Goal: Task Accomplishment & Management: Manage account settings

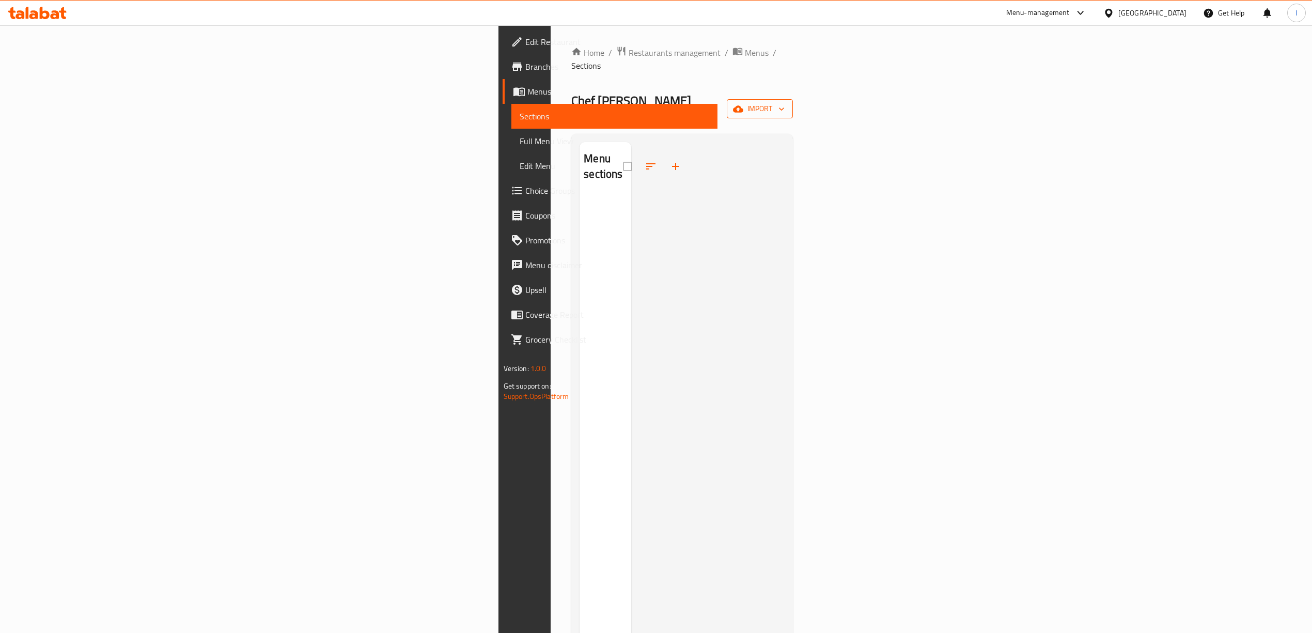
click at [785, 102] on span "import" at bounding box center [760, 108] width 50 height 13
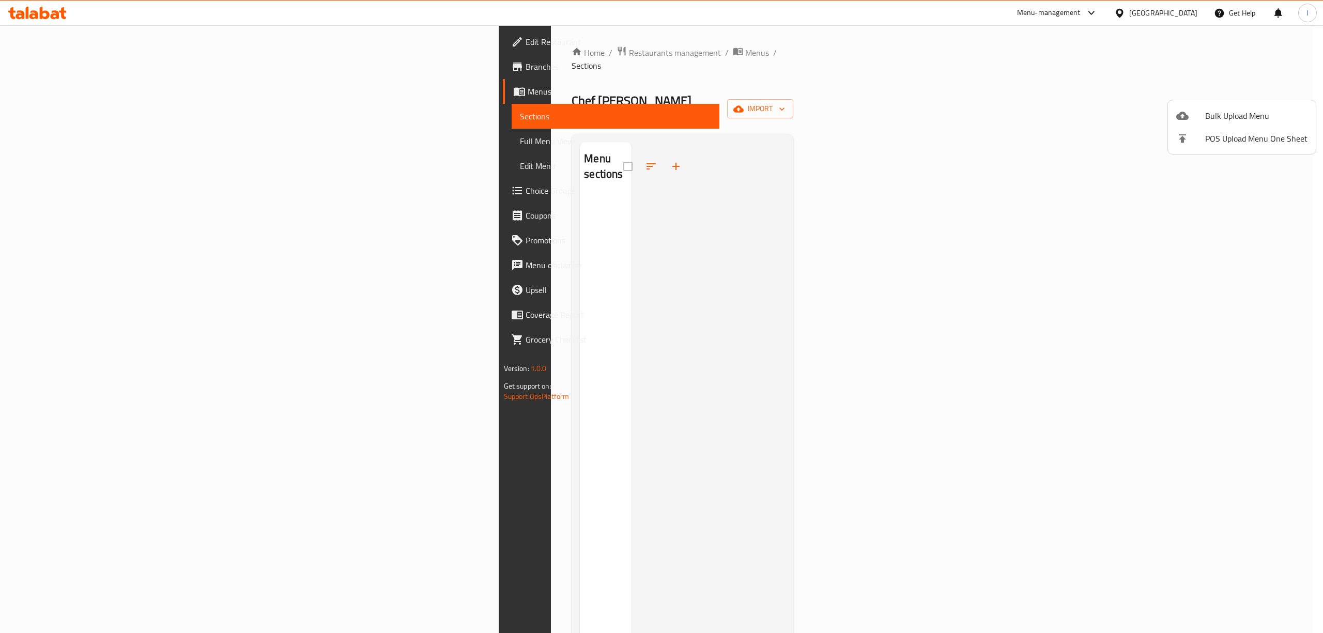
click at [924, 228] on div at bounding box center [661, 316] width 1323 height 633
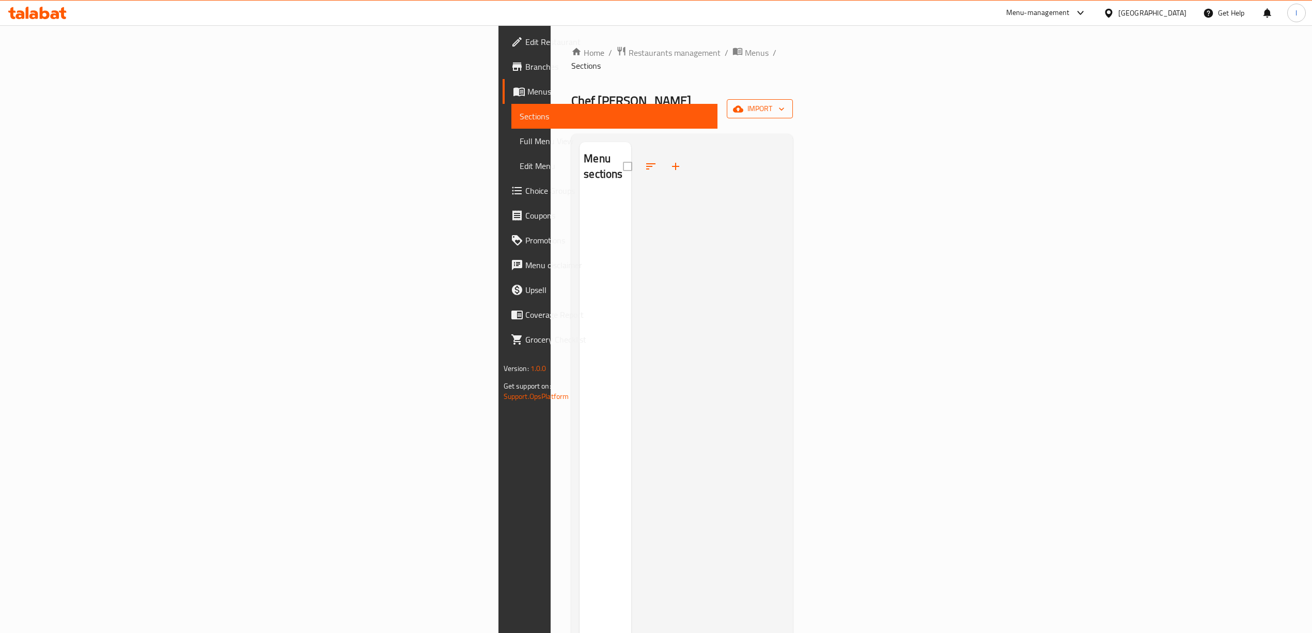
click at [785, 102] on span "import" at bounding box center [760, 108] width 50 height 13
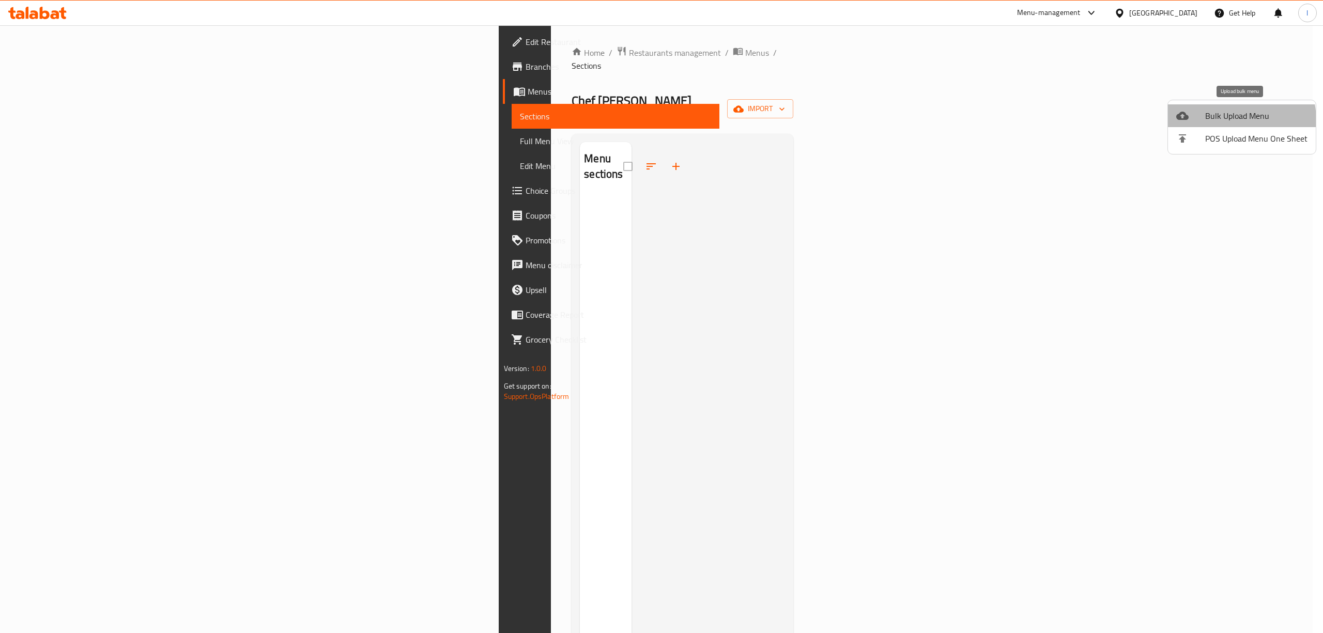
click at [1219, 121] on span "Bulk Upload Menu" at bounding box center [1256, 116] width 102 height 12
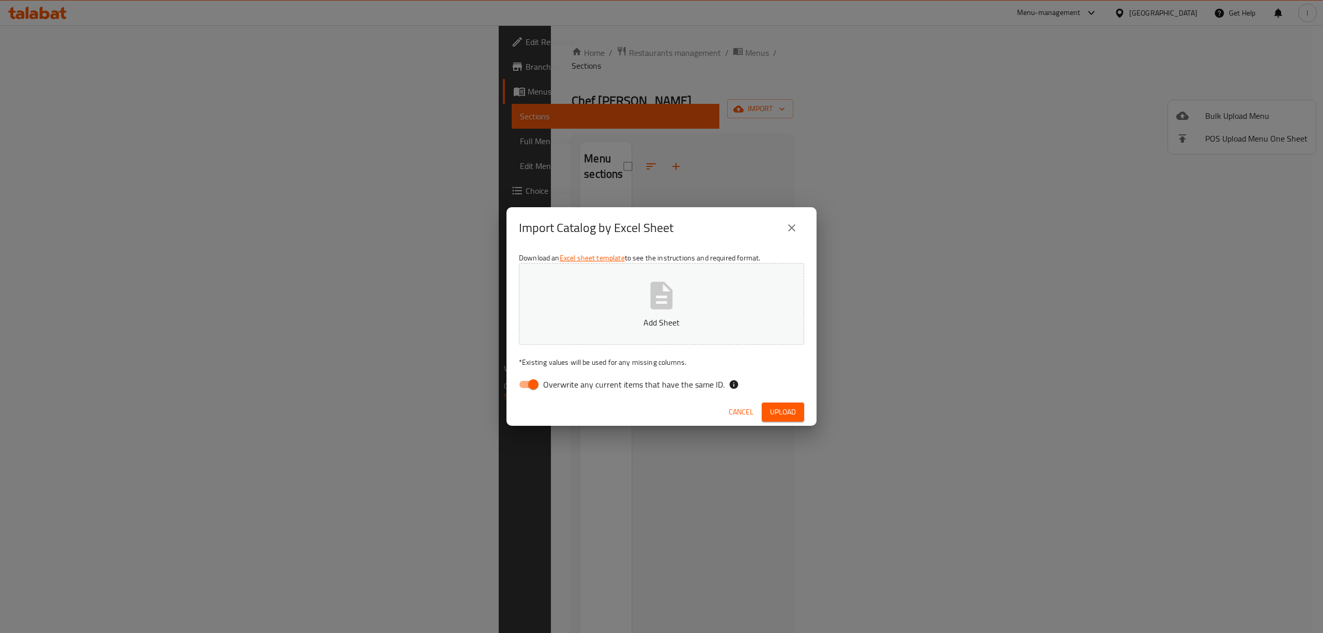
click at [521, 397] on div "Download an Excel sheet template to see the instructions and required format. A…" at bounding box center [661, 323] width 310 height 150
click at [546, 381] on span "Overwrite any current items that have the same ID." at bounding box center [633, 384] width 181 height 12
click at [546, 381] on input "Overwrite any current items that have the same ID." at bounding box center [533, 385] width 59 height 20
checkbox input "false"
click at [579, 298] on button "Add Sheet" at bounding box center [661, 304] width 285 height 82
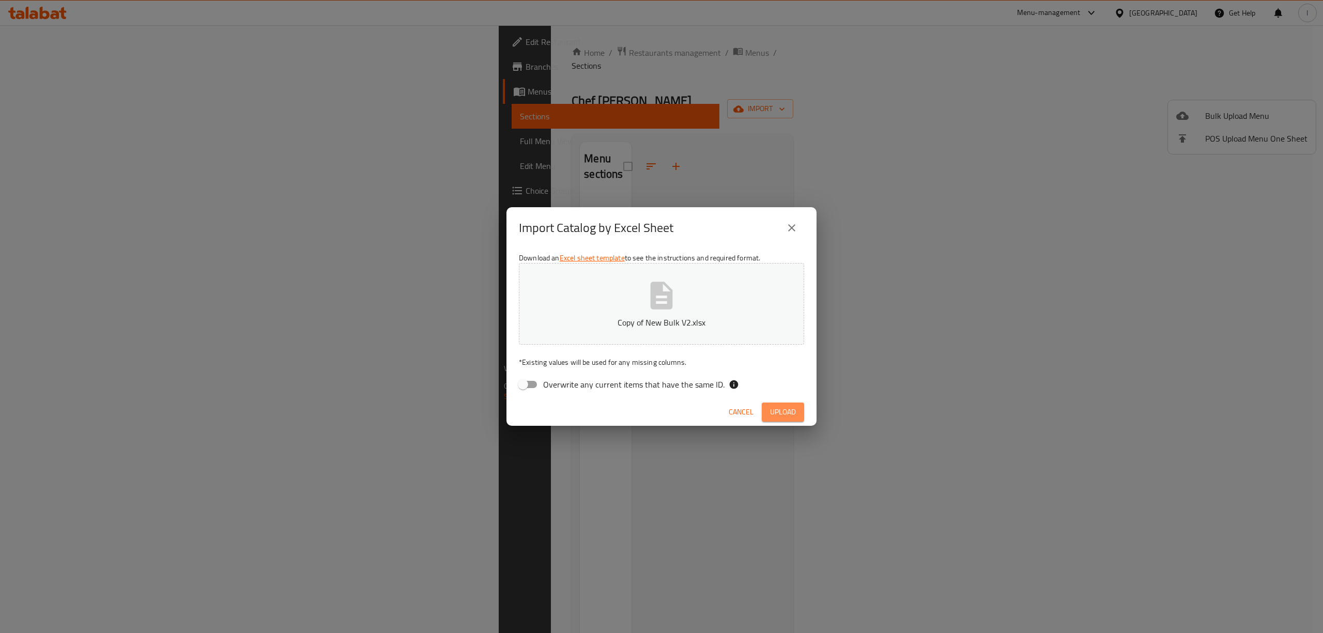
click at [798, 406] on button "Upload" at bounding box center [782, 411] width 42 height 19
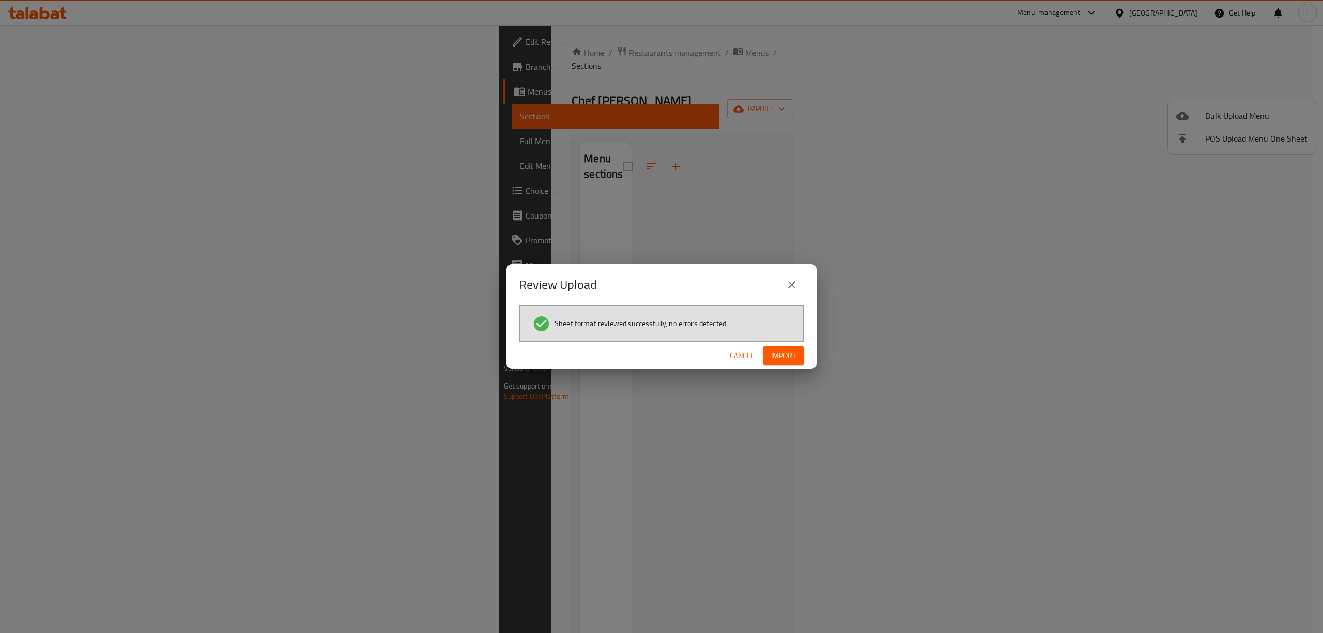
click at [788, 359] on span "Import" at bounding box center [783, 355] width 25 height 13
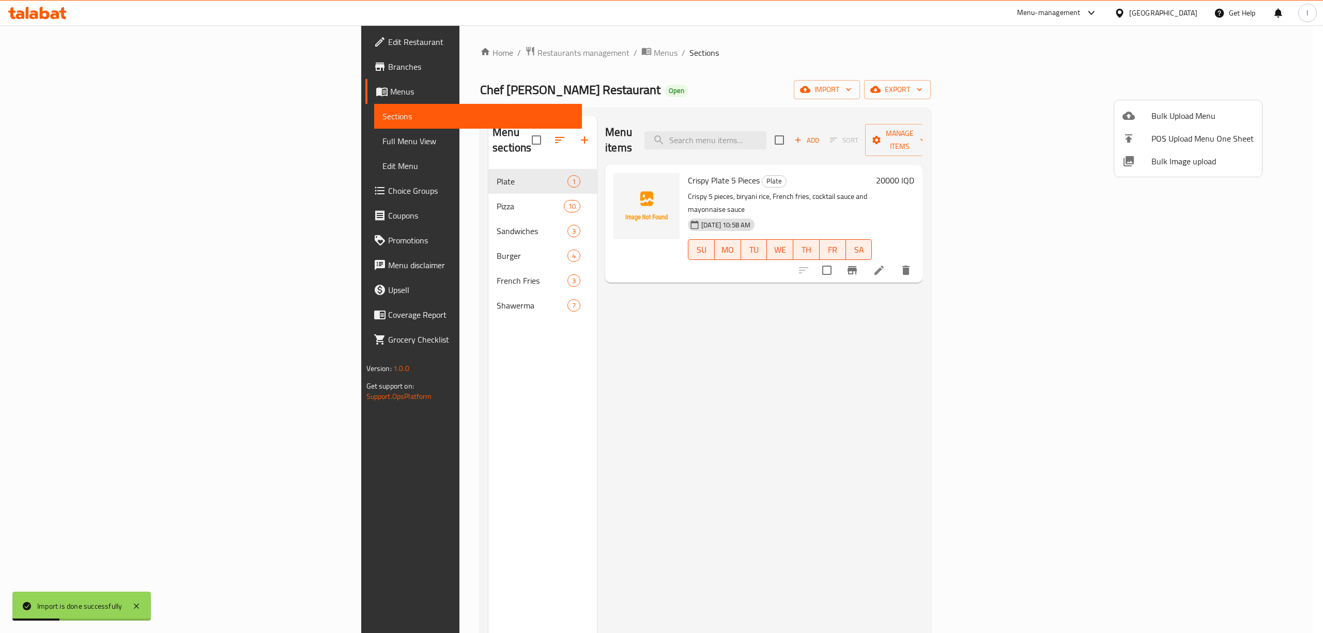
click at [65, 141] on div at bounding box center [661, 316] width 1323 height 633
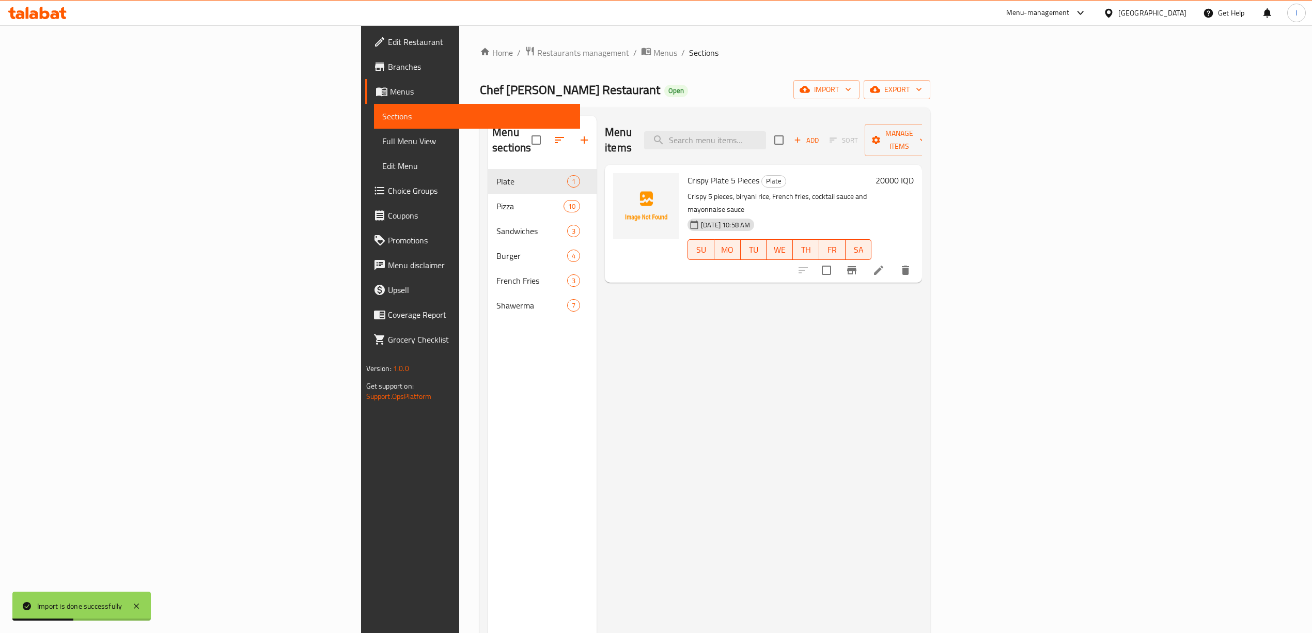
click at [382, 141] on span "Full Menu View" at bounding box center [477, 141] width 190 height 12
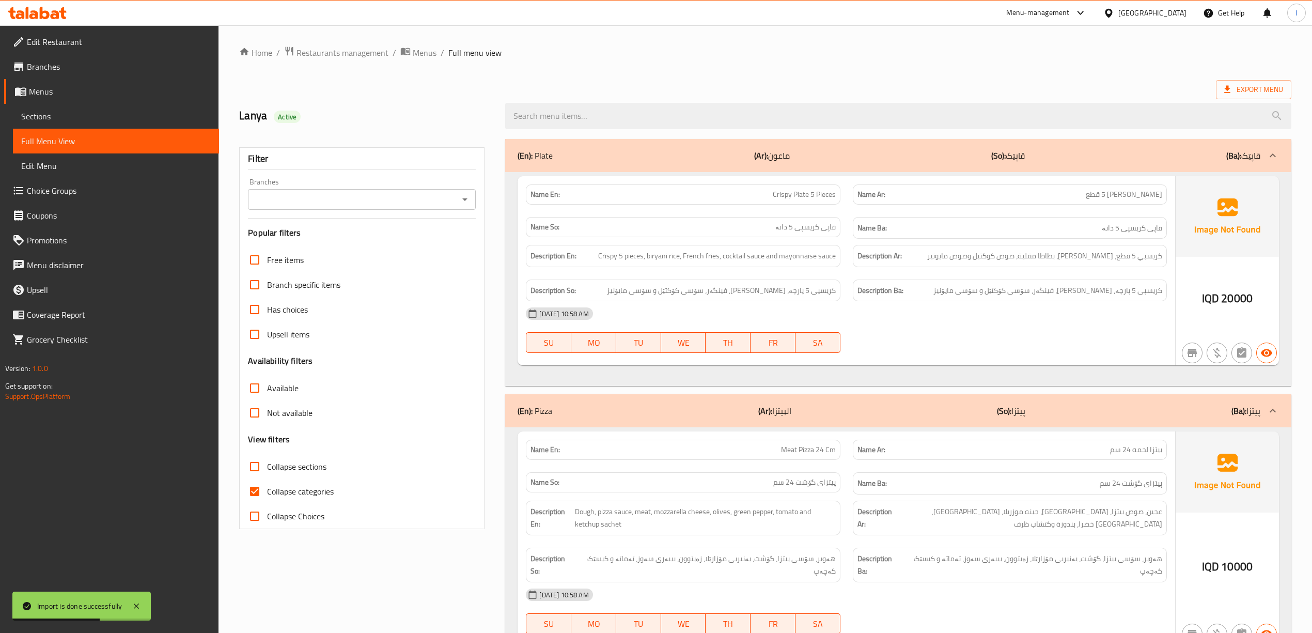
click at [304, 194] on input "Branches" at bounding box center [353, 199] width 205 height 14
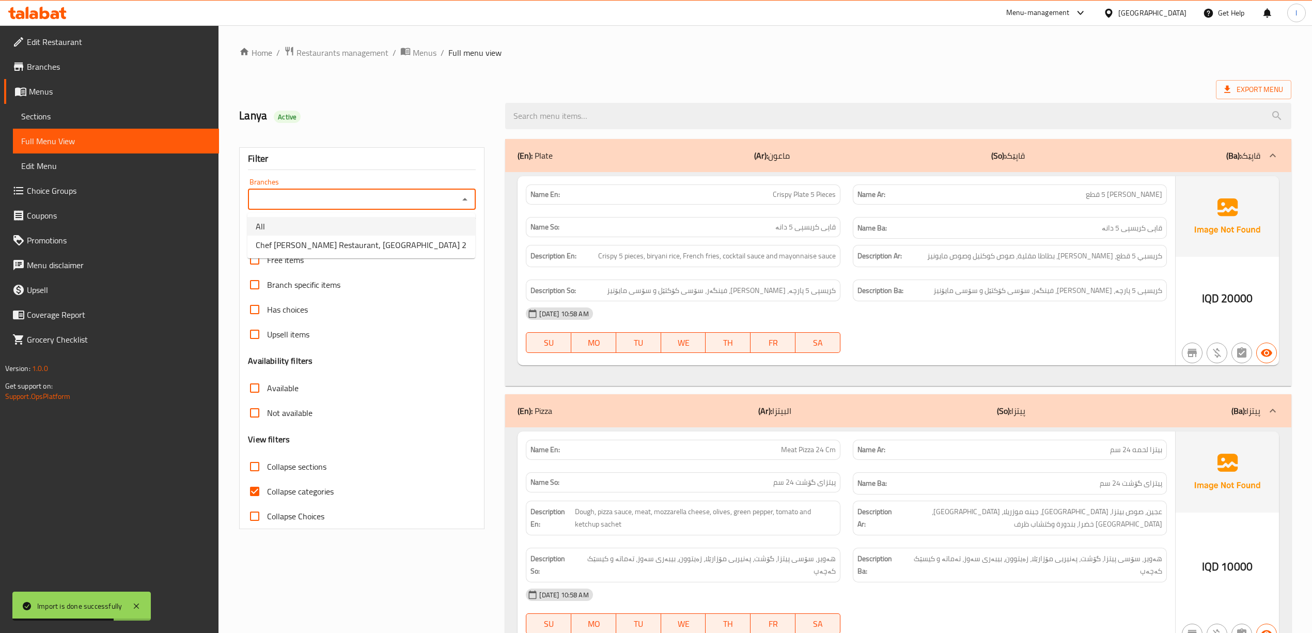
click at [317, 232] on li "All" at bounding box center [361, 226] width 228 height 19
click at [307, 198] on input "All" at bounding box center [353, 199] width 205 height 14
click at [469, 200] on icon "Open" at bounding box center [465, 199] width 12 height 12
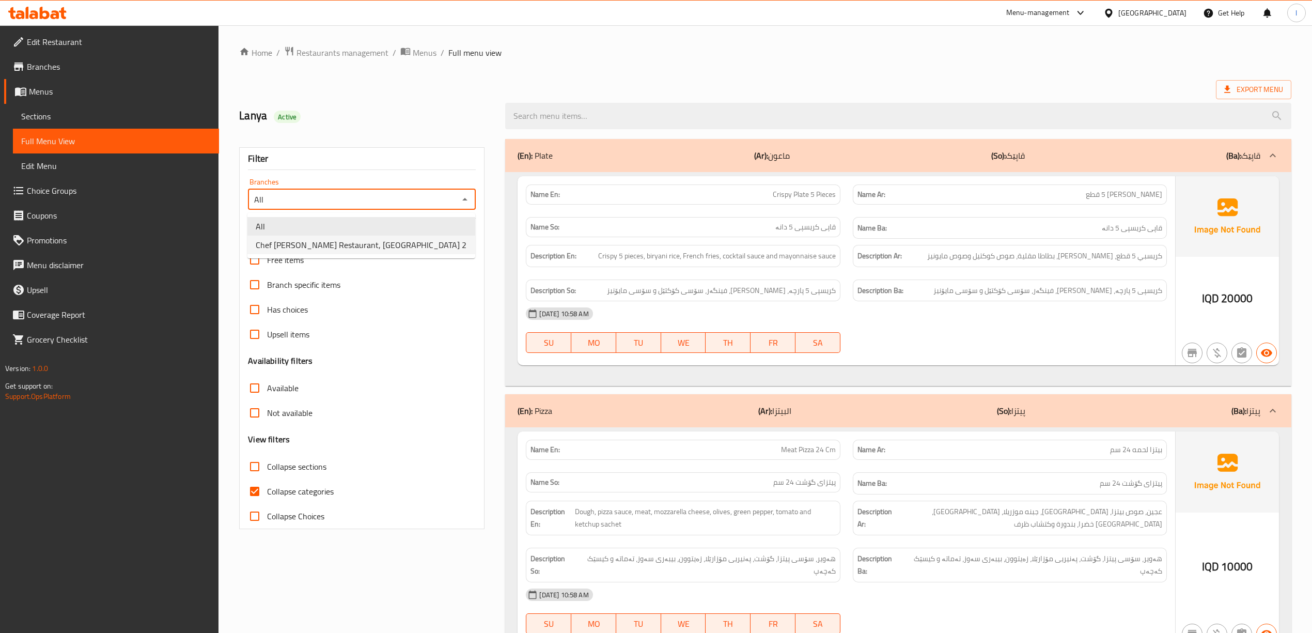
click at [360, 236] on li "Chef Abd Almalik Restaurant, Manara 2" at bounding box center [361, 245] width 228 height 19
type input "Chef Abd Almalik Restaurant, Manara 2"
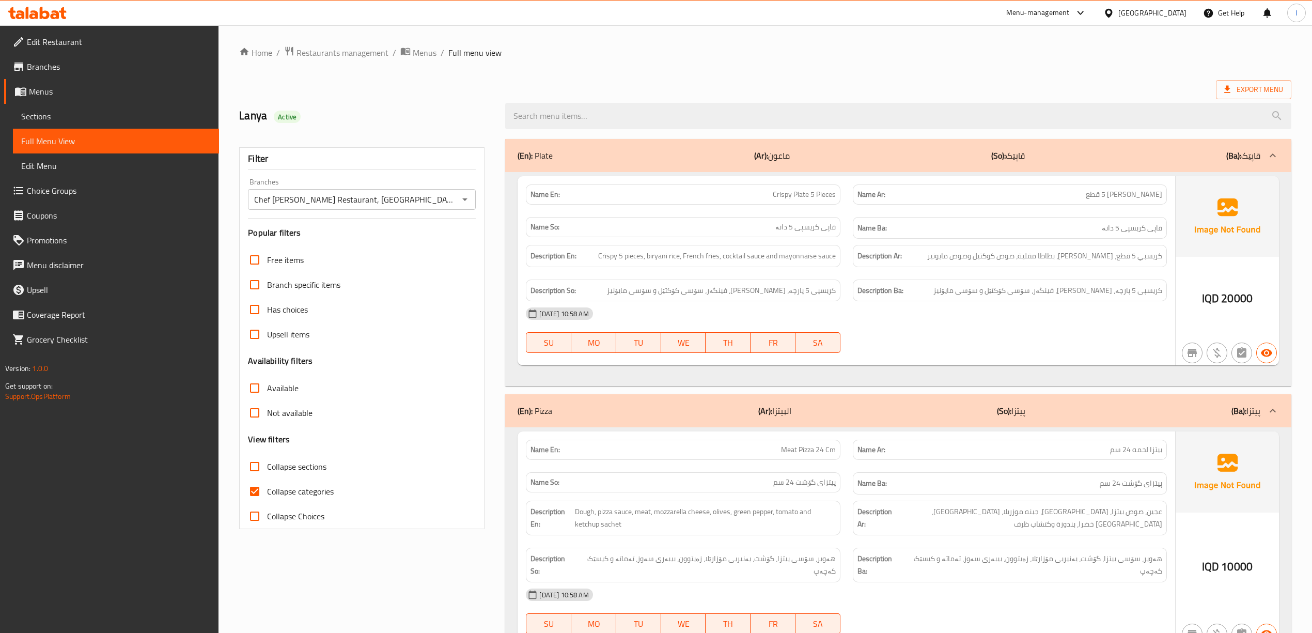
click at [293, 498] on span "Collapse categories" at bounding box center [300, 491] width 67 height 12
click at [267, 499] on input "Collapse categories" at bounding box center [254, 491] width 25 height 25
checkbox input "false"
click at [275, 461] on span "Collapse sections" at bounding box center [296, 466] width 59 height 12
click at [267, 461] on input "Collapse sections" at bounding box center [254, 466] width 25 height 25
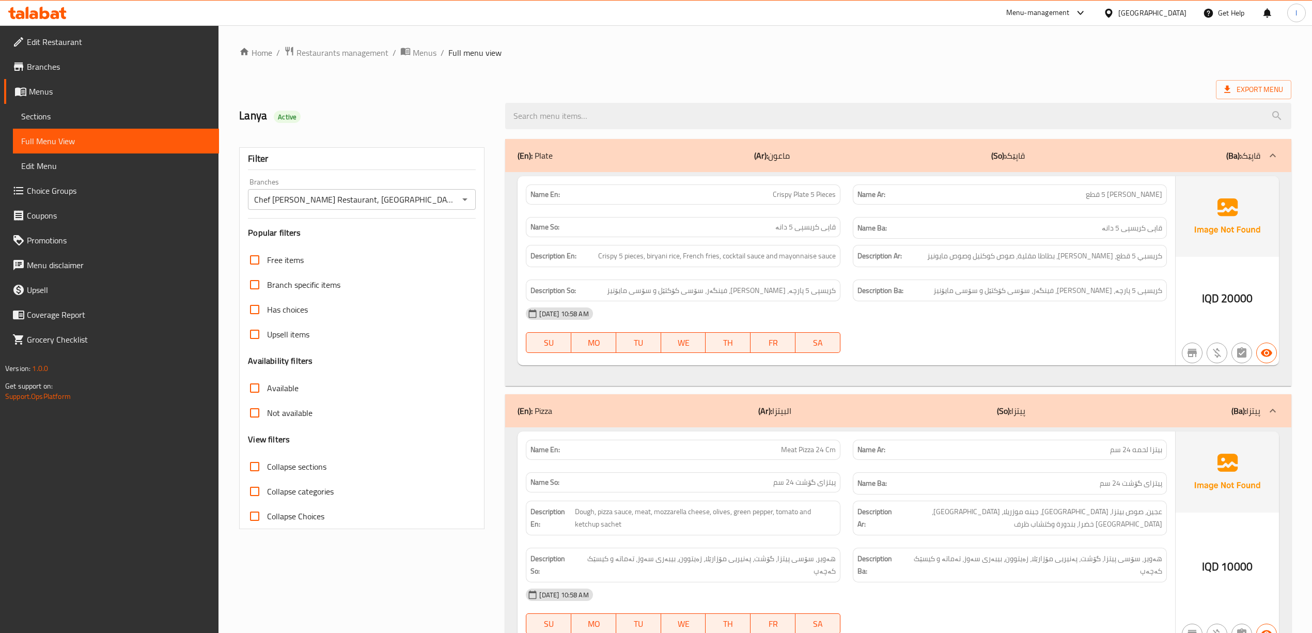
checkbox input "true"
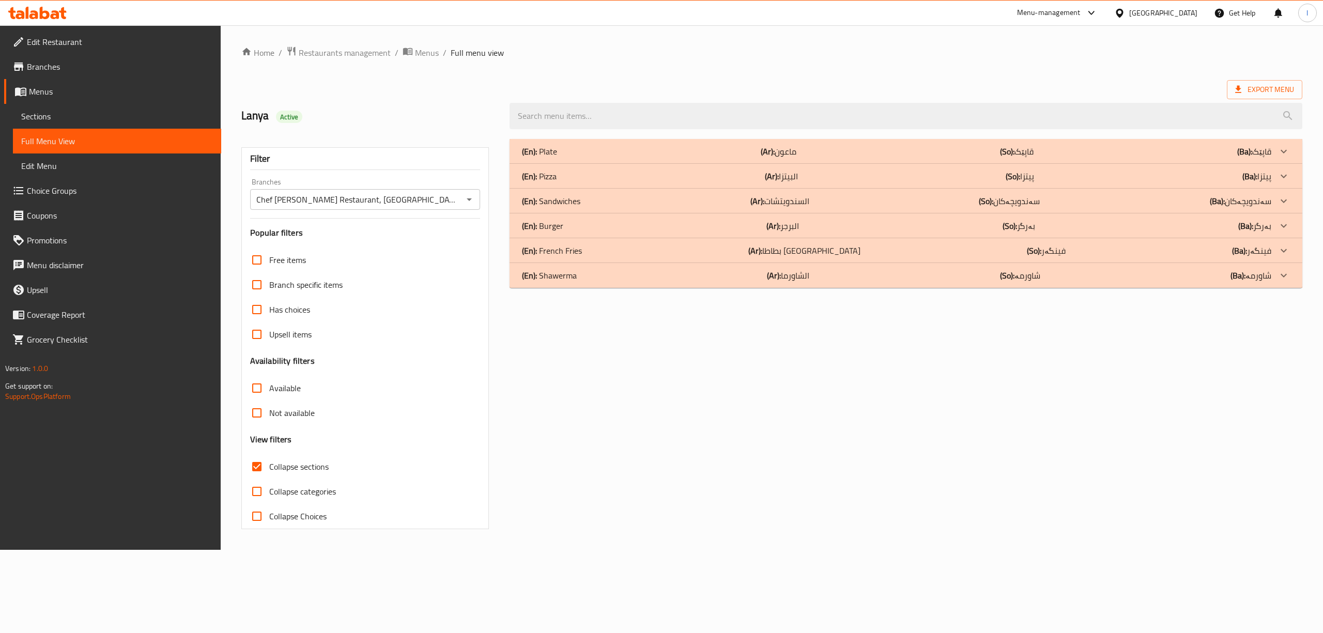
click at [645, 155] on div "(En): Plate (Ar): ماعون (So): قاپێک (Ba): قاپێک" at bounding box center [896, 151] width 749 height 12
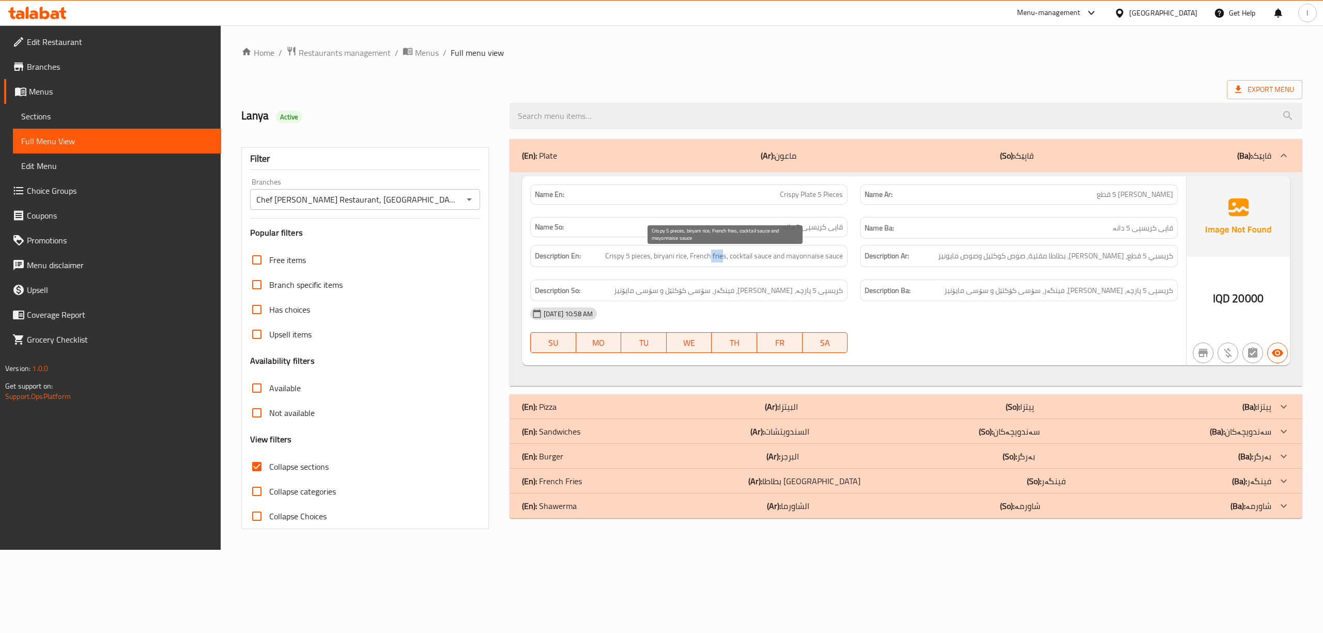
drag, startPoint x: 712, startPoint y: 260, endPoint x: 724, endPoint y: 258, distance: 12.1
click at [724, 258] on span "Crispy 5 pieces, biryani rice, French fries, cocktail sauce and mayonnaise sauce" at bounding box center [724, 256] width 238 height 13
drag, startPoint x: 744, startPoint y: 259, endPoint x: 771, endPoint y: 263, distance: 26.6
click at [771, 262] on span "Crispy 5 pieces, biryani rice, French fries, cocktail sauce and mayonnaise sauce" at bounding box center [724, 256] width 238 height 13
click at [804, 262] on span "Crispy 5 pieces, biryani rice, French fries, cocktail sauce and mayonnaise sauce" at bounding box center [724, 256] width 238 height 13
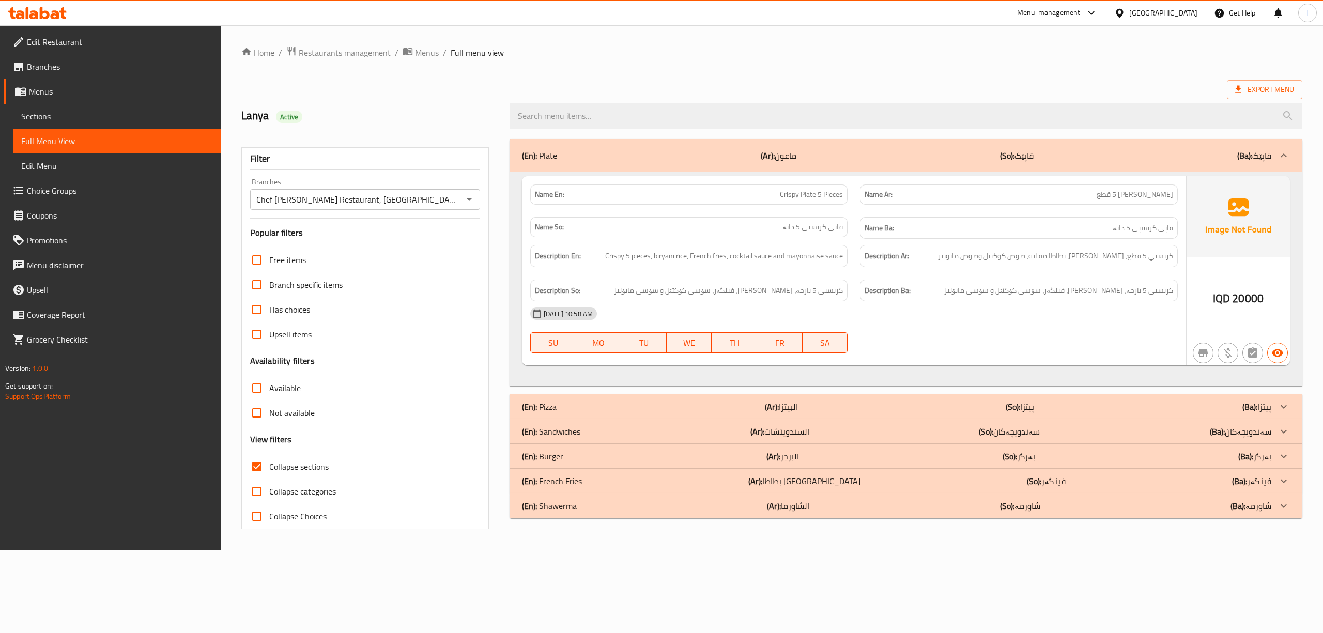
click at [842, 164] on div "(En): Plate (Ar): ماعون (So): قاپێک (Ba): قاپێک" at bounding box center [905, 155] width 792 height 33
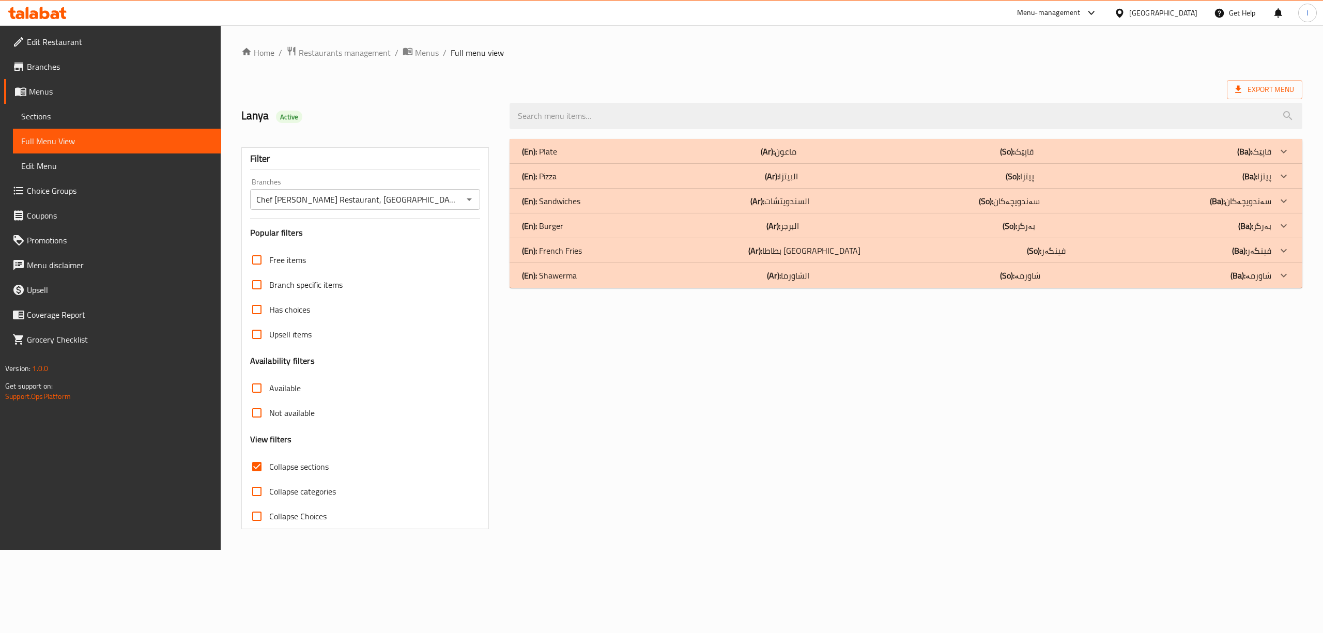
click at [823, 179] on div "(En): Pizza (Ar): البيتزا (So): پیتزا (Ba): پیتزا" at bounding box center [896, 176] width 749 height 12
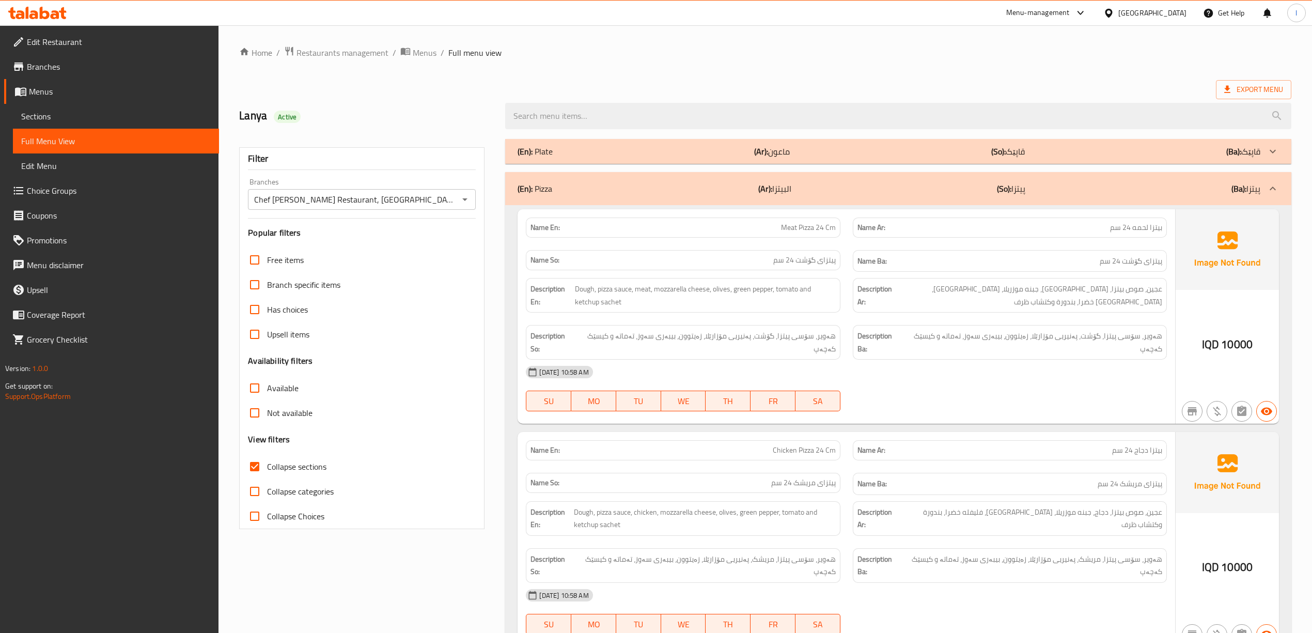
scroll to position [69, 0]
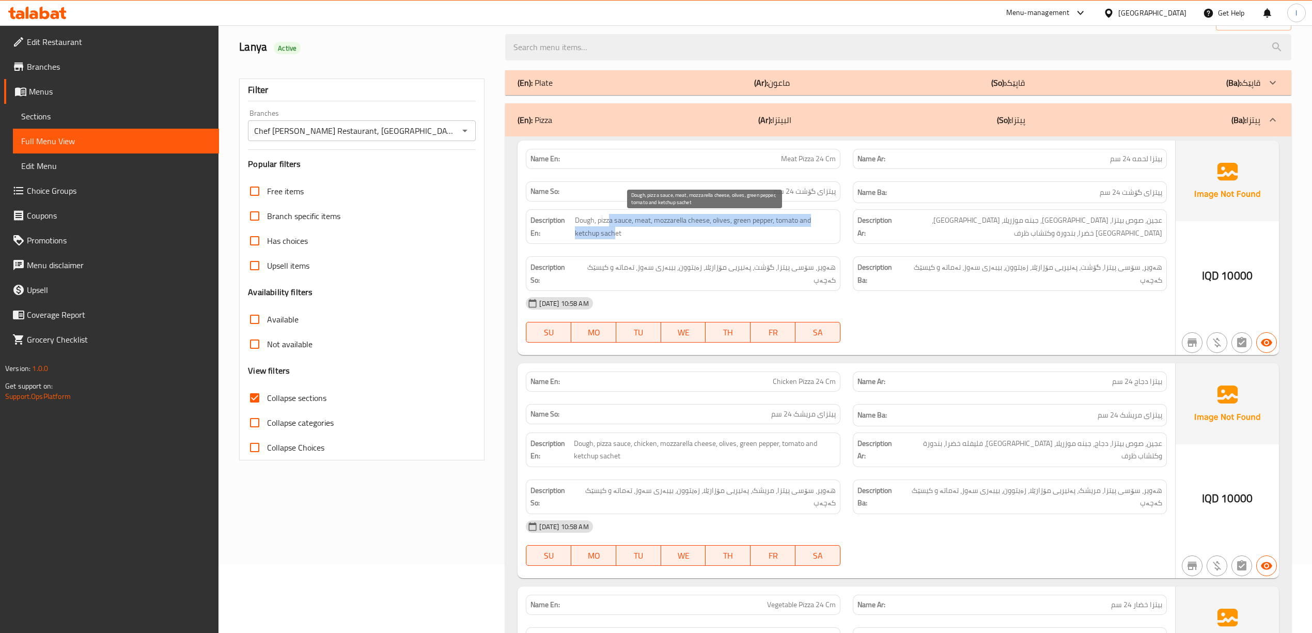
drag, startPoint x: 608, startPoint y: 226, endPoint x: 614, endPoint y: 229, distance: 6.5
click at [614, 229] on span "Dough, pizza sauce, meat, mozzarella cheese, olives, green pepper, tomato and k…" at bounding box center [705, 226] width 261 height 25
click at [614, 226] on span "Dough, pizza sauce, meat, mozzarella cheese, olives, green pepper, tomato and k…" at bounding box center [705, 226] width 261 height 25
click at [642, 216] on span "Dough, pizza sauce, meat, mozzarella cheese, olives, green pepper, tomato and k…" at bounding box center [705, 226] width 261 height 25
click at [651, 217] on span "Dough, pizza sauce, meat, mozzarella cheese, olives, green pepper, tomato and k…" at bounding box center [705, 226] width 261 height 25
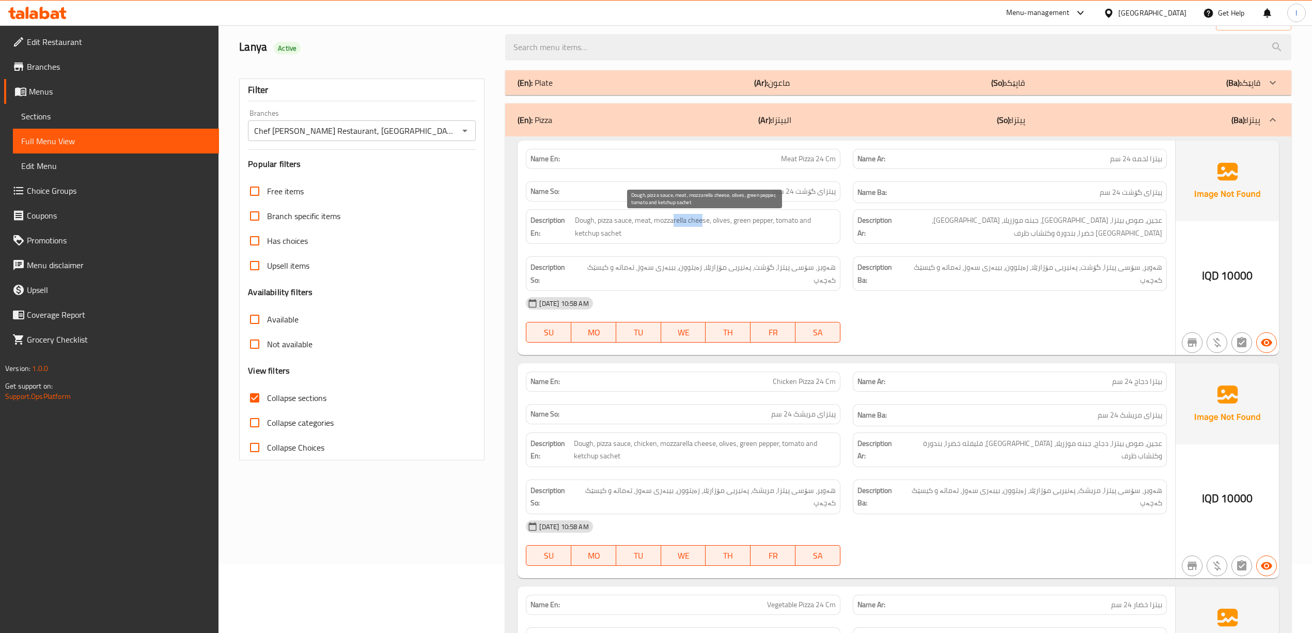
drag, startPoint x: 674, startPoint y: 224, endPoint x: 705, endPoint y: 225, distance: 31.6
click at [705, 226] on span "Dough, pizza sauce, meat, mozzarella cheese, olives, green pepper, tomato and k…" at bounding box center [705, 226] width 261 height 25
drag, startPoint x: 716, startPoint y: 220, endPoint x: 732, endPoint y: 226, distance: 17.2
click at [730, 227] on span "Dough, pizza sauce, meat, mozzarella cheese, olives, green pepper, tomato and k…" at bounding box center [705, 226] width 261 height 25
drag, startPoint x: 751, startPoint y: 222, endPoint x: 746, endPoint y: 226, distance: 6.3
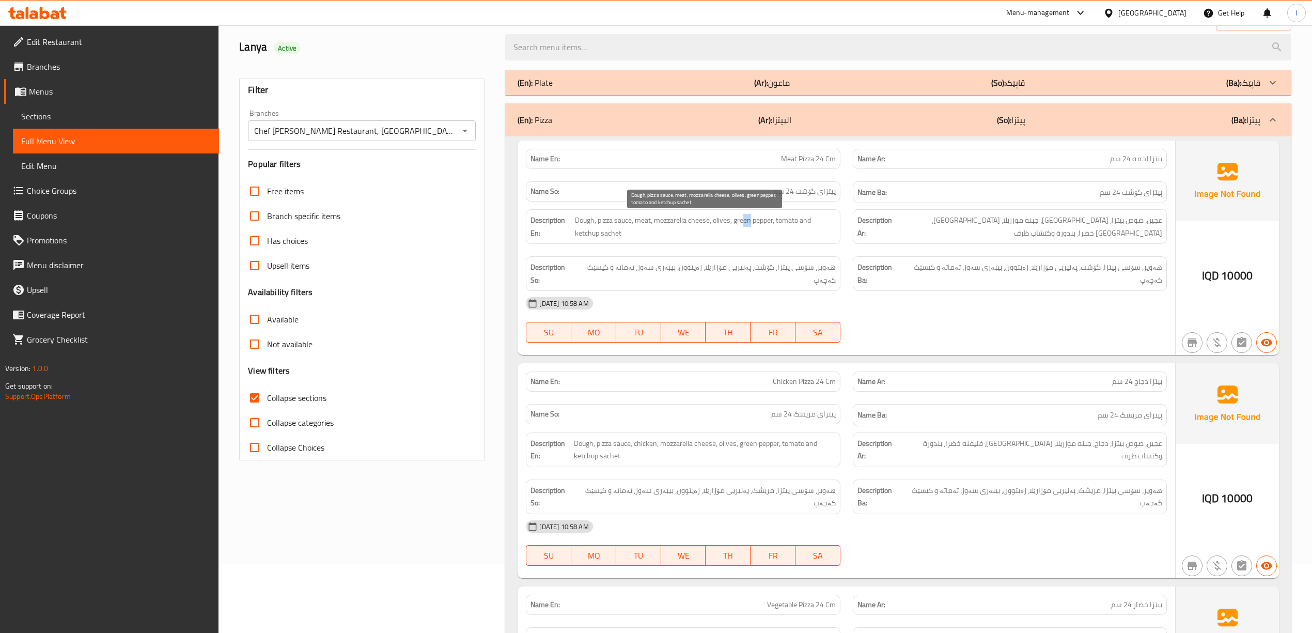
click at [746, 226] on span "Dough, pizza sauce, meat, mozzarella cheese, olives, green pepper, tomato and k…" at bounding box center [705, 226] width 261 height 25
click at [782, 226] on span "Dough, pizza sauce, meat, mozzarella cheese, olives, green pepper, tomato and k…" at bounding box center [705, 226] width 261 height 25
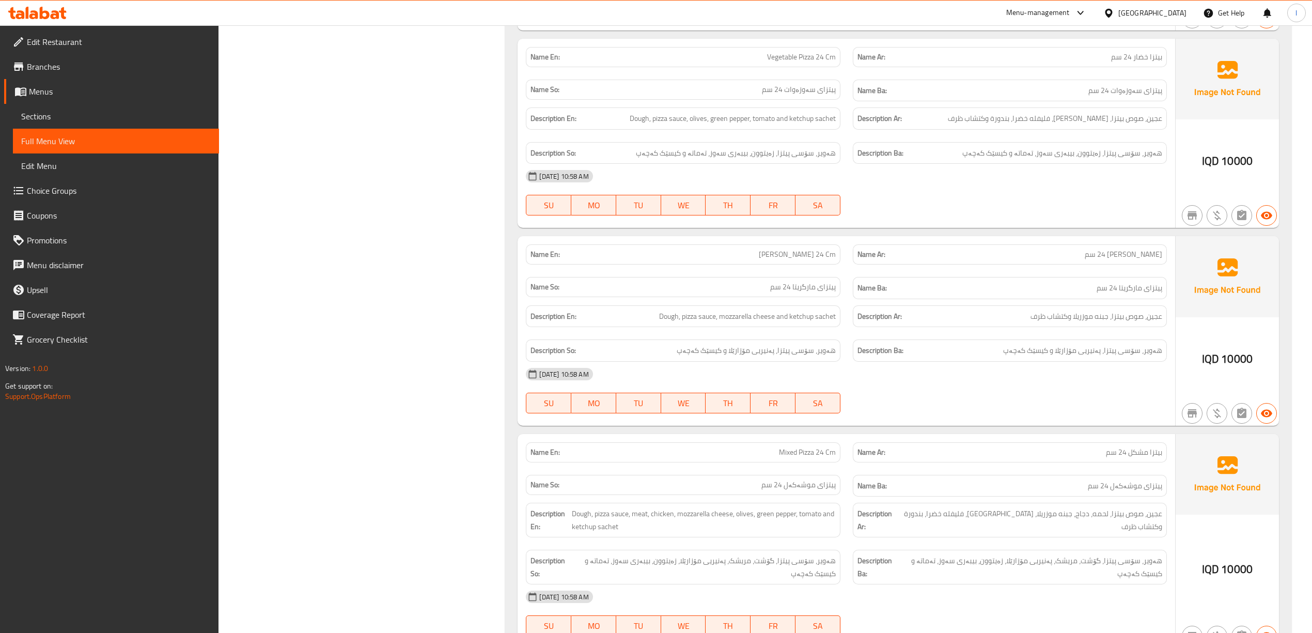
scroll to position [656, 0]
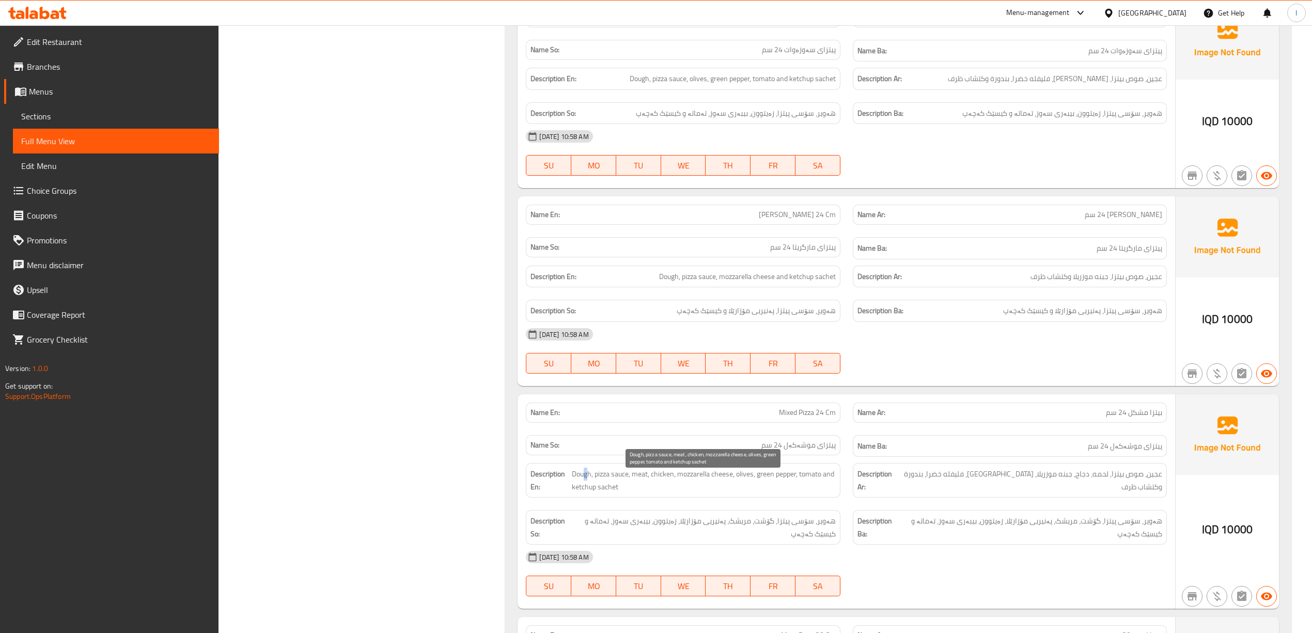
drag, startPoint x: 584, startPoint y: 482, endPoint x: 586, endPoint y: 476, distance: 6.5
click at [586, 476] on span "Dough, pizza sauce, meat, chicken, mozzarella cheese, olives, green pepper, tom…" at bounding box center [704, 480] width 264 height 25
drag, startPoint x: 600, startPoint y: 477, endPoint x: 628, endPoint y: 479, distance: 28.5
click at [628, 479] on span "Dough, pizza sauce, meat, chicken, mozzarella cheese, olives, green pepper, tom…" at bounding box center [704, 480] width 264 height 25
drag, startPoint x: 645, startPoint y: 484, endPoint x: 658, endPoint y: 480, distance: 13.9
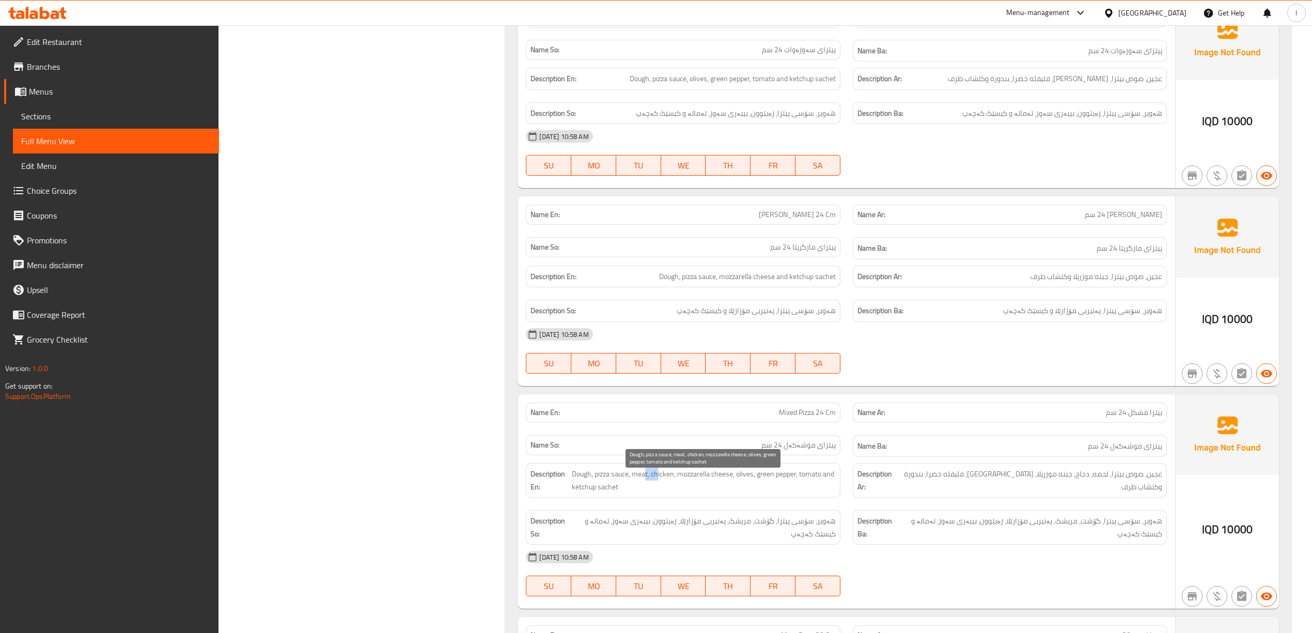
click at [658, 480] on span "Dough, pizza sauce, meat, chicken, mozzarella cheese, olives, green pepper, tom…" at bounding box center [704, 480] width 264 height 25
click at [666, 484] on span "Dough, pizza sauce, meat, chicken, mozzarella cheese, olives, green pepper, tom…" at bounding box center [704, 480] width 264 height 25
drag, startPoint x: 668, startPoint y: 484, endPoint x: 662, endPoint y: 484, distance: 5.7
click at [662, 484] on span "Dough, pizza sauce, meat, chicken, mozzarella cheese, olives, green pepper, tom…" at bounding box center [704, 480] width 264 height 25
click at [691, 484] on span "Dough, pizza sauce, meat, chicken, mozzarella cheese, olives, green pepper, tom…" at bounding box center [704, 480] width 264 height 25
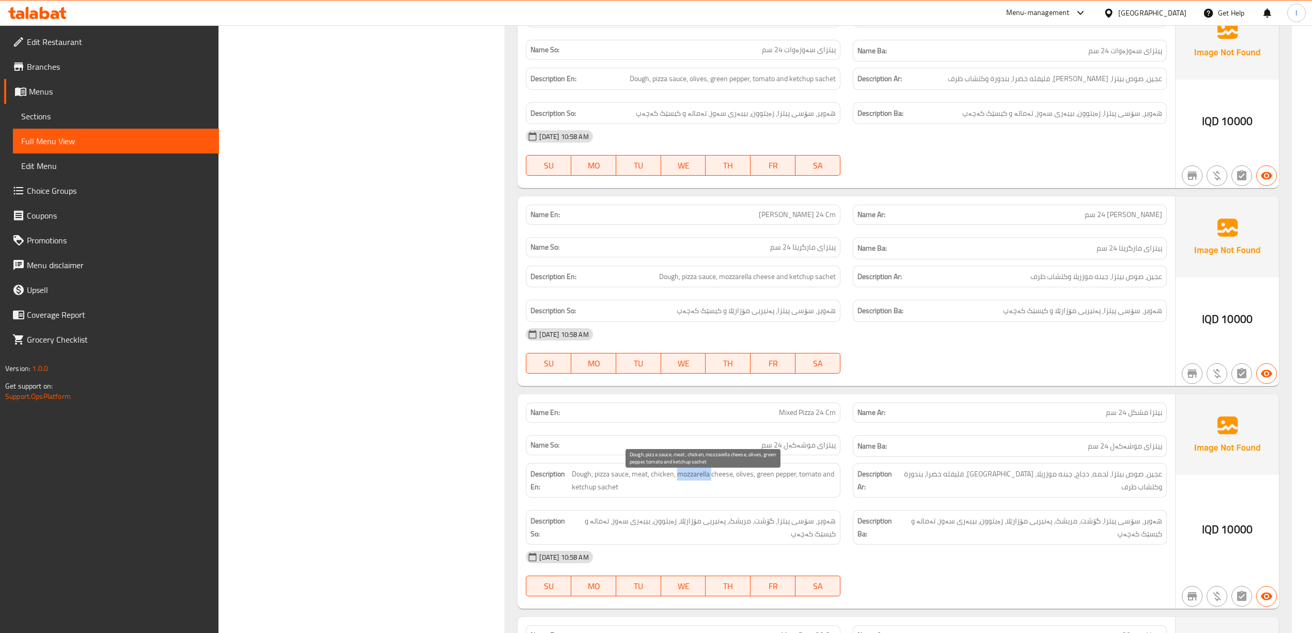
click at [691, 484] on span "Dough, pizza sauce, meat, chicken, mozzarella cheese, olives, green pepper, tom…" at bounding box center [704, 480] width 264 height 25
drag, startPoint x: 742, startPoint y: 482, endPoint x: 753, endPoint y: 484, distance: 11.0
click at [753, 484] on span "Dough, pizza sauce, meat, chicken, mozzarella cheese, olives, green pepper, tom…" at bounding box center [704, 480] width 264 height 25
click at [755, 484] on span "Dough, pizza sauce, meat, chicken, mozzarella cheese, olives, green pepper, tom…" at bounding box center [704, 480] width 264 height 25
click at [761, 486] on span "Dough, pizza sauce, meat, chicken, mozzarella cheese, olives, green pepper, tom…" at bounding box center [704, 480] width 264 height 25
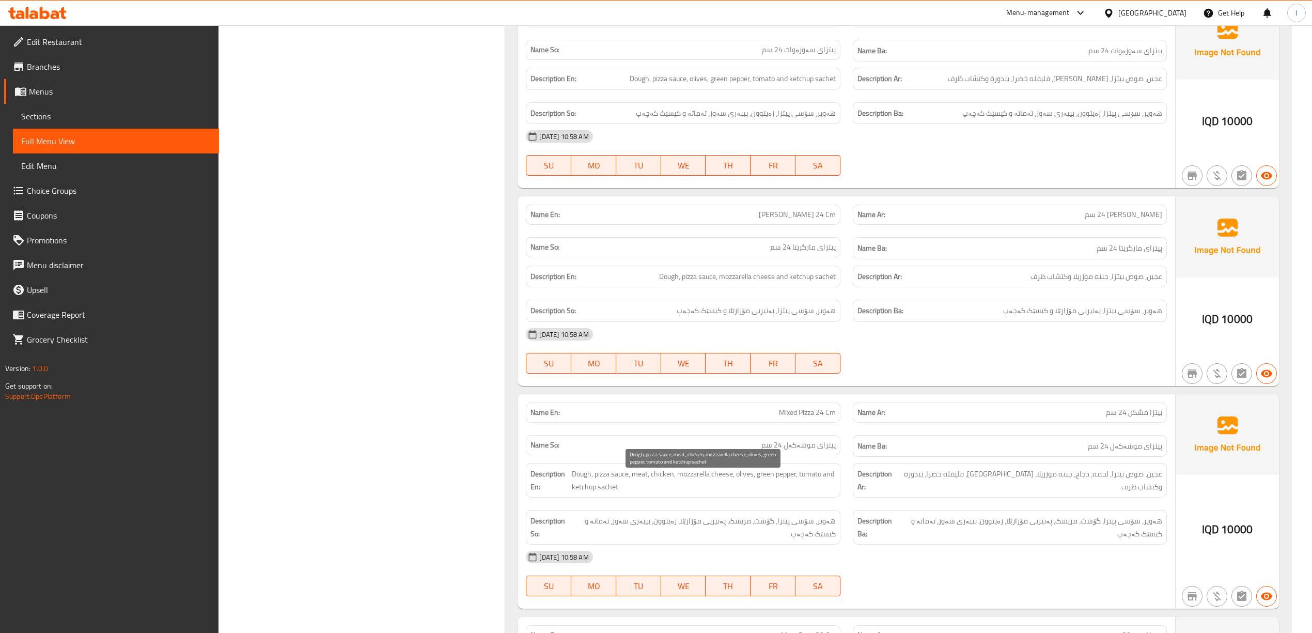
click at [763, 486] on span "Dough, pizza sauce, meat, chicken, mozzarella cheese, olives, green pepper, tom…" at bounding box center [704, 480] width 264 height 25
click at [763, 485] on span "Dough, pizza sauce, meat, chicken, mozzarella cheese, olives, green pepper, tom…" at bounding box center [704, 480] width 264 height 25
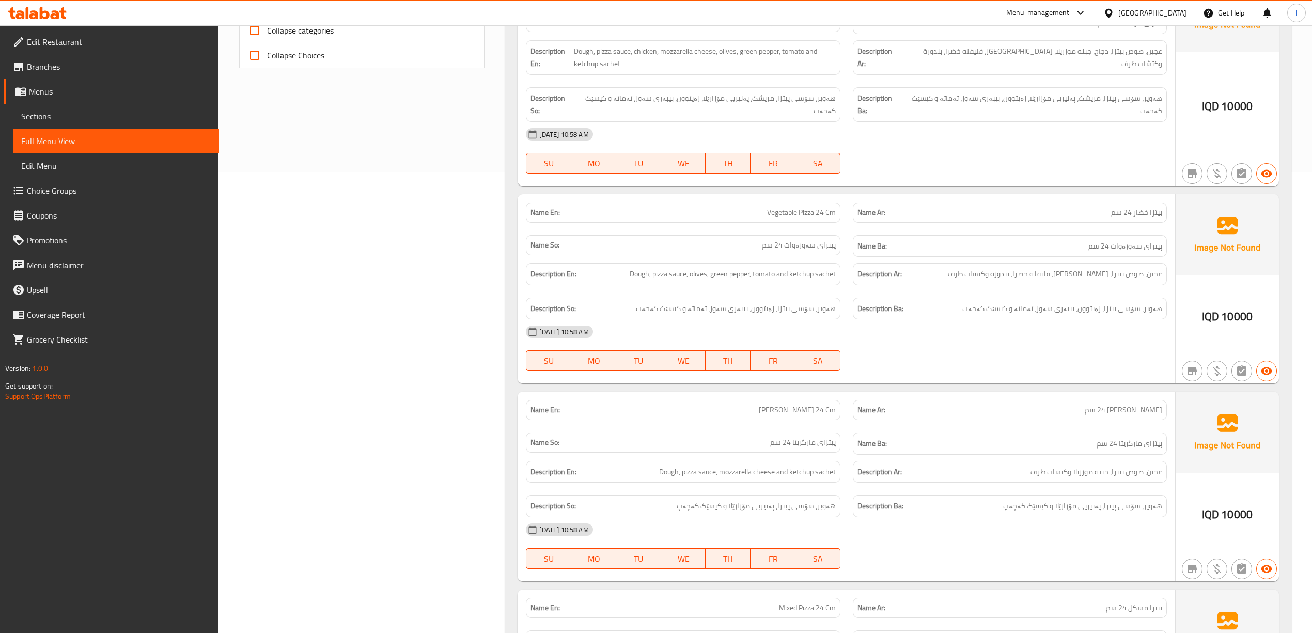
scroll to position [449, 0]
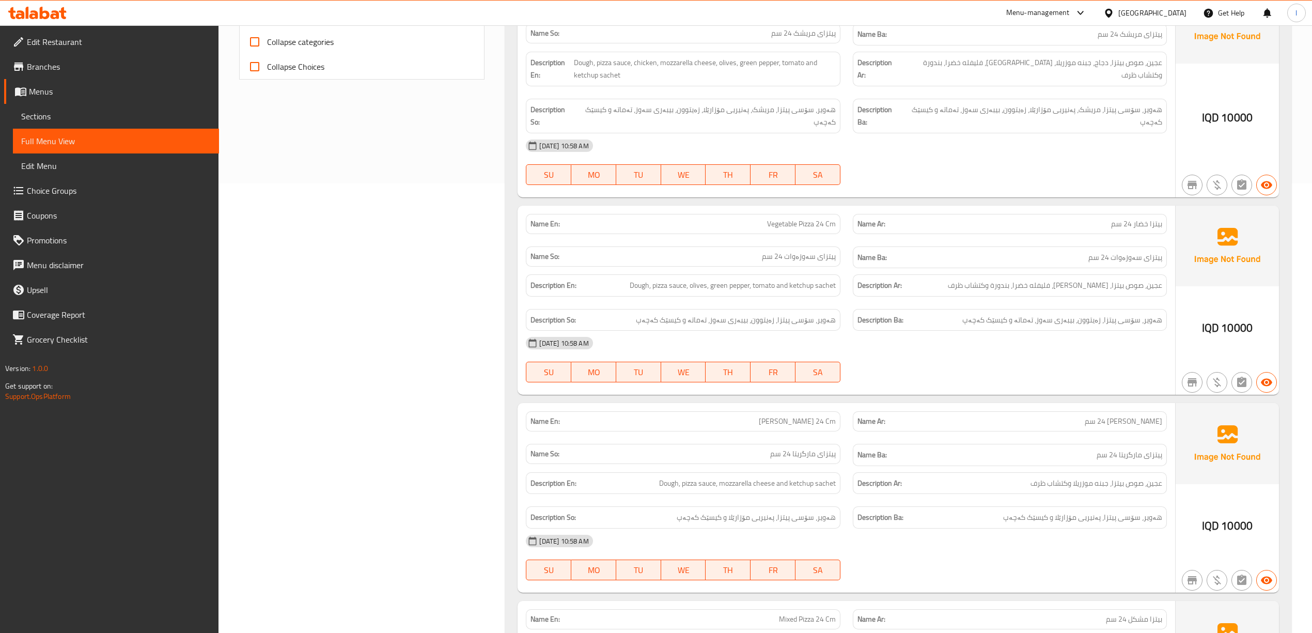
click at [1114, 528] on div "Description Ba: هەویر، سۆسی پیتزا، پەنیریی مۆزارێلا و کیسێک کەچەپ" at bounding box center [1010, 517] width 314 height 22
drag, startPoint x: 704, startPoint y: 490, endPoint x: 717, endPoint y: 488, distance: 13.5
click at [717, 488] on span "Dough, pizza sauce, mozzarella cheese and ketchup sachet" at bounding box center [747, 483] width 177 height 13
drag, startPoint x: 734, startPoint y: 491, endPoint x: 773, endPoint y: 492, distance: 39.3
click at [773, 490] on span "Dough, pizza sauce, mozzarella cheese and ketchup sachet" at bounding box center [747, 483] width 177 height 13
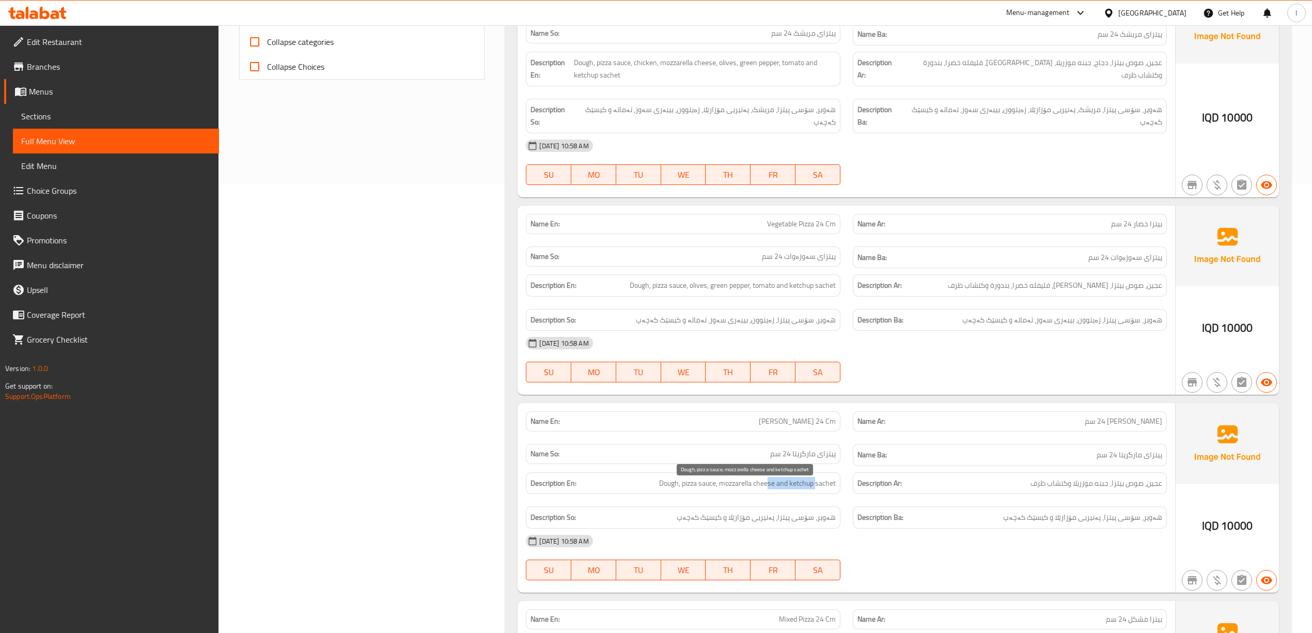
drag, startPoint x: 816, startPoint y: 493, endPoint x: 768, endPoint y: 491, distance: 48.6
click at [768, 490] on span "Dough, pizza sauce, mozzarella cheese and ketchup sachet" at bounding box center [747, 483] width 177 height 13
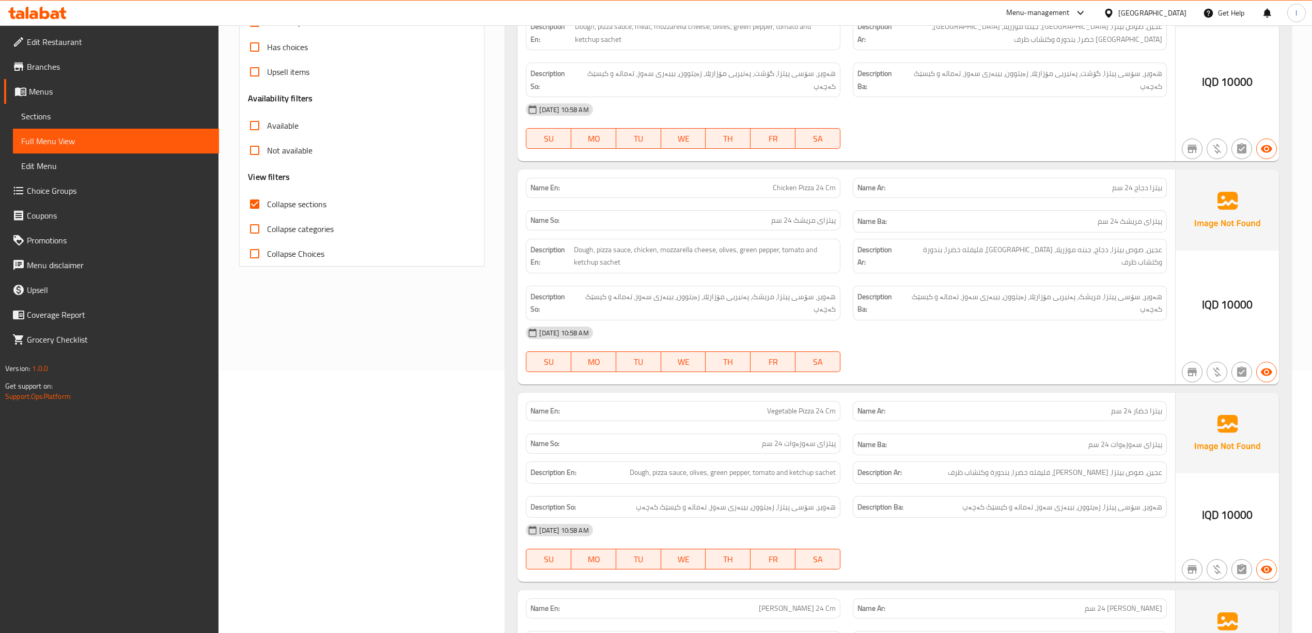
scroll to position [243, 0]
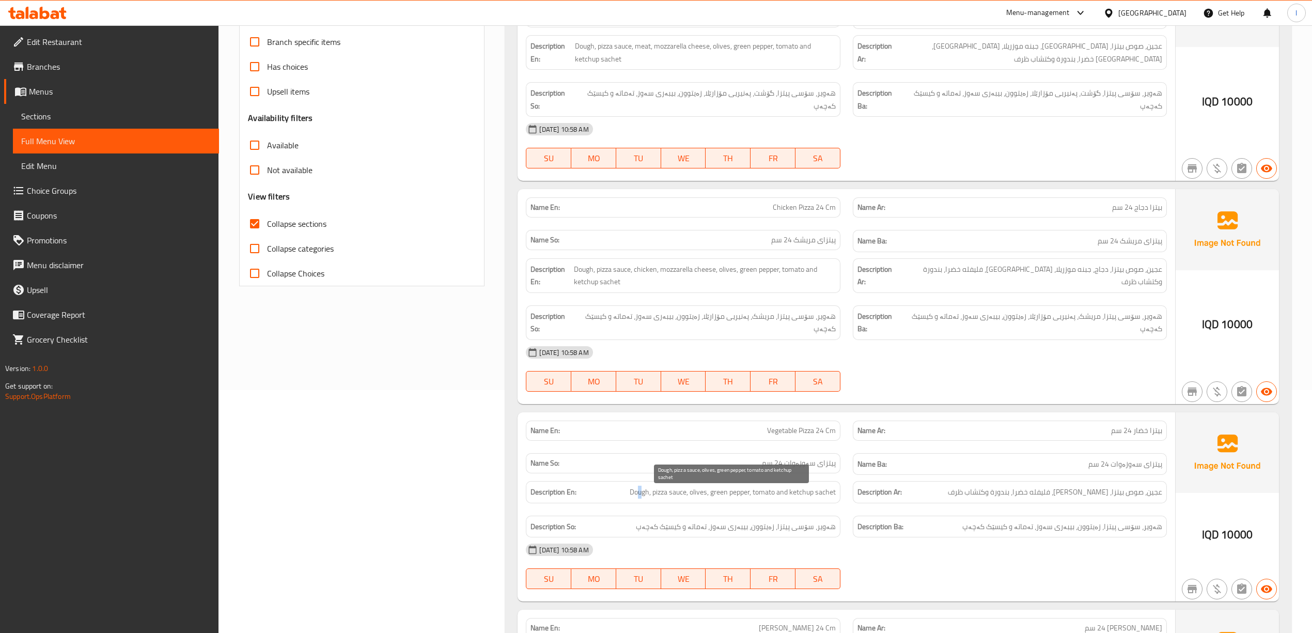
drag, startPoint x: 635, startPoint y: 499, endPoint x: 641, endPoint y: 493, distance: 8.0
click at [641, 493] on span "Dough, pizza sauce, olives, green pepper, tomato and ketchup sachet" at bounding box center [733, 492] width 206 height 13
drag, startPoint x: 659, startPoint y: 497, endPoint x: 679, endPoint y: 498, distance: 19.7
click at [679, 498] on span "Dough, pizza sauce, olives, green pepper, tomato and ketchup sachet" at bounding box center [733, 492] width 206 height 13
click at [694, 497] on span "Dough, pizza sauce, olives, green pepper, tomato and ketchup sachet" at bounding box center [733, 492] width 206 height 13
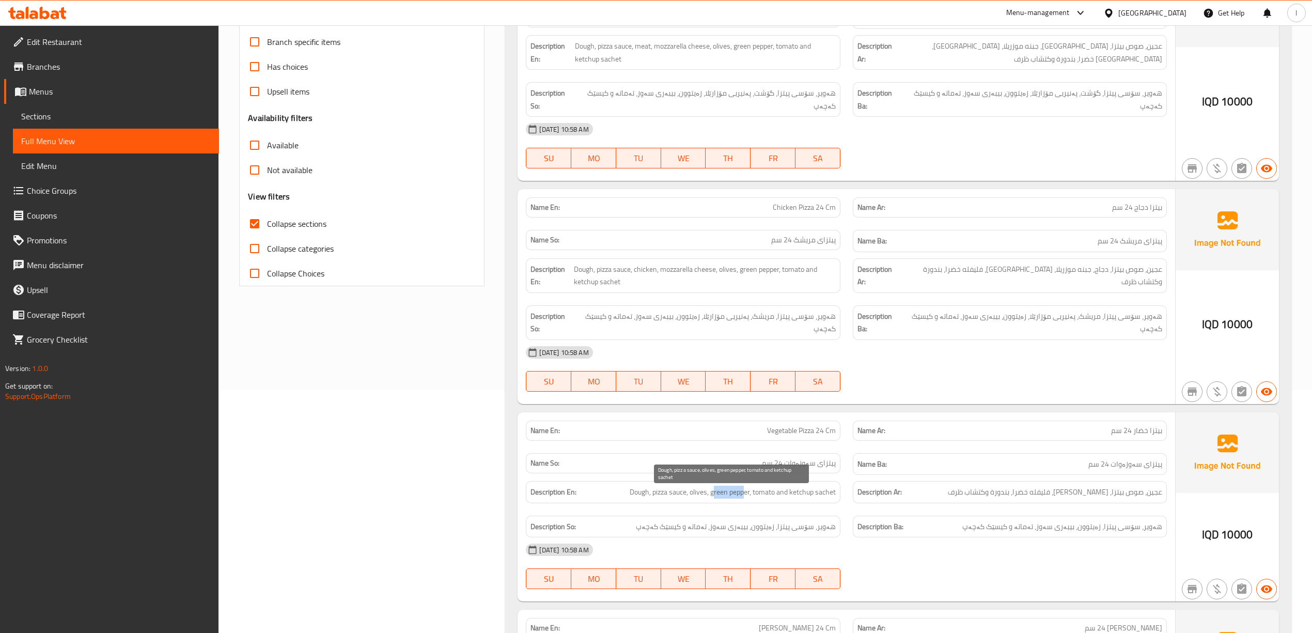
drag, startPoint x: 712, startPoint y: 496, endPoint x: 744, endPoint y: 499, distance: 32.6
click at [744, 499] on span "Dough, pizza sauce, olives, green pepper, tomato and ketchup sachet" at bounding box center [733, 492] width 206 height 13
click at [769, 499] on span "Dough, pizza sauce, olives, green pepper, tomato and ketchup sachet" at bounding box center [733, 492] width 206 height 13
drag, startPoint x: 794, startPoint y: 496, endPoint x: 811, endPoint y: 492, distance: 17.2
click at [813, 486] on div "Description En: Dough, pizza sauce, olives, green pepper, tomato and ketchup sa…" at bounding box center [683, 492] width 314 height 22
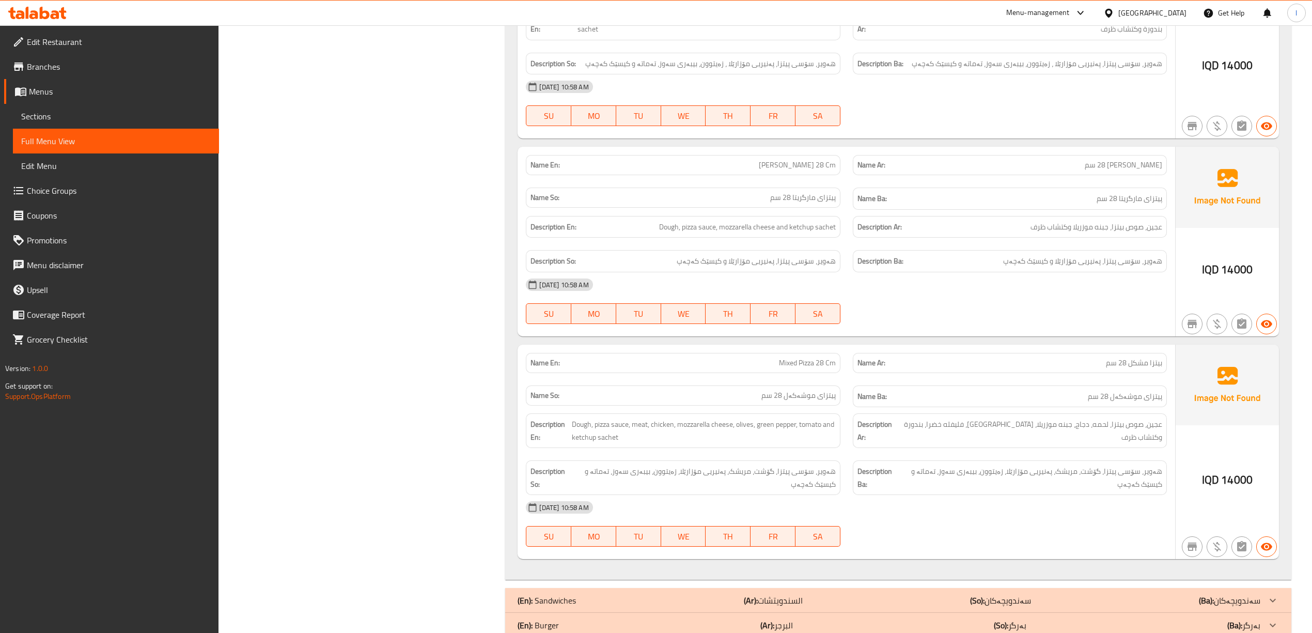
scroll to position [1759, 0]
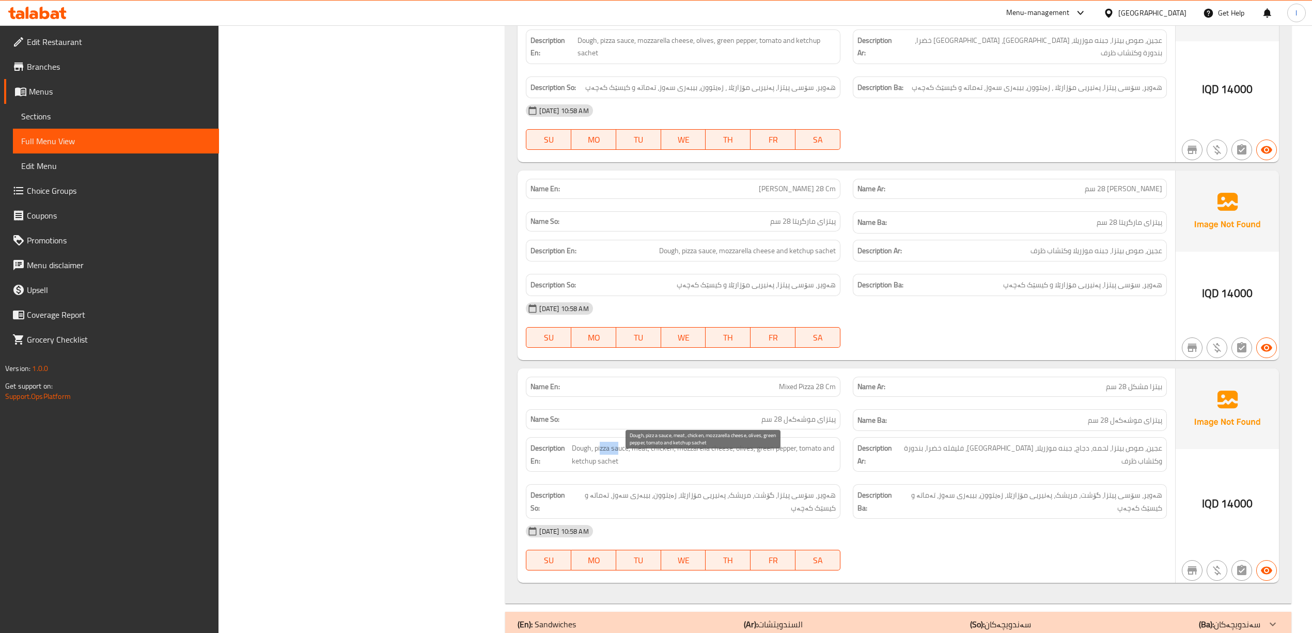
drag, startPoint x: 601, startPoint y: 461, endPoint x: 617, endPoint y: 457, distance: 16.2
click at [617, 457] on span "Dough, pizza sauce, meat, chicken, mozzarella cheese, olives, green pepper, tom…" at bounding box center [704, 454] width 264 height 25
click at [611, 461] on span "Dough, pizza sauce, meat, chicken, mozzarella cheese, olives, green pepper, tom…" at bounding box center [704, 454] width 264 height 25
drag, startPoint x: 647, startPoint y: 461, endPoint x: 641, endPoint y: 463, distance: 6.0
click at [641, 463] on span "Dough, pizza sauce, meat, chicken, mozzarella cheese, olives, green pepper, tom…" at bounding box center [704, 454] width 264 height 25
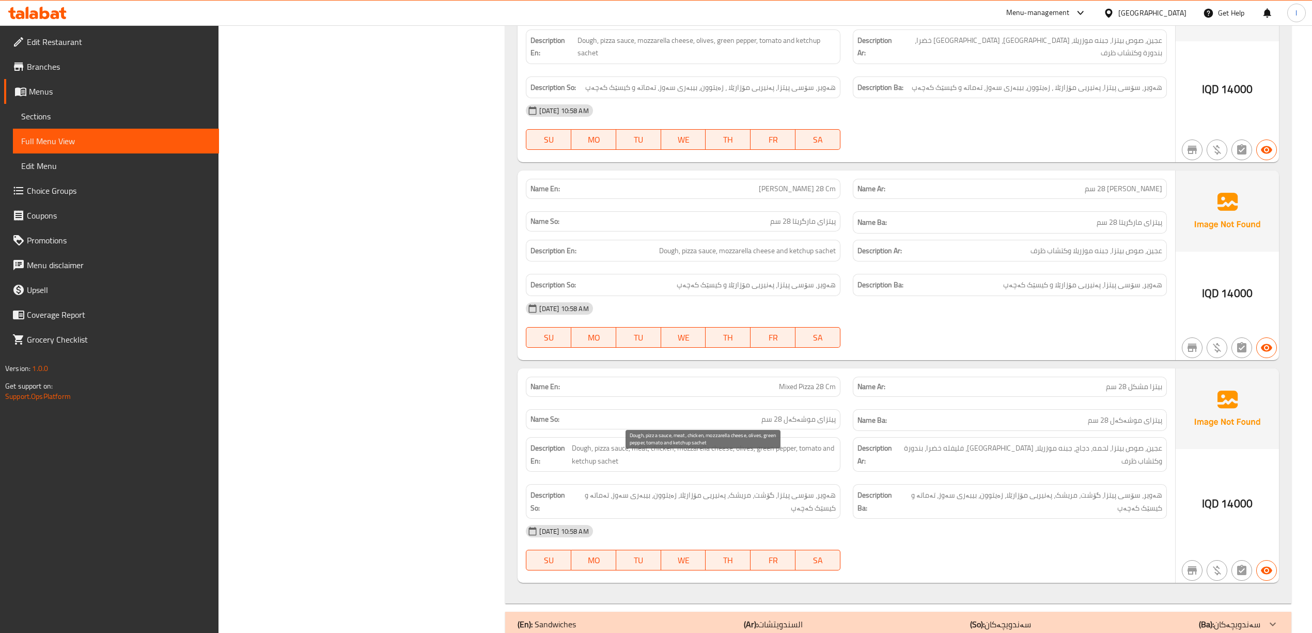
drag, startPoint x: 677, startPoint y: 469, endPoint x: 672, endPoint y: 471, distance: 5.6
click at [672, 467] on span "Dough, pizza sauce, meat, chicken, mozzarella cheese, olives, green pepper, tom…" at bounding box center [704, 454] width 264 height 25
drag, startPoint x: 700, startPoint y: 459, endPoint x: 738, endPoint y: 459, distance: 38.7
click at [738, 459] on span "Dough, pizza sauce, meat, chicken, mozzarella cheese, olives, green pepper, tom…" at bounding box center [704, 454] width 264 height 25
click at [752, 461] on span "Dough, pizza sauce, meat, chicken, mozzarella cheese, olives, green pepper, tom…" at bounding box center [704, 454] width 264 height 25
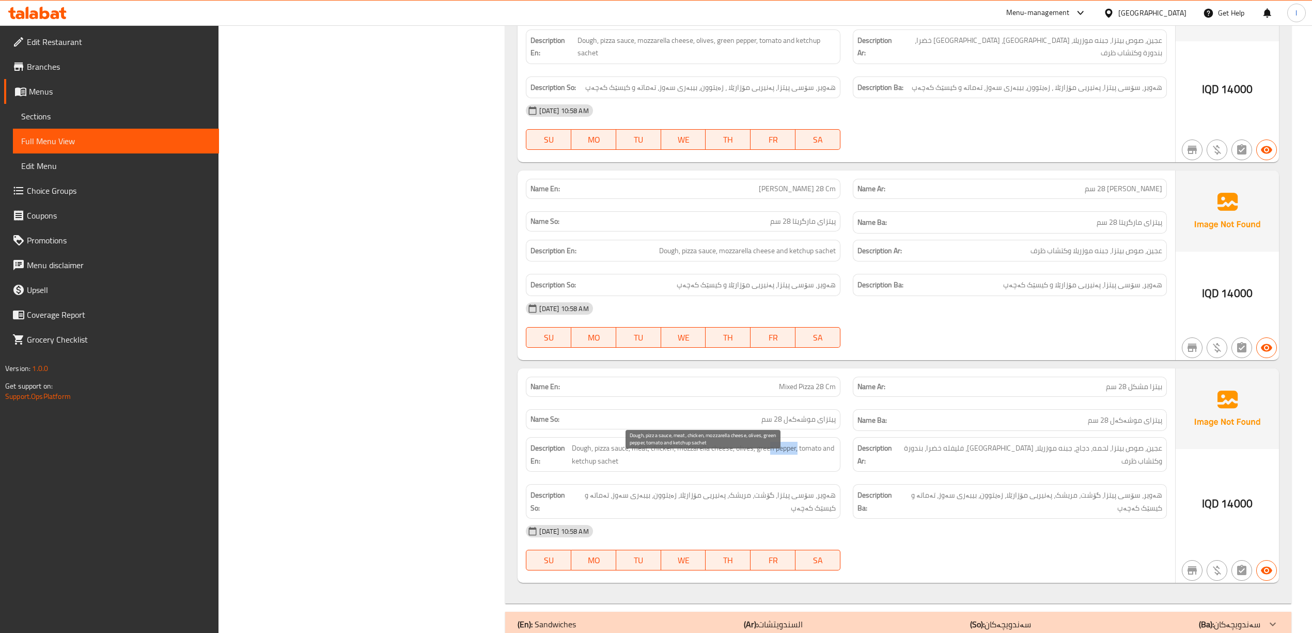
drag, startPoint x: 773, startPoint y: 466, endPoint x: 798, endPoint y: 467, distance: 25.3
click at [798, 467] on span "Dough, pizza sauce, meat, chicken, mozzarella cheese, olives, green pepper, tom…" at bounding box center [704, 454] width 264 height 25
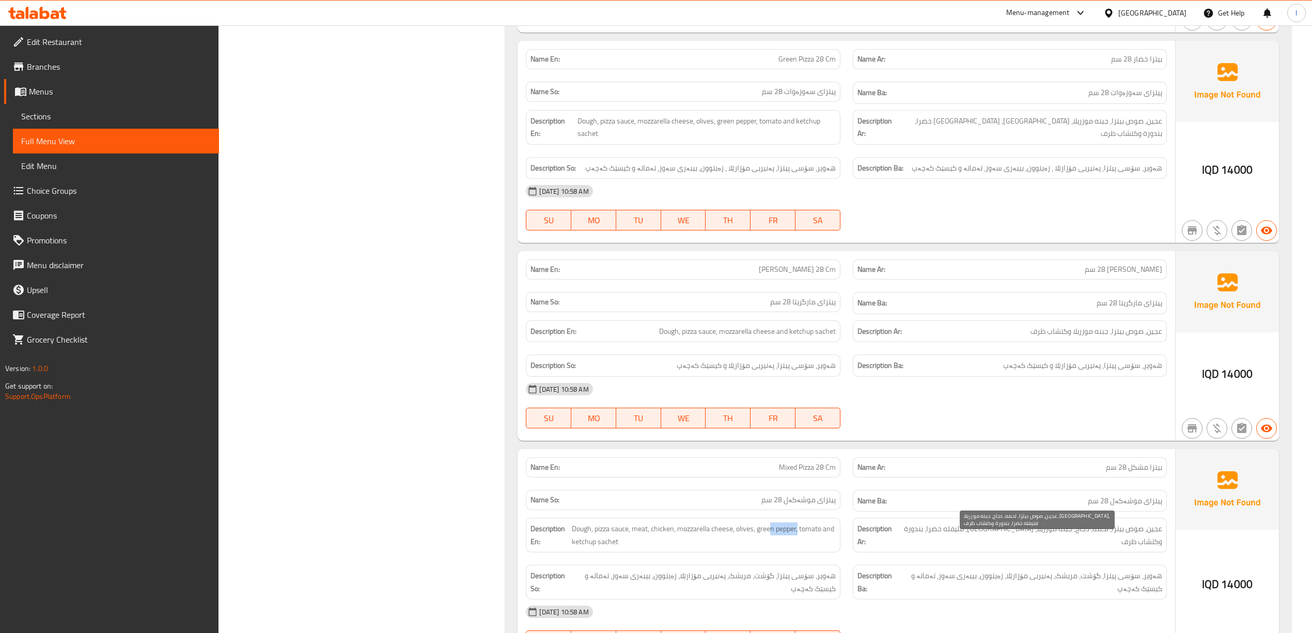
scroll to position [1552, 0]
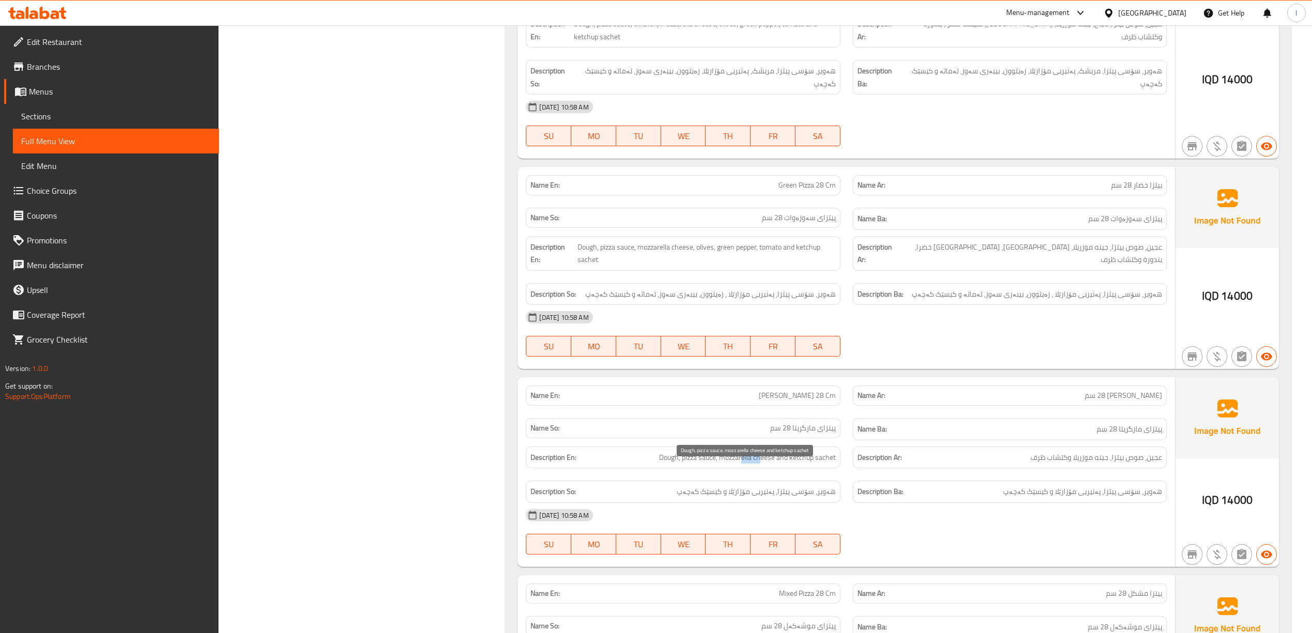
drag, startPoint x: 742, startPoint y: 473, endPoint x: 767, endPoint y: 471, distance: 25.4
click at [764, 464] on span "Dough, pizza sauce, mozzarella cheese and ketchup sachet" at bounding box center [747, 457] width 177 height 13
drag, startPoint x: 787, startPoint y: 473, endPoint x: 813, endPoint y: 472, distance: 25.9
click at [813, 464] on span "Dough, pizza sauce, mozzarella cheese and ketchup sachet" at bounding box center [747, 457] width 177 height 13
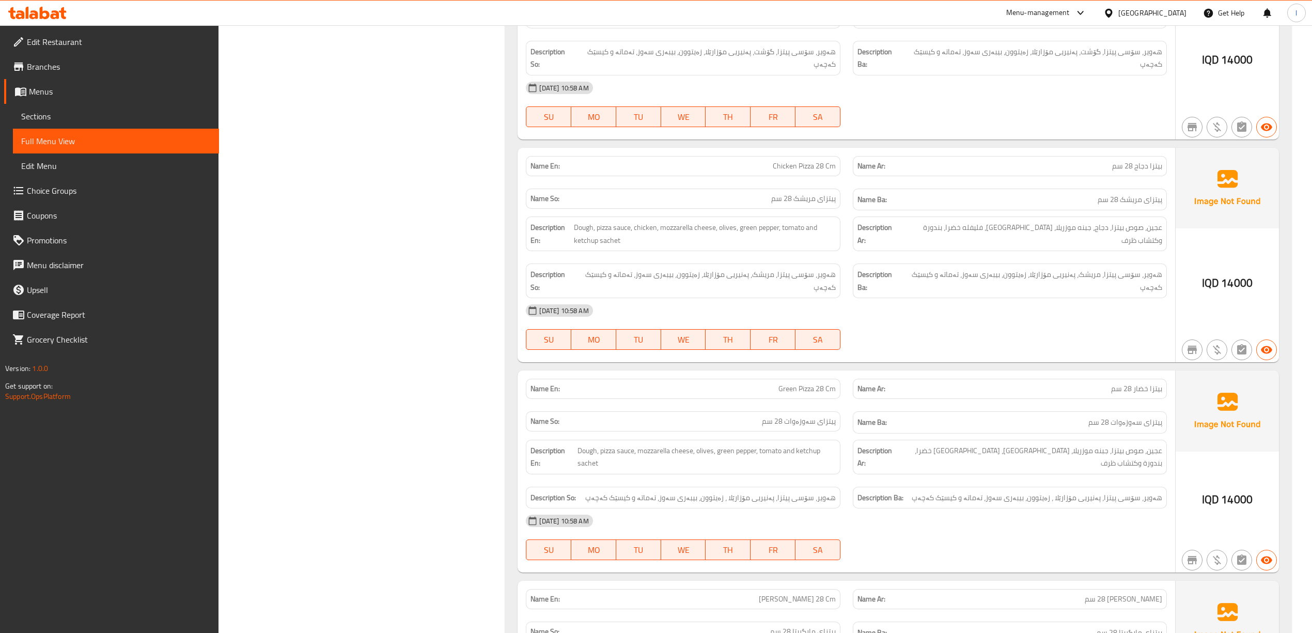
scroll to position [1345, 0]
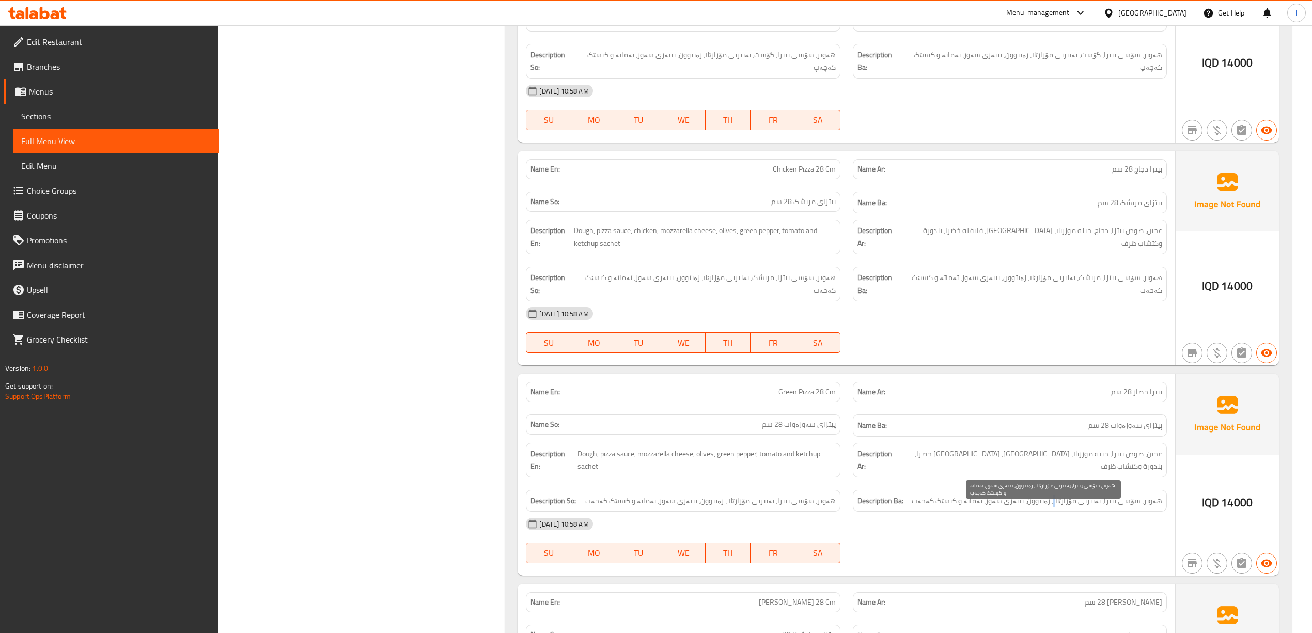
click at [1060, 507] on span "هەویر، سۆسی پیتزا، پەنیریی مۆزارێلا ، زەیتوون، بیبەری سەوز، تەماتە و کیسێک کەچەپ" at bounding box center [1037, 500] width 251 height 13
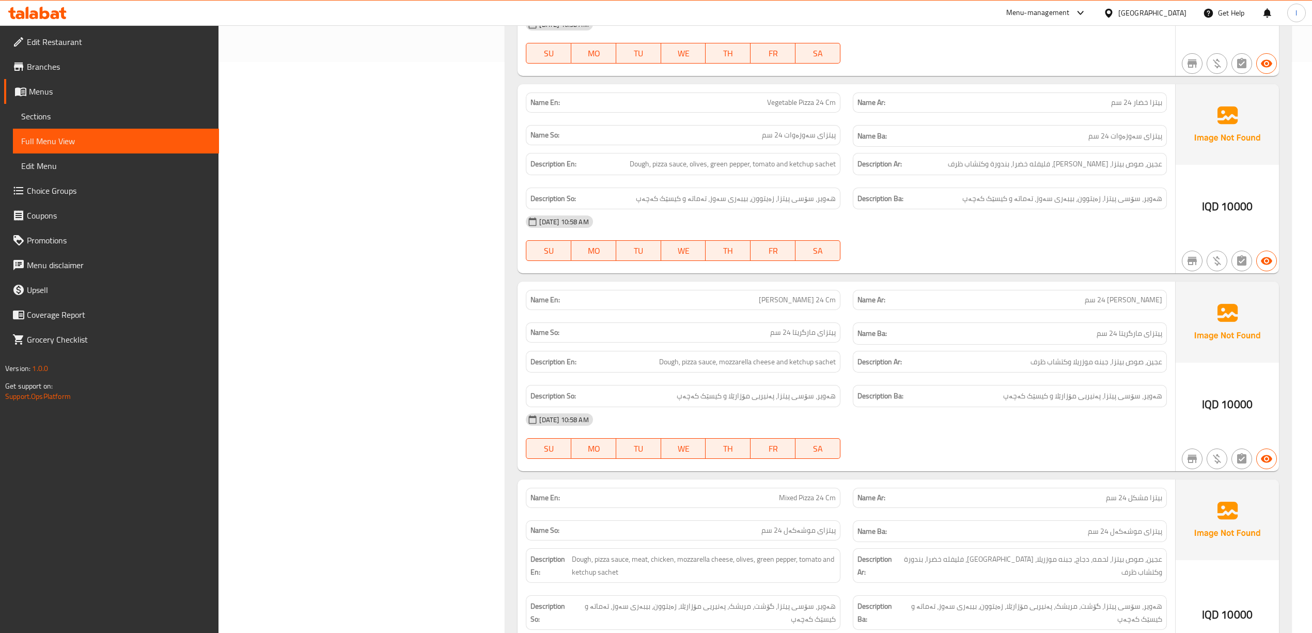
scroll to position [525, 0]
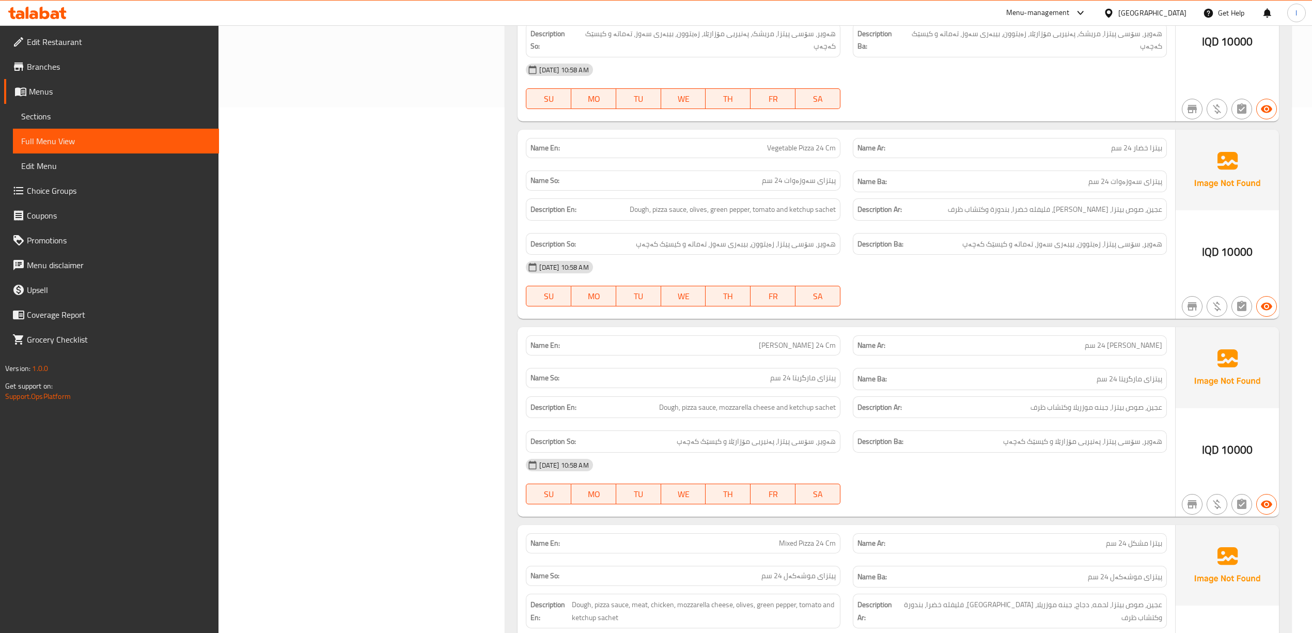
click at [783, 152] on span "Vegetable Pizza 24 Cm" at bounding box center [801, 148] width 69 height 11
click at [780, 147] on span "Vegetable Pizza 24 Cm" at bounding box center [801, 148] width 69 height 11
copy span "Vegetable"
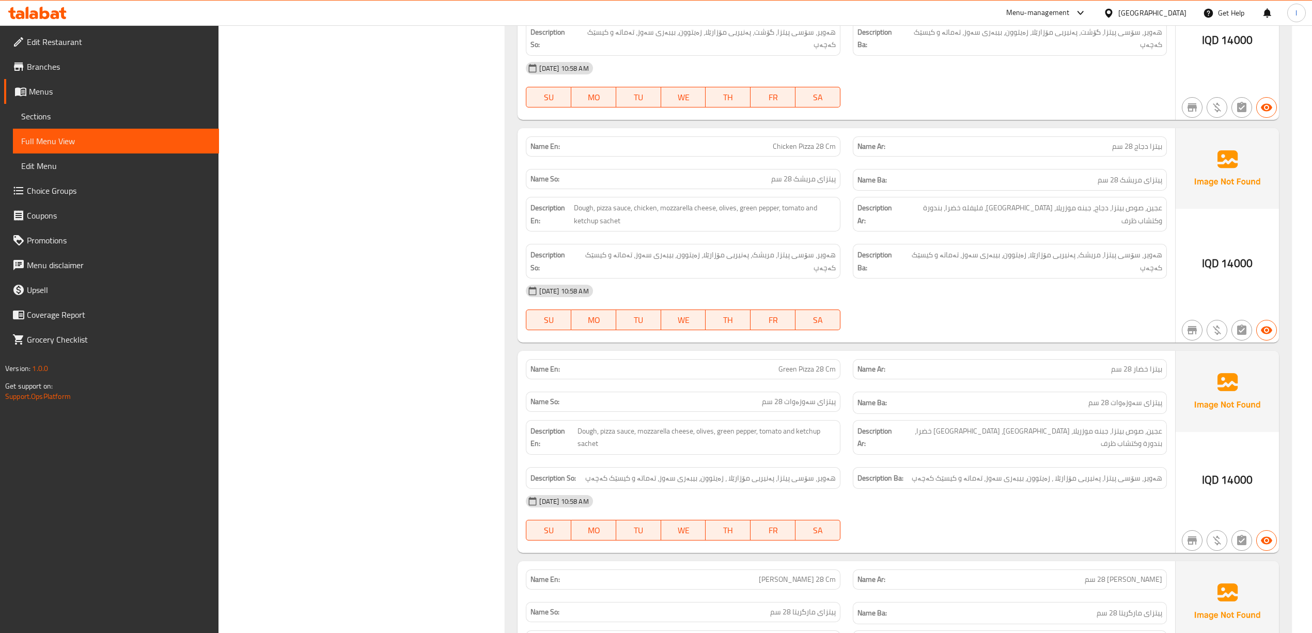
scroll to position [1510, 0]
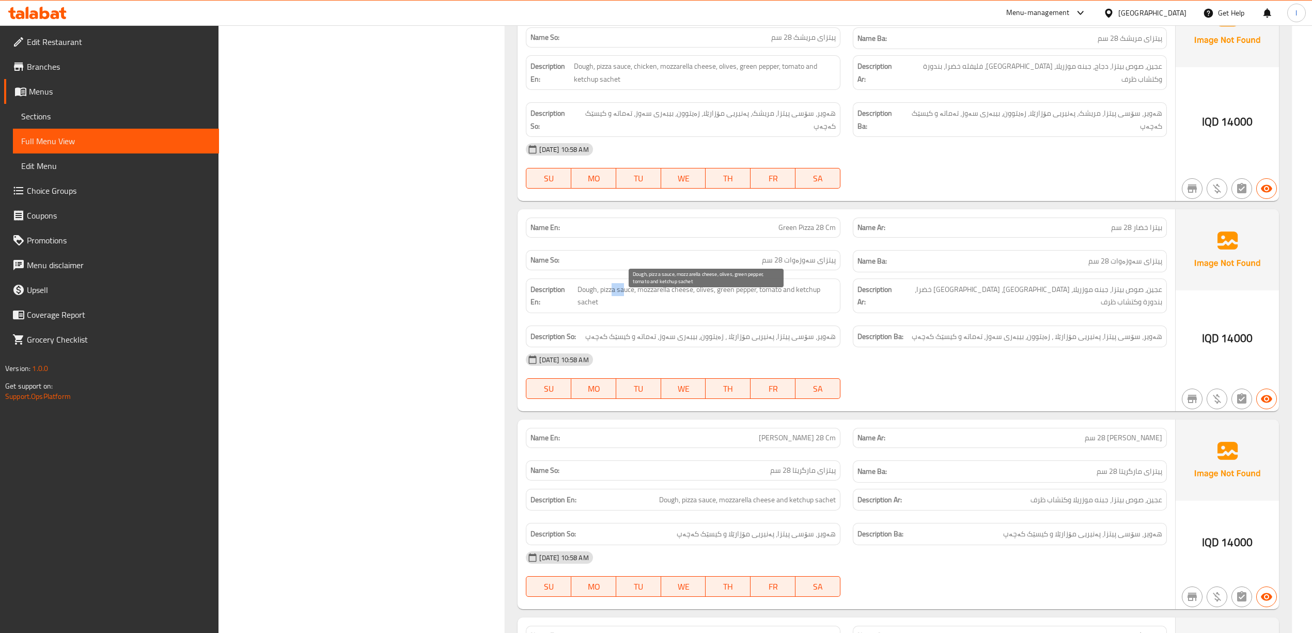
drag, startPoint x: 616, startPoint y: 304, endPoint x: 626, endPoint y: 304, distance: 10.3
click at [626, 304] on span "Dough, pizza sauce, mozzarella cheese, olives, green pepper, tomato and ketchup…" at bounding box center [707, 295] width 258 height 25
drag, startPoint x: 653, startPoint y: 306, endPoint x: 680, endPoint y: 298, distance: 28.0
click at [680, 298] on span "Dough, pizza sauce, mozzarella cheese, olives, green pepper, tomato and ketchup…" at bounding box center [707, 295] width 258 height 25
click at [707, 304] on span "Dough, pizza sauce, mozzarella cheese, olives, green pepper, tomato and ketchup…" at bounding box center [707, 295] width 258 height 25
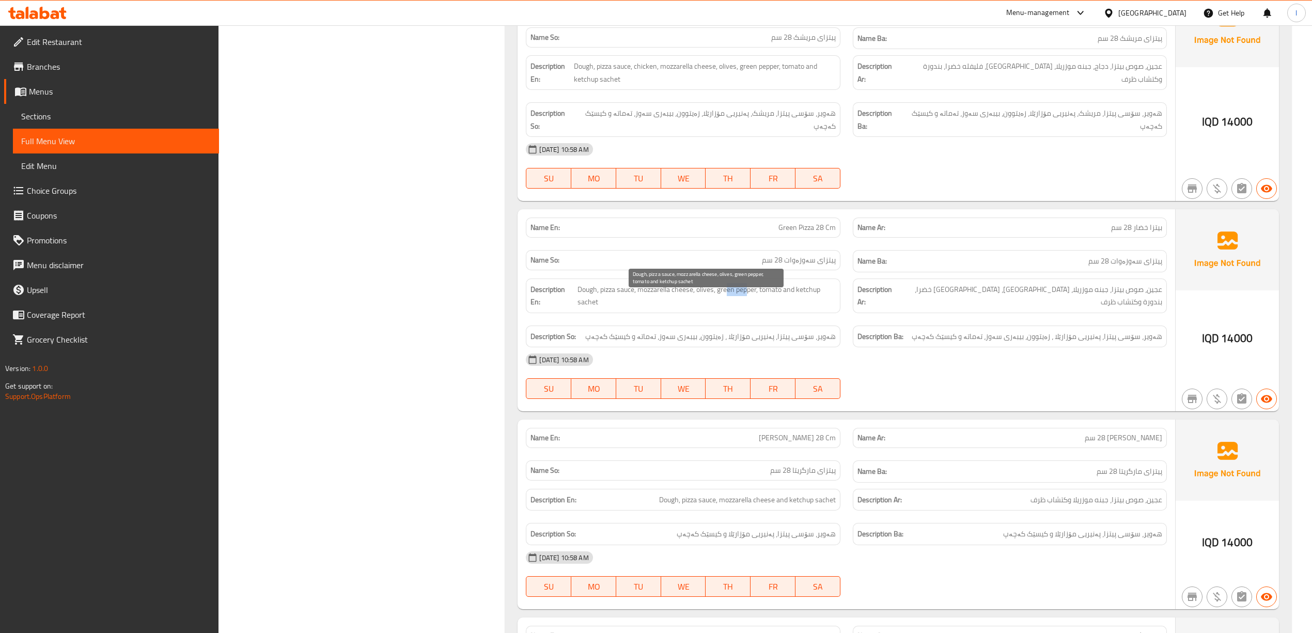
drag, startPoint x: 727, startPoint y: 302, endPoint x: 749, endPoint y: 306, distance: 21.6
click at [749, 306] on span "Dough, pizza sauce, mozzarella cheese, olives, green pepper, tomato and ketchup…" at bounding box center [707, 295] width 258 height 25
drag, startPoint x: 767, startPoint y: 303, endPoint x: 775, endPoint y: 302, distance: 8.3
click at [775, 302] on span "Dough, pizza sauce, mozzarella cheese, olives, green pepper, tomato and ketchup…" at bounding box center [707, 295] width 258 height 25
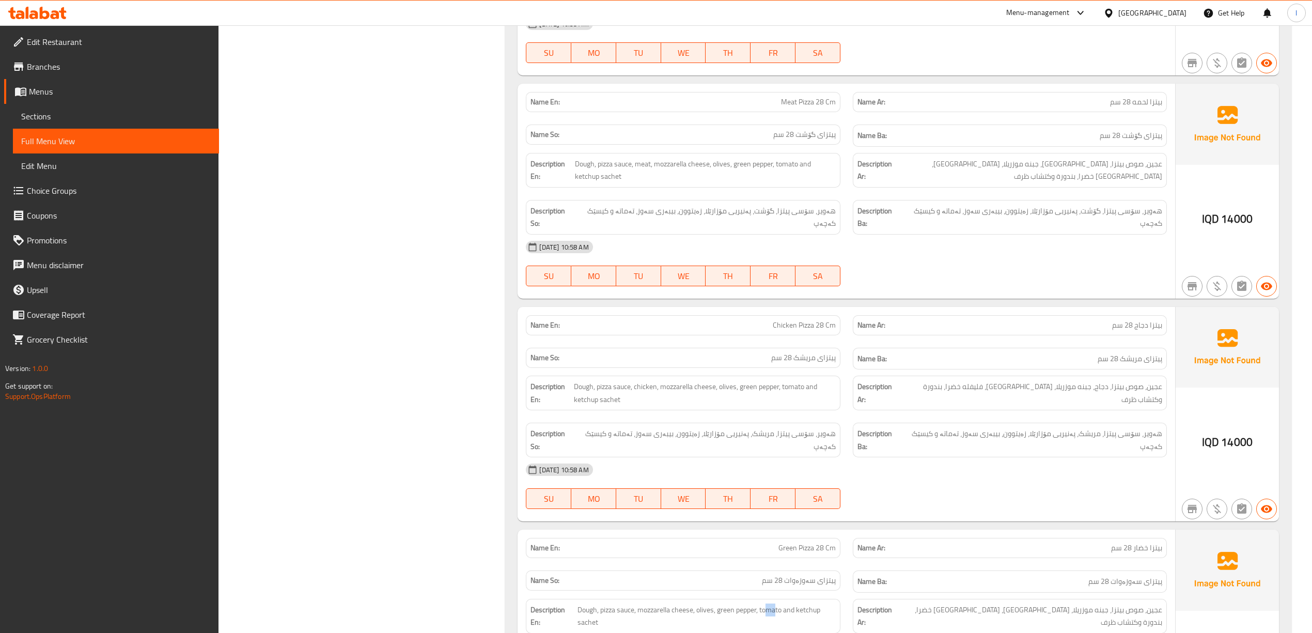
scroll to position [1165, 0]
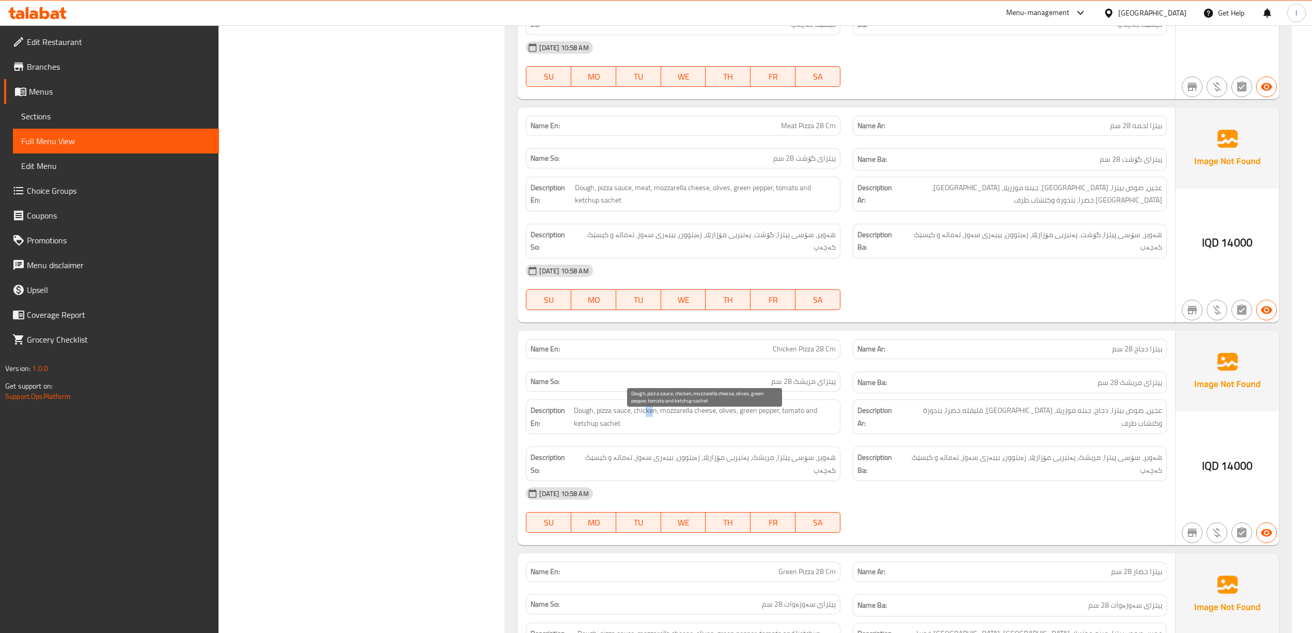
drag, startPoint x: 654, startPoint y: 417, endPoint x: 672, endPoint y: 425, distance: 19.0
click at [649, 421] on span "Dough, pizza sauce, chicken, mozzarella cheese, olives, green pepper, tomato an…" at bounding box center [704, 416] width 261 height 25
drag, startPoint x: 679, startPoint y: 425, endPoint x: 672, endPoint y: 428, distance: 7.4
click at [672, 428] on span "Dough, pizza sauce, chicken, mozzarella cheese, olives, green pepper, tomato an…" at bounding box center [704, 416] width 261 height 25
click at [682, 423] on span "Dough, pizza sauce, chicken, mozzarella cheese, olives, green pepper, tomato an…" at bounding box center [704, 416] width 261 height 25
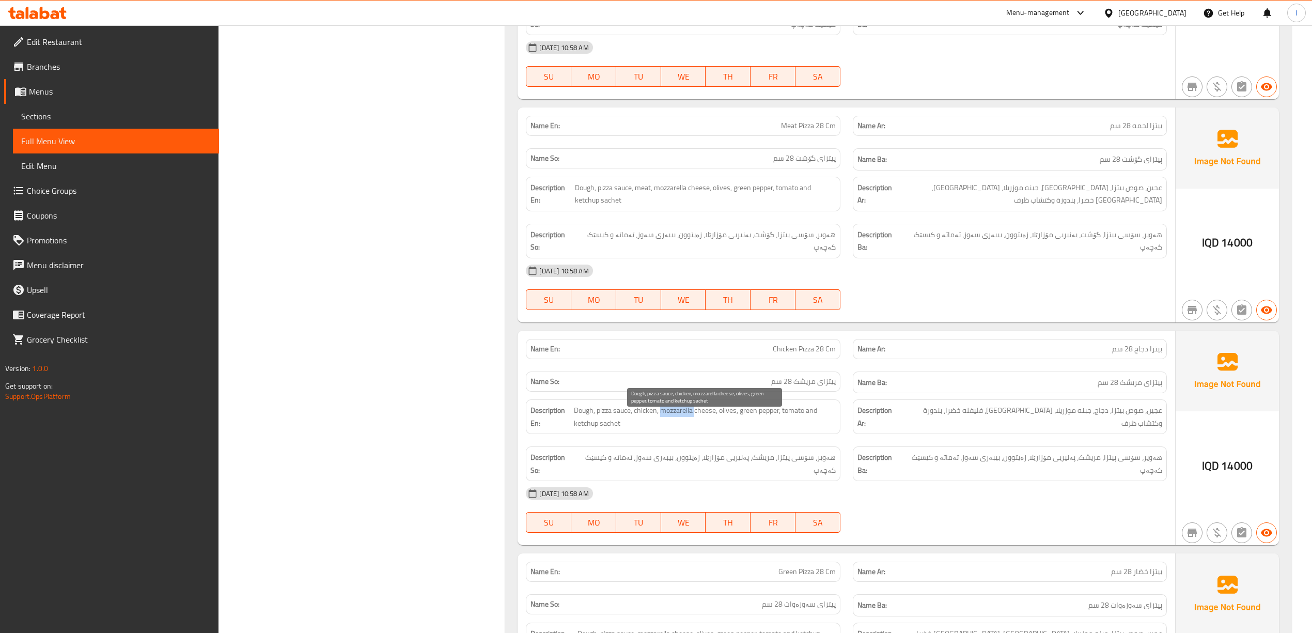
click at [681, 423] on span "Dough, pizza sauce, chicken, mozzarella cheese, olives, green pepper, tomato an…" at bounding box center [704, 416] width 261 height 25
click at [724, 422] on span "Dough, pizza sauce, chicken, mozzarella cheese, olives, green pepper, tomato an…" at bounding box center [704, 416] width 261 height 25
drag, startPoint x: 759, startPoint y: 424, endPoint x: 783, endPoint y: 426, distance: 24.4
click at [783, 426] on span "Dough, pizza sauce, chicken, mozzarella cheese, olives, green pepper, tomato an…" at bounding box center [704, 416] width 261 height 25
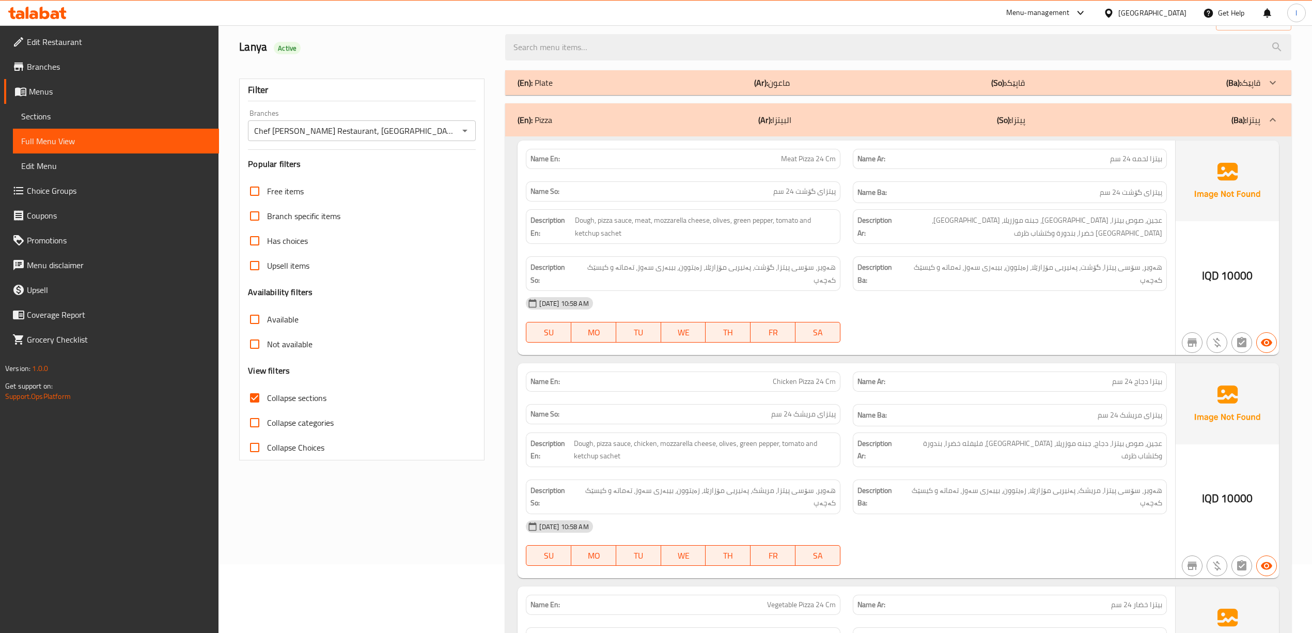
scroll to position [0, 0]
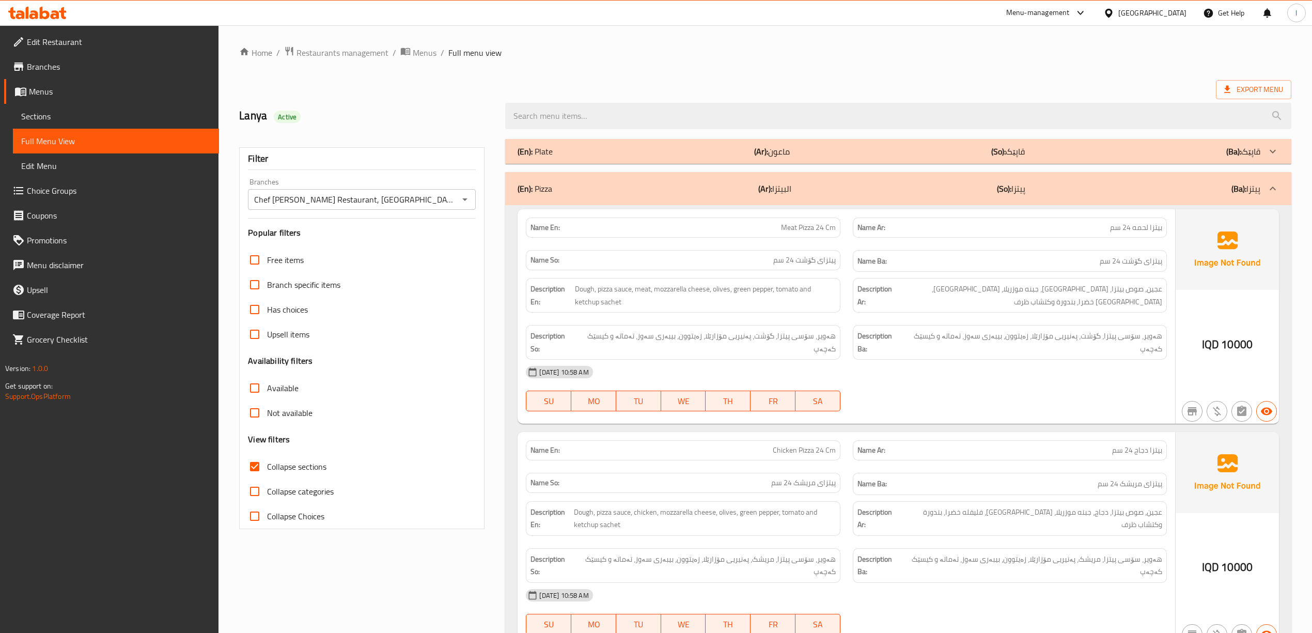
click at [573, 193] on div "(En): Pizza (Ar): البيتزا (So): پیتزا (Ba): پیتزا" at bounding box center [889, 188] width 742 height 12
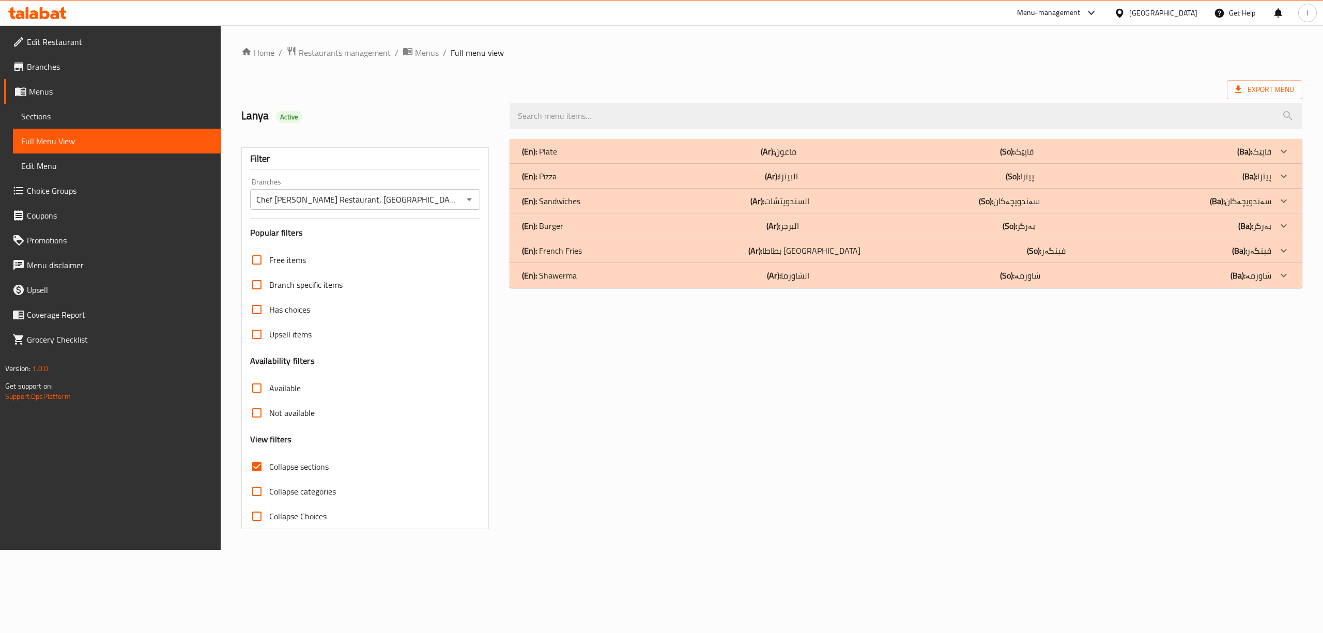
click at [639, 201] on div "(En): Sandwiches (Ar): السندويتشات (So): سەندویچەکان (Ba): سەندویچەکان" at bounding box center [896, 201] width 749 height 12
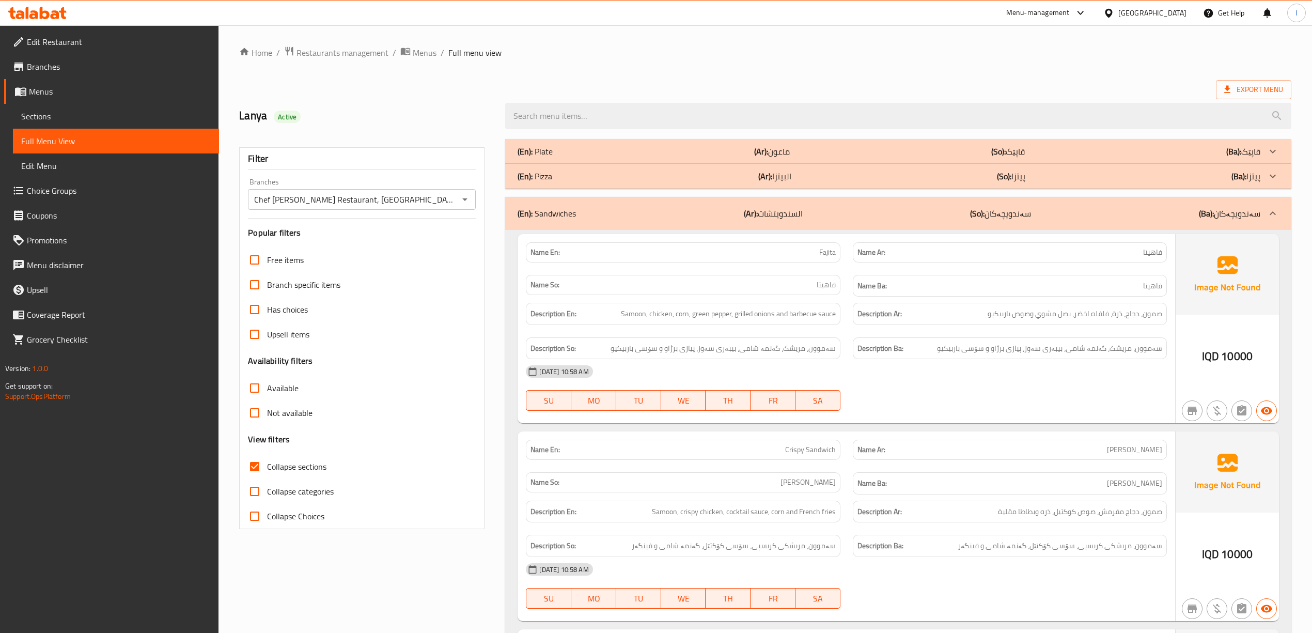
click at [773, 223] on div "(En): Sandwiches (Ar): السندويتشات (So): سەندویچەکان (Ba): سەندویچەکان" at bounding box center [898, 213] width 786 height 33
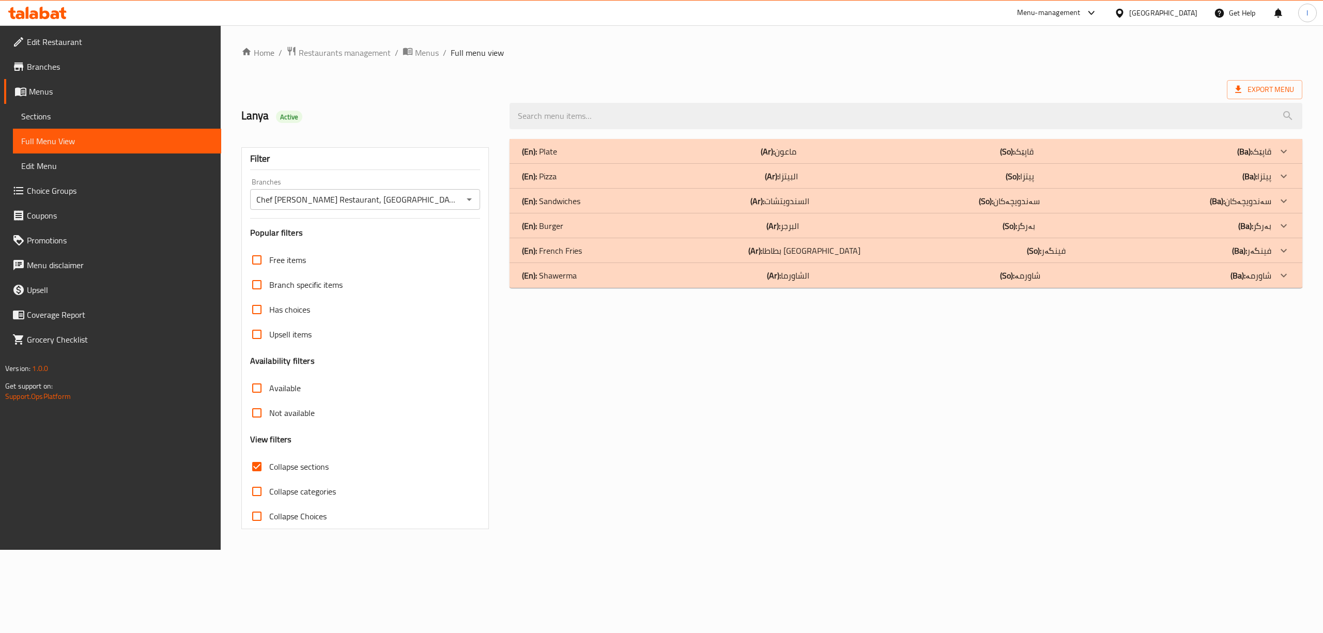
click at [773, 229] on b "(Ar):" at bounding box center [773, 225] width 14 height 15
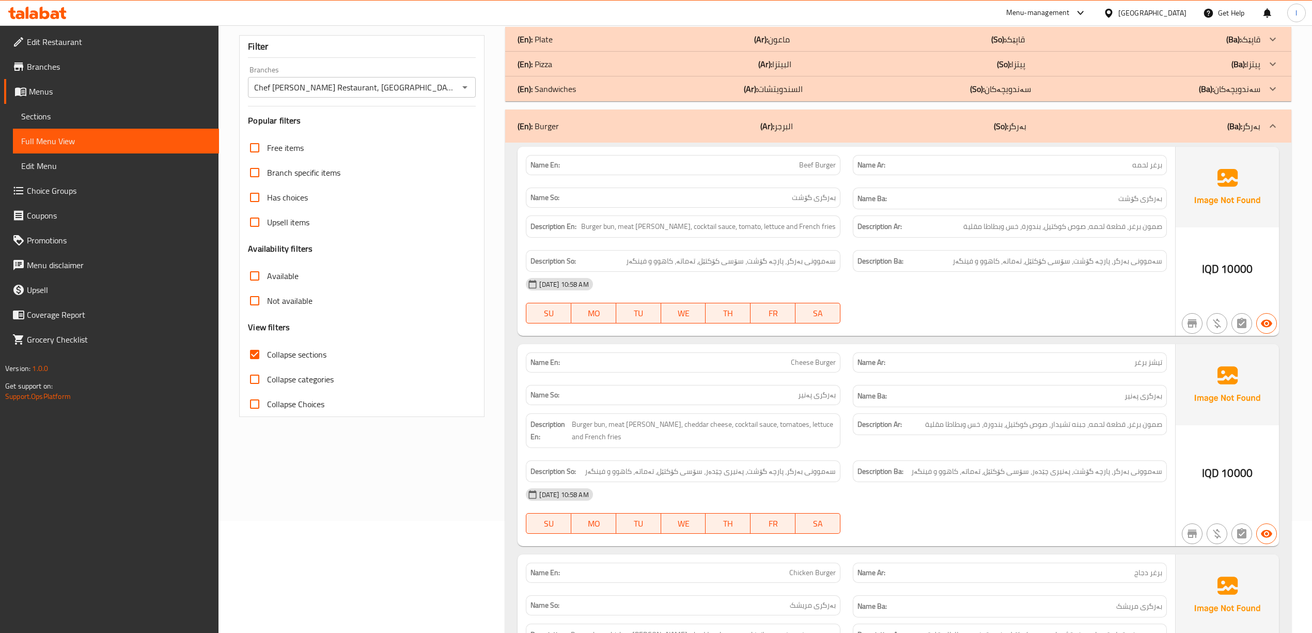
scroll to position [87, 0]
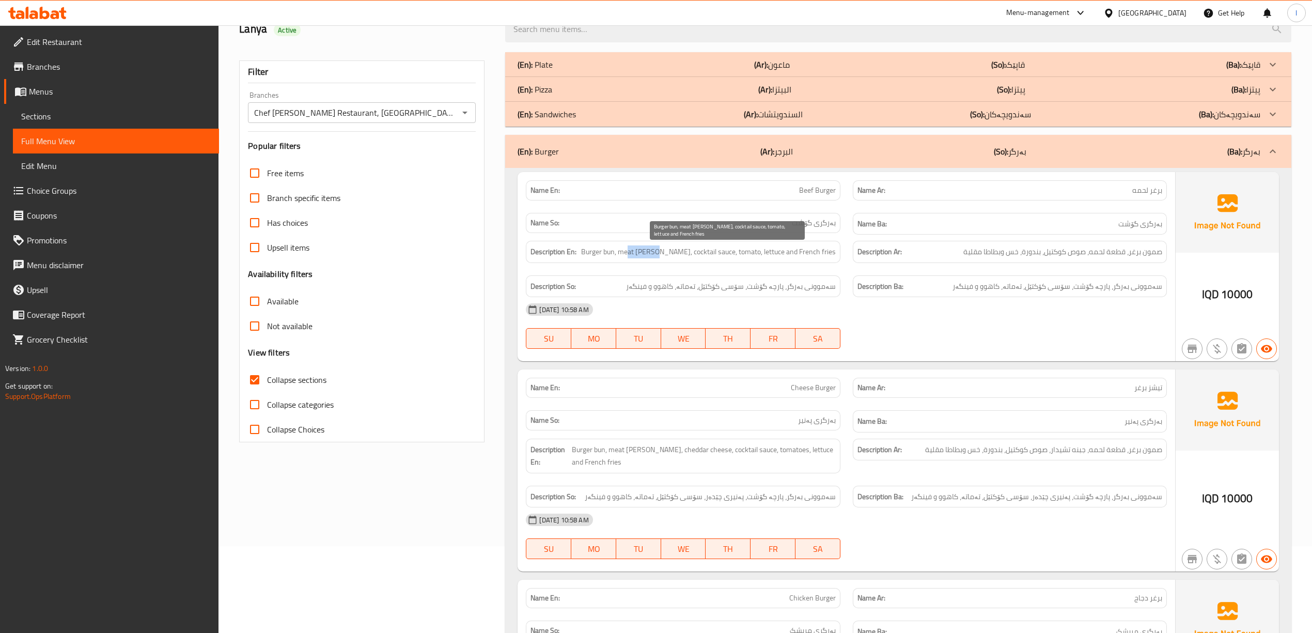
drag, startPoint x: 666, startPoint y: 259, endPoint x: 691, endPoint y: 256, distance: 25.4
click at [691, 256] on span "Burger bun, meat patty, cocktail sauce, tomato, lettuce and French fries" at bounding box center [708, 251] width 255 height 13
drag, startPoint x: 719, startPoint y: 250, endPoint x: 727, endPoint y: 262, distance: 14.9
click at [727, 262] on div "Description En: Burger bun, meat patty, cocktail sauce, tomato, lettuce and Fre…" at bounding box center [683, 252] width 314 height 22
drag, startPoint x: 738, startPoint y: 253, endPoint x: 758, endPoint y: 262, distance: 22.7
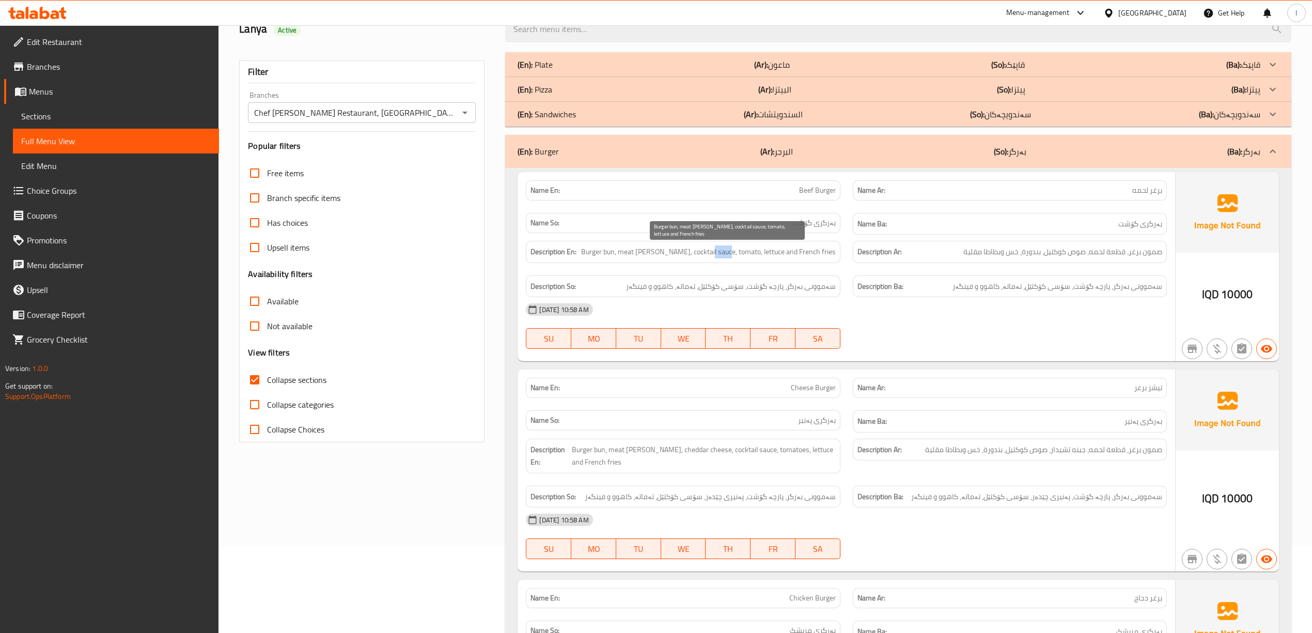
click at [758, 262] on div "Description En: Burger bun, meat patty, cocktail sauce, tomato, lettuce and Fre…" at bounding box center [683, 252] width 314 height 22
click at [789, 265] on div "Description En: Burger bun, meat patty, cocktail sauce, tomato, lettuce and Fre…" at bounding box center [683, 252] width 327 height 35
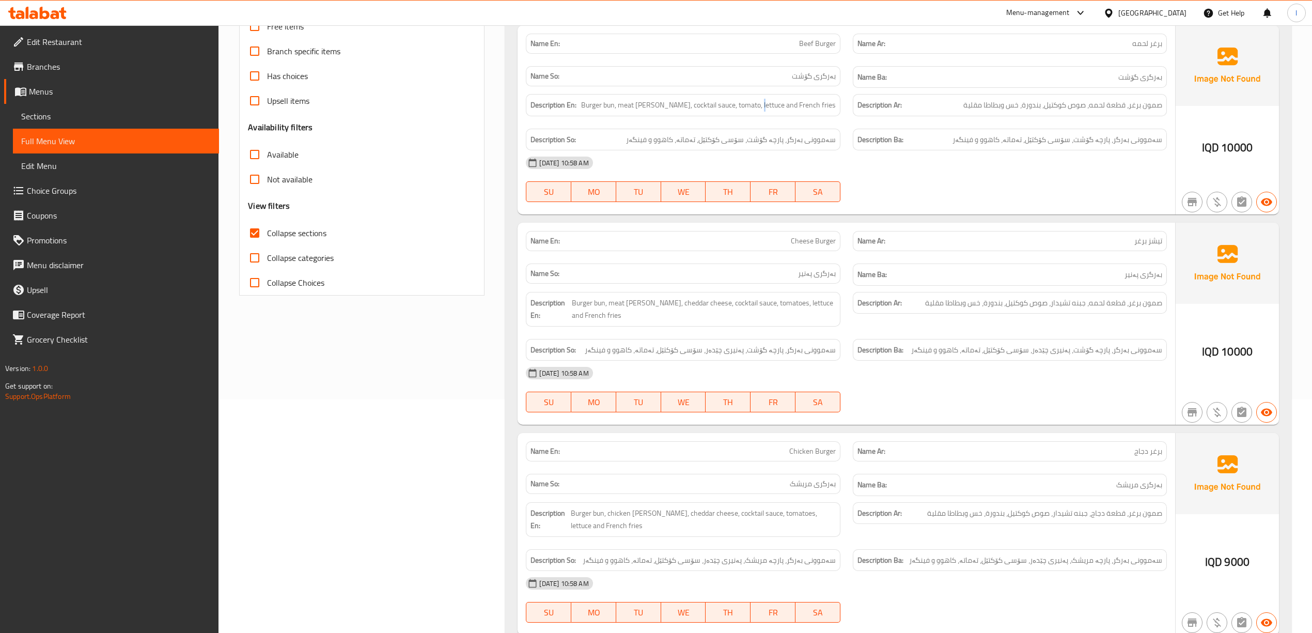
scroll to position [224, 0]
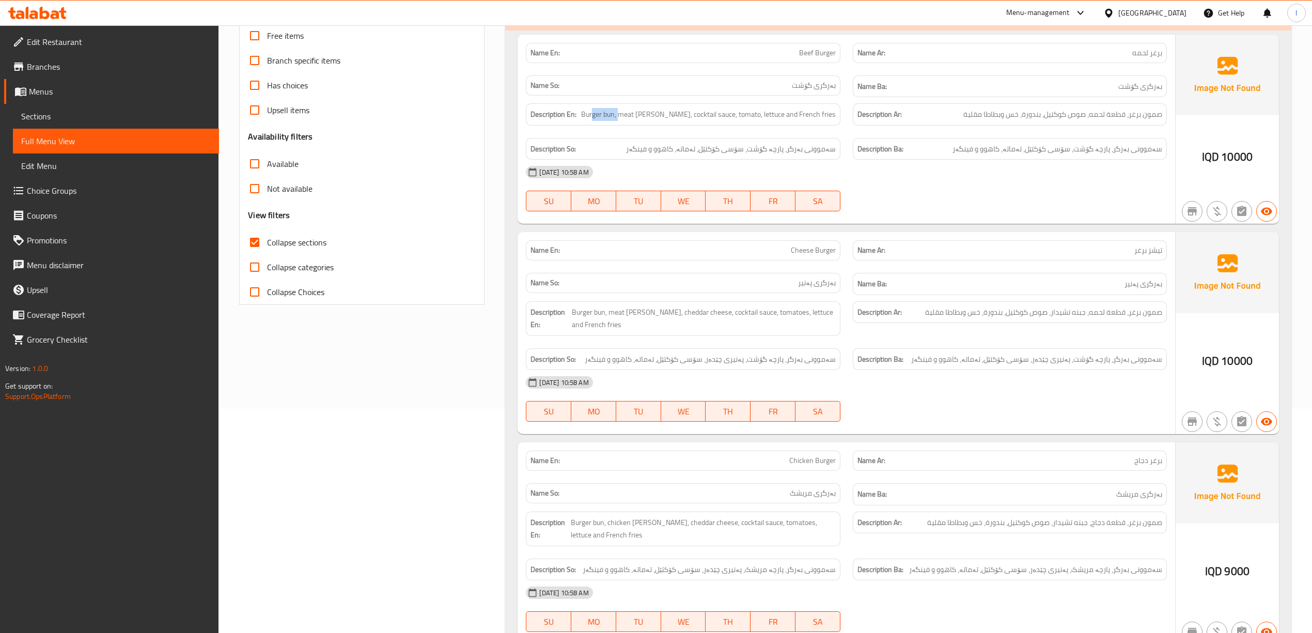
drag, startPoint x: 632, startPoint y: 122, endPoint x: 658, endPoint y: 121, distance: 25.9
click at [658, 121] on div "Description En: Burger bun, meat patty, cocktail sauce, tomato, lettuce and Fre…" at bounding box center [683, 114] width 314 height 22
drag, startPoint x: 698, startPoint y: 123, endPoint x: 687, endPoint y: 124, distance: 11.9
click at [687, 124] on div "Description En: Burger bun, meat patty, cocktail sauce, tomato, lettuce and Fre…" at bounding box center [683, 114] width 314 height 22
drag, startPoint x: 718, startPoint y: 118, endPoint x: 711, endPoint y: 119, distance: 6.3
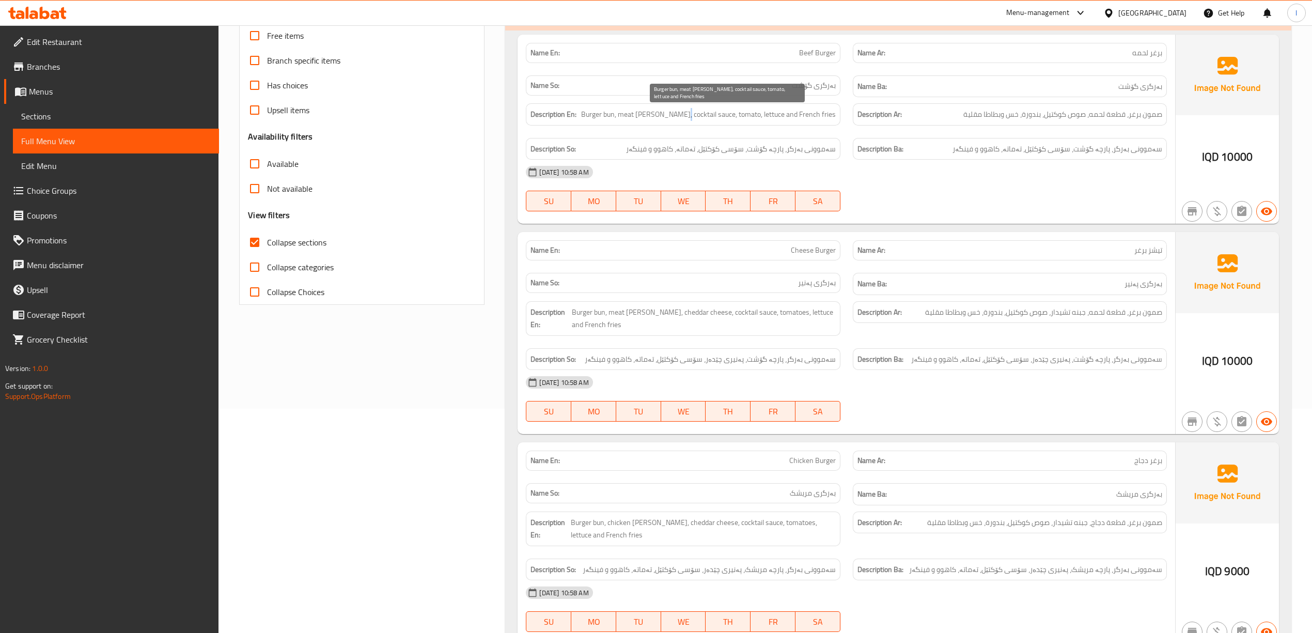
click at [711, 119] on span "Burger bun, meat patty, cocktail sauce, tomato, lettuce and French fries" at bounding box center [708, 114] width 255 height 13
drag, startPoint x: 765, startPoint y: 115, endPoint x: 778, endPoint y: 118, distance: 13.4
click at [778, 118] on span "Burger bun, meat patty, cocktail sauce, tomato, lettuce and French fries" at bounding box center [708, 114] width 255 height 13
click at [780, 119] on span "Burger bun, meat patty, cocktail sauce, tomato, lettuce and French fries" at bounding box center [708, 114] width 255 height 13
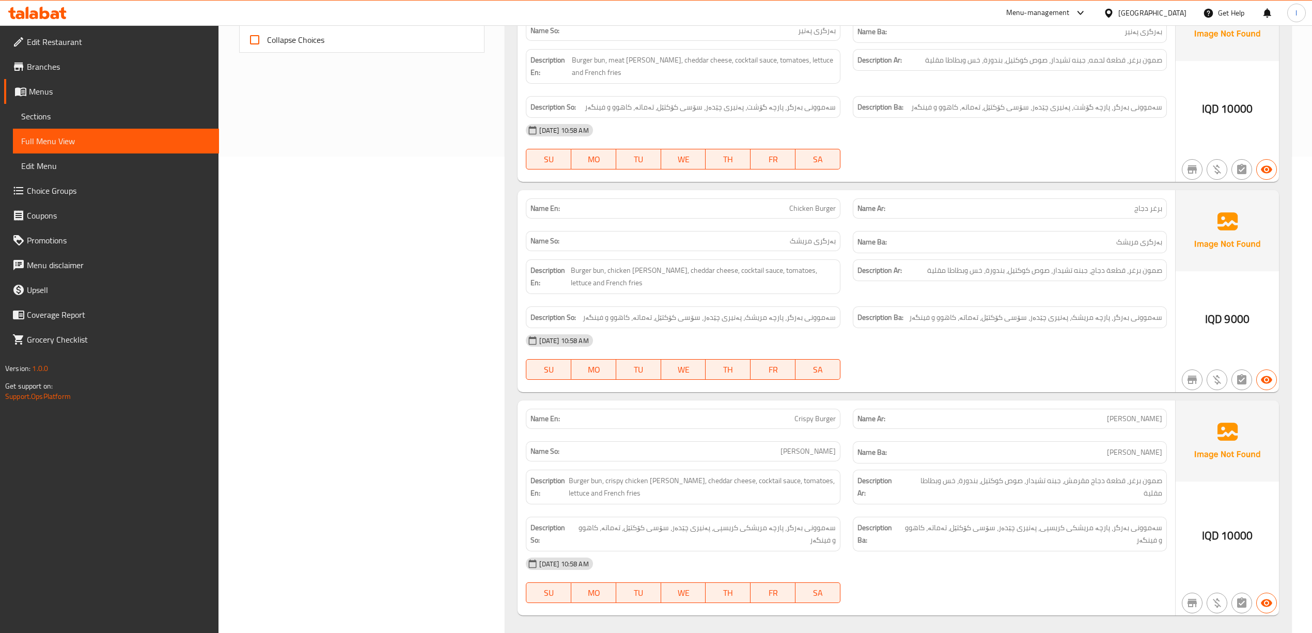
scroll to position [564, 0]
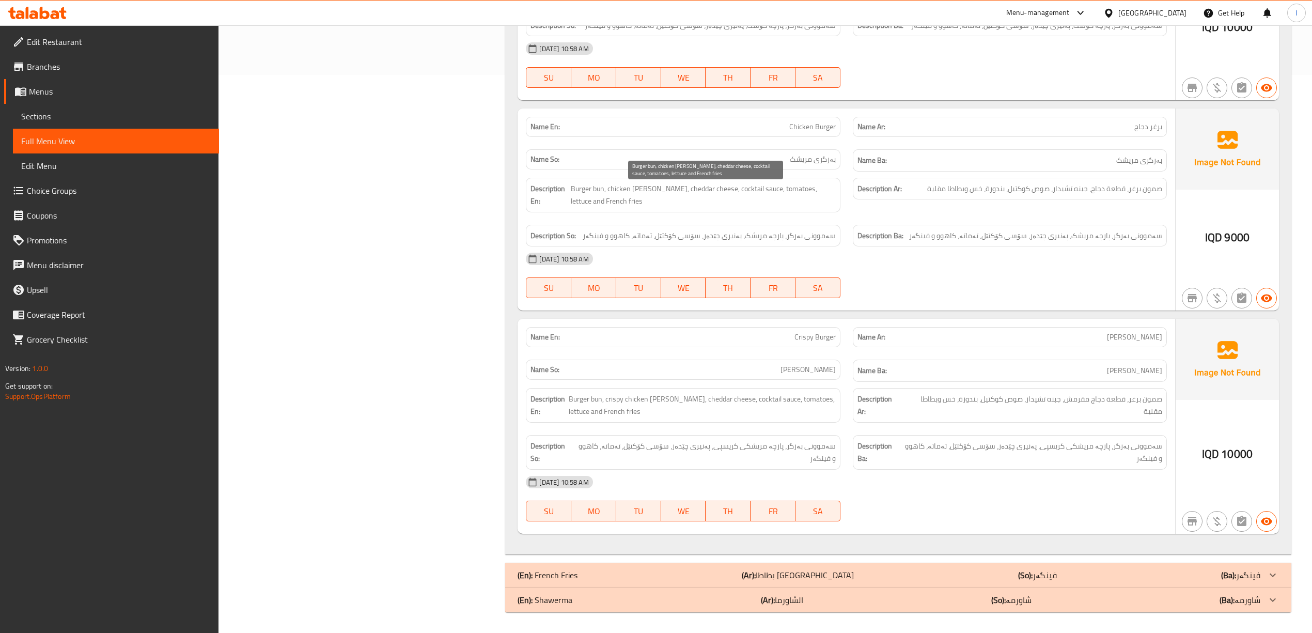
click at [641, 193] on span "Burger bun, chicken patty, cheddar cheese, cocktail sauce, tomatoes, lettuce an…" at bounding box center [703, 194] width 265 height 25
drag, startPoint x: 677, startPoint y: 195, endPoint x: 689, endPoint y: 198, distance: 12.3
click at [685, 196] on span "Burger bun, chicken patty, cheddar cheese, cocktail sauce, tomatoes, lettuce an…" at bounding box center [703, 194] width 265 height 25
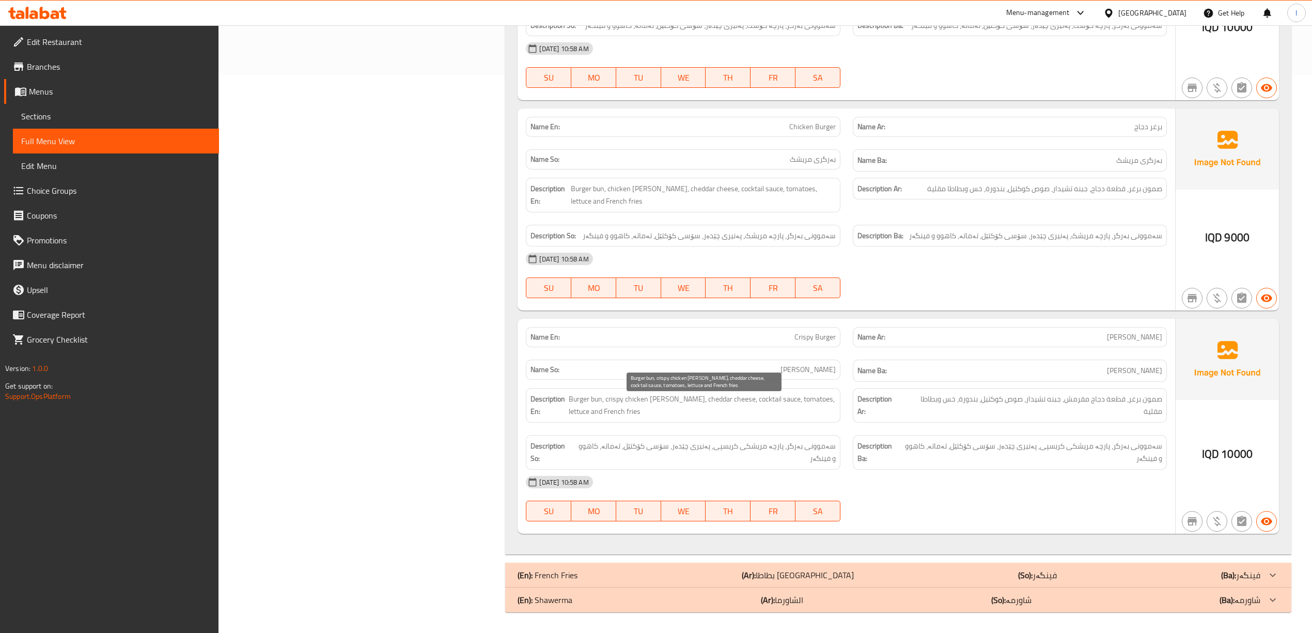
drag, startPoint x: 649, startPoint y: 408, endPoint x: 672, endPoint y: 408, distance: 22.7
click at [671, 408] on span "Burger bun, crispy chicken patty, cheddar cheese, cocktail sauce, tomatoes, let…" at bounding box center [702, 405] width 267 height 25
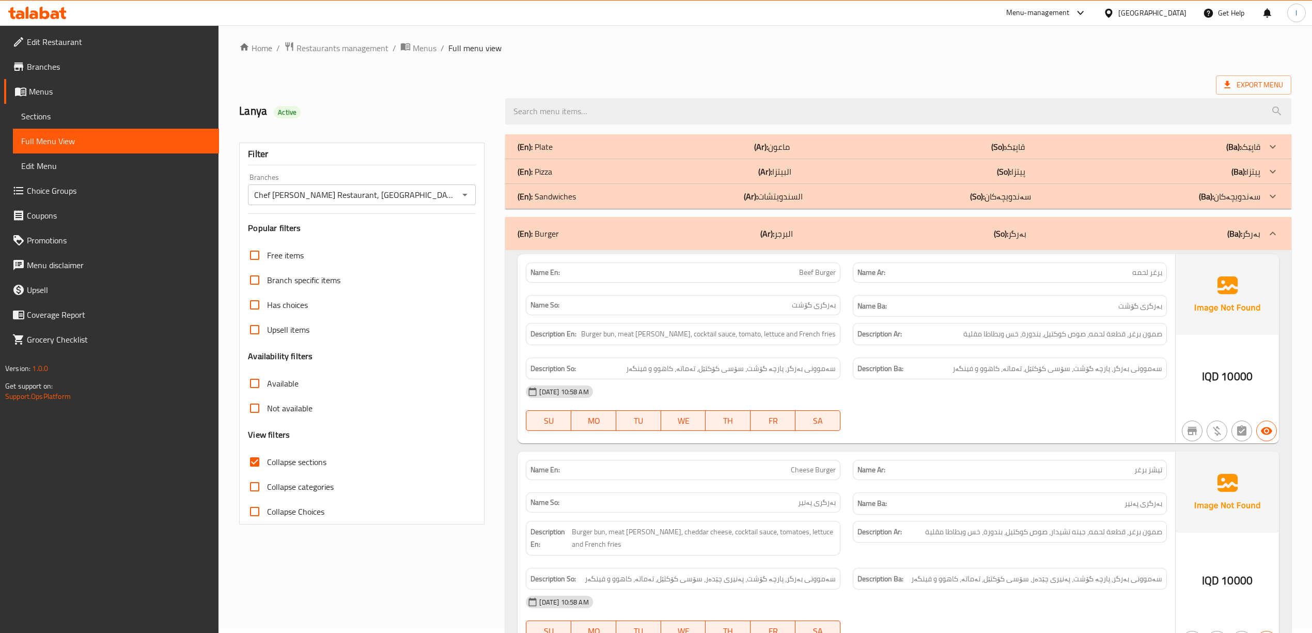
scroll to position [0, 0]
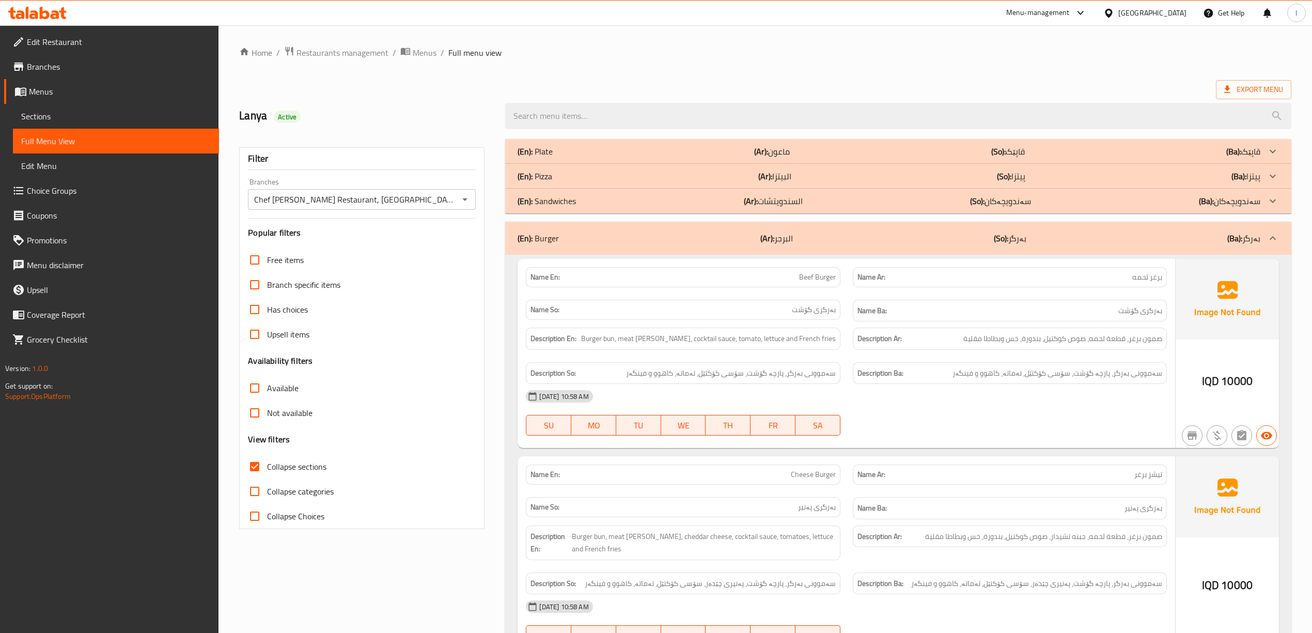
click at [788, 241] on p "(Ar): البرجر" at bounding box center [776, 238] width 33 height 12
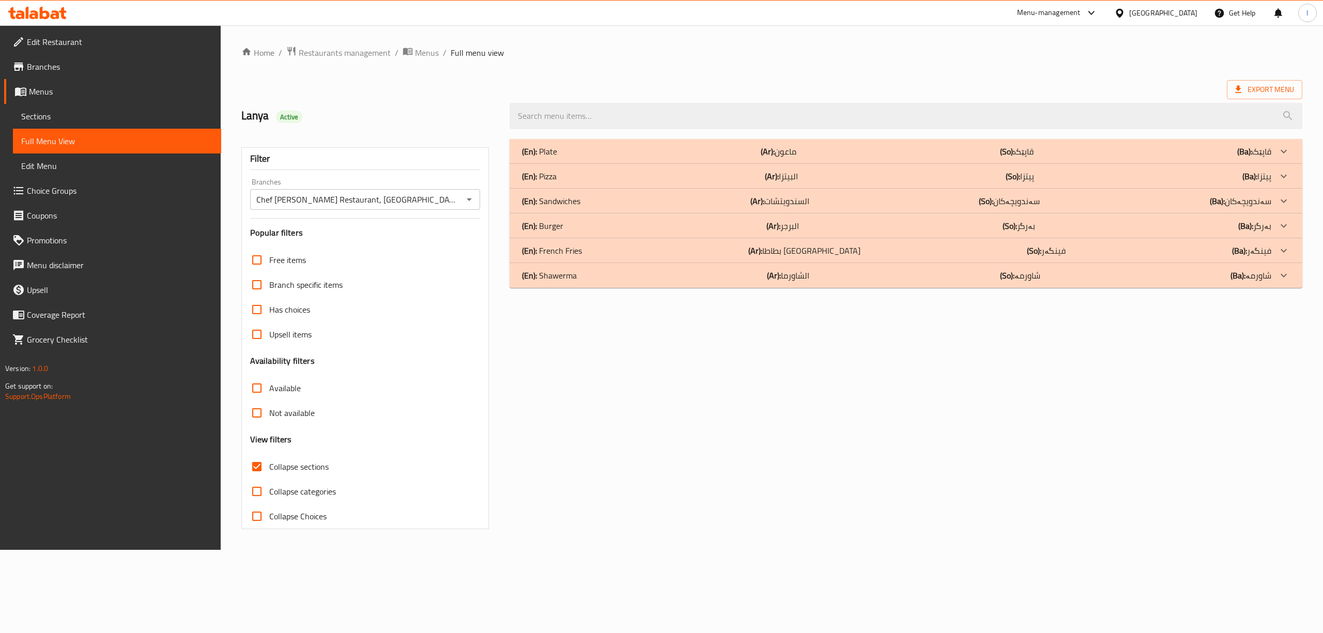
click at [703, 251] on div "(En): French Fries (Ar): بطاطا مقلية (So): فینگەر (Ba): فینگەر" at bounding box center [896, 250] width 749 height 12
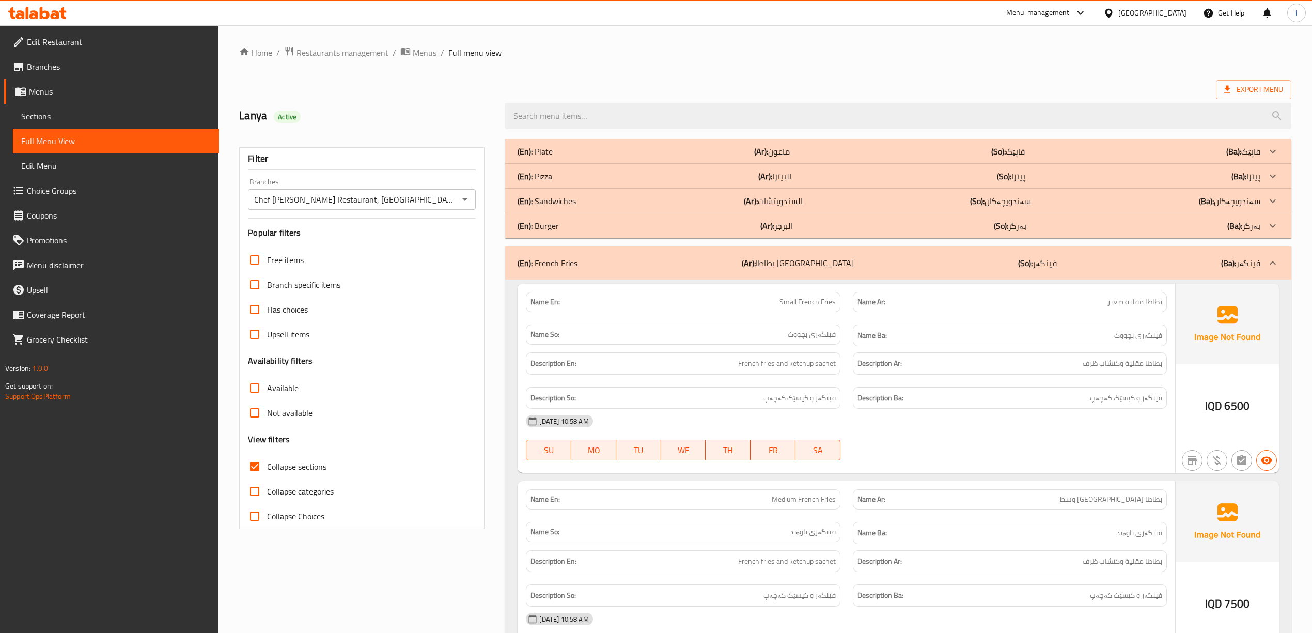
click at [571, 252] on div "(En): French Fries (Ar): بطاطا مقلية (So): فینگەر (Ba): فینگەر" at bounding box center [898, 262] width 786 height 33
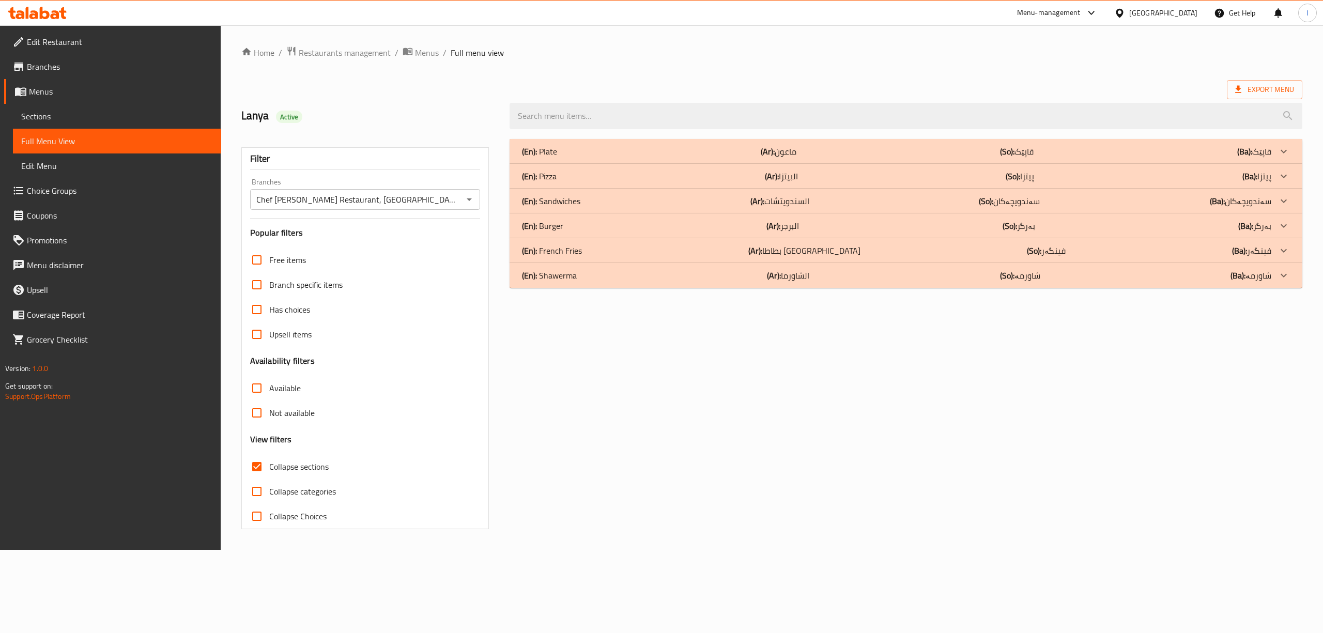
click at [659, 282] on div "(En): Shawerma (Ar): الشاورما (So): شاورمە (Ba): شاورمە" at bounding box center [896, 275] width 749 height 12
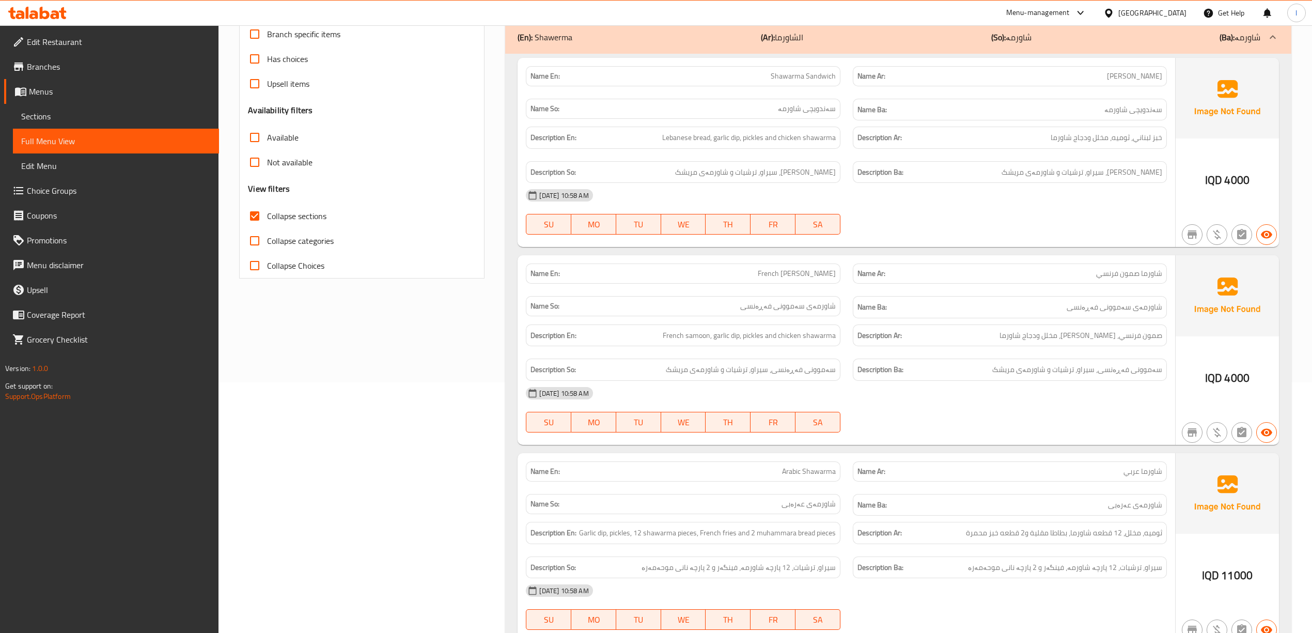
scroll to position [275, 0]
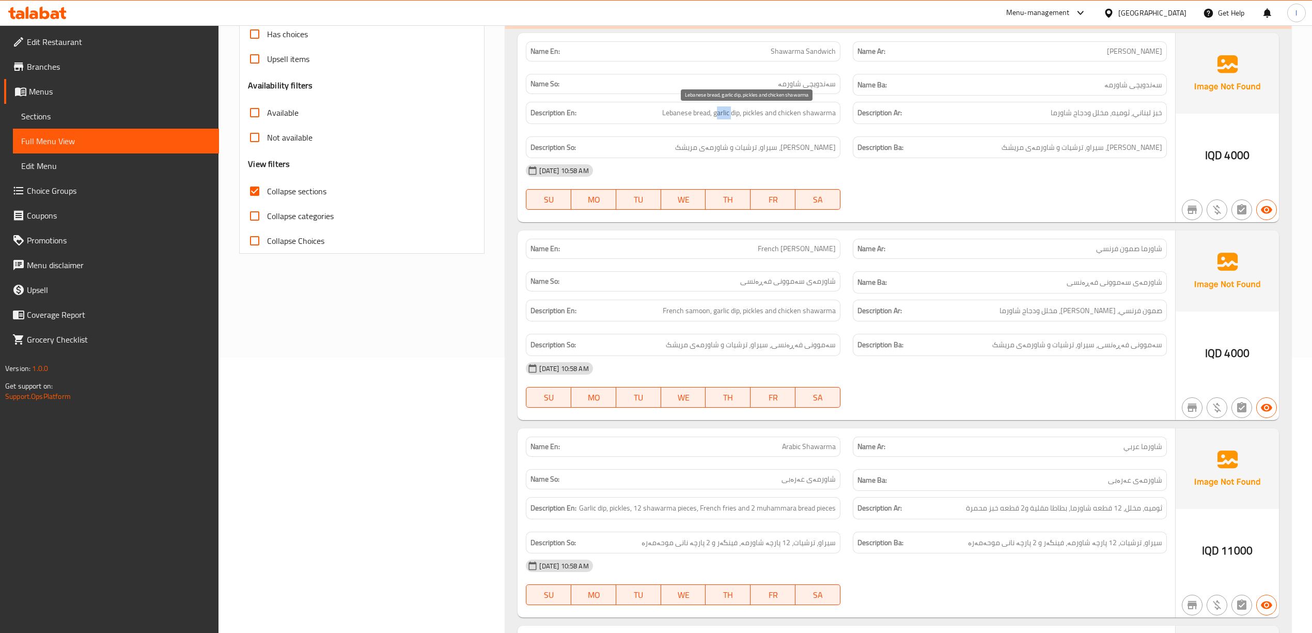
drag, startPoint x: 719, startPoint y: 118, endPoint x: 732, endPoint y: 118, distance: 12.4
click at [732, 118] on span "Lebanese bread, garlic dip, pickles and chicken shawarma" at bounding box center [749, 112] width 174 height 13
click at [757, 119] on span "Lebanese bread, garlic dip, pickles and chicken shawarma" at bounding box center [749, 112] width 174 height 13
drag, startPoint x: 805, startPoint y: 120, endPoint x: 833, endPoint y: 135, distance: 32.4
click at [829, 124] on div "Description En: Lebanese bread, garlic dip, pickles and chicken shawarma" at bounding box center [683, 113] width 314 height 22
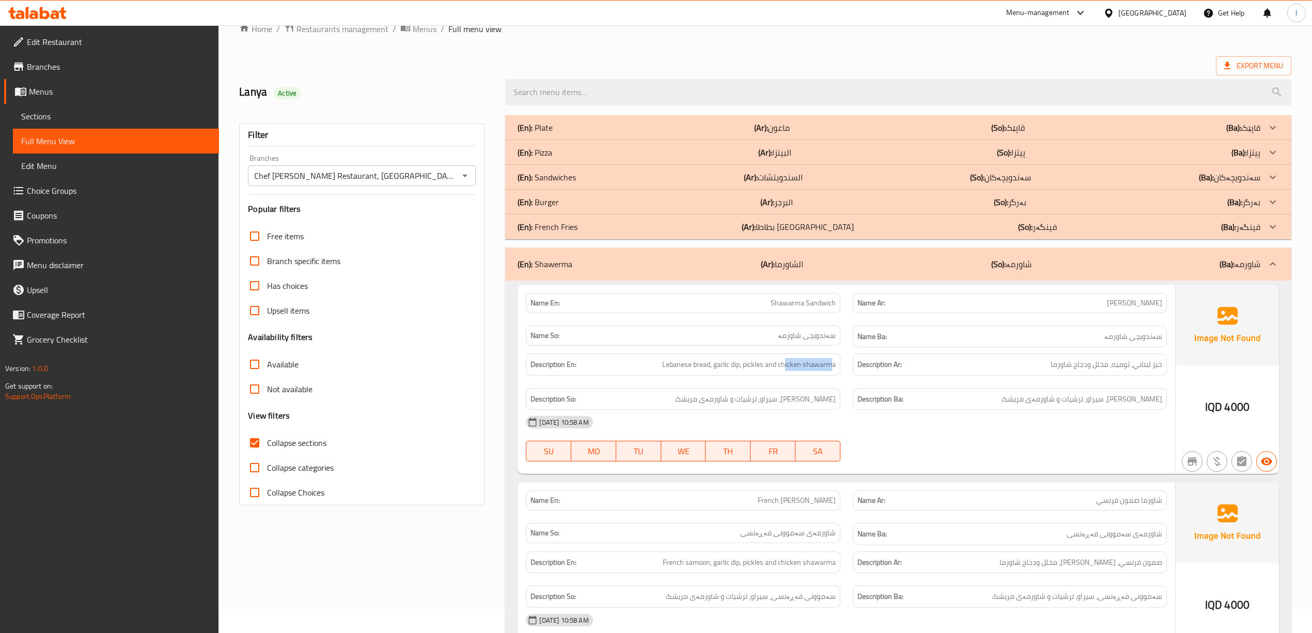
scroll to position [0, 0]
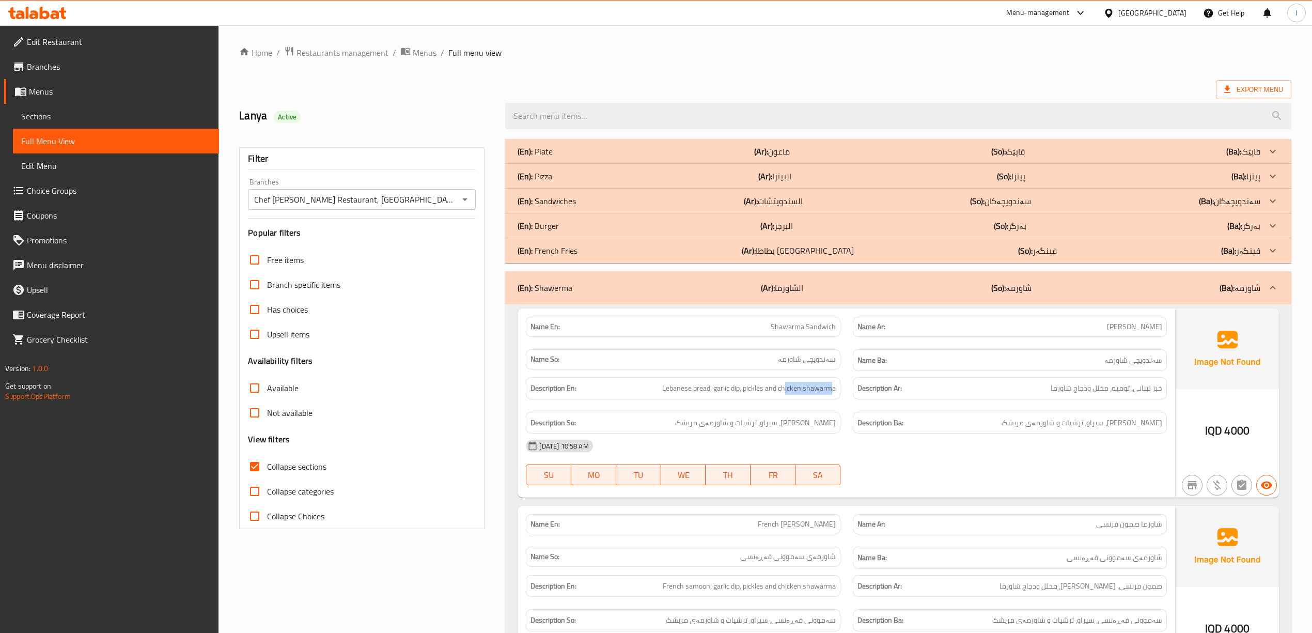
click at [719, 296] on div "(En): Shawerma (Ar): الشاورما (So): شاورمە (Ba): شاورمە" at bounding box center [898, 287] width 786 height 33
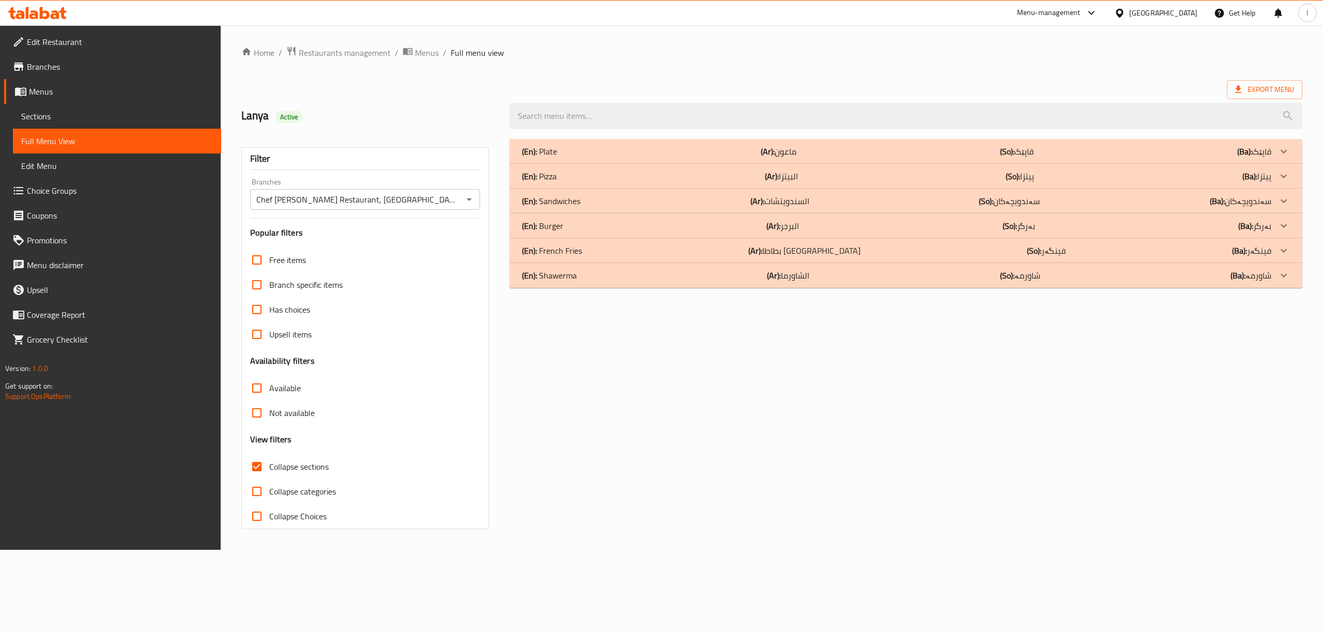
click at [565, 182] on div "(En): Pizza (Ar): البيتزا (So): پیتزا (Ba): پیتزا" at bounding box center [896, 176] width 749 height 12
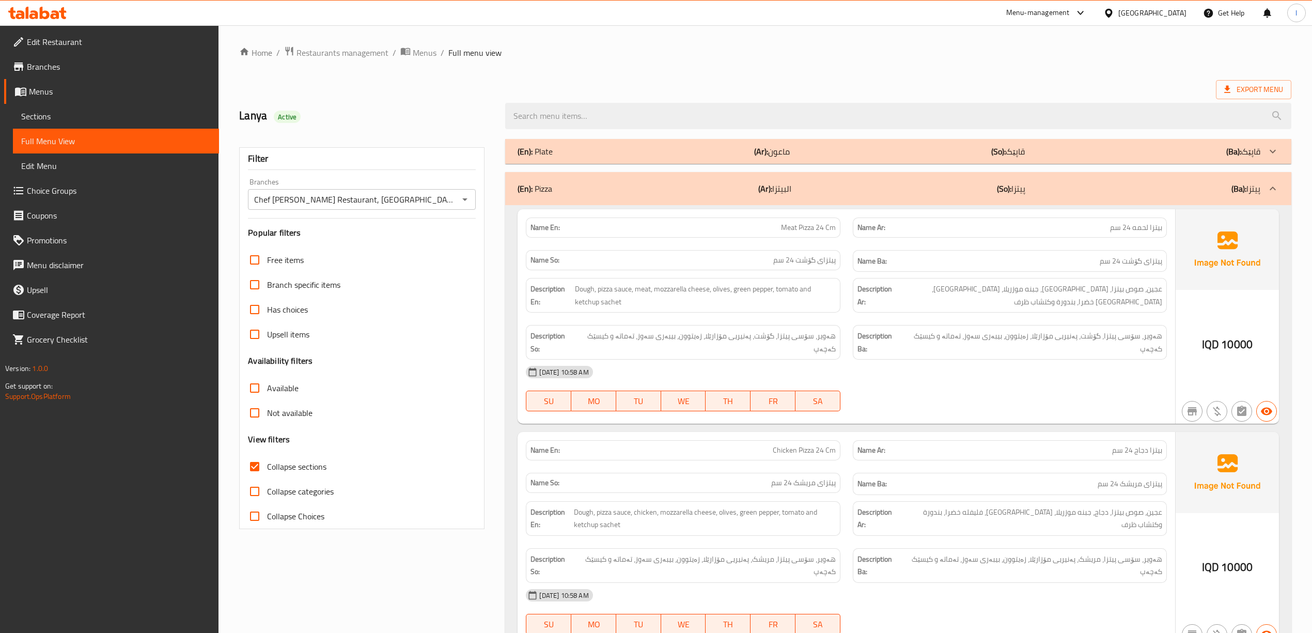
click at [817, 183] on div "(En): Pizza (Ar): البيتزا (So): پیتزا (Ba): پیتزا" at bounding box center [889, 188] width 742 height 12
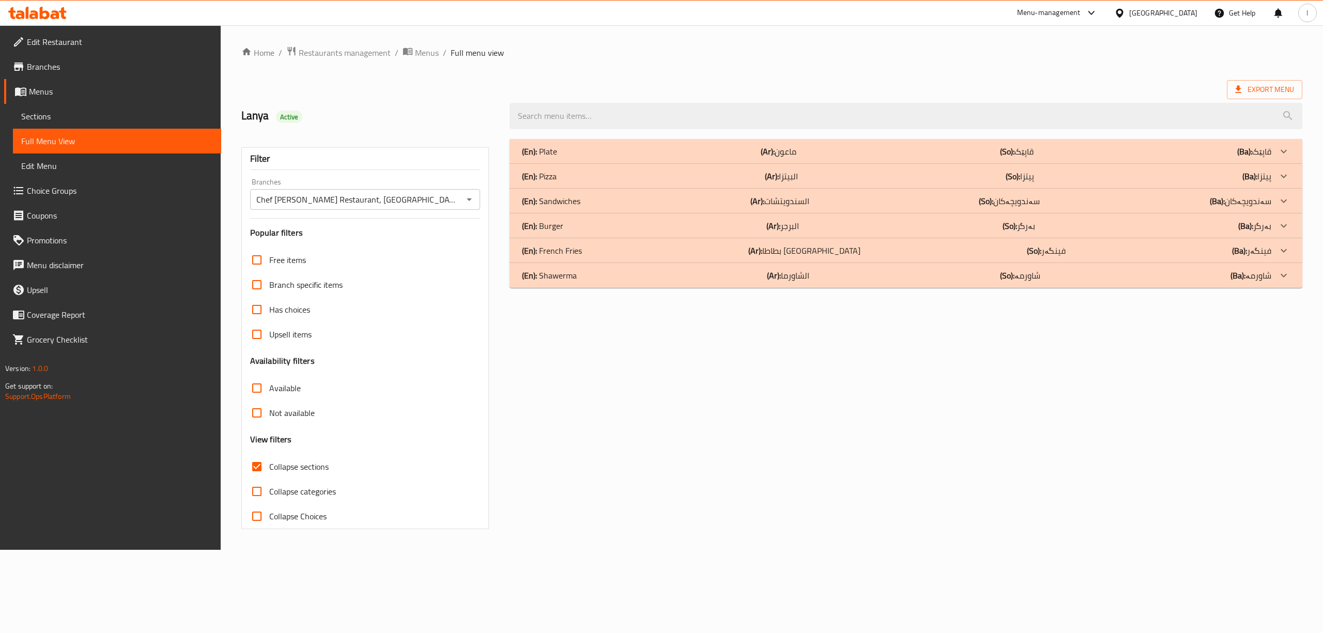
click at [846, 170] on div "(En): Pizza (Ar): البيتزا (So): پیتزا (Ba): پیتزا" at bounding box center [896, 176] width 749 height 12
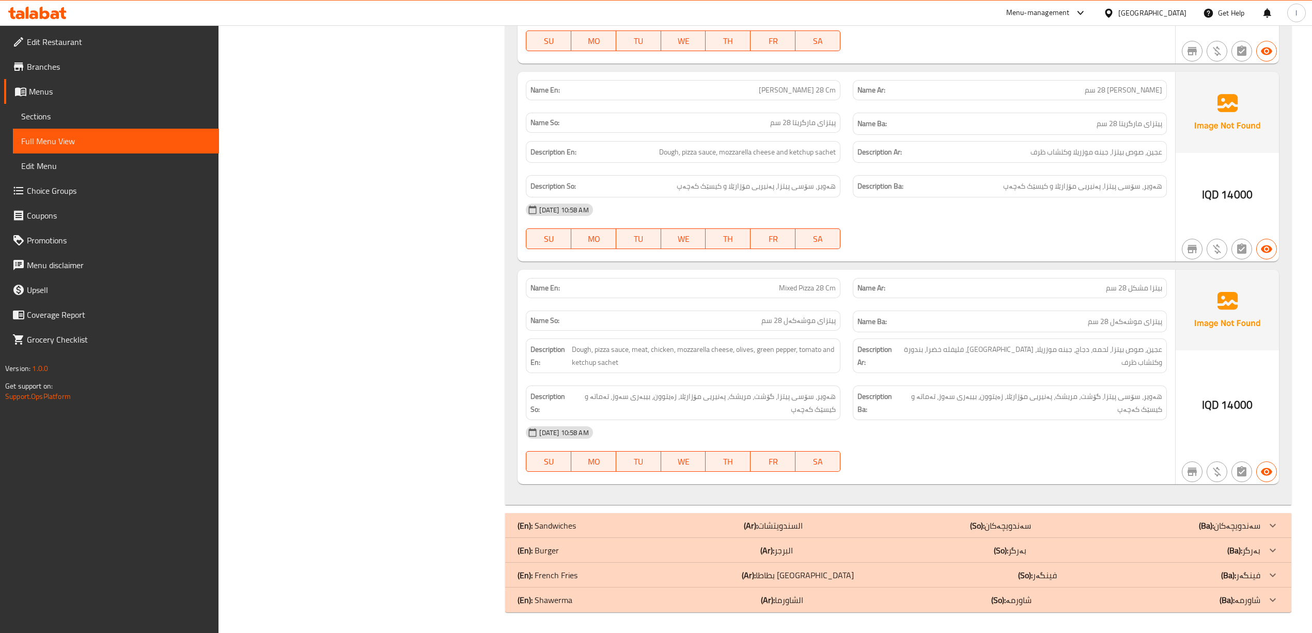
scroll to position [1871, 0]
click at [651, 550] on div "(En): Burger (Ar): البرجر (So): بەرگر (Ba): بەرگر" at bounding box center [889, 550] width 742 height 12
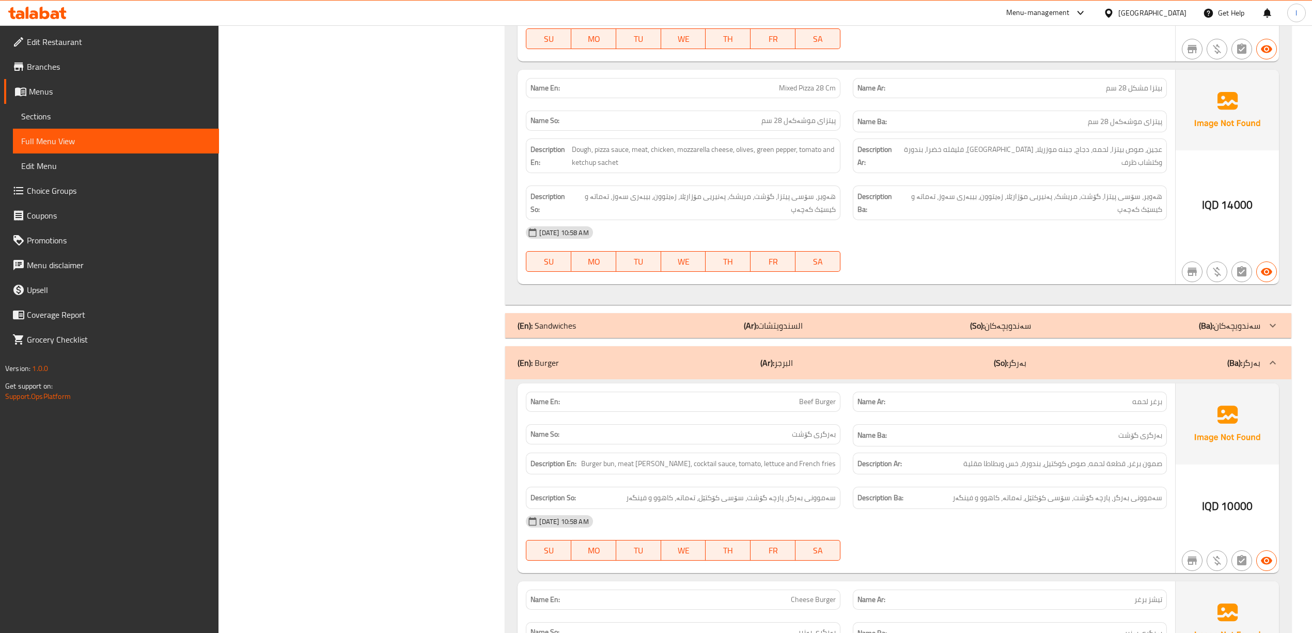
scroll to position [1933, 0]
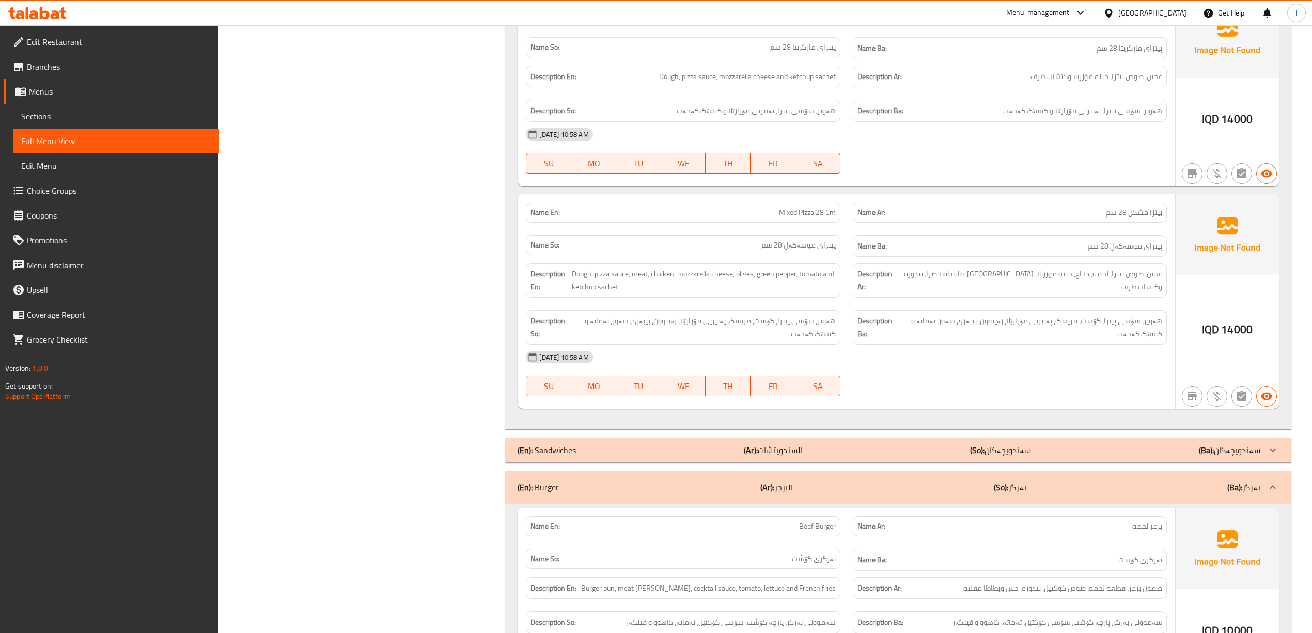
click at [640, 456] on div "(En): Sandwiches (Ar): السندويتشات (So): سەندویچەکان (Ba): سەندویچەکان" at bounding box center [889, 450] width 742 height 12
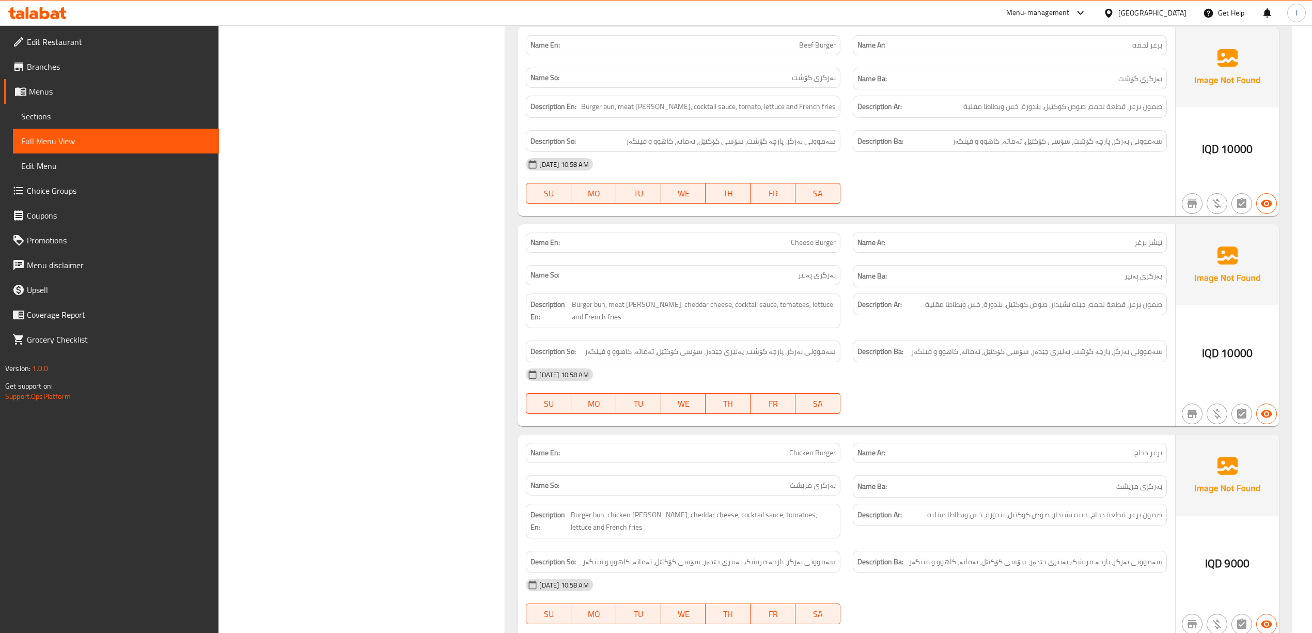
scroll to position [2897, 0]
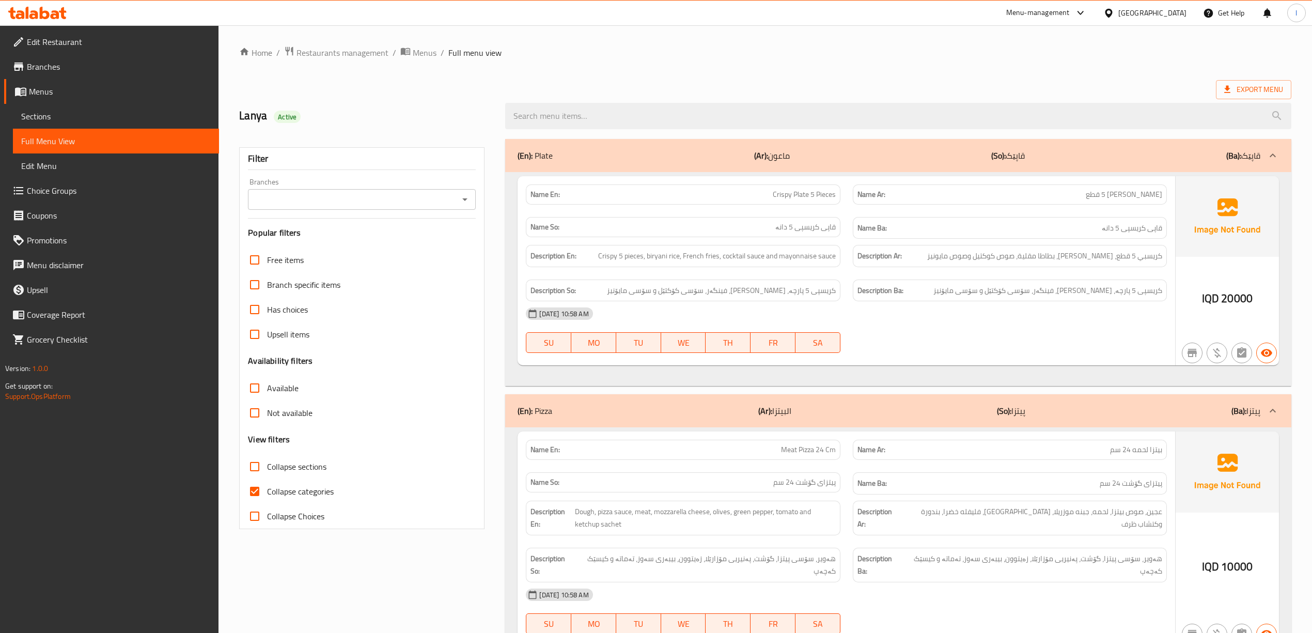
click at [64, 120] on span "Sections" at bounding box center [116, 116] width 190 height 12
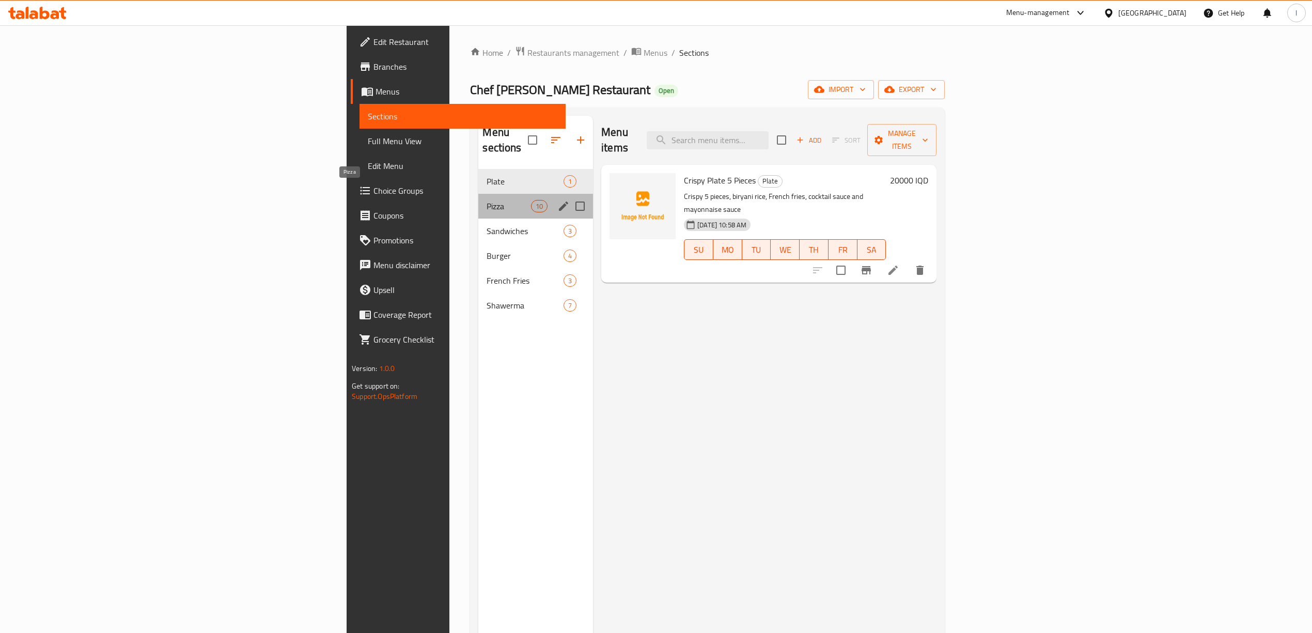
drag, startPoint x: 359, startPoint y: 191, endPoint x: 490, endPoint y: 226, distance: 136.3
click at [487, 200] on span "Pizza" at bounding box center [509, 206] width 44 height 12
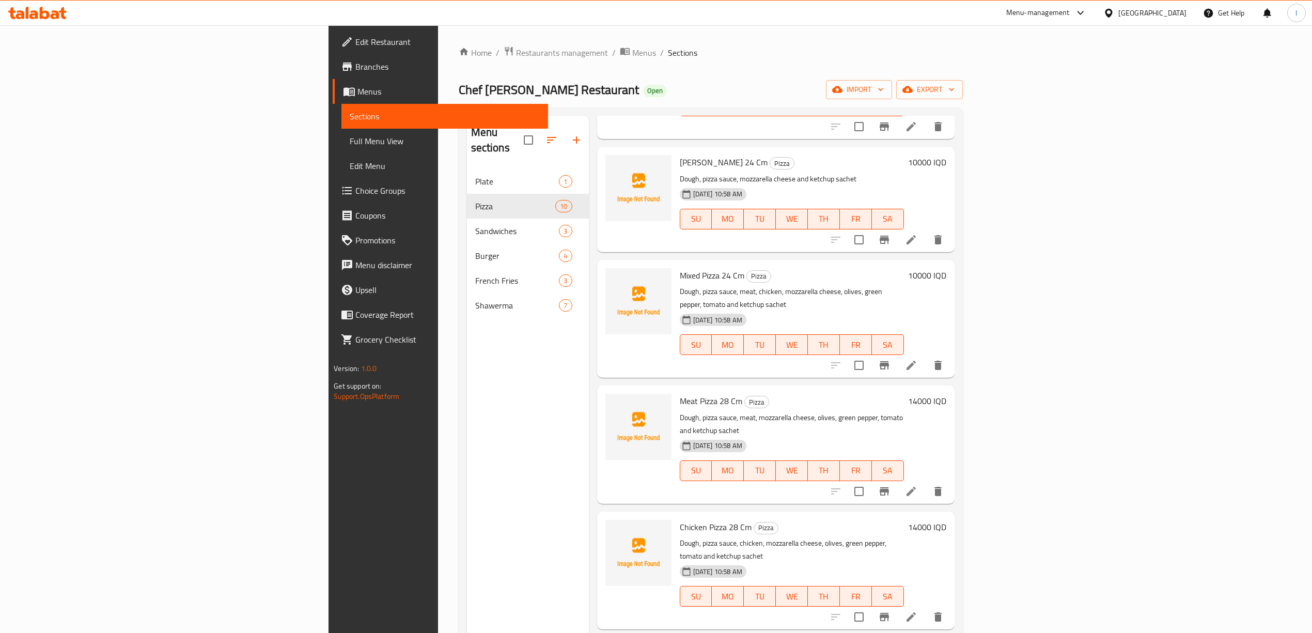
scroll to position [521, 0]
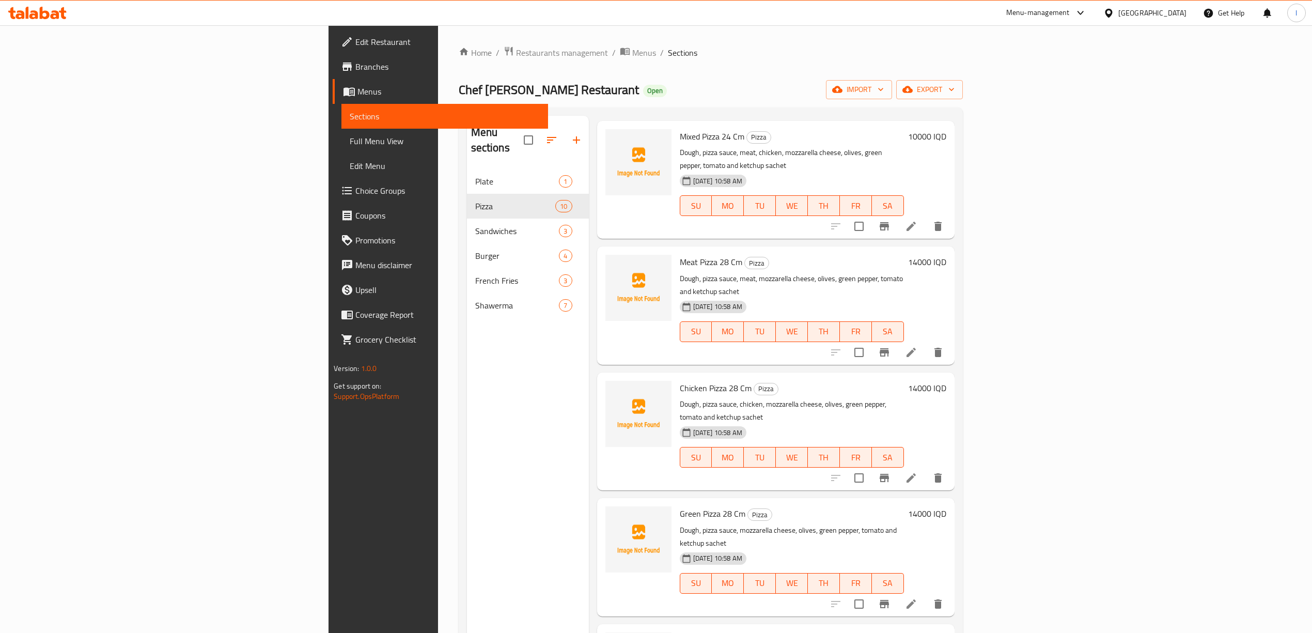
click at [918, 598] on icon at bounding box center [911, 604] width 12 height 12
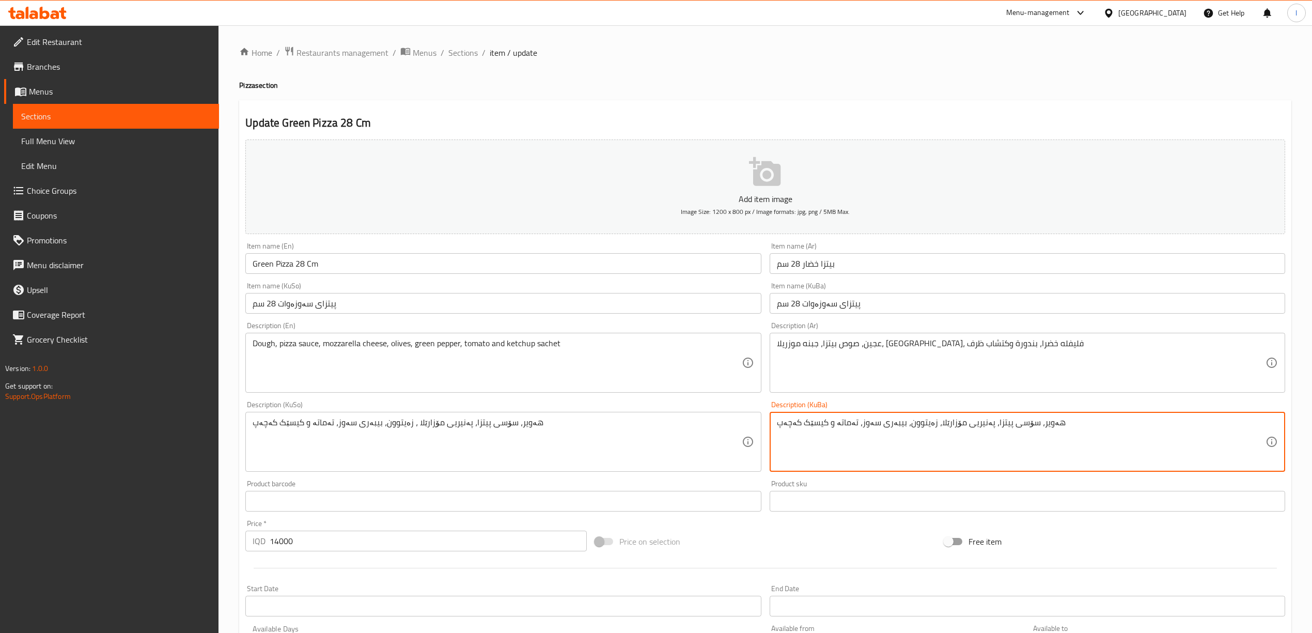
type textarea "هەویر، سۆسی پیتزا، پەنیریی مۆزارێلا، زەیتوون، بیبەری سەوز، تەماتە و کیسێک کەچەپ"
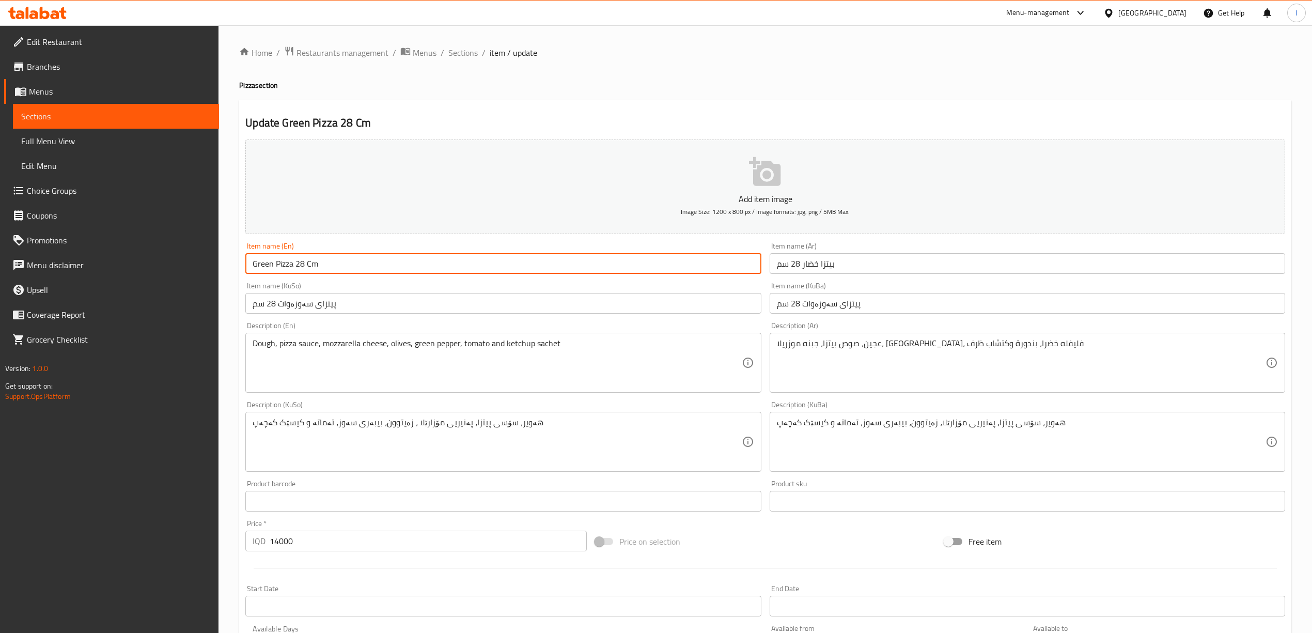
click at [258, 265] on input "Green Pizza 28 Cm" at bounding box center [503, 263] width 516 height 21
paste input "Vegetable"
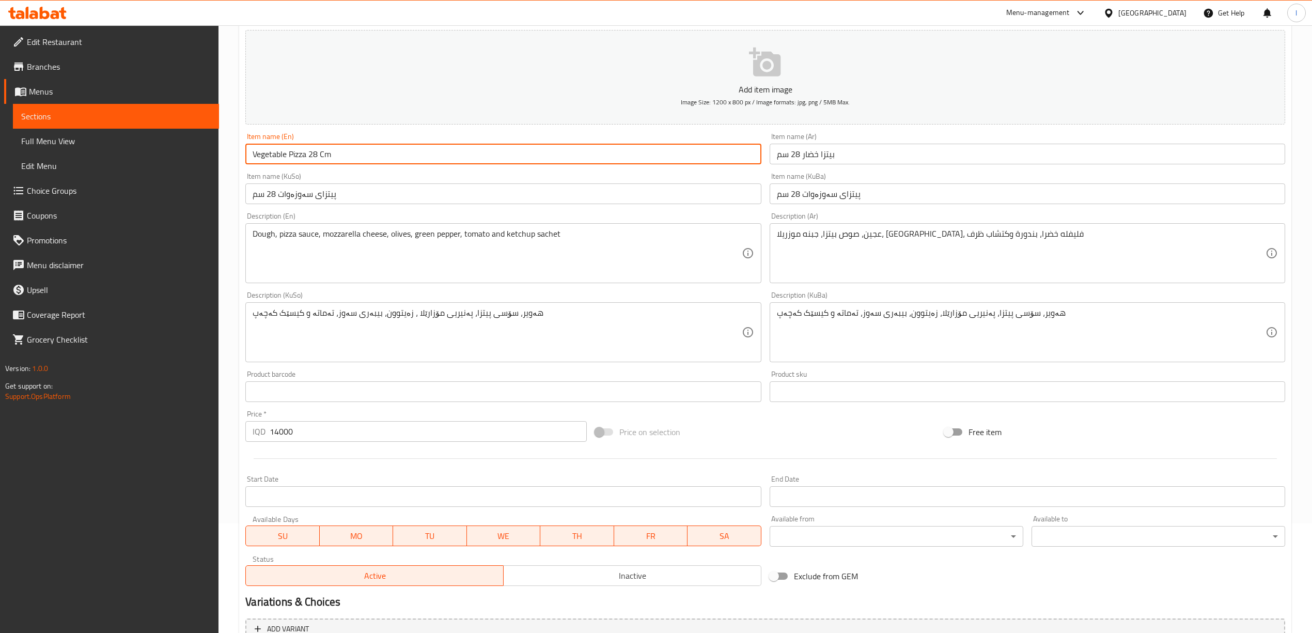
scroll to position [215, 0]
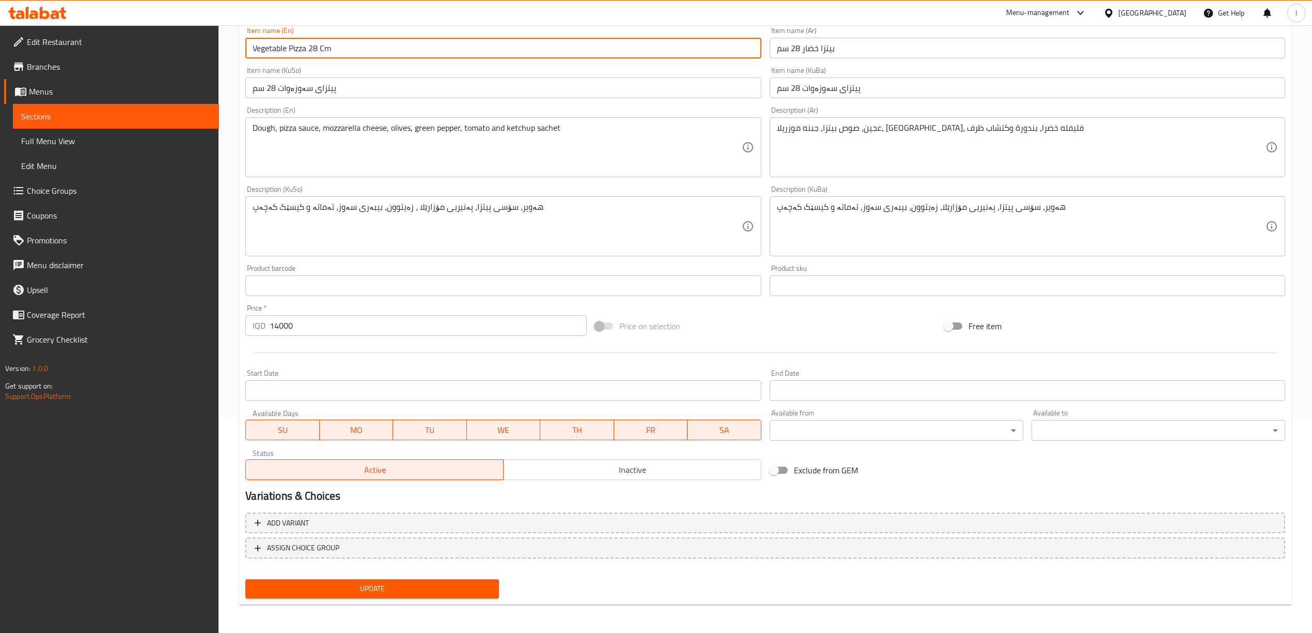
type input "Vegetable Pizza 28 Cm"
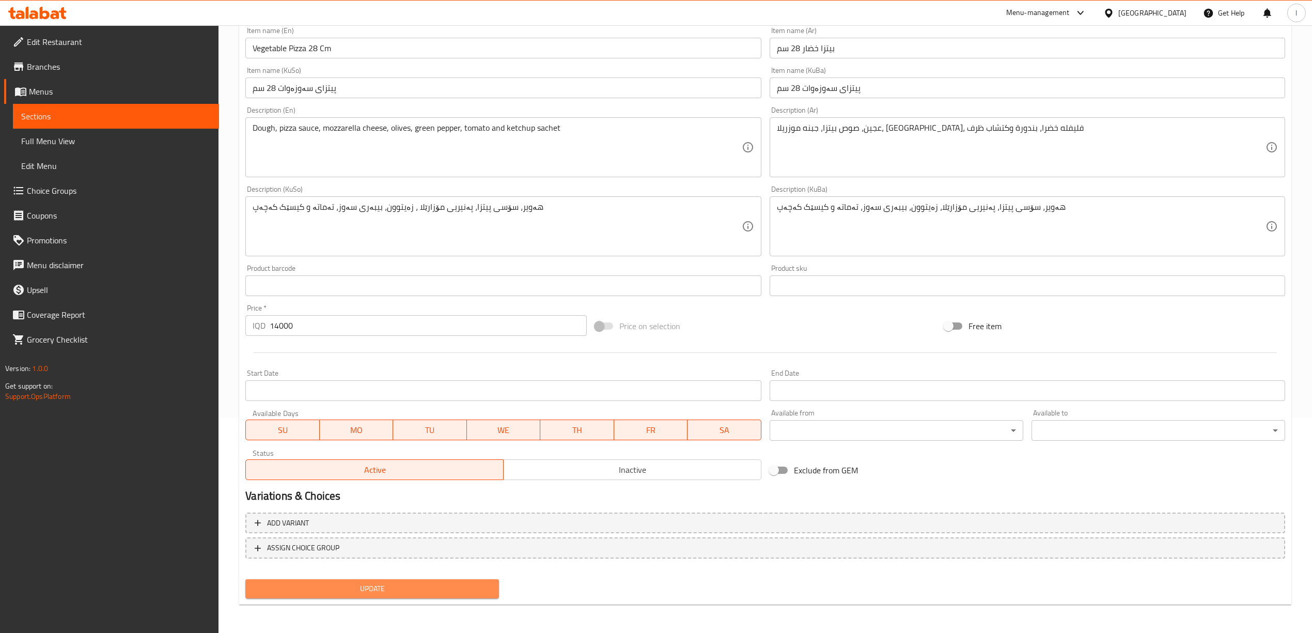
click at [393, 586] on span "Update" at bounding box center [372, 588] width 237 height 13
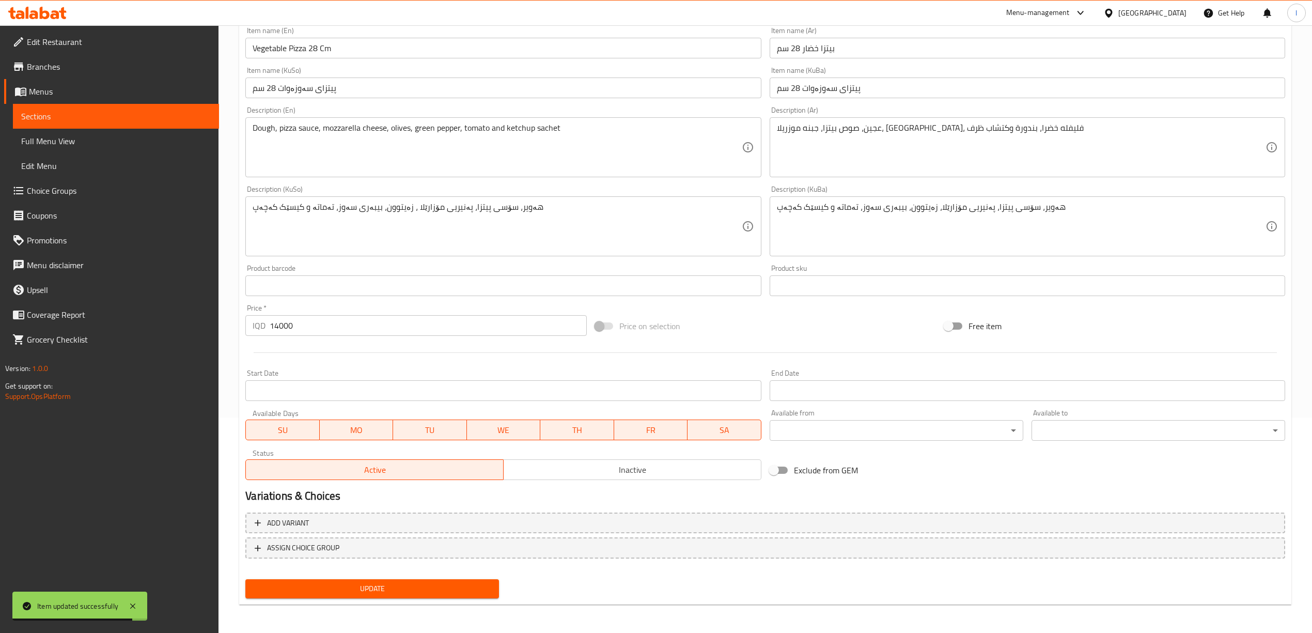
click at [122, 105] on link "Sections" at bounding box center [116, 116] width 206 height 25
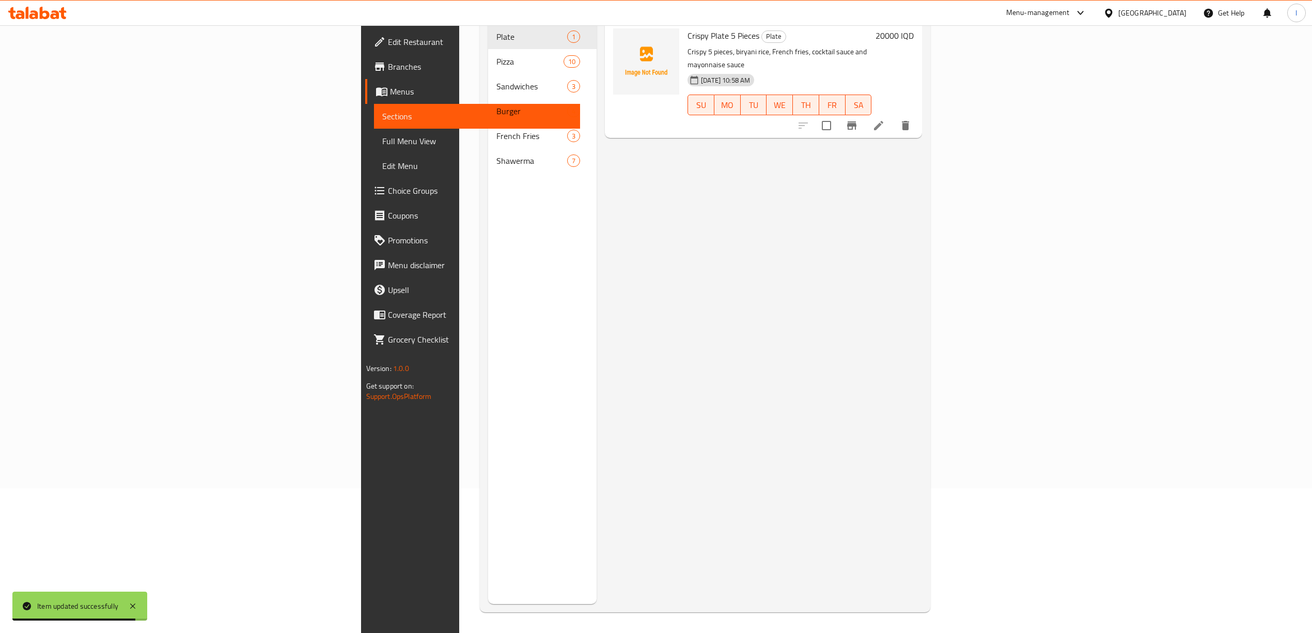
scroll to position [145, 0]
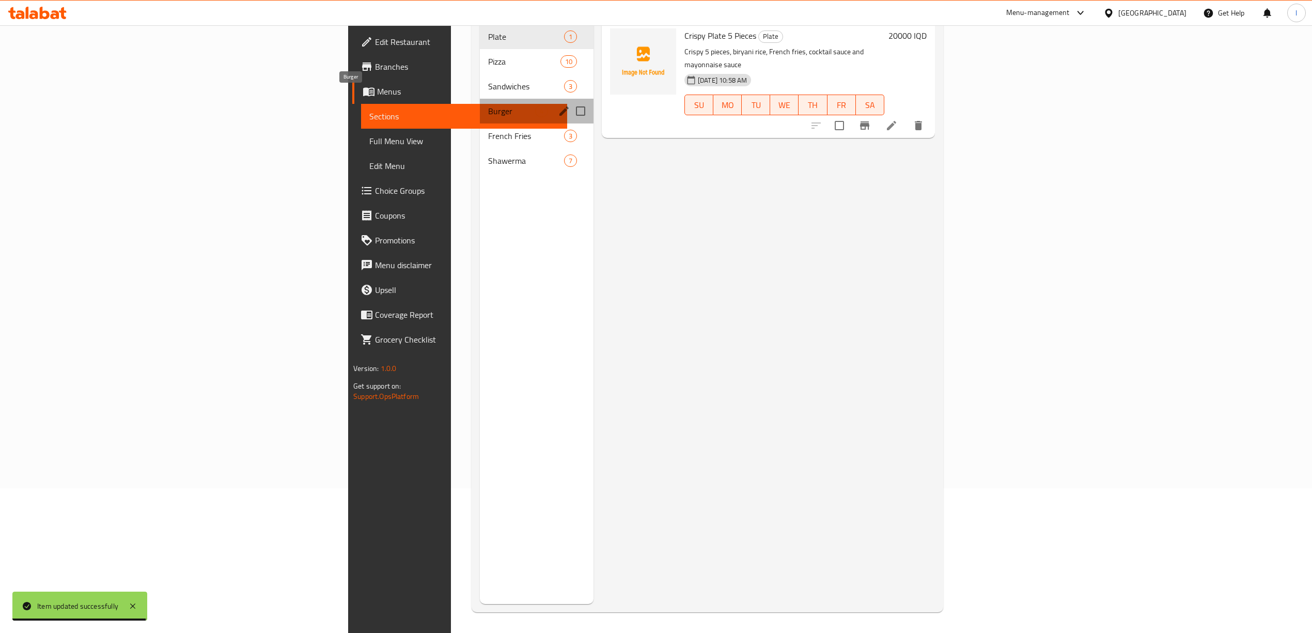
click at [488, 105] on span "Burger" at bounding box center [511, 111] width 47 height 12
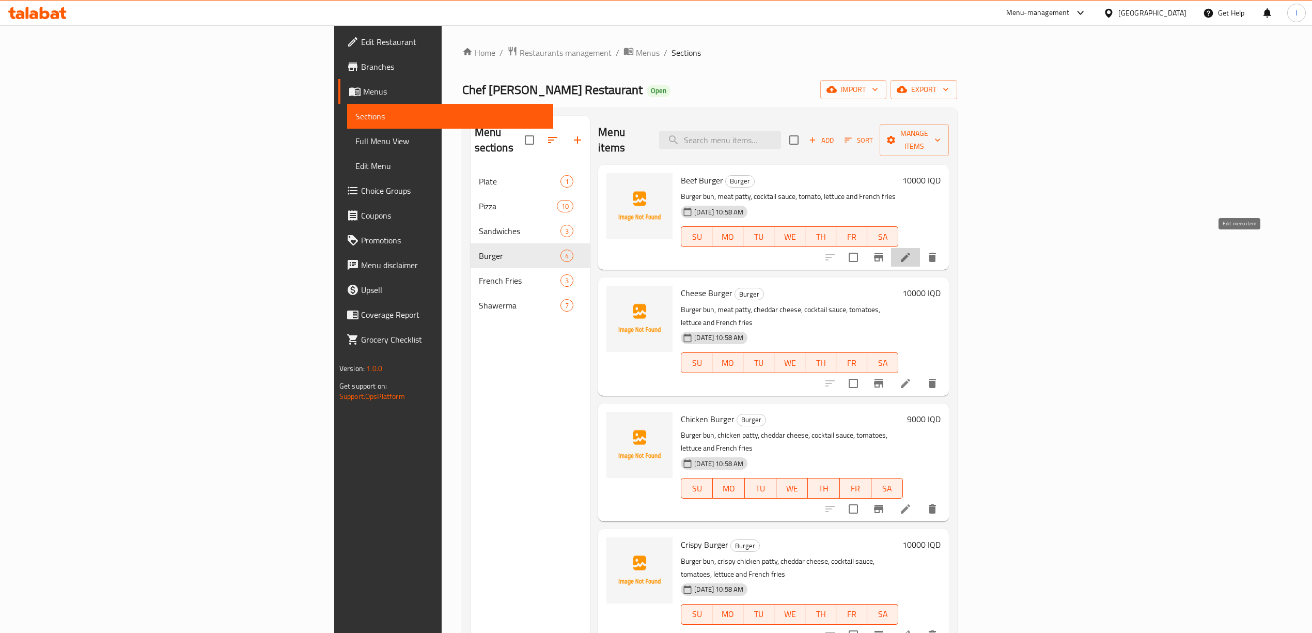
click at [912, 251] on icon at bounding box center [905, 257] width 12 height 12
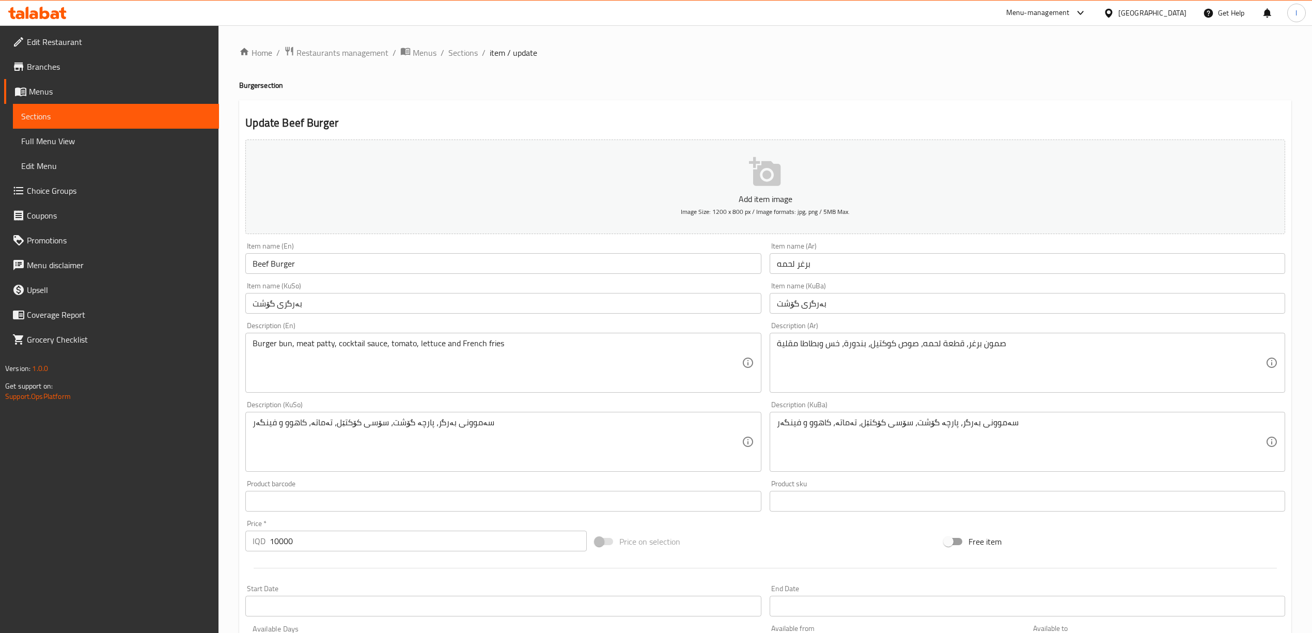
click at [253, 269] on input "Beef Burger" at bounding box center [503, 263] width 516 height 21
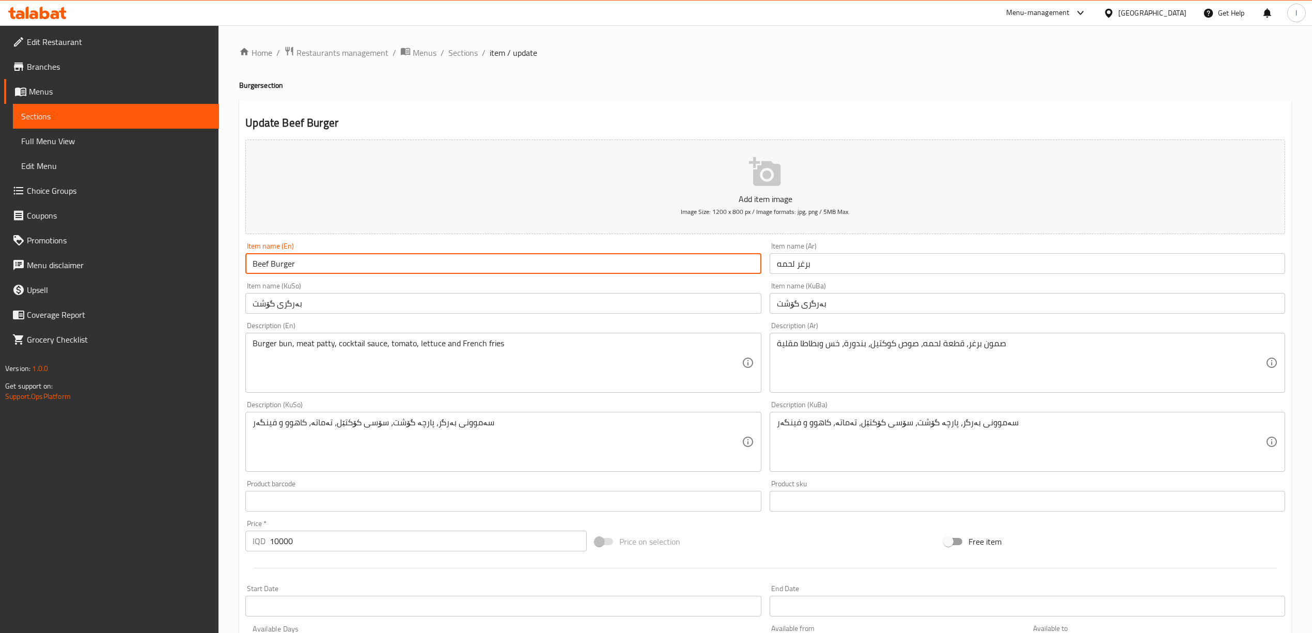
click at [253, 269] on input "Beef Burger" at bounding box center [503, 263] width 516 height 21
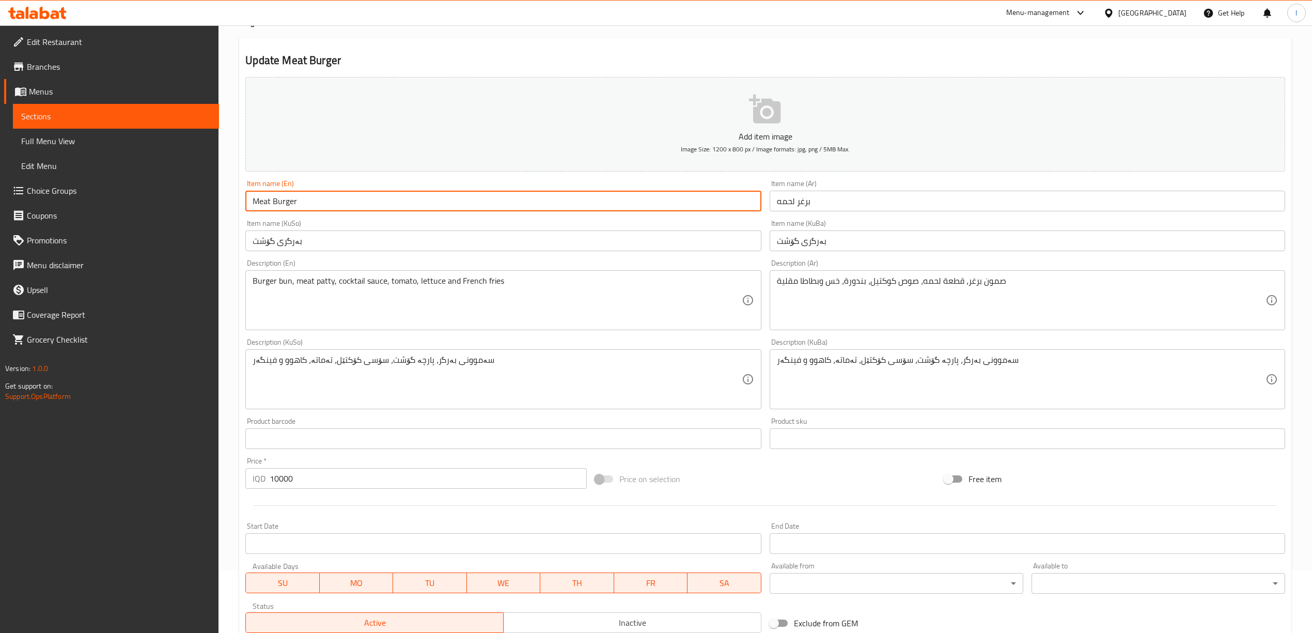
scroll to position [215, 0]
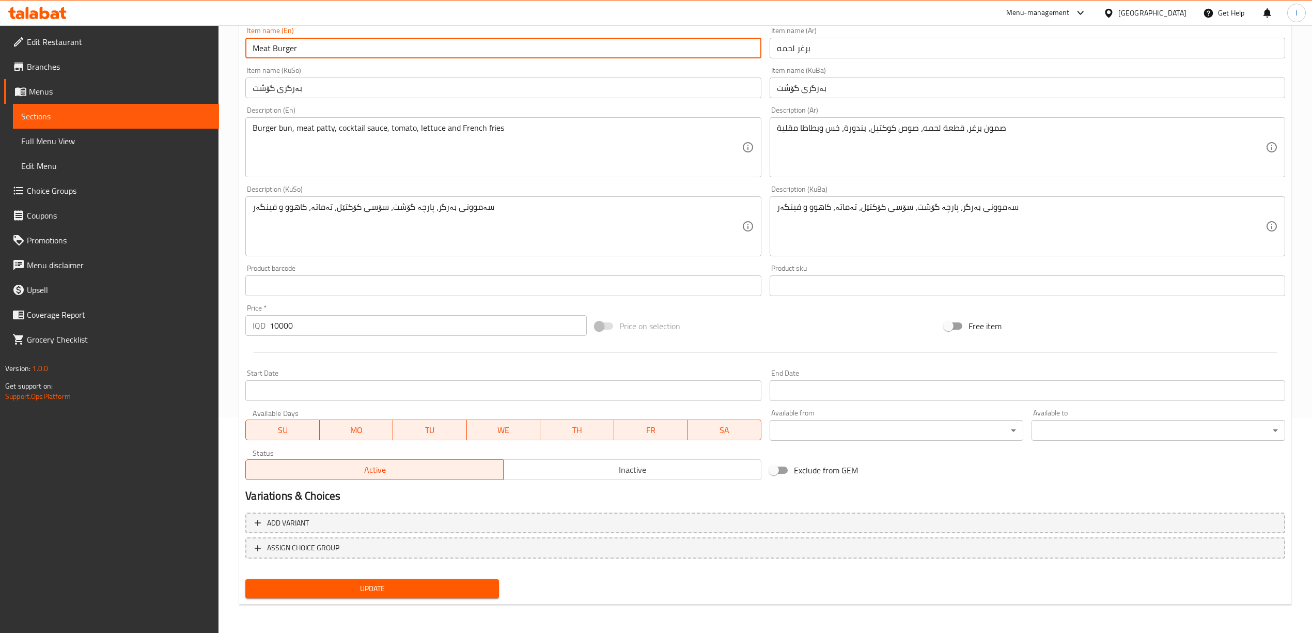
type input "Meat Burger"
click at [413, 587] on span "Update" at bounding box center [372, 588] width 237 height 13
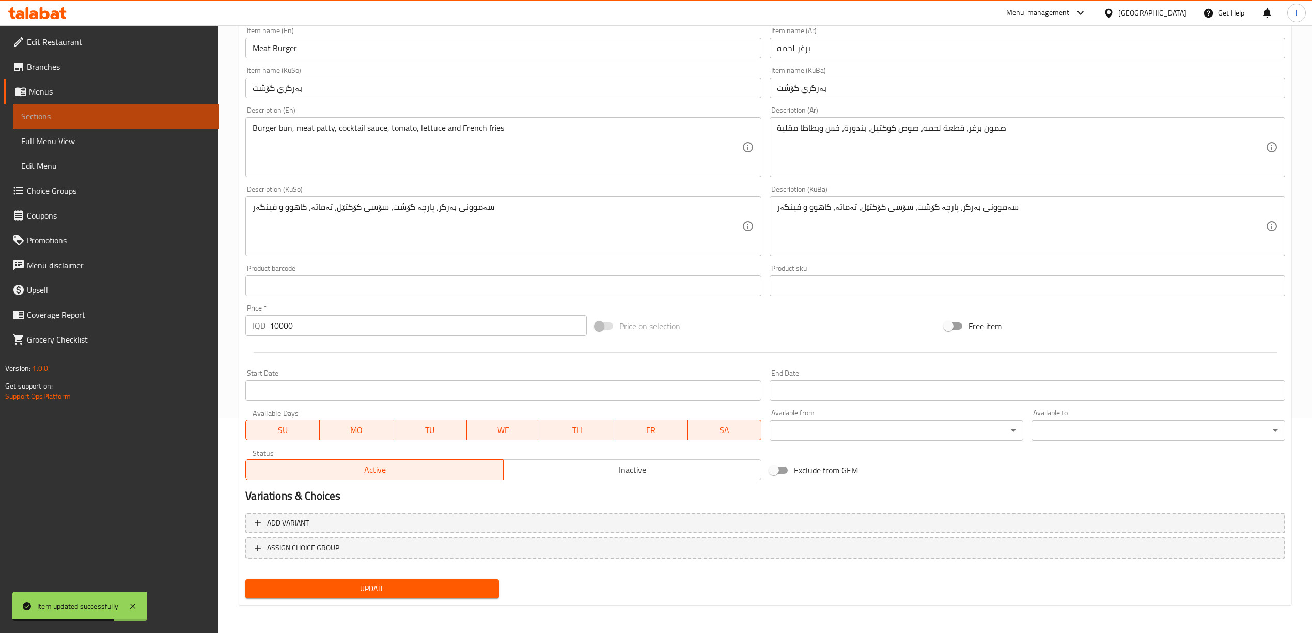
click at [81, 115] on span "Sections" at bounding box center [116, 116] width 190 height 12
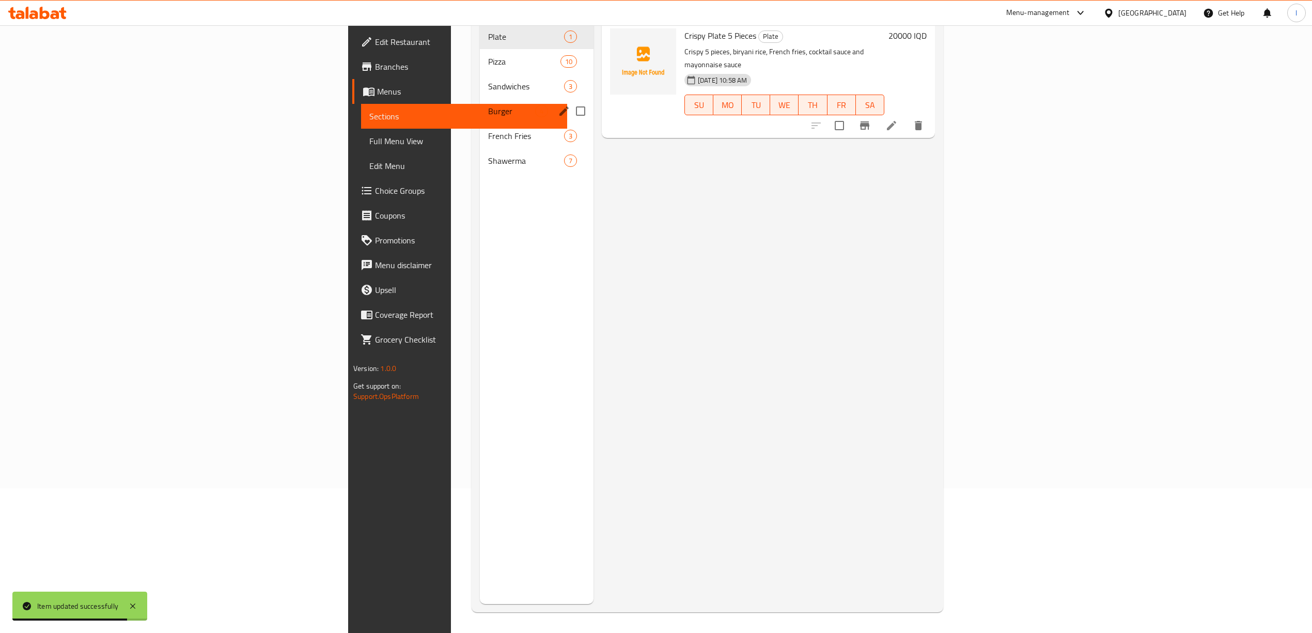
click at [480, 104] on div "Burger 4" at bounding box center [537, 111] width 114 height 25
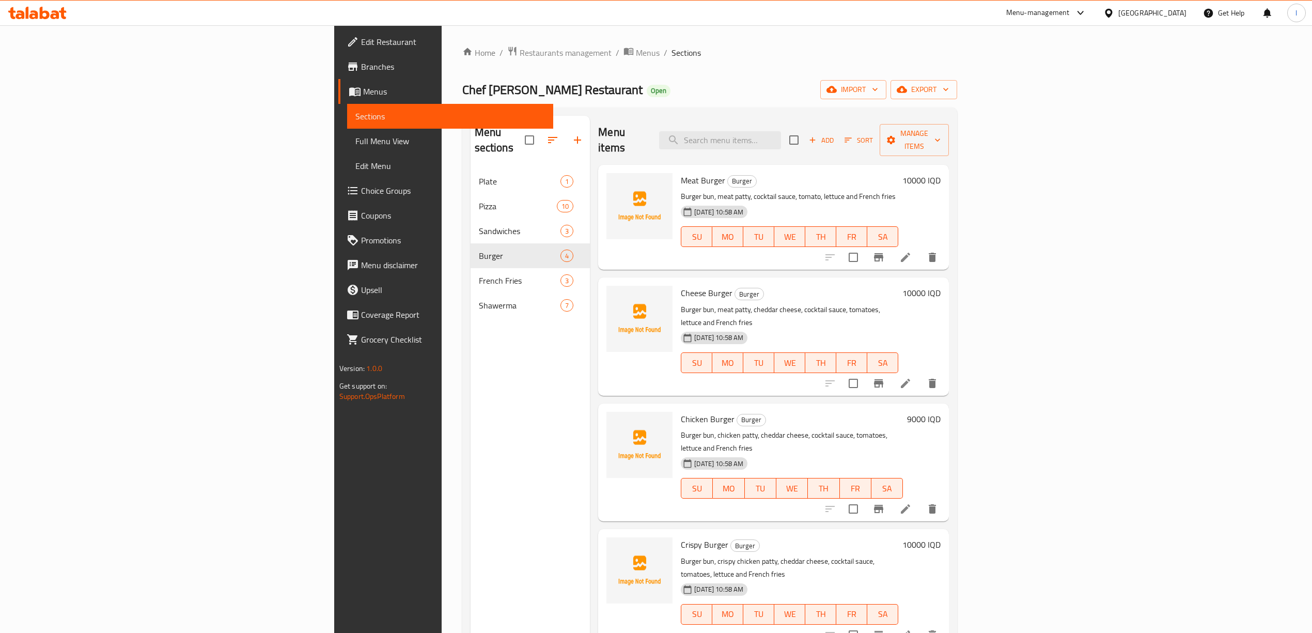
click at [347, 133] on link "Full Menu View" at bounding box center [450, 141] width 206 height 25
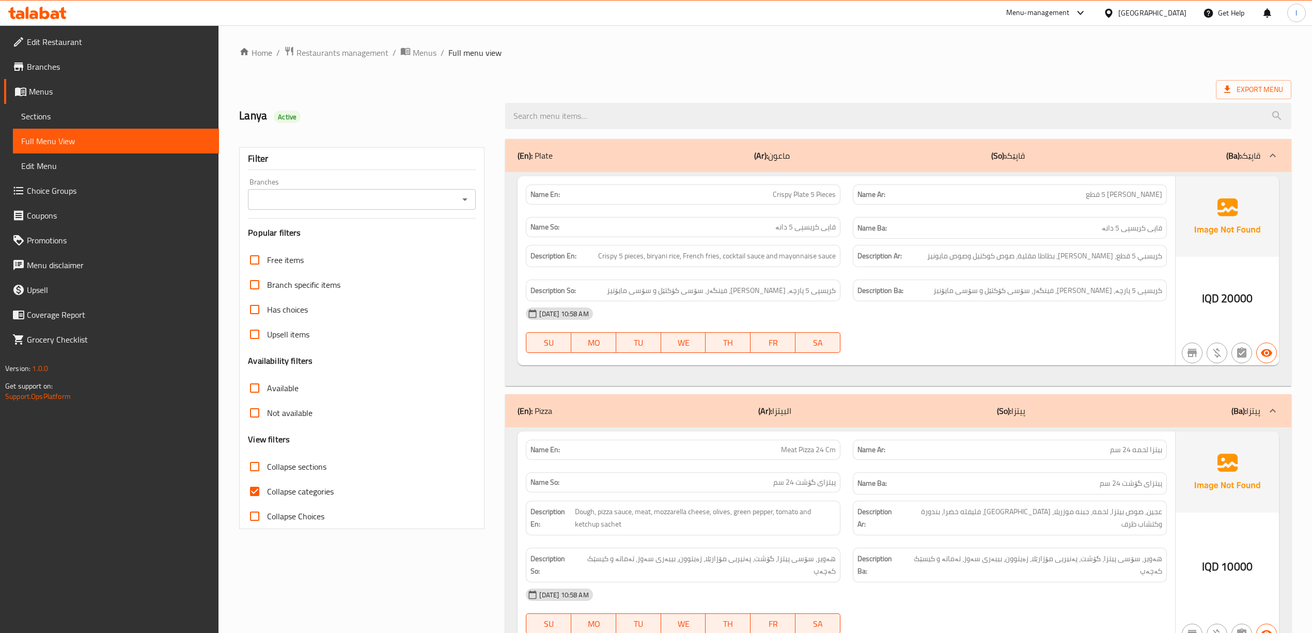
click at [377, 188] on div "Branches Branches" at bounding box center [362, 194] width 228 height 32
click at [368, 193] on input "Branches" at bounding box center [353, 199] width 205 height 14
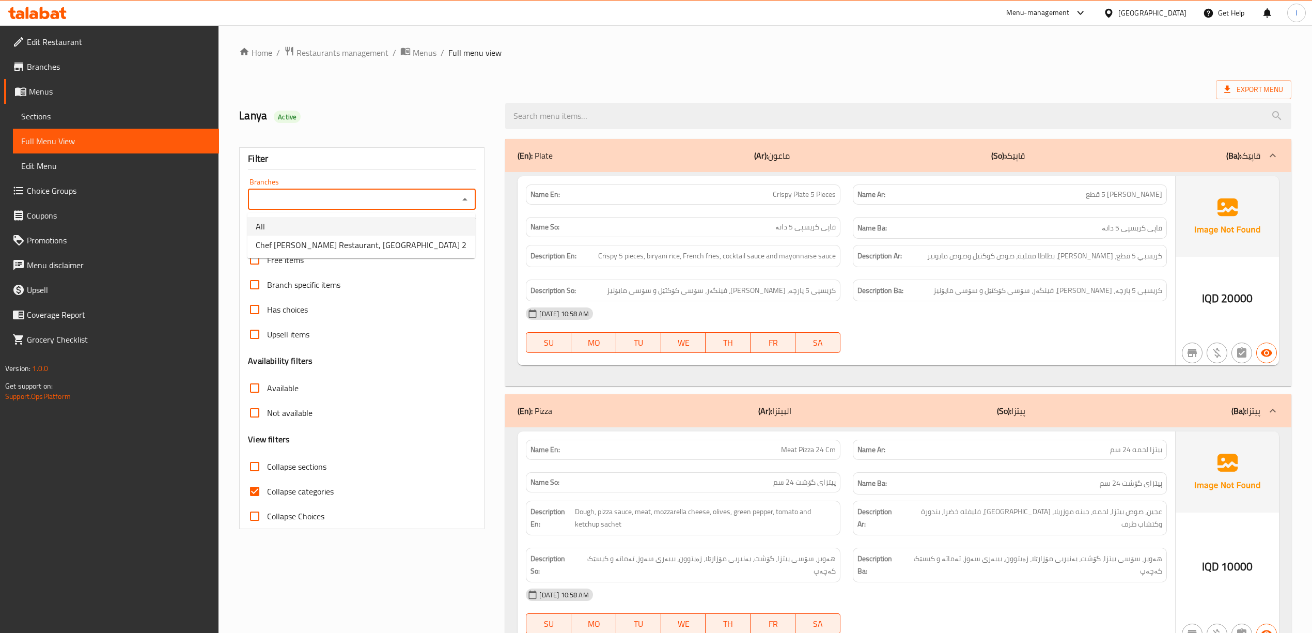
click at [346, 247] on span "Chef Abd Almalik Restaurant, Manara 2" at bounding box center [361, 245] width 211 height 12
type input "Chef Abd Almalik Restaurant, Manara 2"
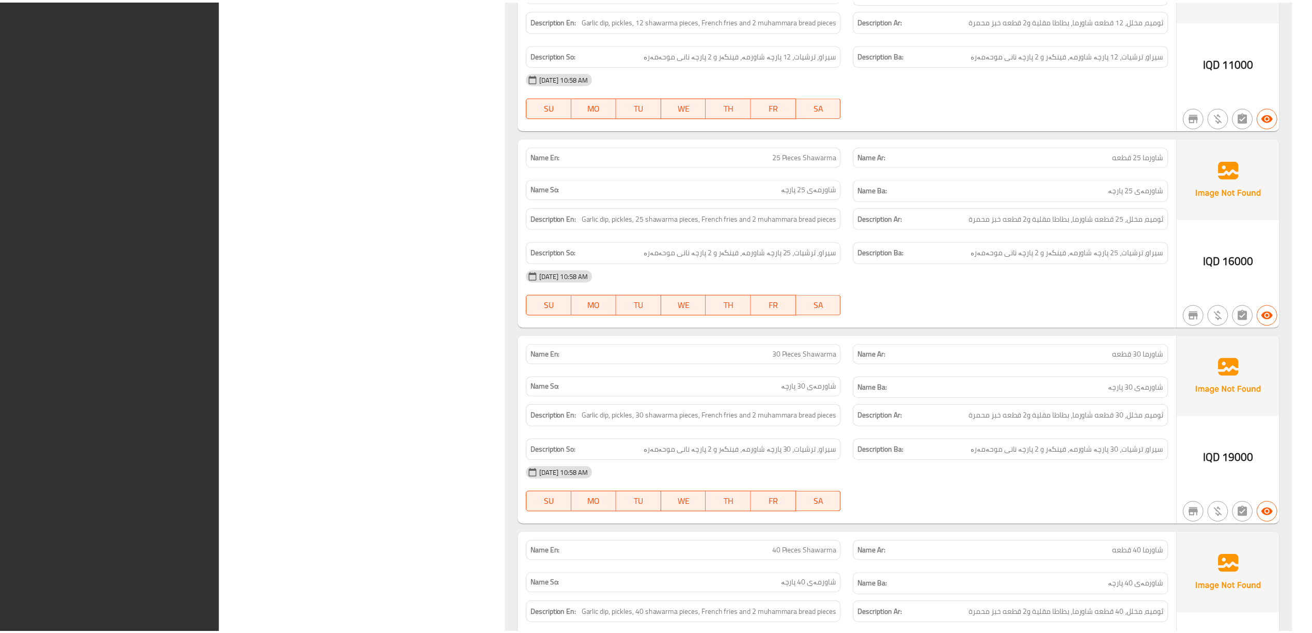
scroll to position [5602, 0]
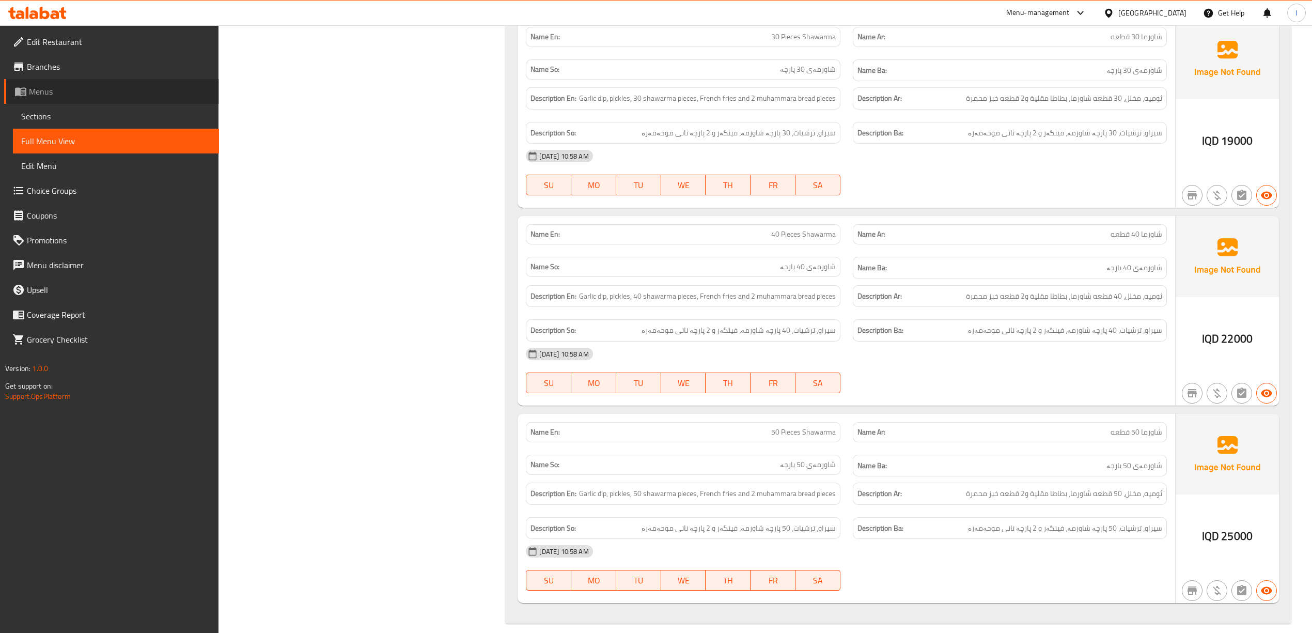
click at [45, 94] on span "Menus" at bounding box center [120, 91] width 182 height 12
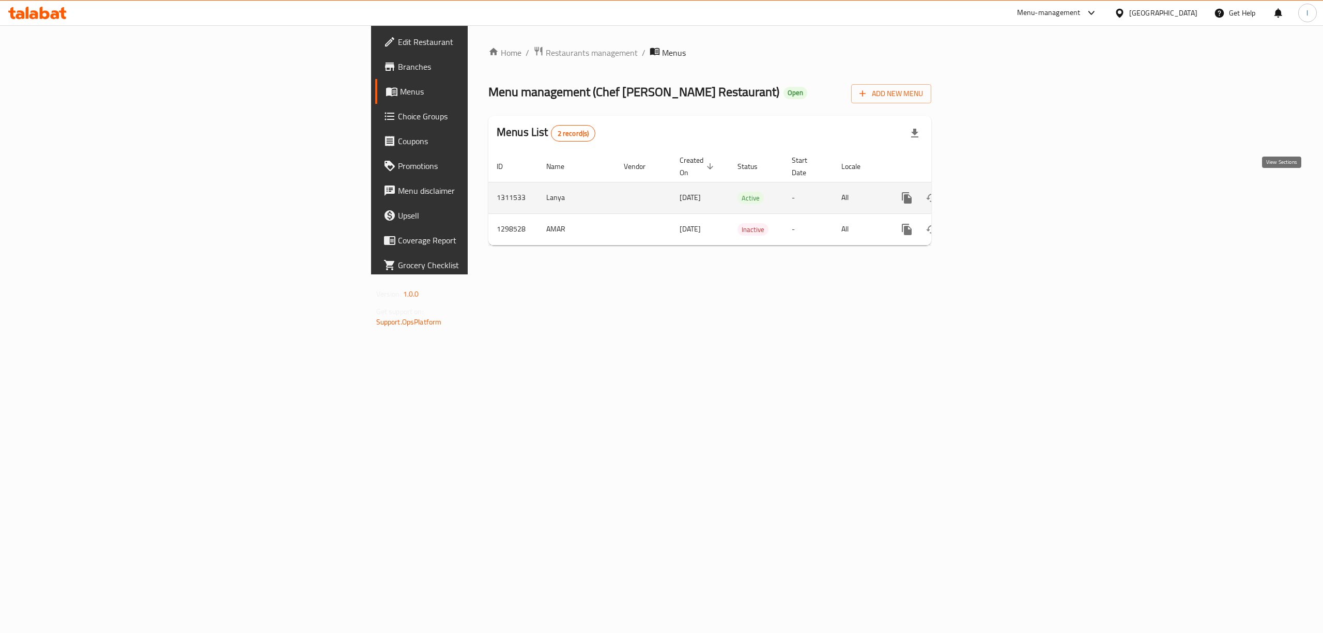
click at [987, 192] on icon "enhanced table" at bounding box center [981, 198] width 12 height 12
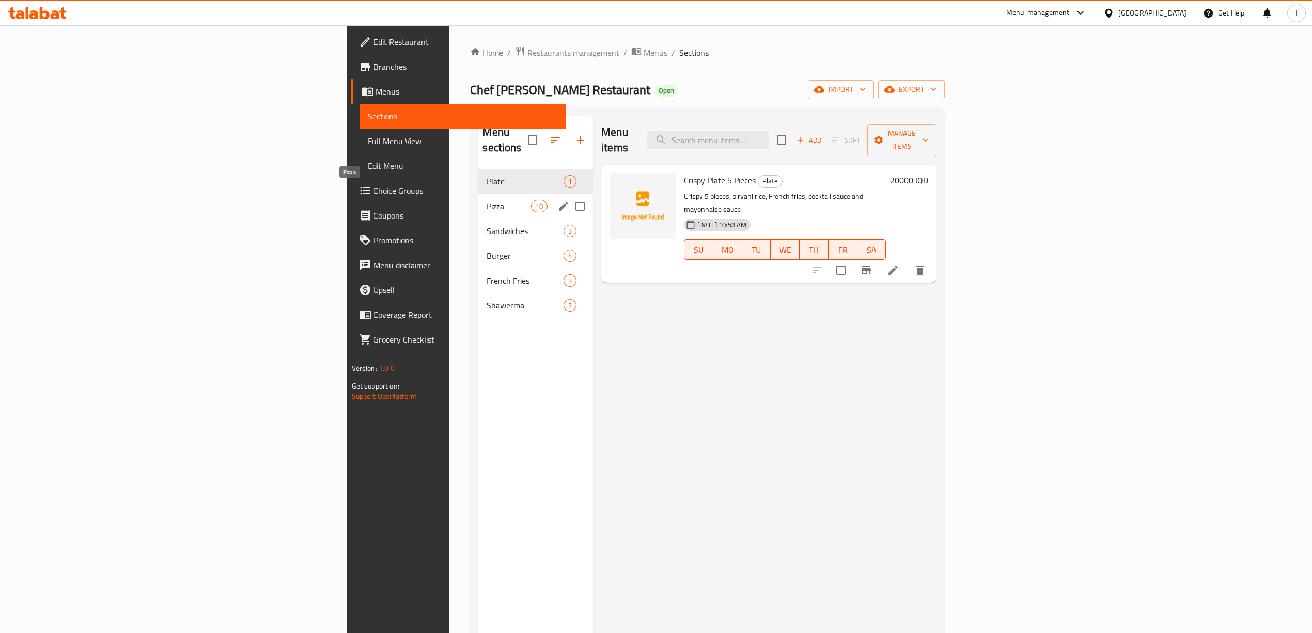
click at [478, 194] on div "Pizza 10" at bounding box center [535, 206] width 115 height 25
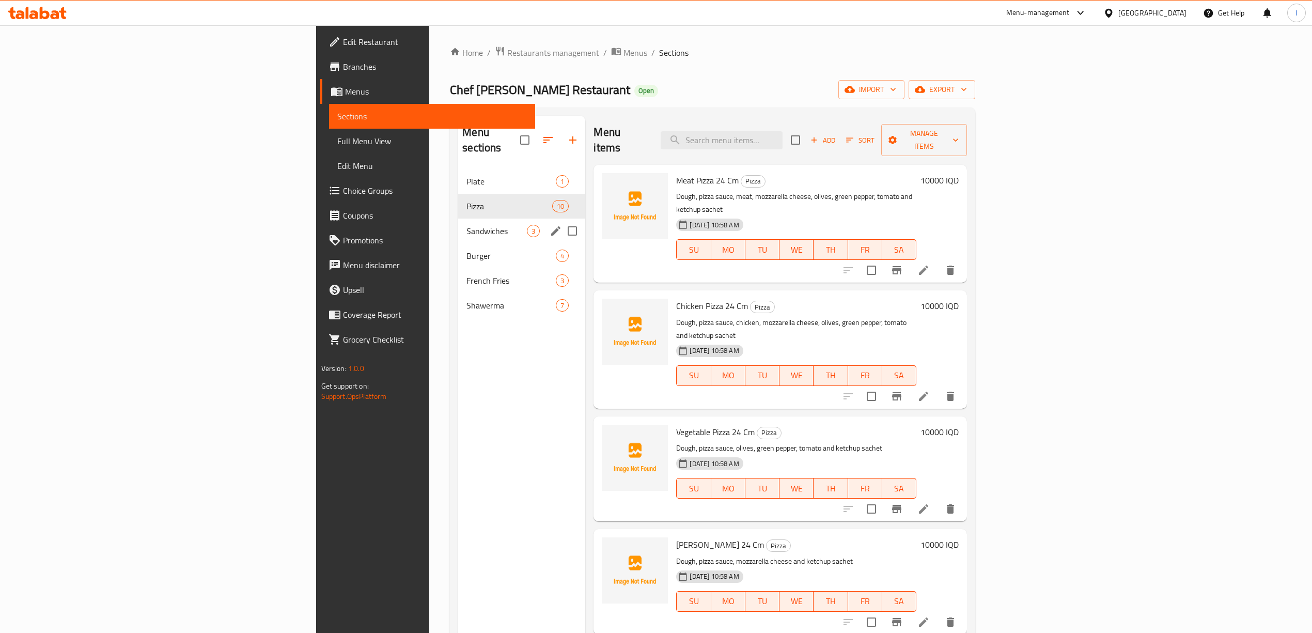
click at [458, 219] on div "Sandwiches 3" at bounding box center [521, 231] width 127 height 25
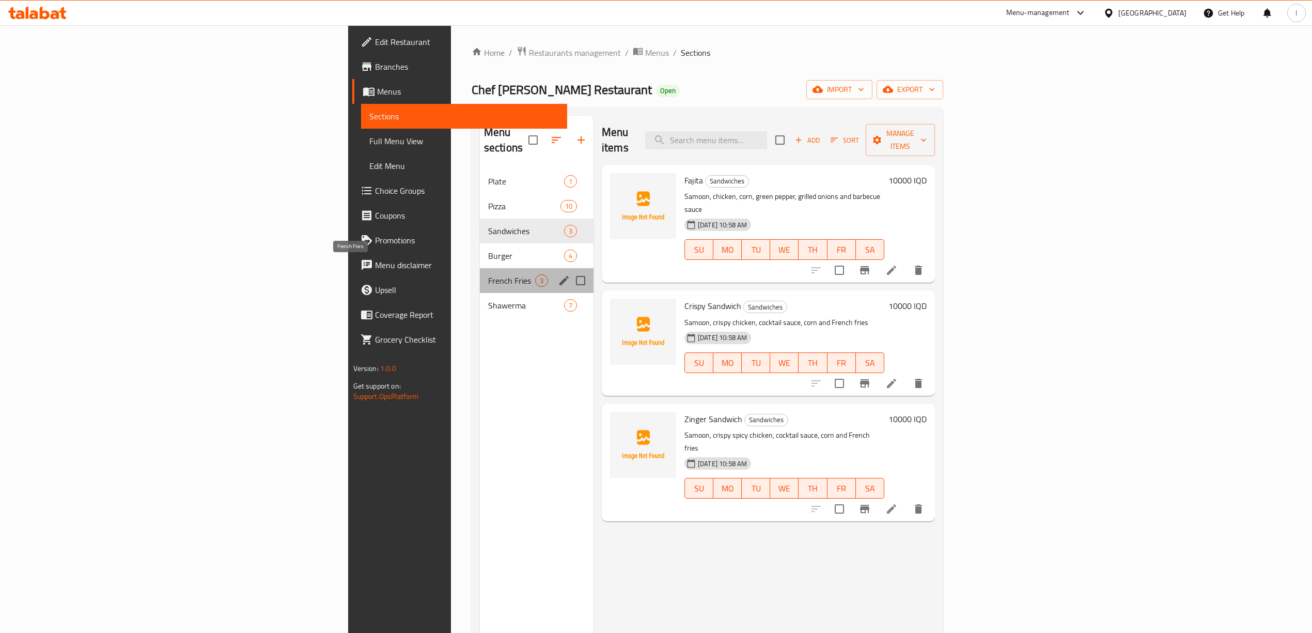
drag, startPoint x: 305, startPoint y: 265, endPoint x: 306, endPoint y: 275, distance: 9.9
click at [488, 274] on span "French Fries" at bounding box center [511, 280] width 47 height 12
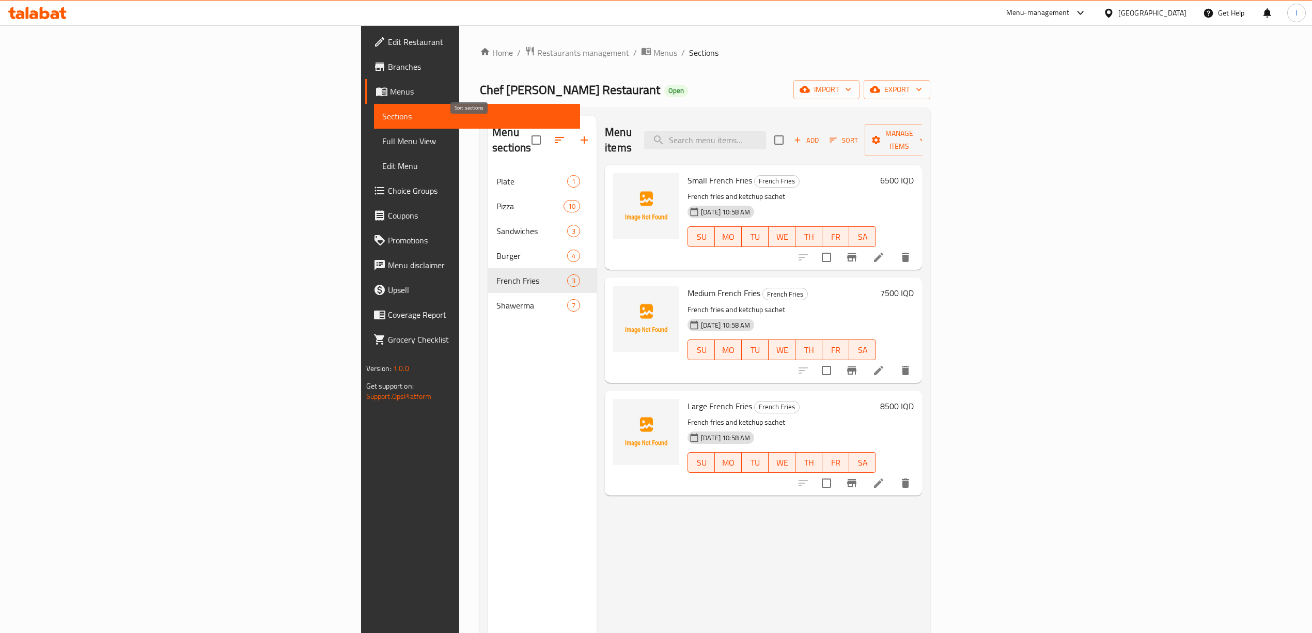
click at [547, 131] on button "button" at bounding box center [559, 140] width 25 height 25
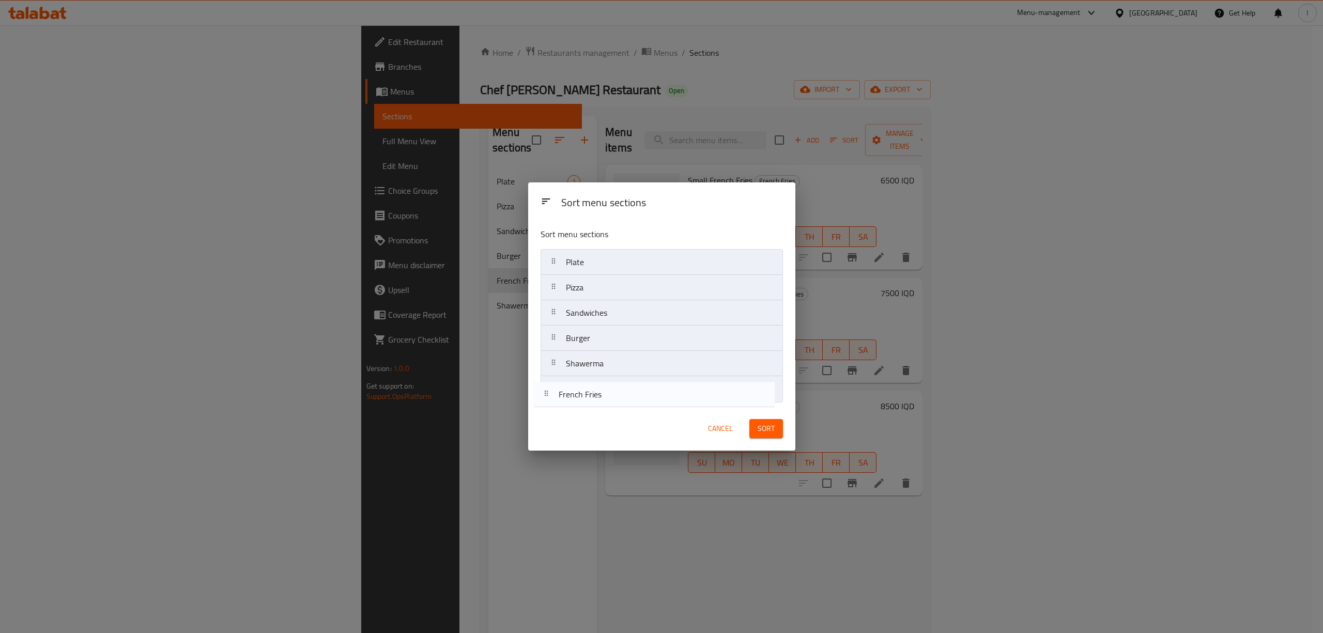
drag, startPoint x: 600, startPoint y: 368, endPoint x: 592, endPoint y: 406, distance: 39.0
click at [592, 406] on div "Sort menu sections Plate Pizza Sandwiches Burger French Fries Shawerma" at bounding box center [661, 313] width 267 height 186
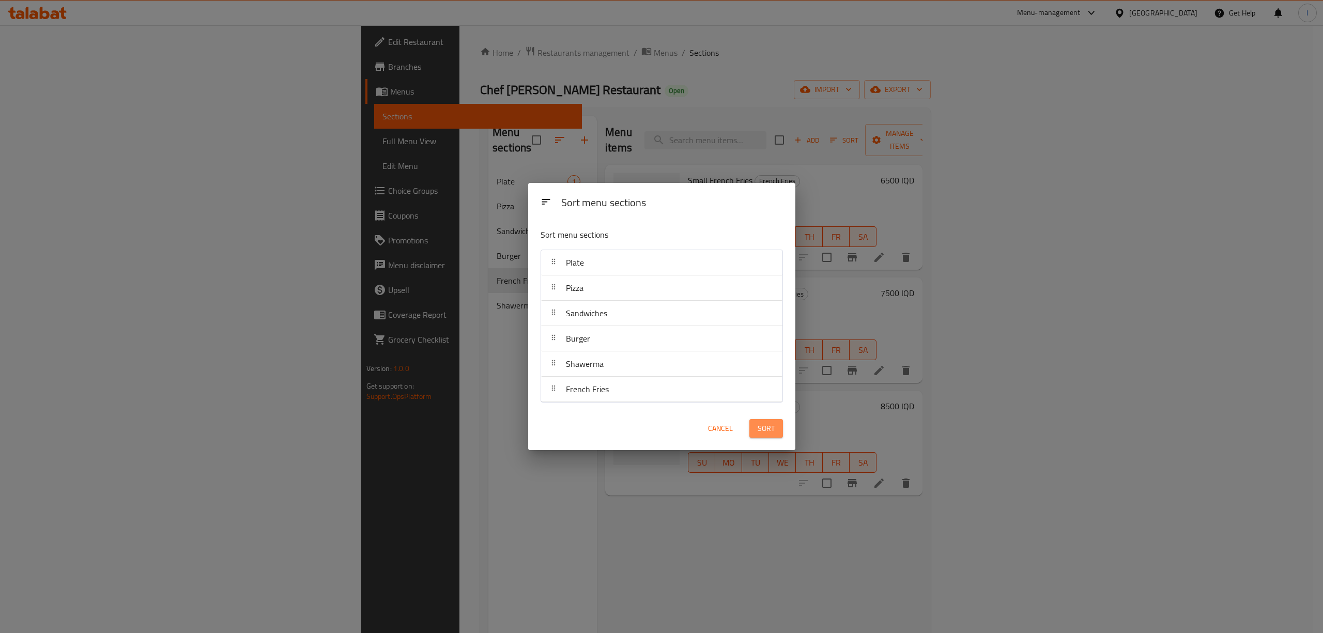
click at [768, 438] on button "Sort" at bounding box center [766, 428] width 34 height 19
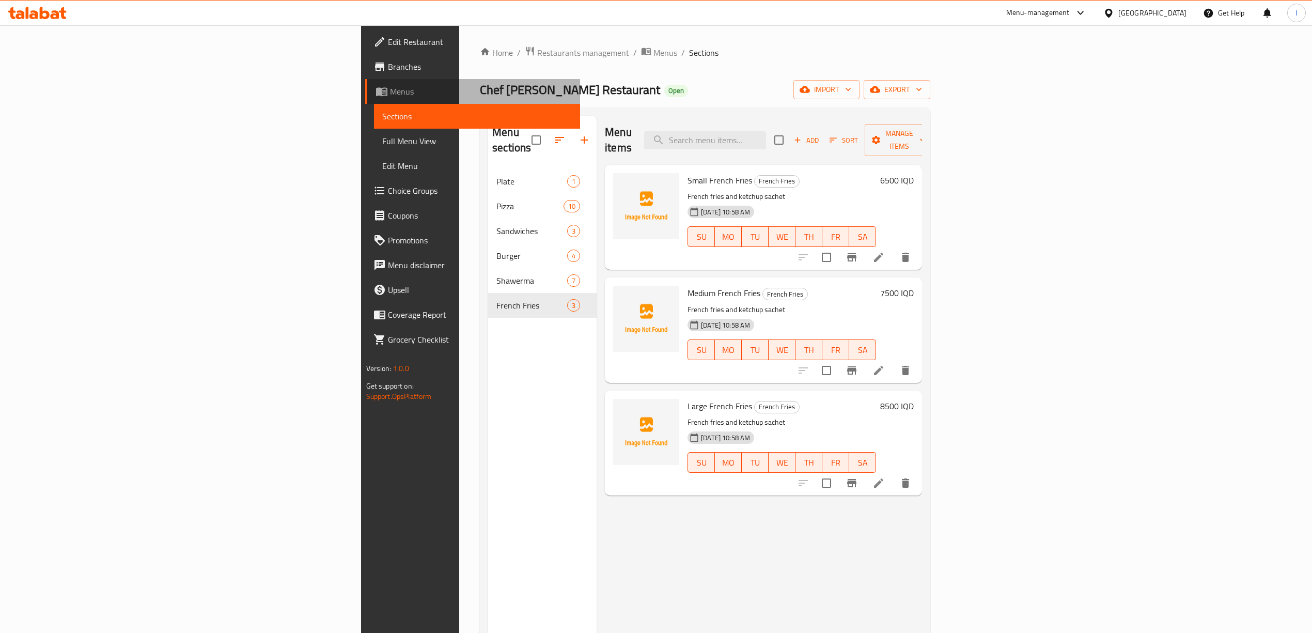
click at [390, 95] on span "Menus" at bounding box center [481, 91] width 182 height 12
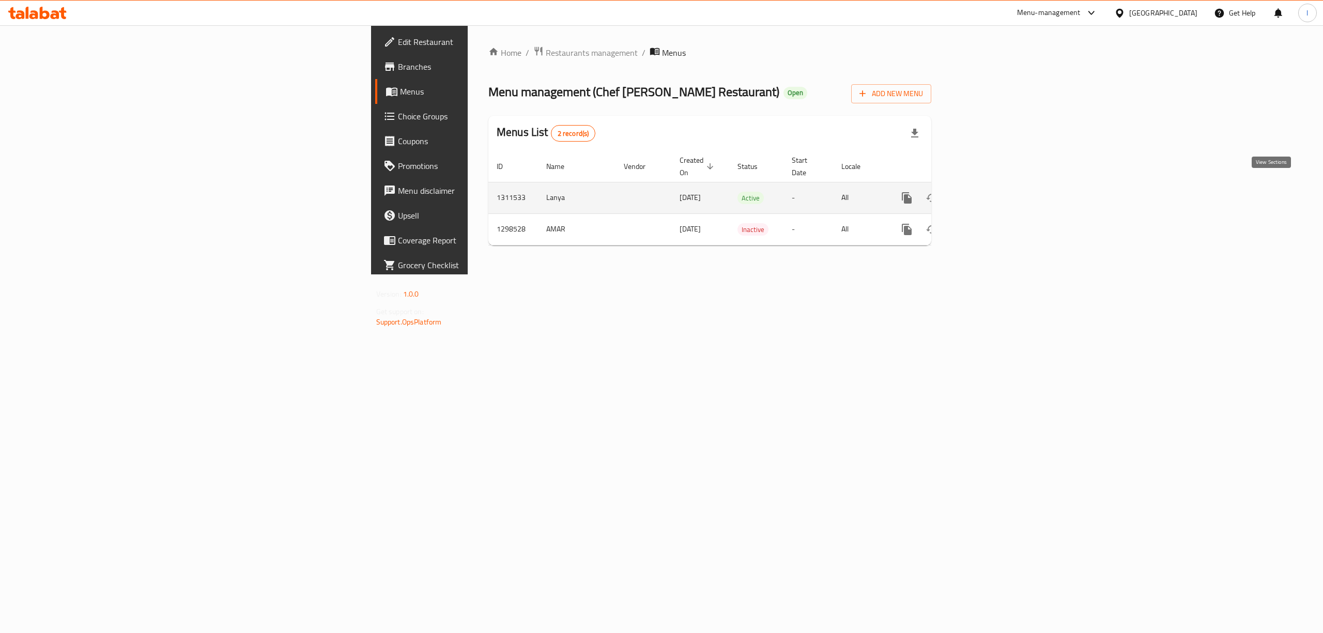
click at [987, 192] on icon "enhanced table" at bounding box center [981, 198] width 12 height 12
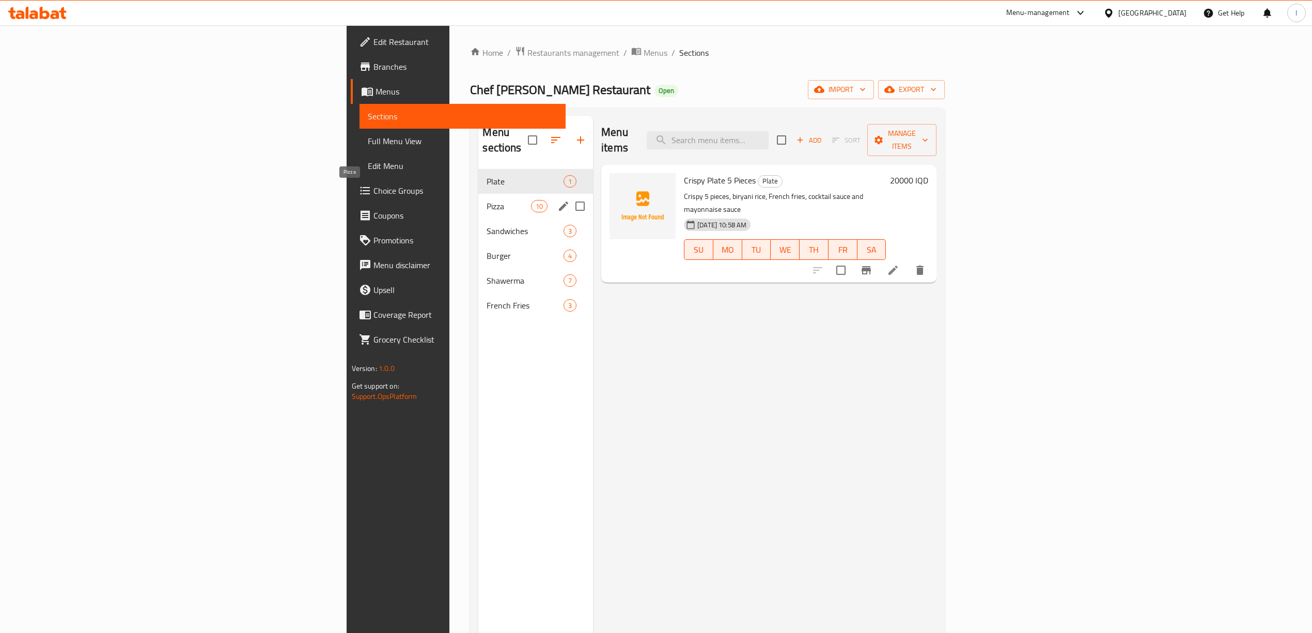
click at [478, 175] on div "Plate 1" at bounding box center [535, 181] width 115 height 25
click at [487, 200] on span "Pizza" at bounding box center [509, 206] width 44 height 12
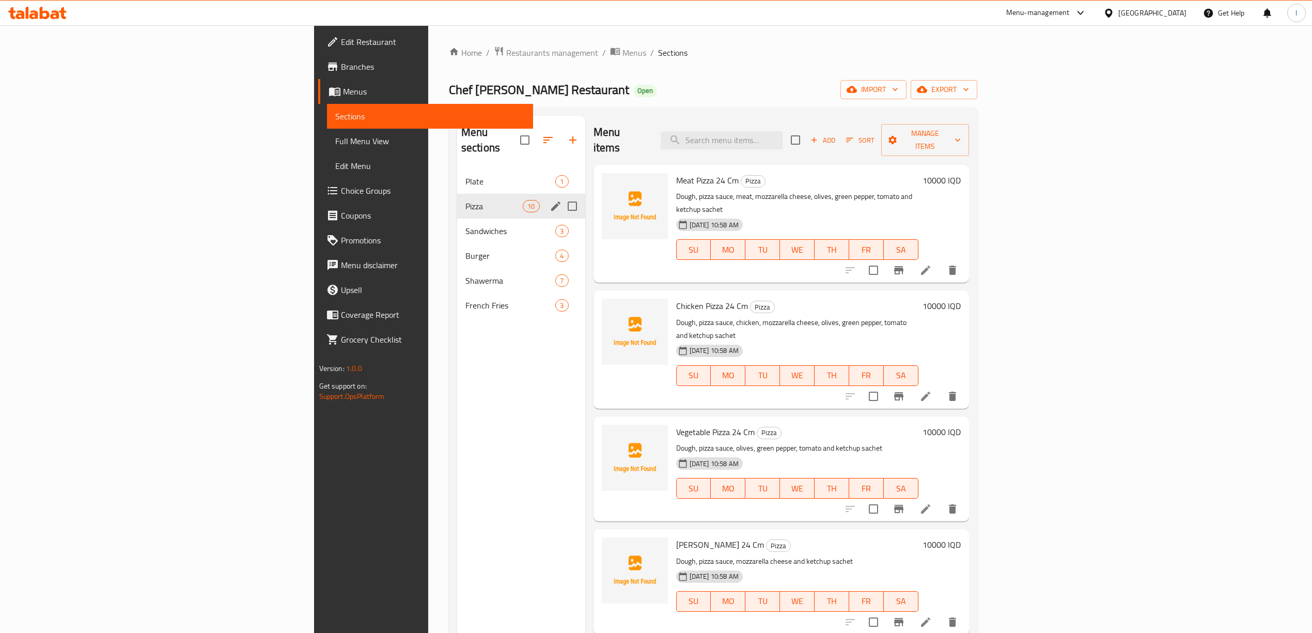
click at [457, 219] on div "Sandwiches 3" at bounding box center [521, 231] width 128 height 25
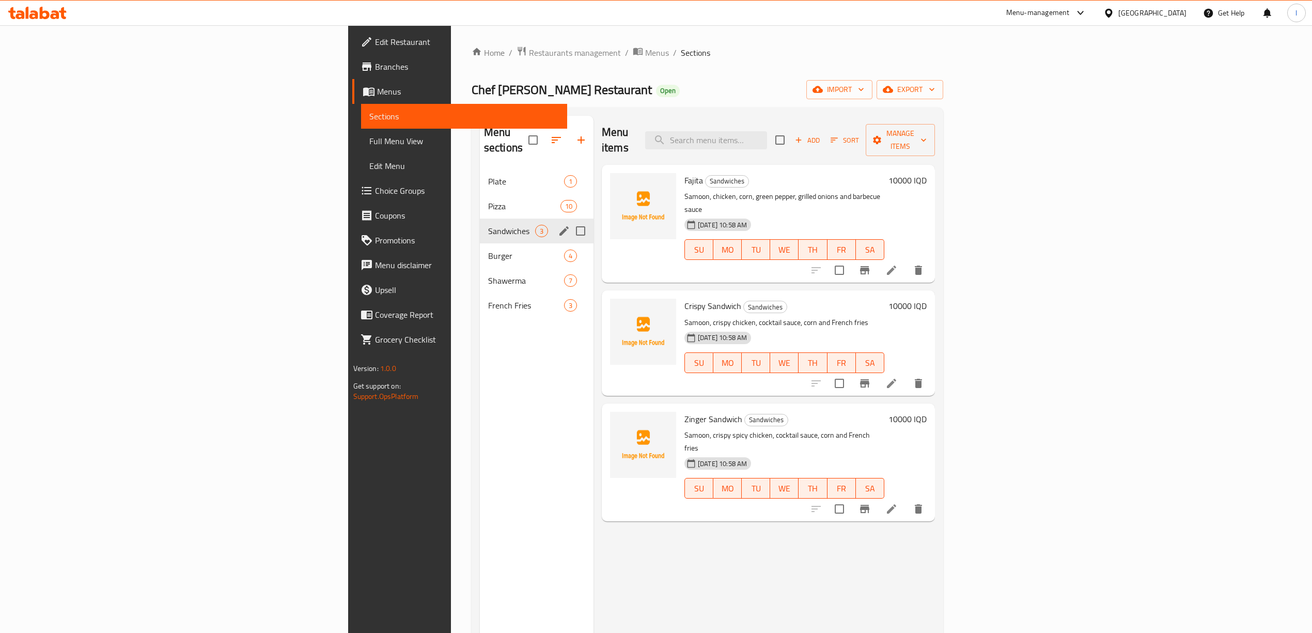
click at [480, 243] on div "Burger 4" at bounding box center [537, 255] width 114 height 25
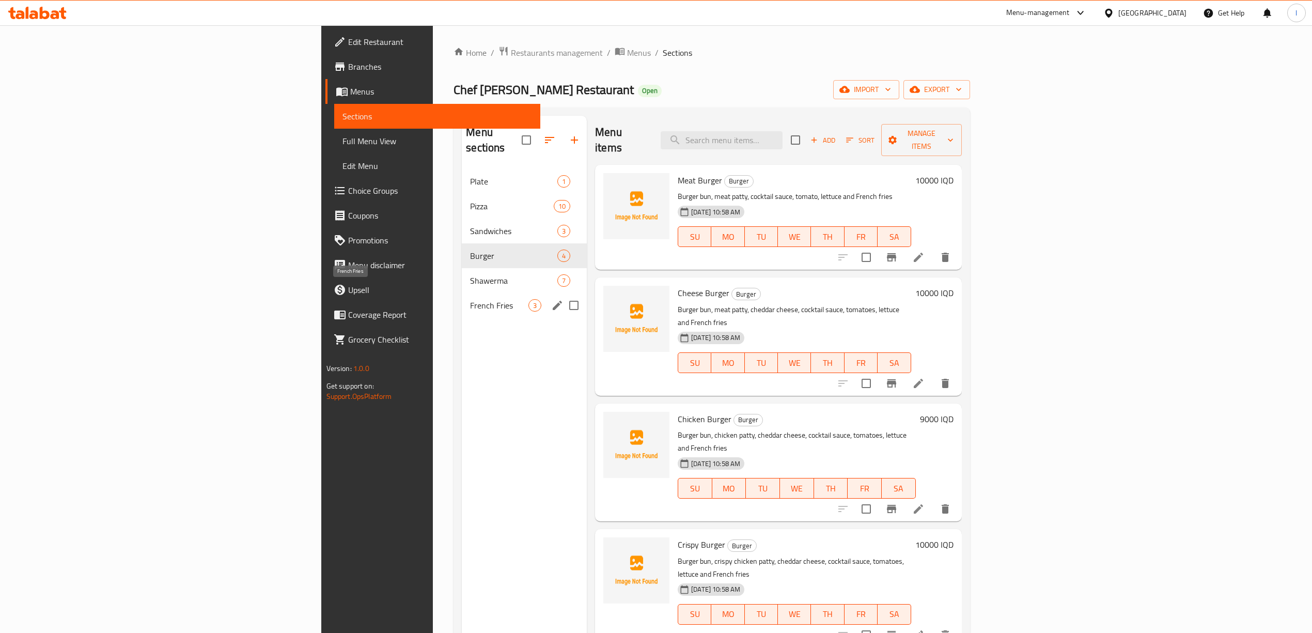
click at [462, 276] on div "Shawerma 7" at bounding box center [524, 280] width 125 height 25
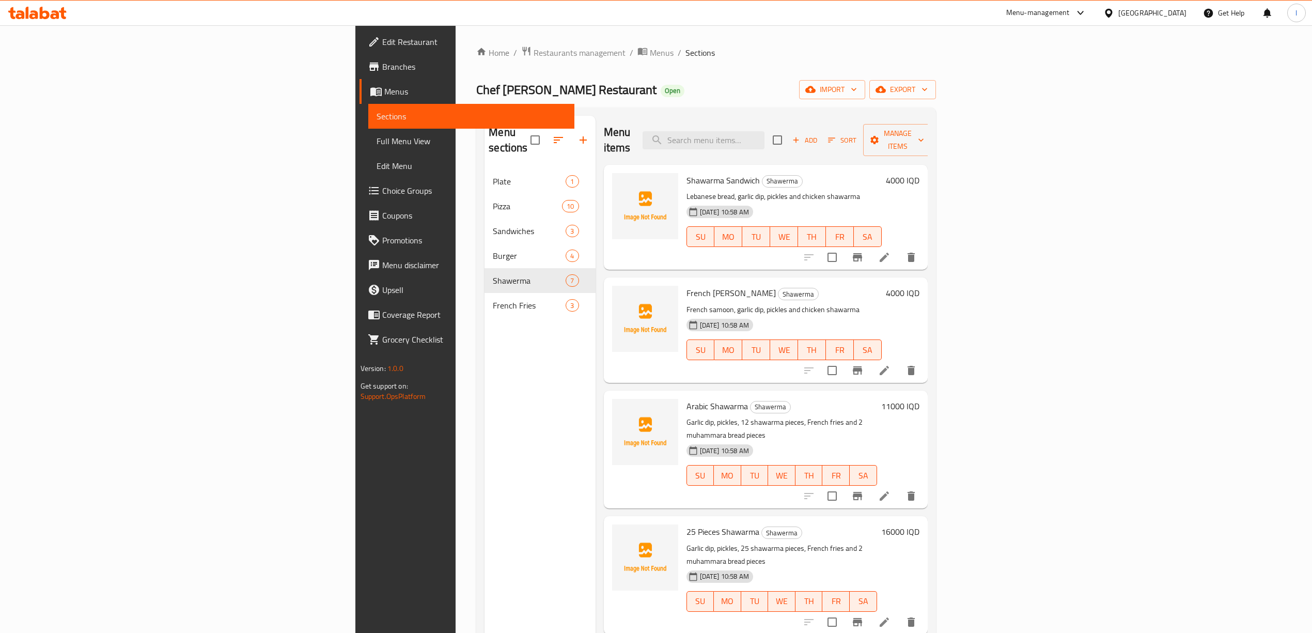
click at [368, 147] on link "Full Menu View" at bounding box center [471, 141] width 206 height 25
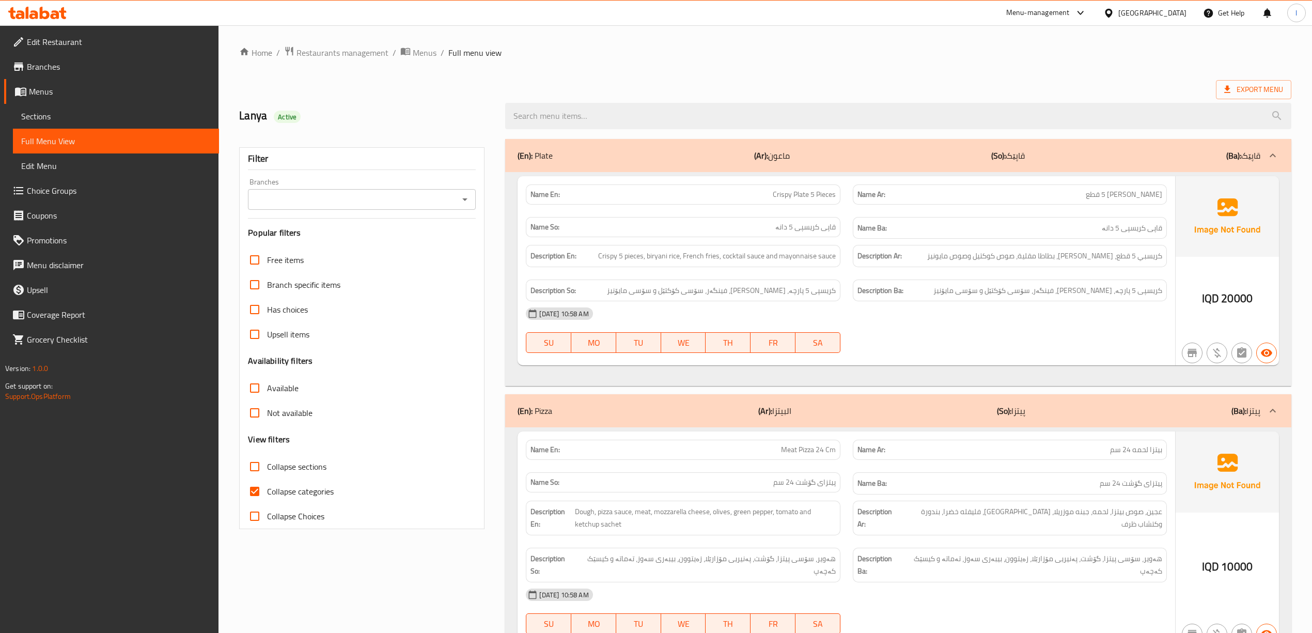
click at [399, 199] on input "Branches" at bounding box center [353, 199] width 205 height 14
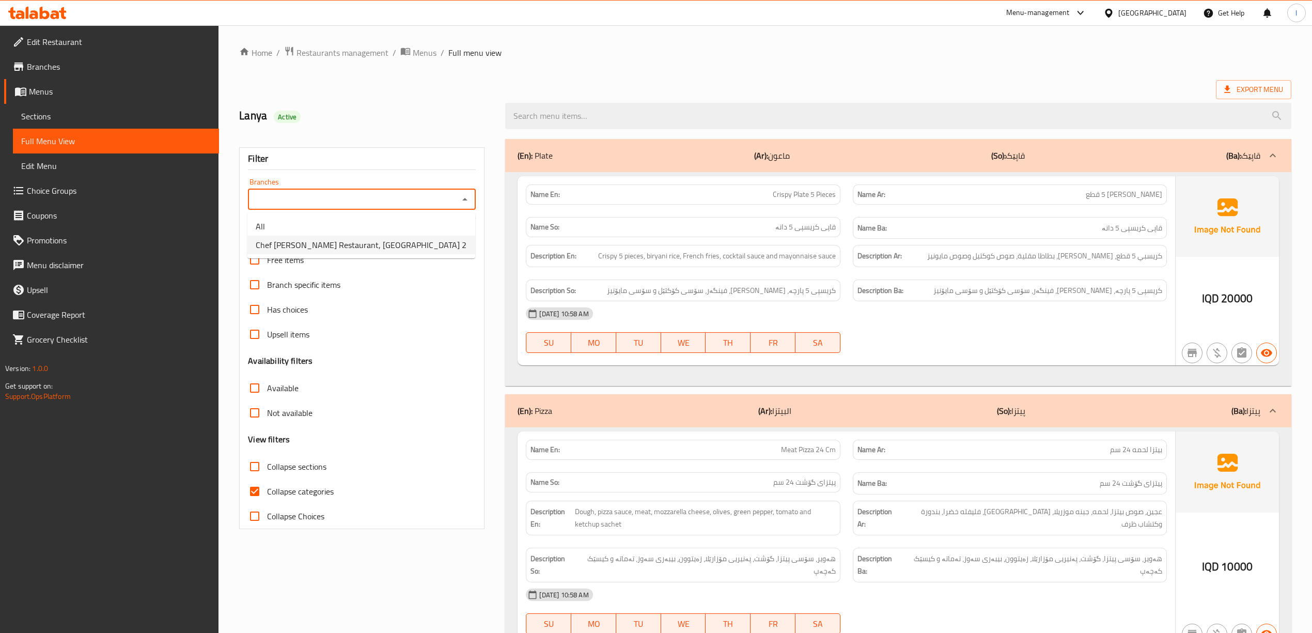
click at [324, 239] on span "Chef Abd Almalik Restaurant, Manara 2" at bounding box center [361, 245] width 211 height 12
type input "Chef Abd Almalik Restaurant, Manara 2"
click at [40, 92] on span "Menus" at bounding box center [120, 91] width 182 height 12
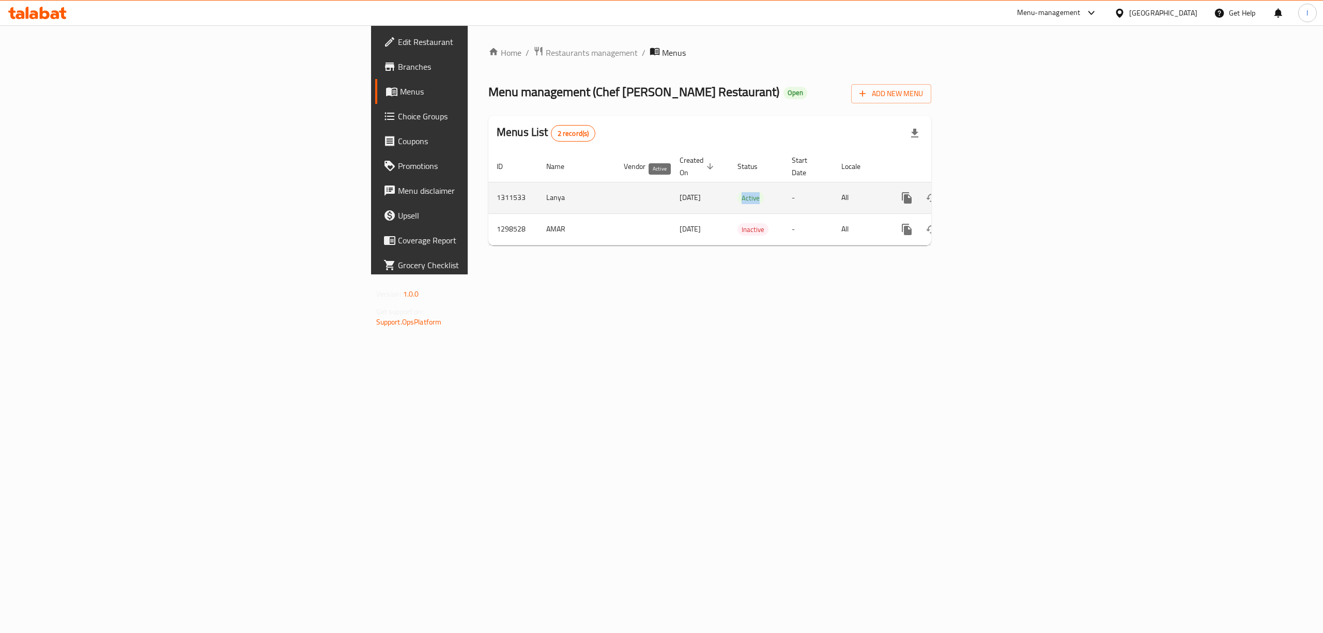
drag, startPoint x: 664, startPoint y: 186, endPoint x: 651, endPoint y: 186, distance: 13.4
click at [729, 186] on td "Active" at bounding box center [756, 198] width 54 height 32
click at [671, 186] on td "[DATE]" at bounding box center [700, 198] width 58 height 32
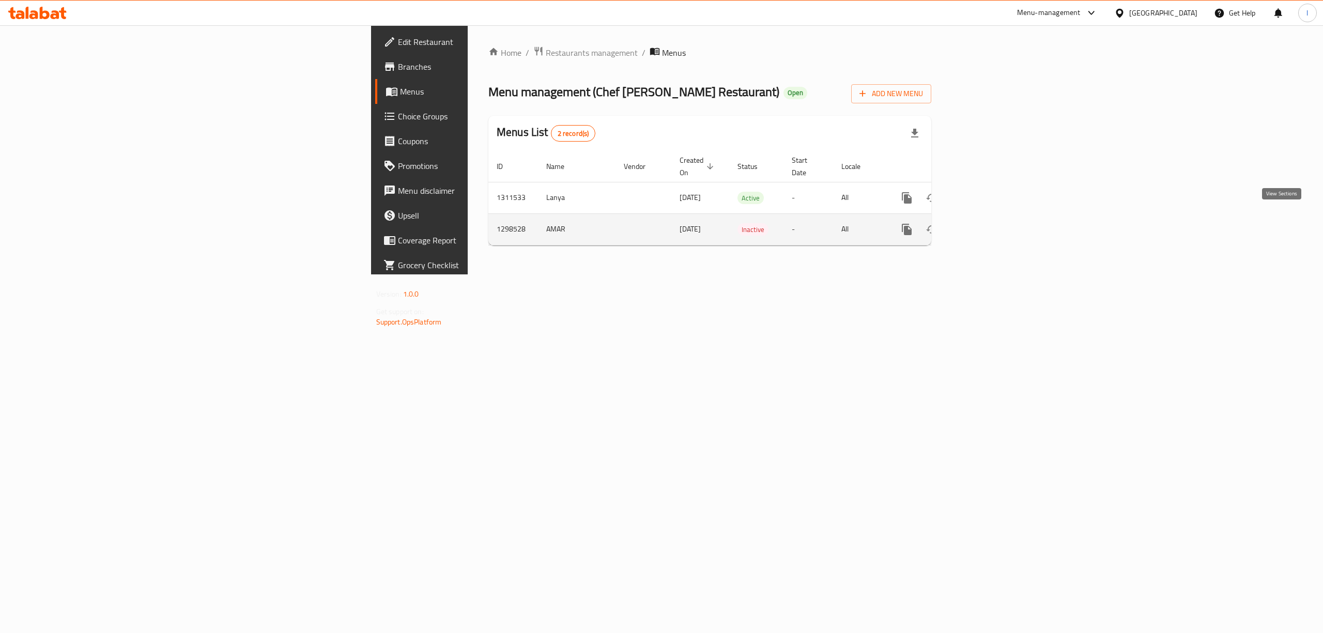
click at [987, 223] on icon "enhanced table" at bounding box center [981, 229] width 12 height 12
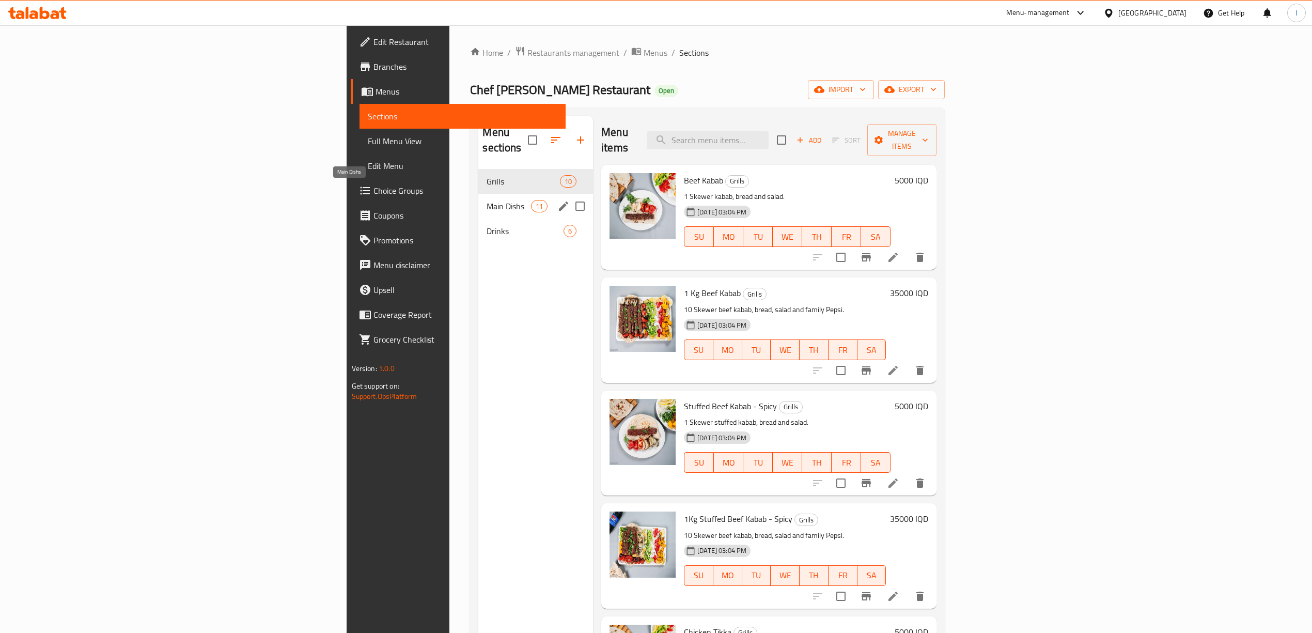
click at [487, 200] on span "Main Dishs" at bounding box center [509, 206] width 44 height 12
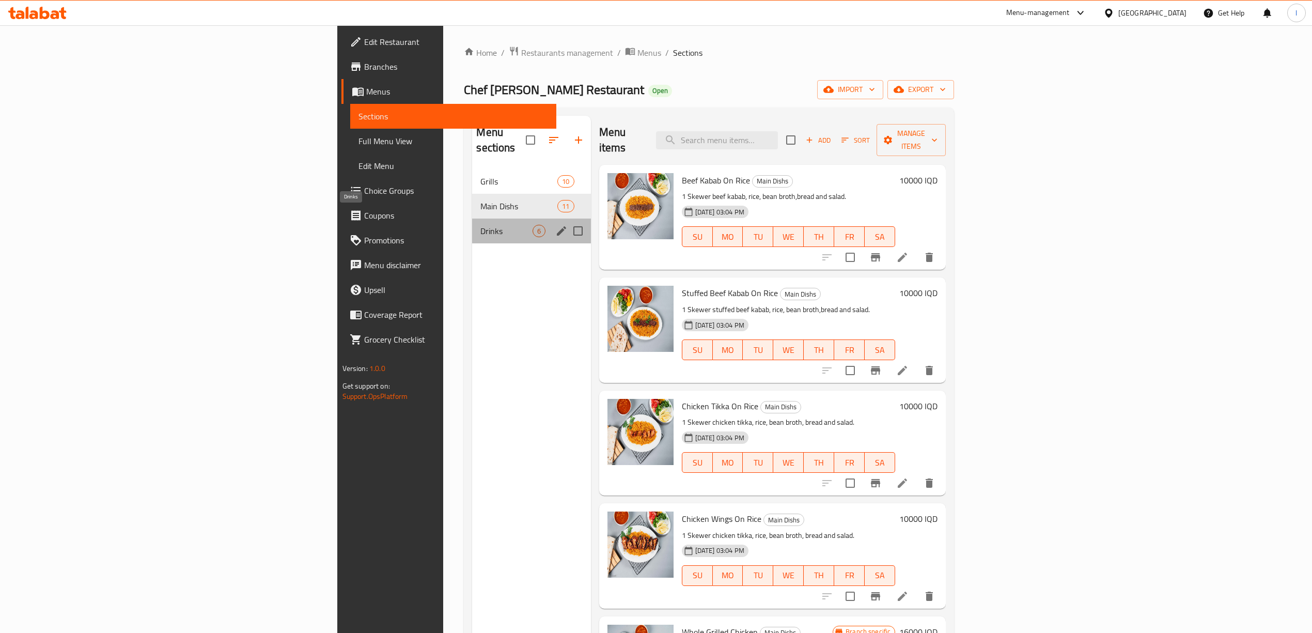
click at [480, 225] on span "Drinks" at bounding box center [506, 231] width 52 height 12
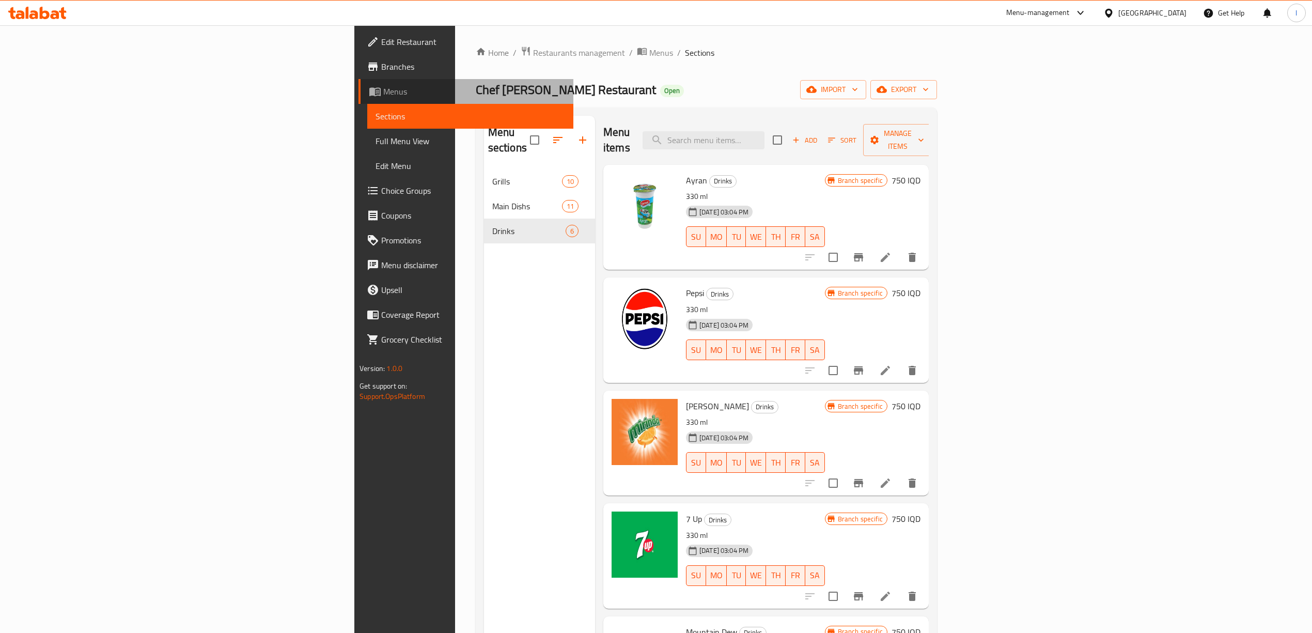
click at [383, 94] on span "Menus" at bounding box center [474, 91] width 182 height 12
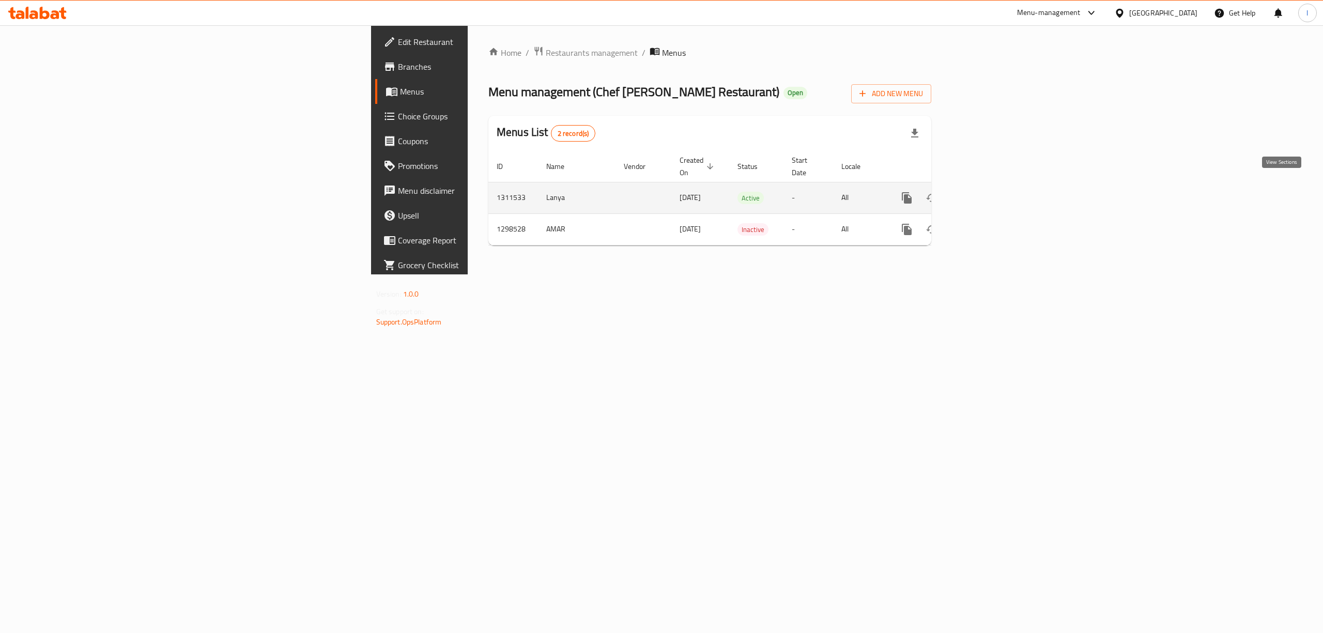
click at [993, 188] on link "enhanced table" at bounding box center [981, 197] width 25 height 25
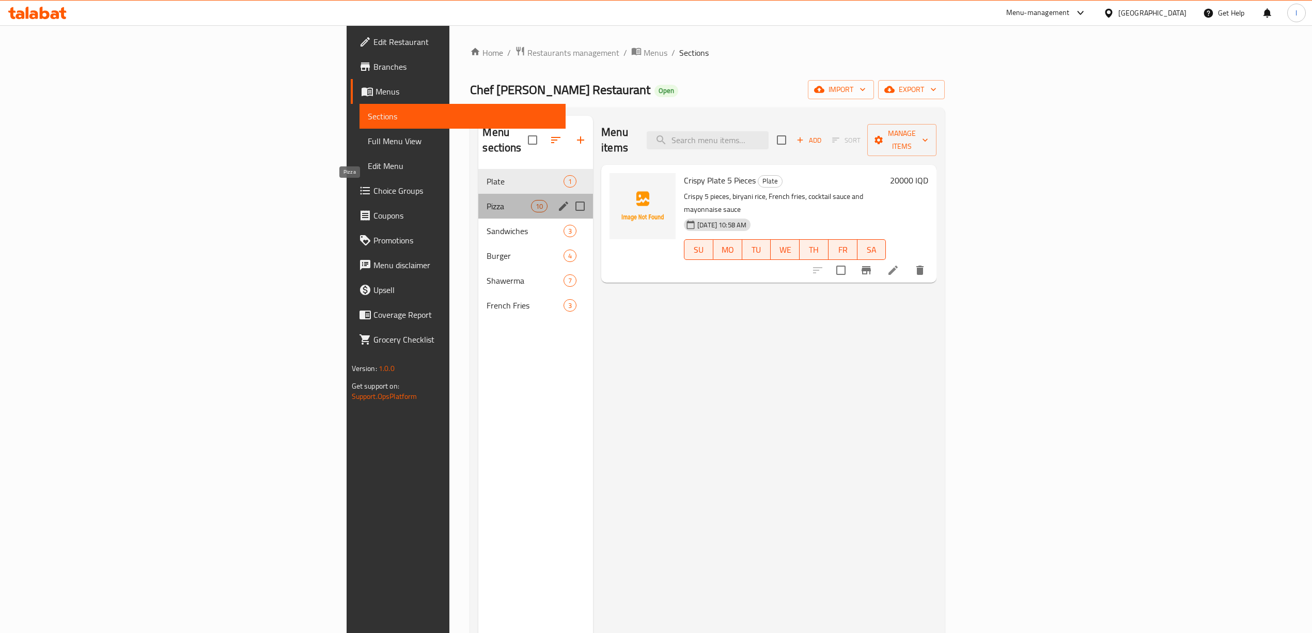
click at [487, 200] on span "Pizza" at bounding box center [509, 206] width 44 height 12
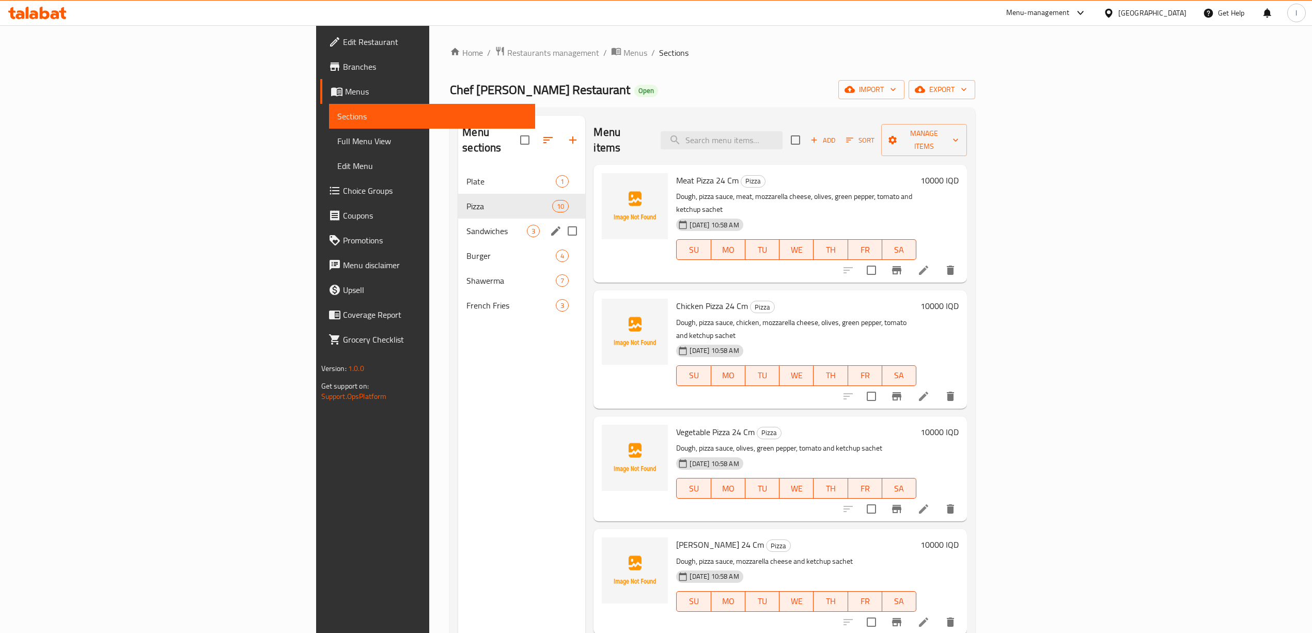
click at [458, 219] on div "Sandwiches 3" at bounding box center [521, 231] width 127 height 25
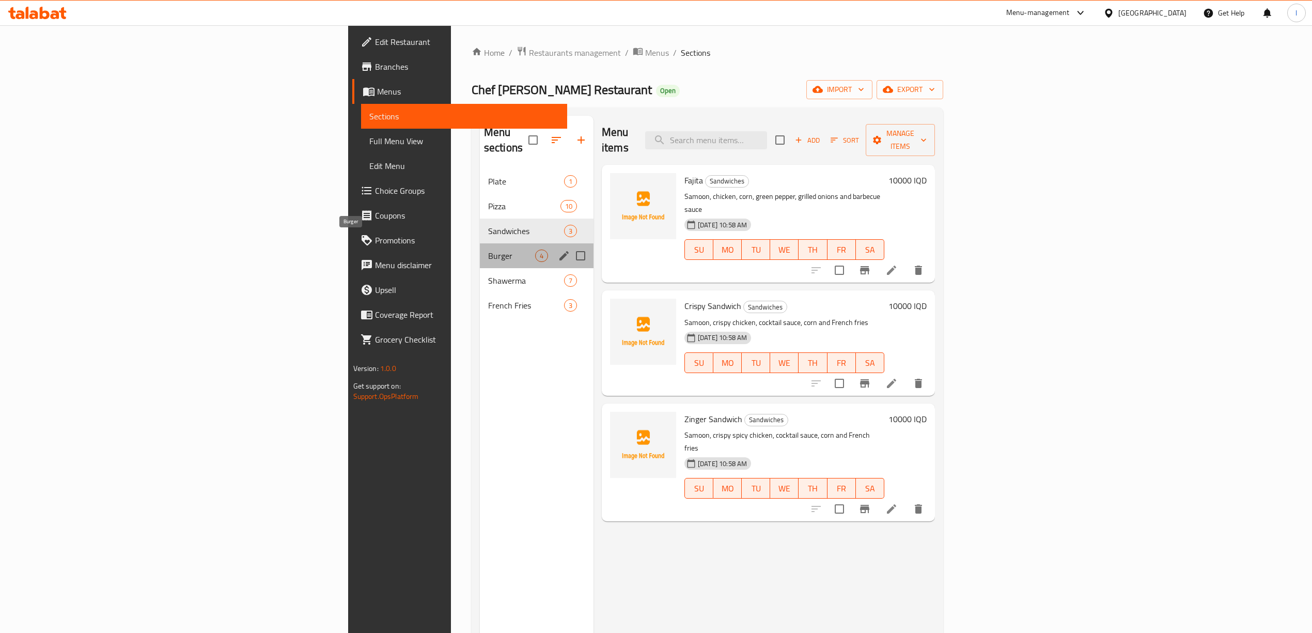
click at [488, 250] on span "Burger" at bounding box center [511, 256] width 47 height 12
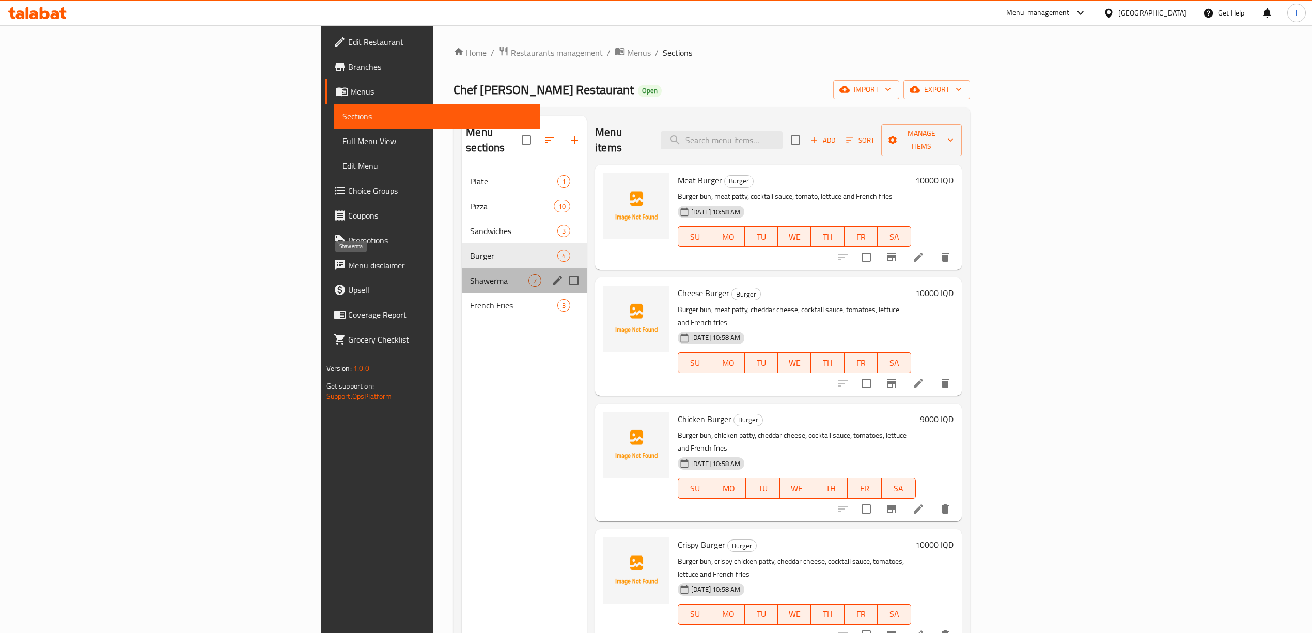
click at [470, 274] on span "Shawerma" at bounding box center [499, 280] width 58 height 12
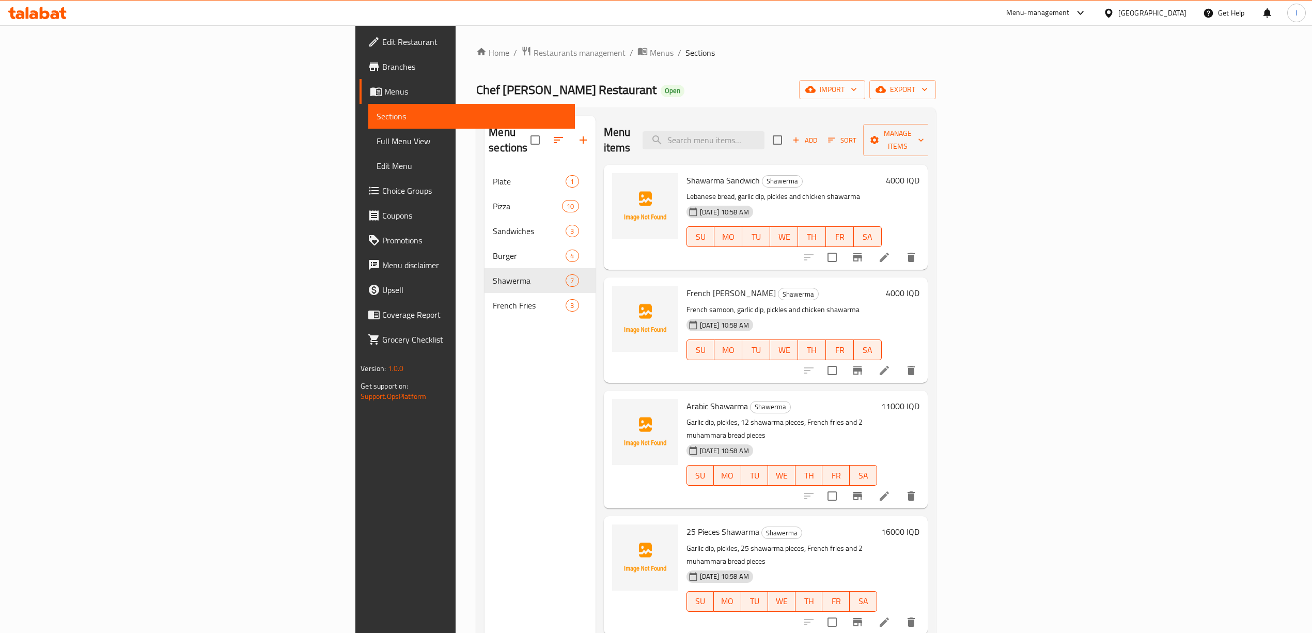
click at [44, 13] on icon at bounding box center [37, 13] width 58 height 12
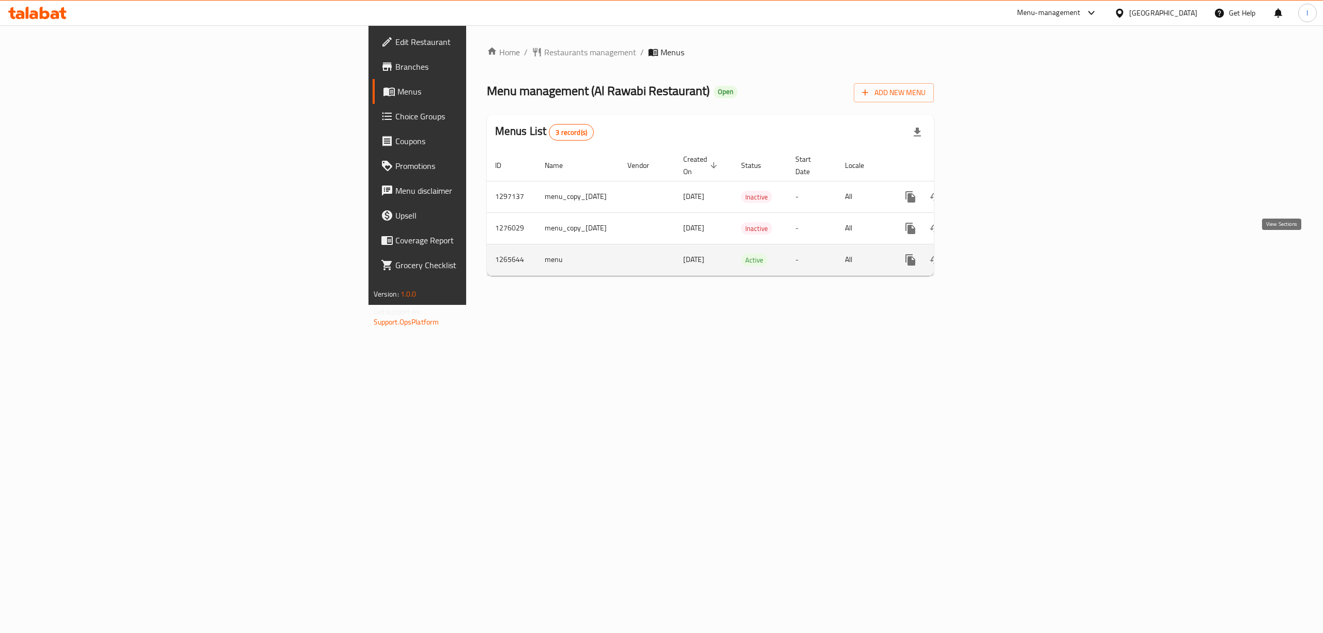
click at [991, 254] on icon "enhanced table" at bounding box center [984, 260] width 12 height 12
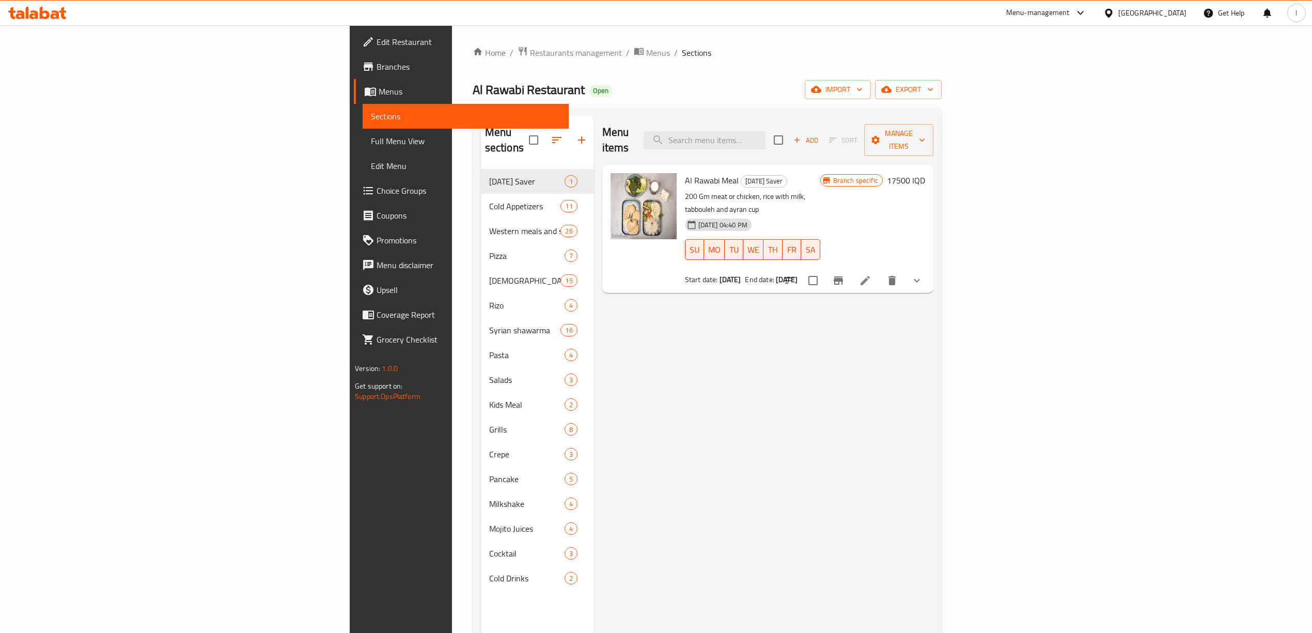
click at [371, 138] on span "Full Menu View" at bounding box center [466, 141] width 190 height 12
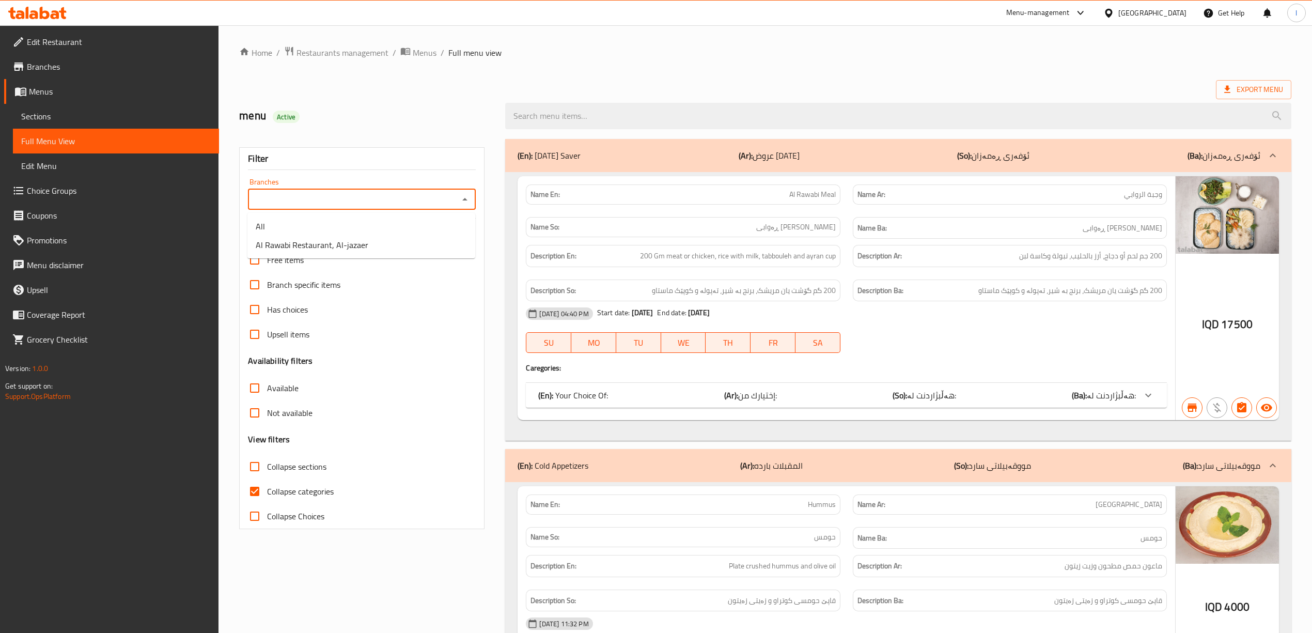
click at [425, 204] on input "Branches" at bounding box center [353, 199] width 205 height 14
click at [371, 252] on li "Al Rawabi Restaurant, Al-jazaer" at bounding box center [361, 245] width 228 height 19
type input "Al Rawabi Restaurant, Al-jazaer"
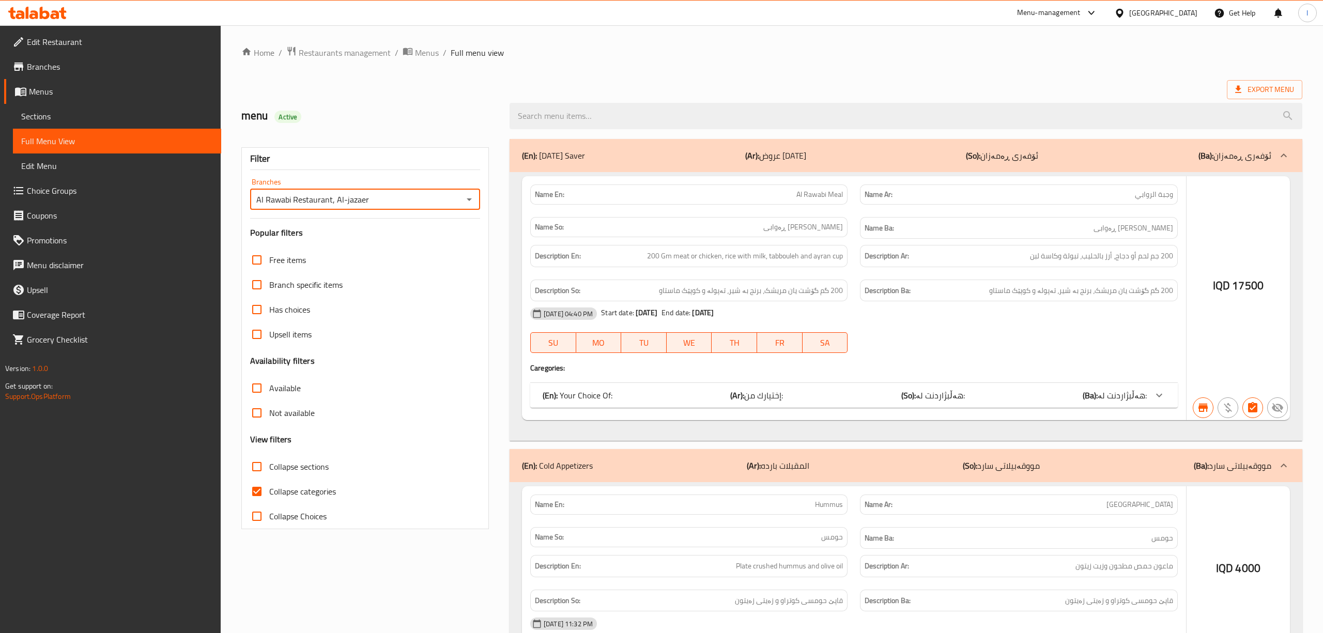
click at [593, 112] on div at bounding box center [661, 316] width 1323 height 633
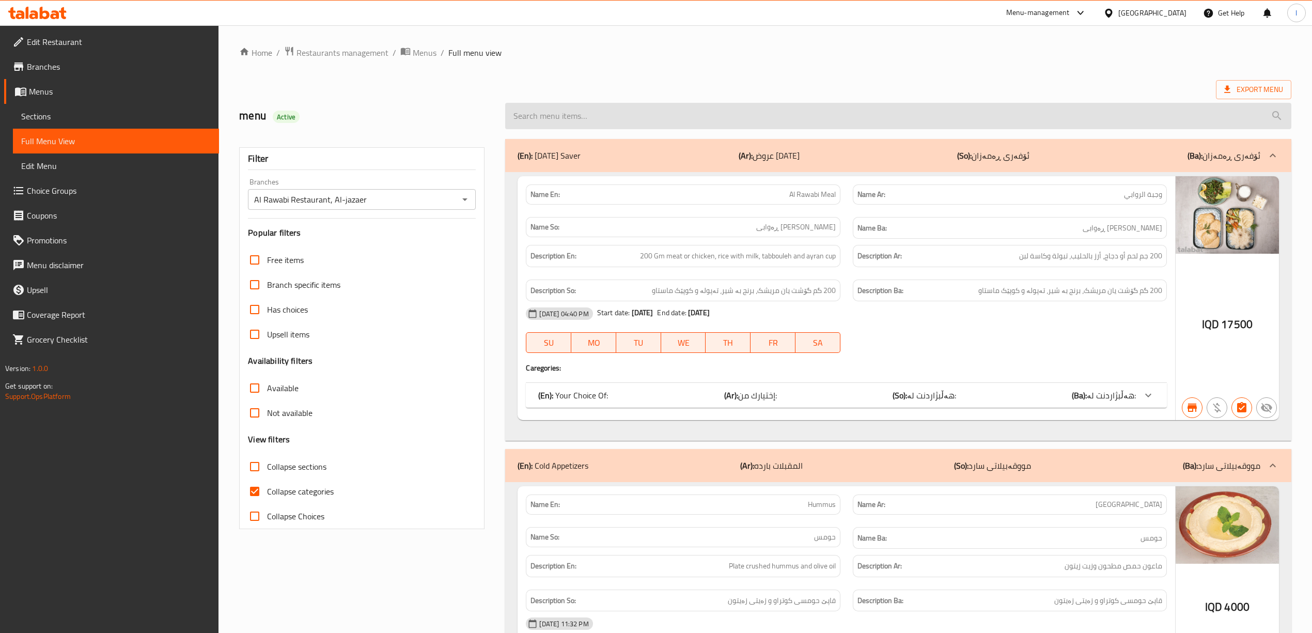
click at [585, 119] on input "search" at bounding box center [898, 116] width 786 height 26
paste input "Shami Cheese"
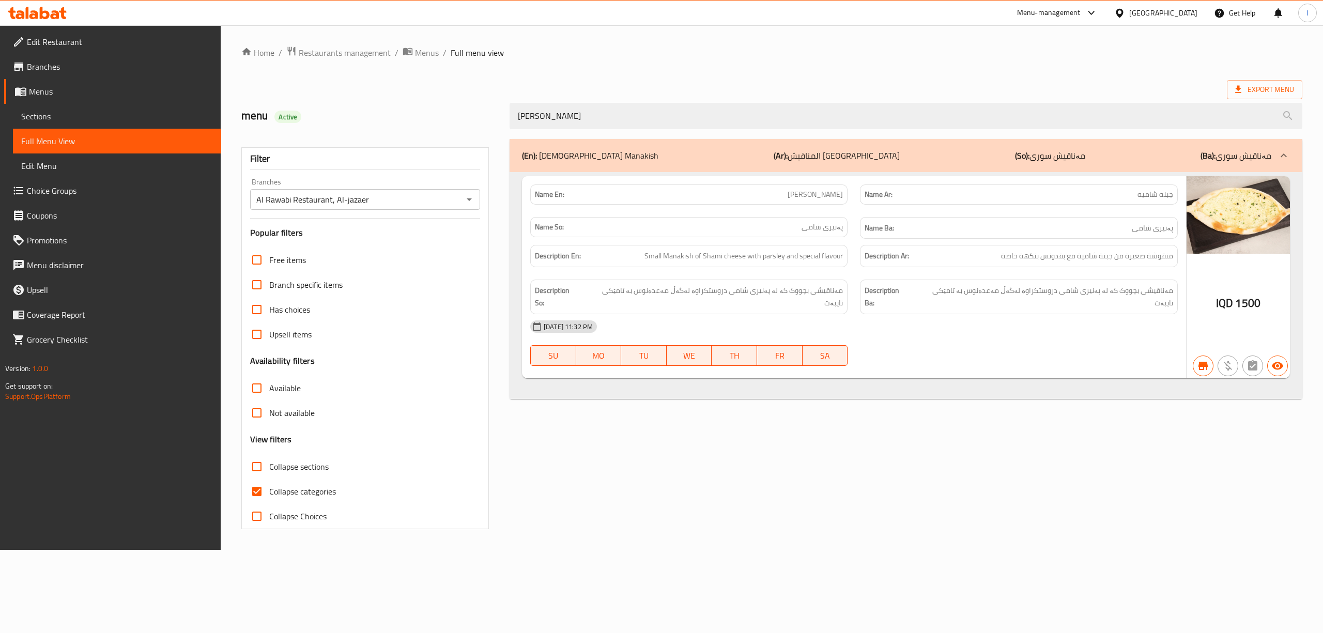
type input "Shami Cheese"
click at [404, 197] on input "Al Rawabi Restaurant, Al-jazaer" at bounding box center [356, 199] width 207 height 14
click at [475, 199] on button "Open" at bounding box center [469, 199] width 14 height 14
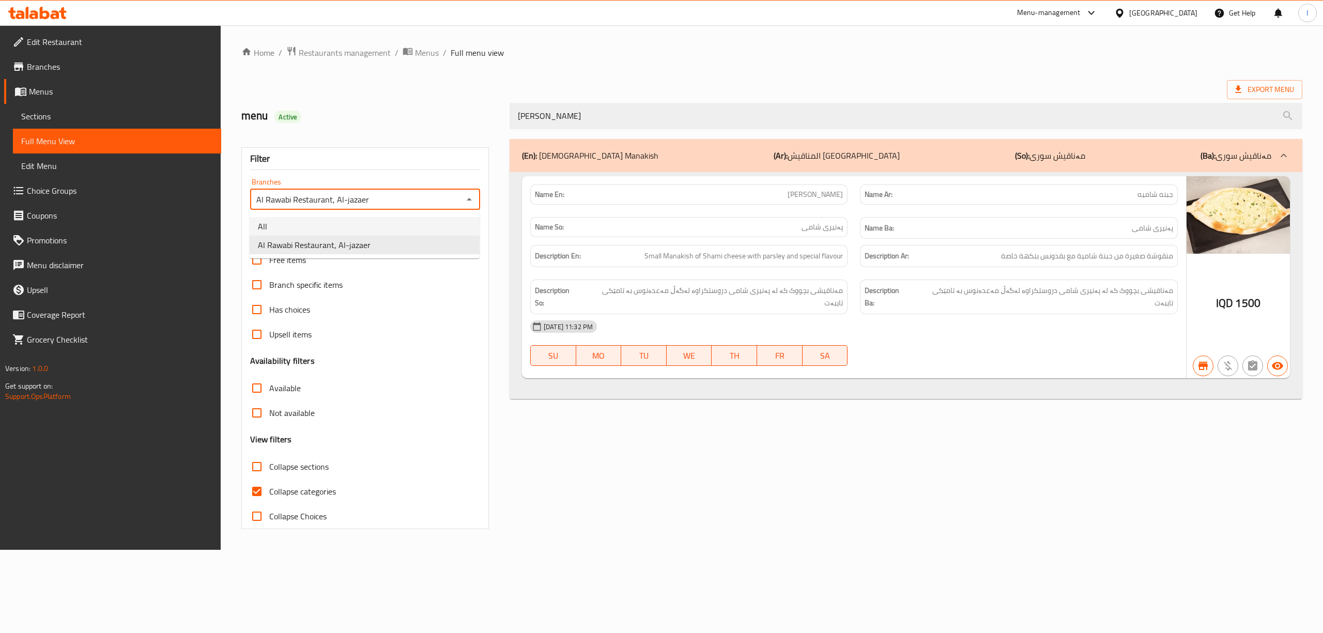
click at [391, 221] on li "All" at bounding box center [365, 226] width 230 height 19
click at [449, 196] on input "All" at bounding box center [356, 199] width 207 height 14
click at [466, 203] on icon "Open" at bounding box center [469, 199] width 12 height 12
click at [375, 241] on li "Al Rawabi Restaurant, Al-jazaer" at bounding box center [365, 245] width 230 height 19
type input "Al Rawabi Restaurant, Al-jazaer"
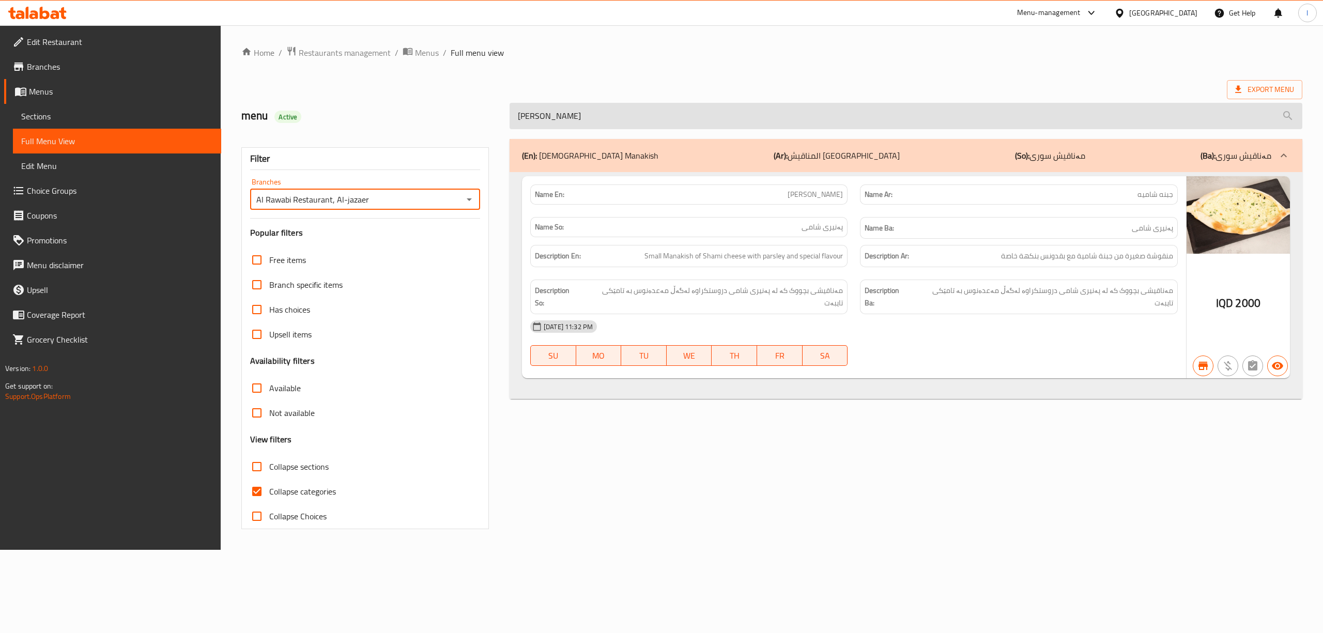
click at [651, 104] on input "Shami Cheese" at bounding box center [905, 116] width 792 height 26
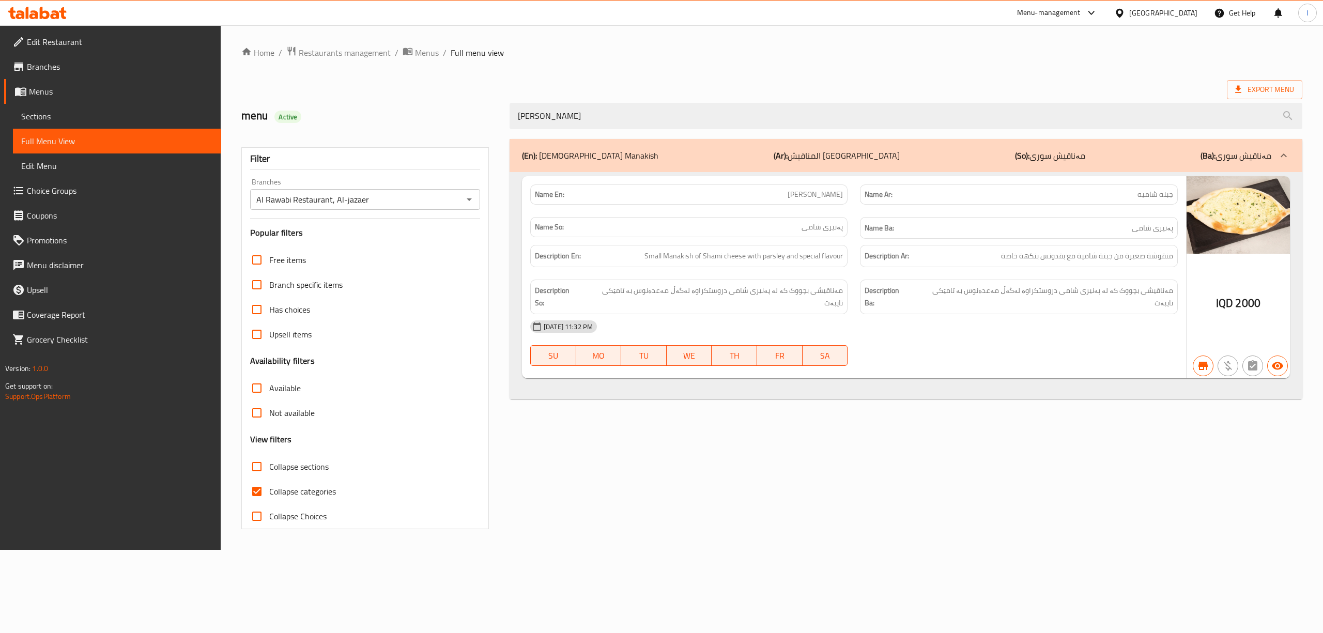
drag, startPoint x: 699, startPoint y: 117, endPoint x: 308, endPoint y: 110, distance: 390.6
click at [307, 115] on div "menu Active Shami Cheese" at bounding box center [771, 116] width 1073 height 46
paste input "Thym"
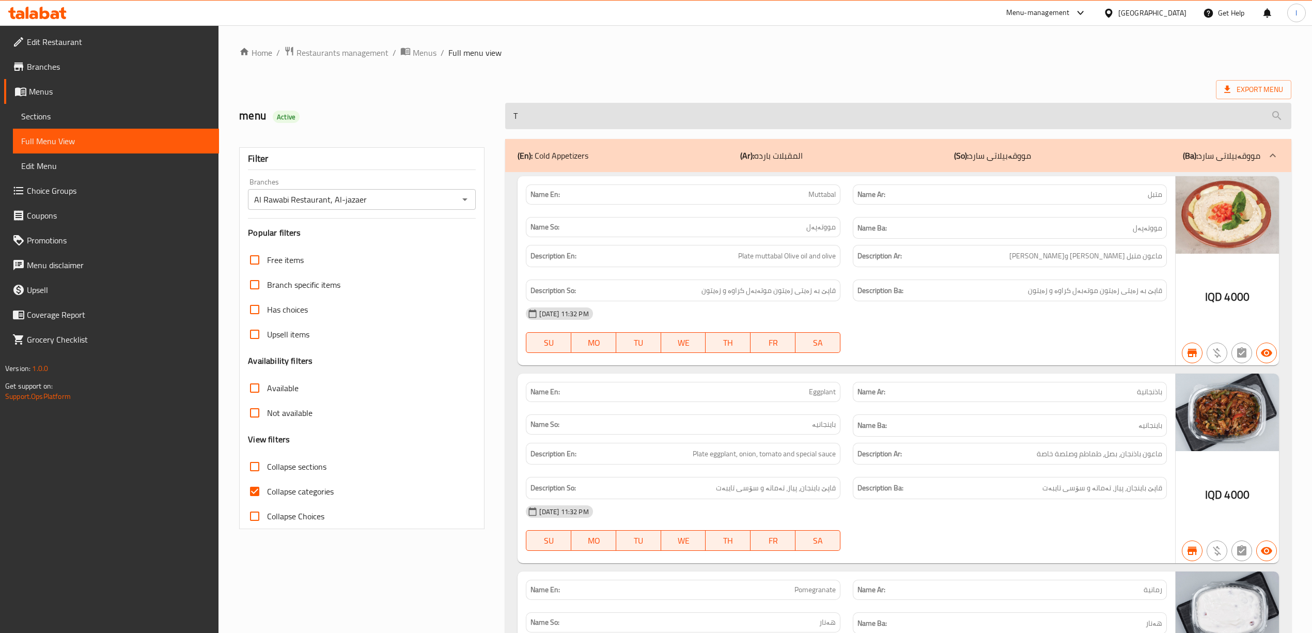
paste input "Thyme"
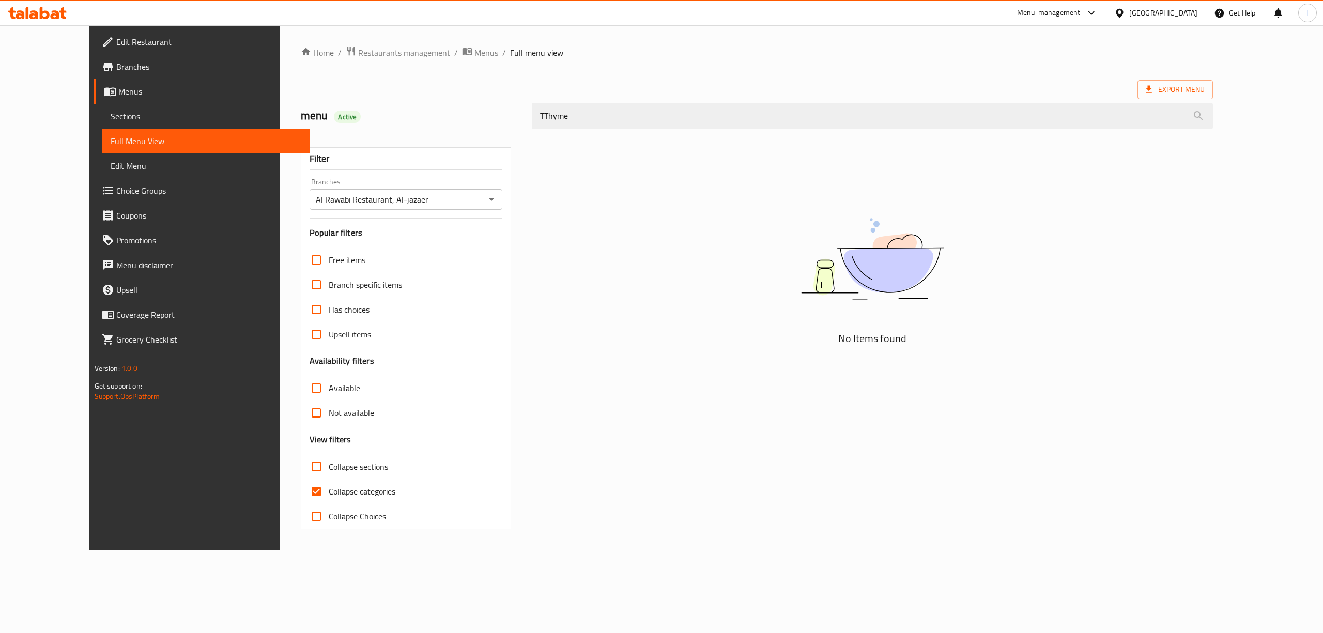
drag, startPoint x: 522, startPoint y: 118, endPoint x: 492, endPoint y: 116, distance: 29.5
click at [494, 120] on div "menu Active TThyme" at bounding box center [756, 116] width 925 height 46
type input "Thyme"
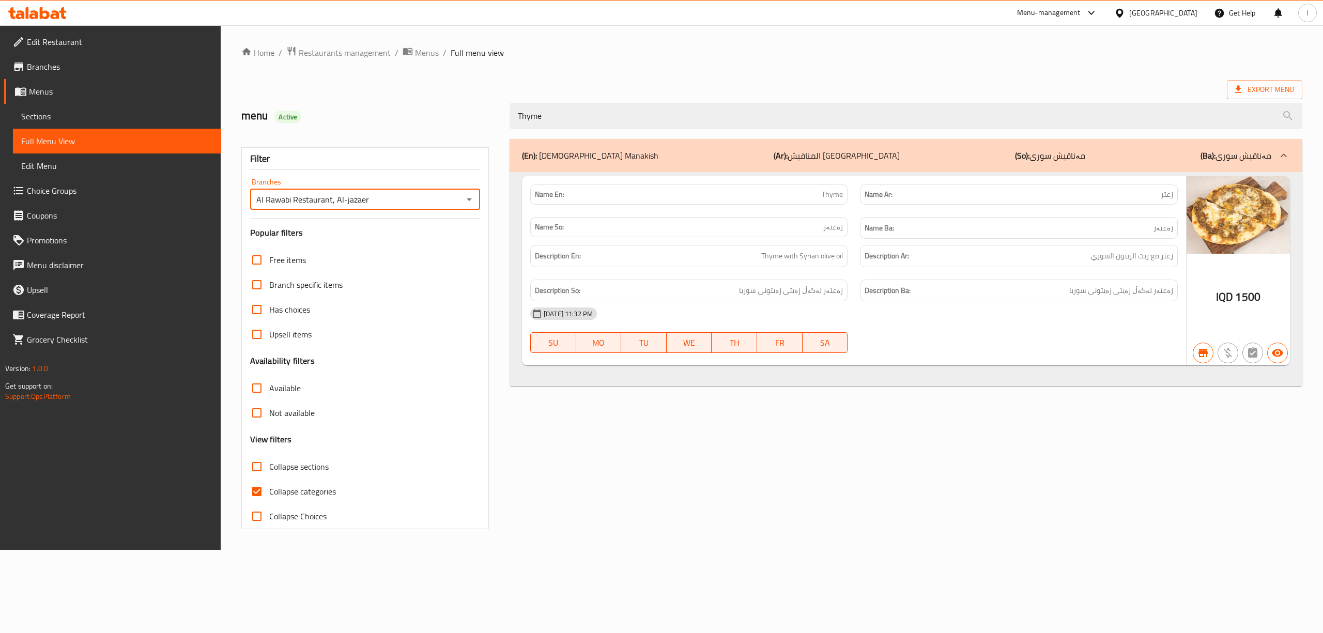
click at [372, 204] on input "Al Rawabi Restaurant, Al-jazaer" at bounding box center [356, 199] width 207 height 14
click at [466, 199] on icon "Open" at bounding box center [469, 199] width 12 height 12
click at [385, 231] on li "All" at bounding box center [365, 226] width 230 height 19
click at [463, 198] on icon "Open" at bounding box center [469, 199] width 12 height 12
click at [425, 244] on li "Al Rawabi Restaurant, Al-jazaer" at bounding box center [365, 245] width 230 height 19
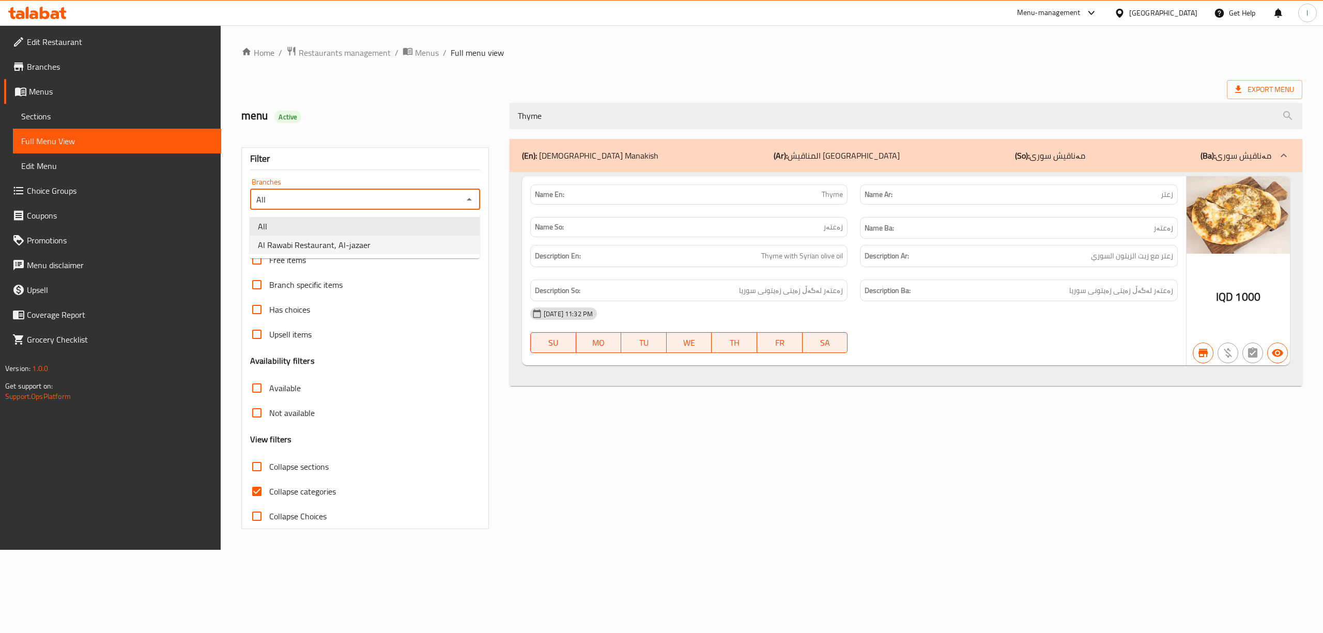
type input "Al Rawabi Restaurant, Al-jazaer"
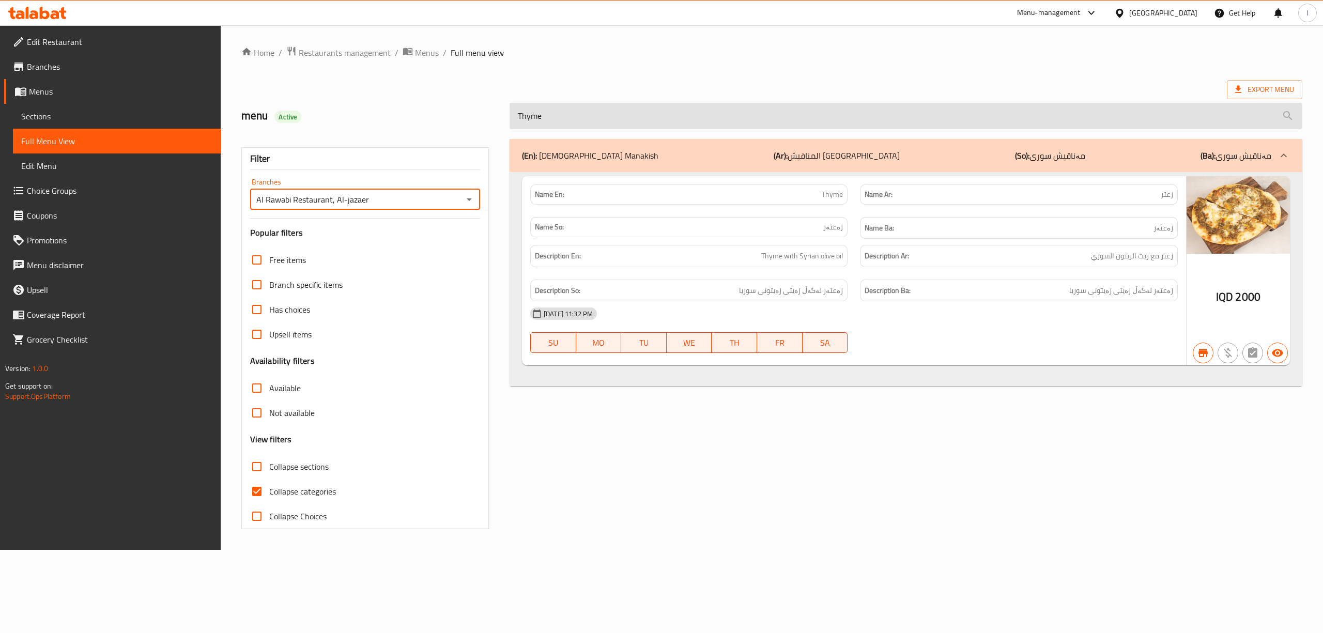
click at [597, 114] on input "Thyme" at bounding box center [905, 116] width 792 height 26
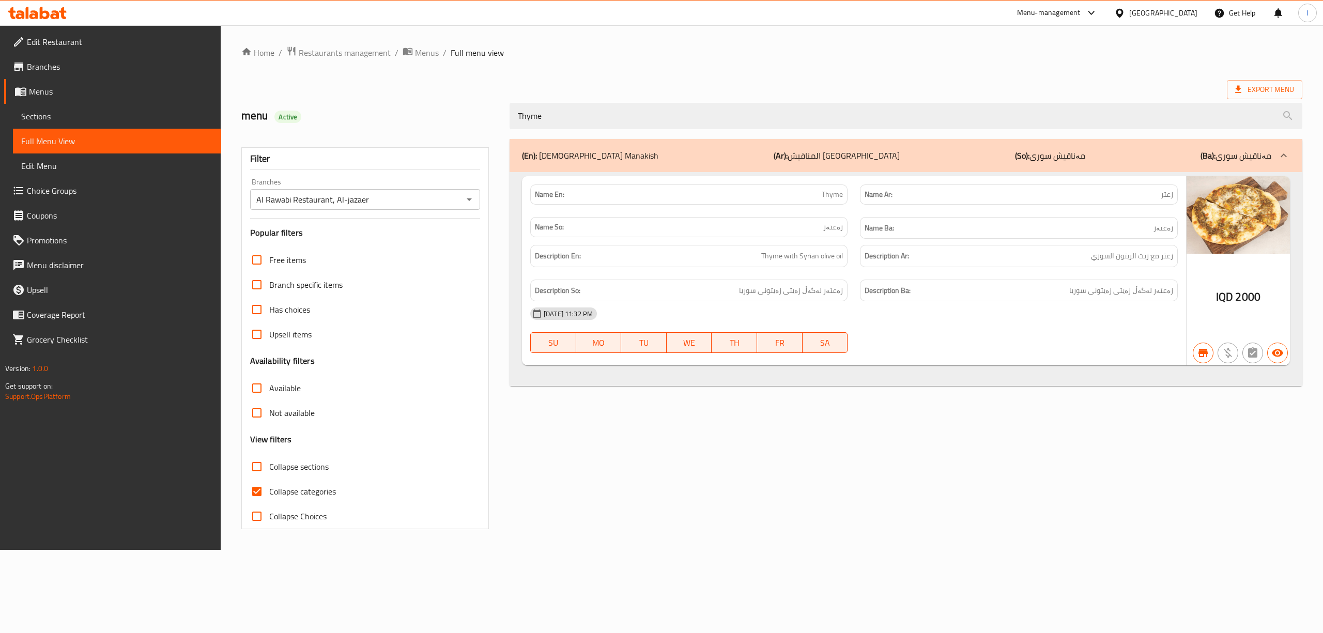
drag, startPoint x: 718, startPoint y: 112, endPoint x: 129, endPoint y: 137, distance: 590.0
click at [129, 137] on div "Edit Restaurant Branches Menus Sections Full Menu View Edit Menu Choice Groups …" at bounding box center [661, 287] width 1323 height 524
paste input "Muhammara"
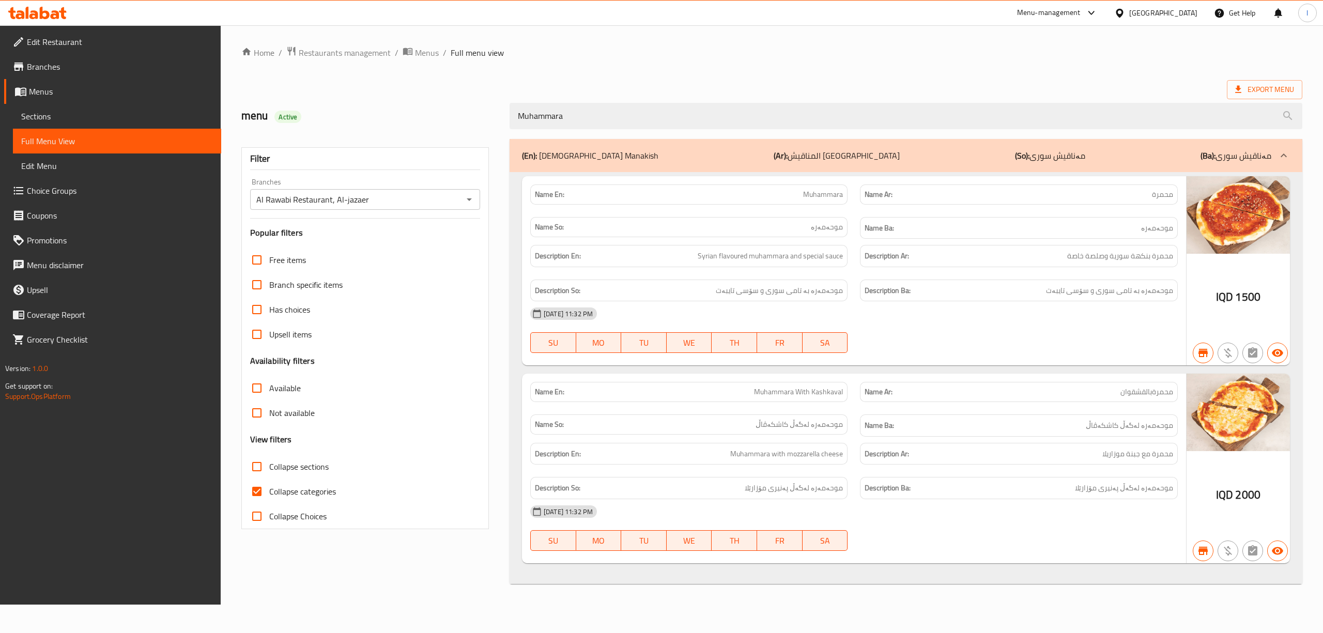
type input "Muhammara"
drag, startPoint x: 594, startPoint y: 108, endPoint x: 418, endPoint y: 103, distance: 175.7
click at [420, 104] on div "menu Active Muhammara" at bounding box center [771, 116] width 1073 height 46
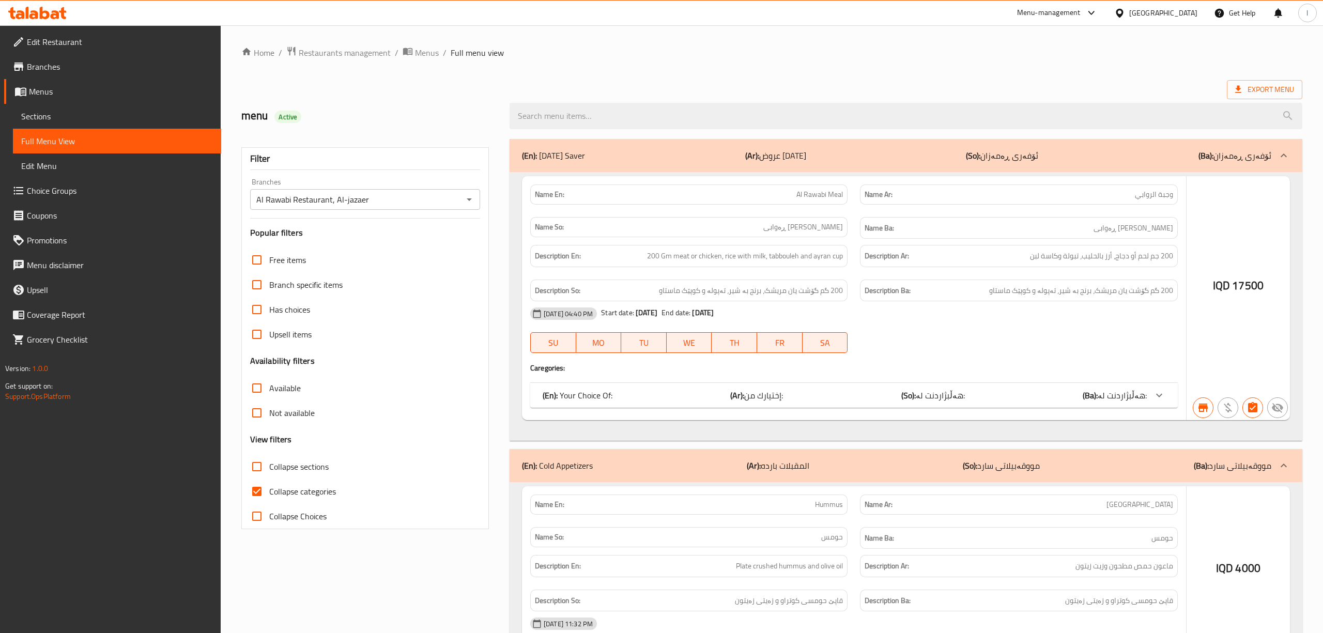
click at [435, 198] on input "Al Rawabi Restaurant, Al-jazaer" at bounding box center [356, 199] width 207 height 14
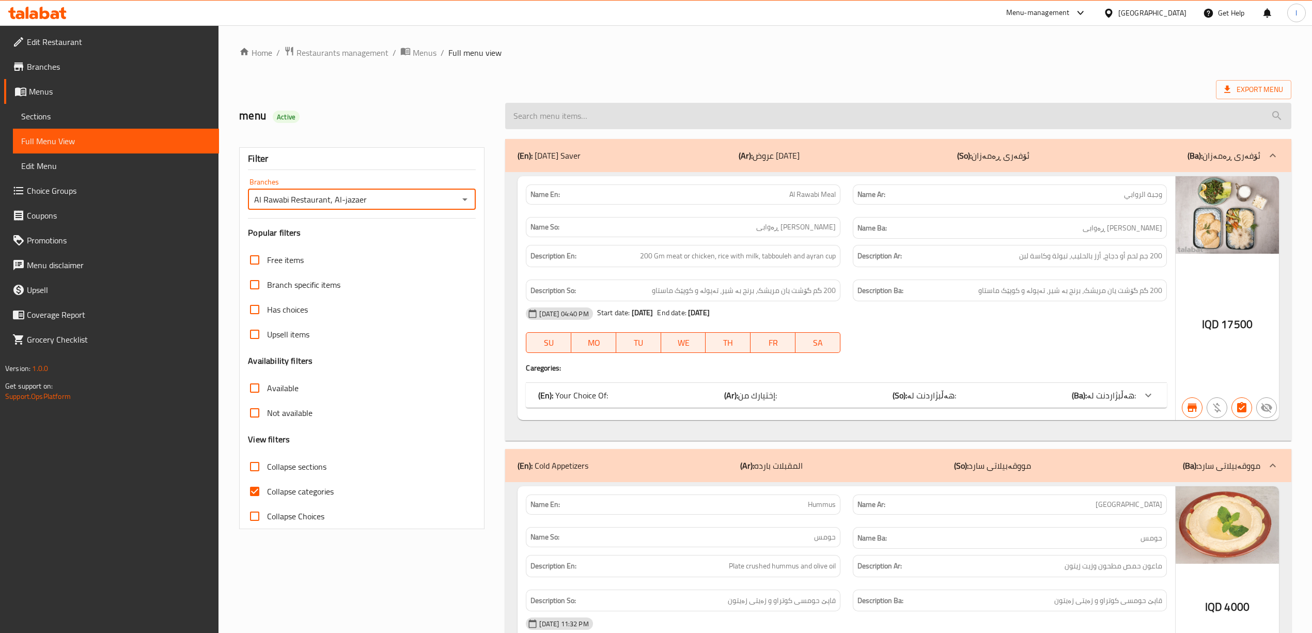
click at [540, 118] on input "search" at bounding box center [898, 116] width 786 height 26
paste input "Muhammara"
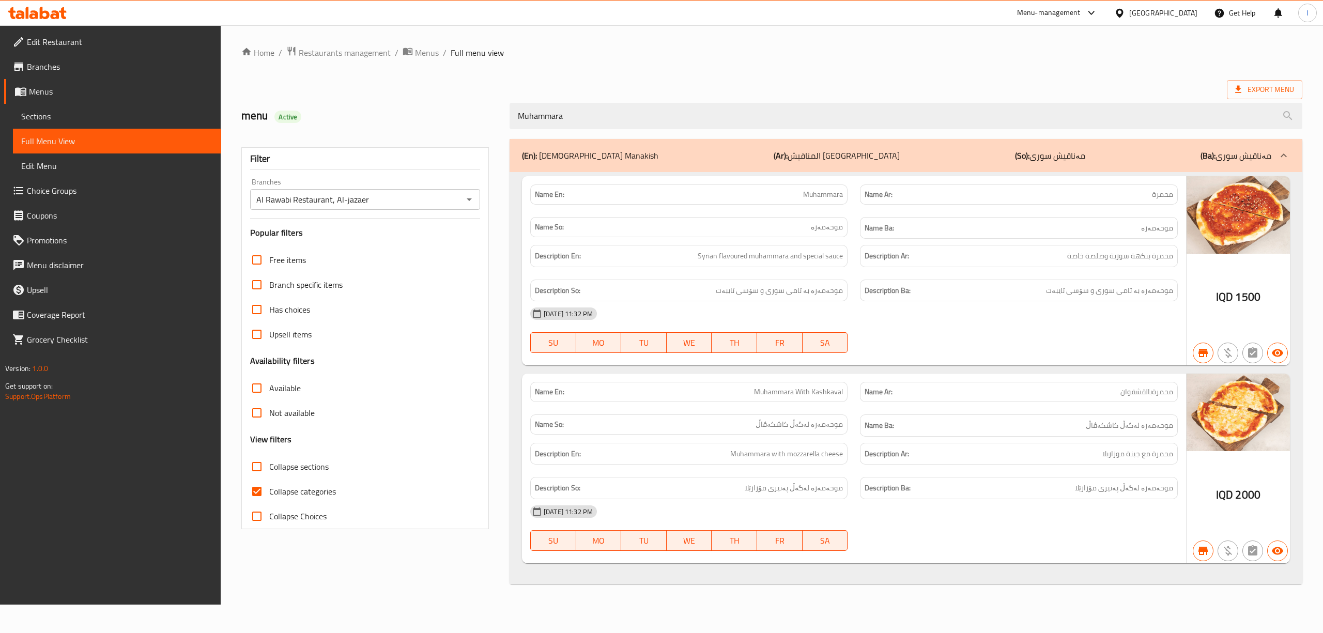
click at [446, 208] on div "Al Rawabi Restaurant, Al-jazaer Branches" at bounding box center [365, 199] width 230 height 21
type input "Muhammara"
click at [476, 198] on div "Al Rawabi Restaurant, Al-jazaer Branches" at bounding box center [365, 199] width 230 height 21
click at [470, 199] on icon "Open" at bounding box center [469, 199] width 5 height 3
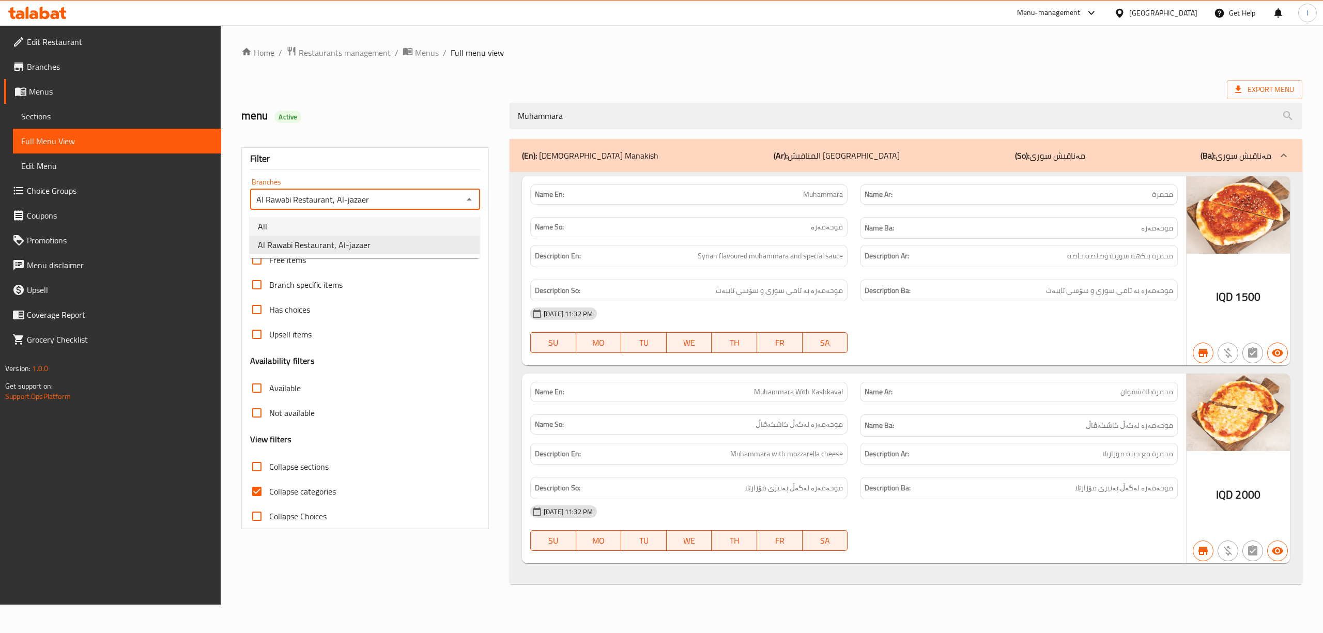
click at [406, 229] on li "All" at bounding box center [365, 226] width 230 height 19
click at [467, 204] on icon "Open" at bounding box center [469, 199] width 12 height 12
click at [413, 253] on li "Al Rawabi Restaurant, Al-jazaer" at bounding box center [365, 245] width 230 height 19
type input "Al Rawabi Restaurant, Al-jazaer"
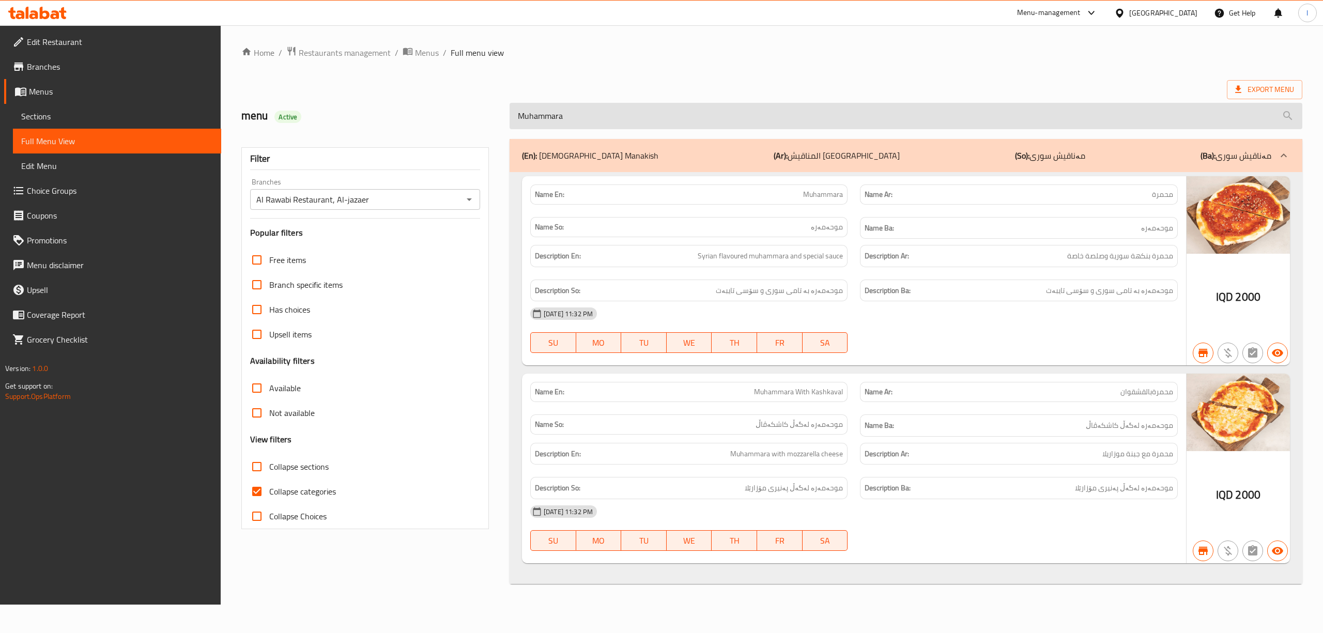
drag, startPoint x: 611, startPoint y: 111, endPoint x: 510, endPoint y: 104, distance: 100.4
click at [510, 104] on input "Muhammara" at bounding box center [905, 116] width 792 height 26
click at [38, 12] on icon at bounding box center [37, 13] width 58 height 12
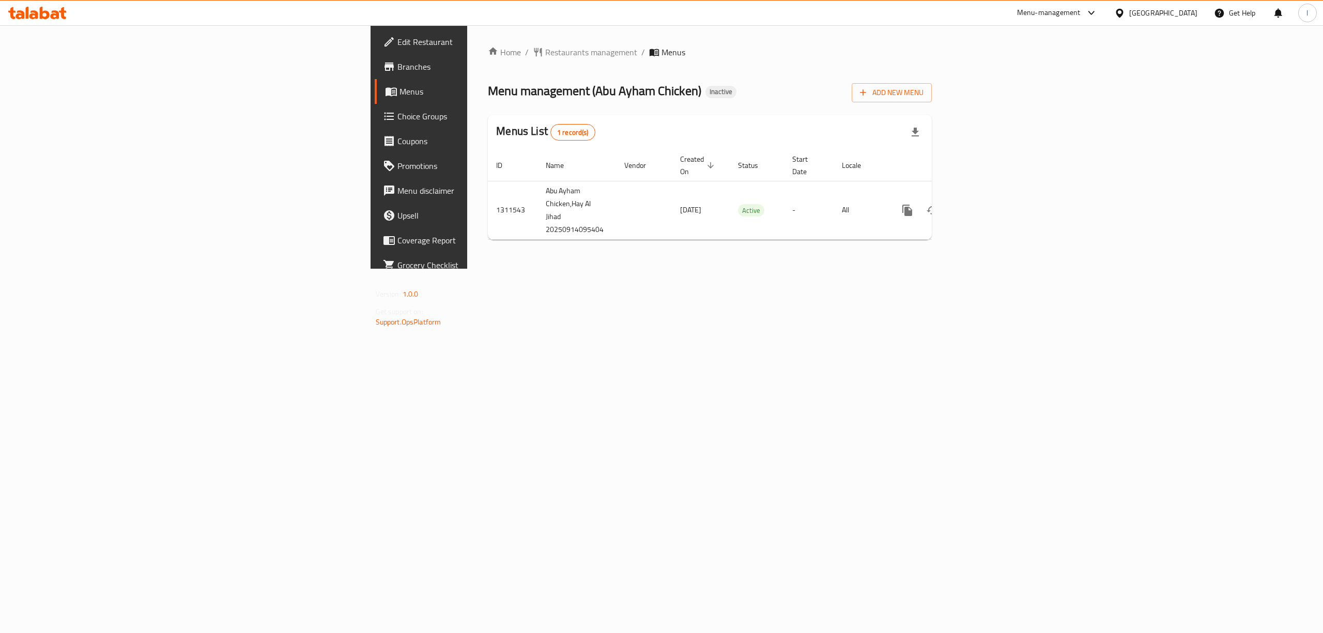
click at [931, 81] on div "Add New Menu" at bounding box center [891, 90] width 80 height 23
click at [923, 89] on span "Add New Menu" at bounding box center [892, 92] width 64 height 13
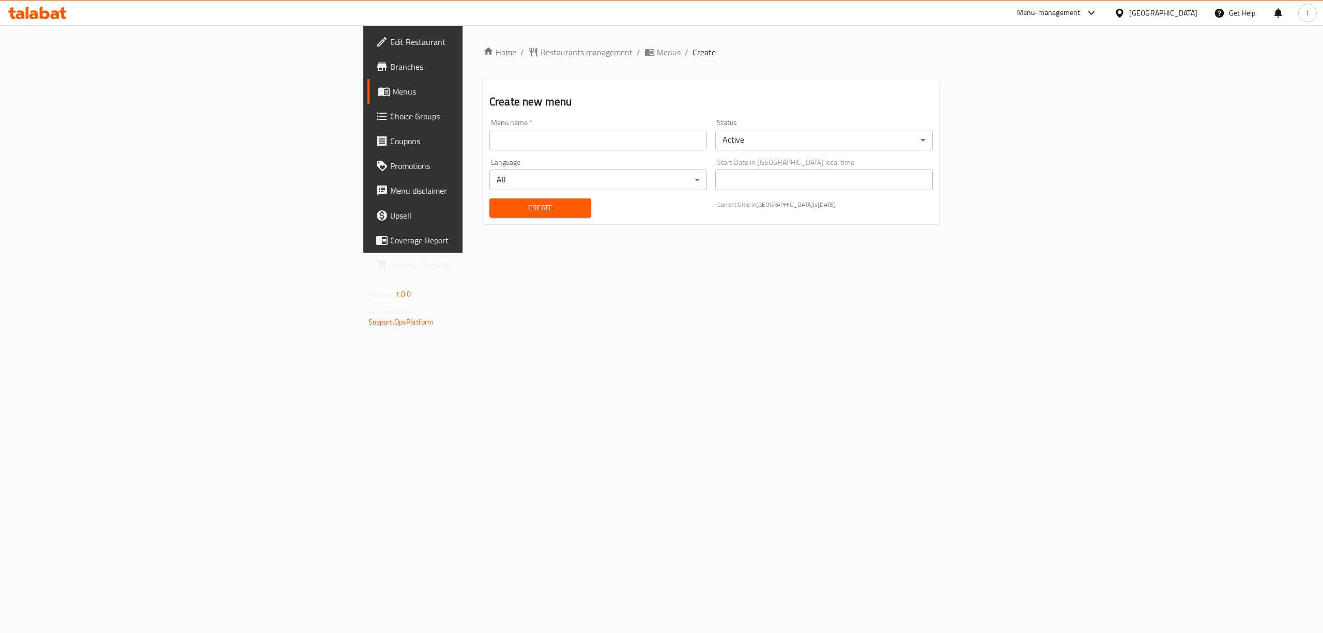
click at [483, 112] on div "Create new menu Menu name   * Menu name * Status Active ​ Language All ​ Start …" at bounding box center [711, 151] width 456 height 145
click at [489, 137] on input "text" at bounding box center [597, 140] width 217 height 21
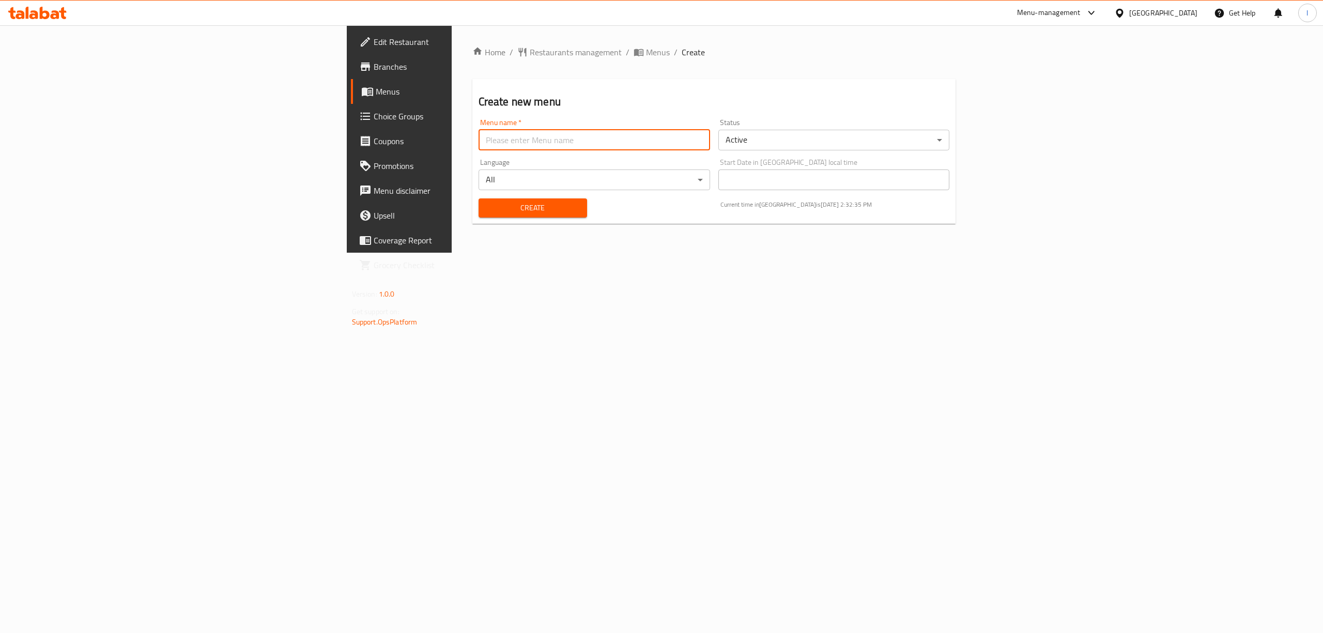
type input "Lanya"
click at [478, 199] on button "Create" at bounding box center [532, 207] width 108 height 19
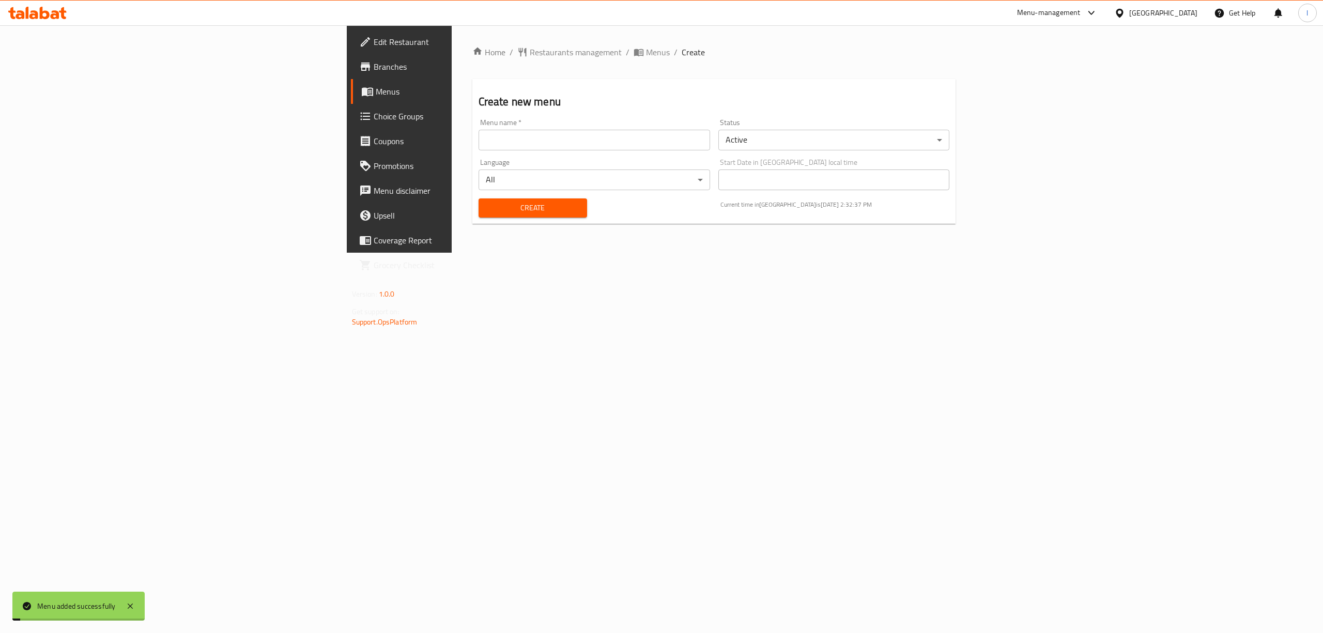
click at [361, 87] on icon at bounding box center [367, 91] width 12 height 12
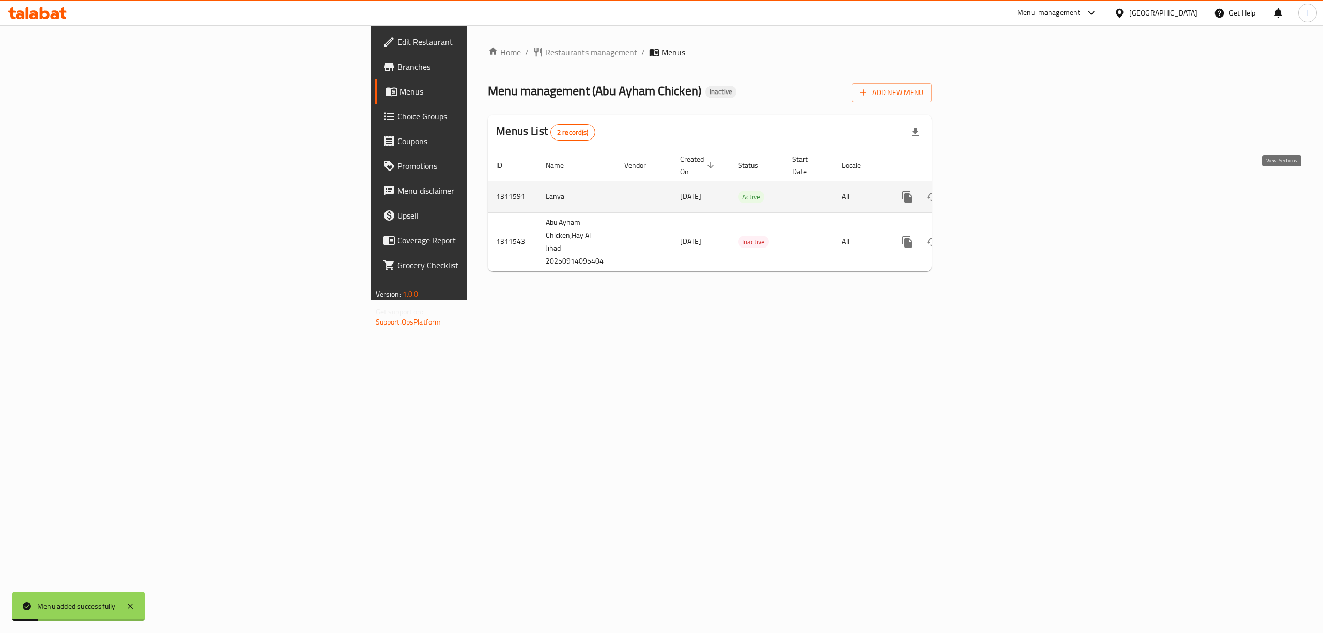
click at [988, 191] on icon "enhanced table" at bounding box center [981, 197] width 12 height 12
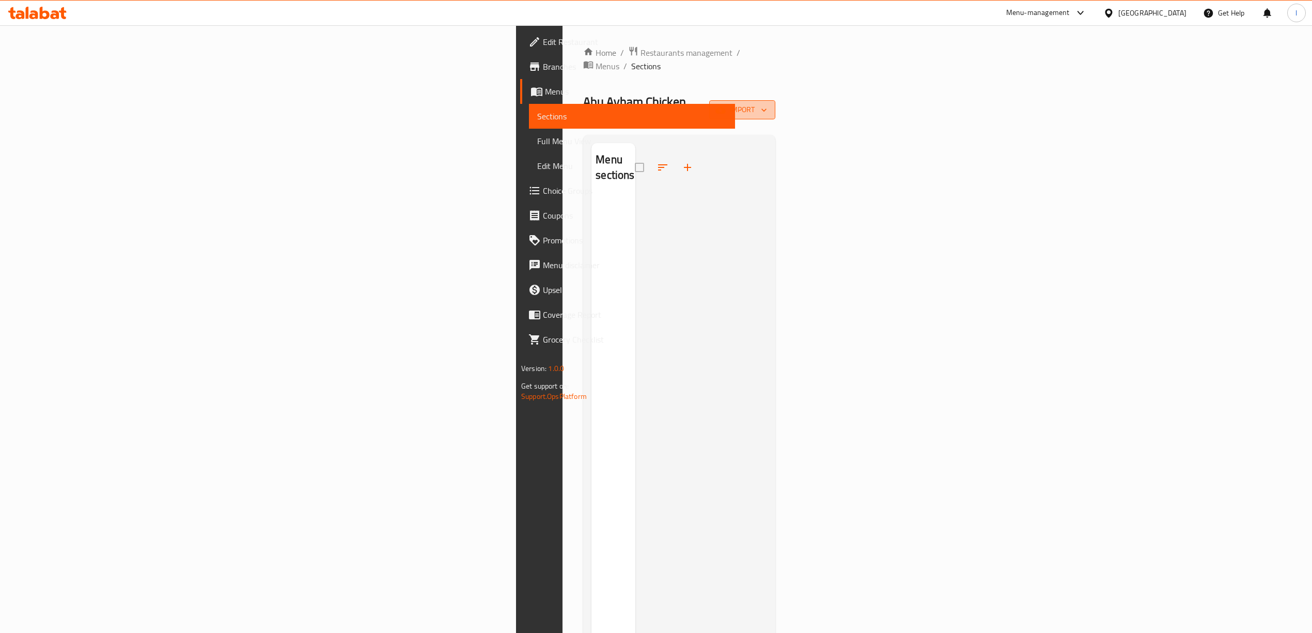
click at [726, 106] on icon "button" at bounding box center [721, 109] width 10 height 7
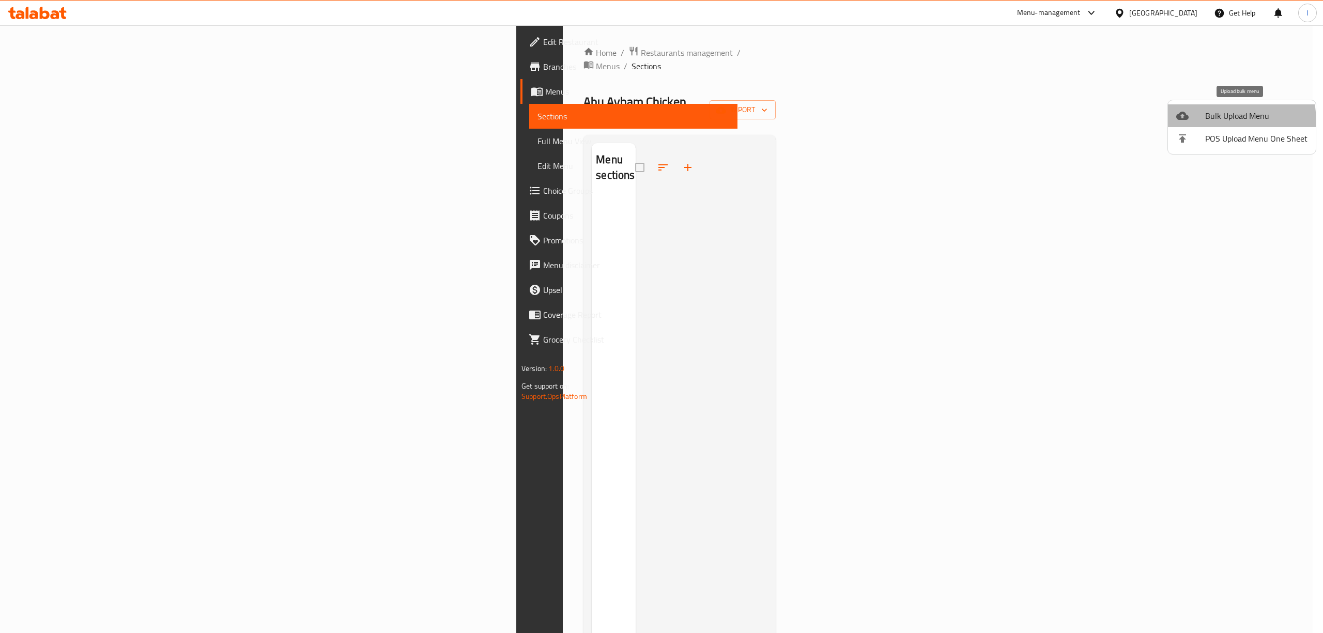
click at [1205, 122] on span "Bulk Upload Menu" at bounding box center [1256, 116] width 102 height 12
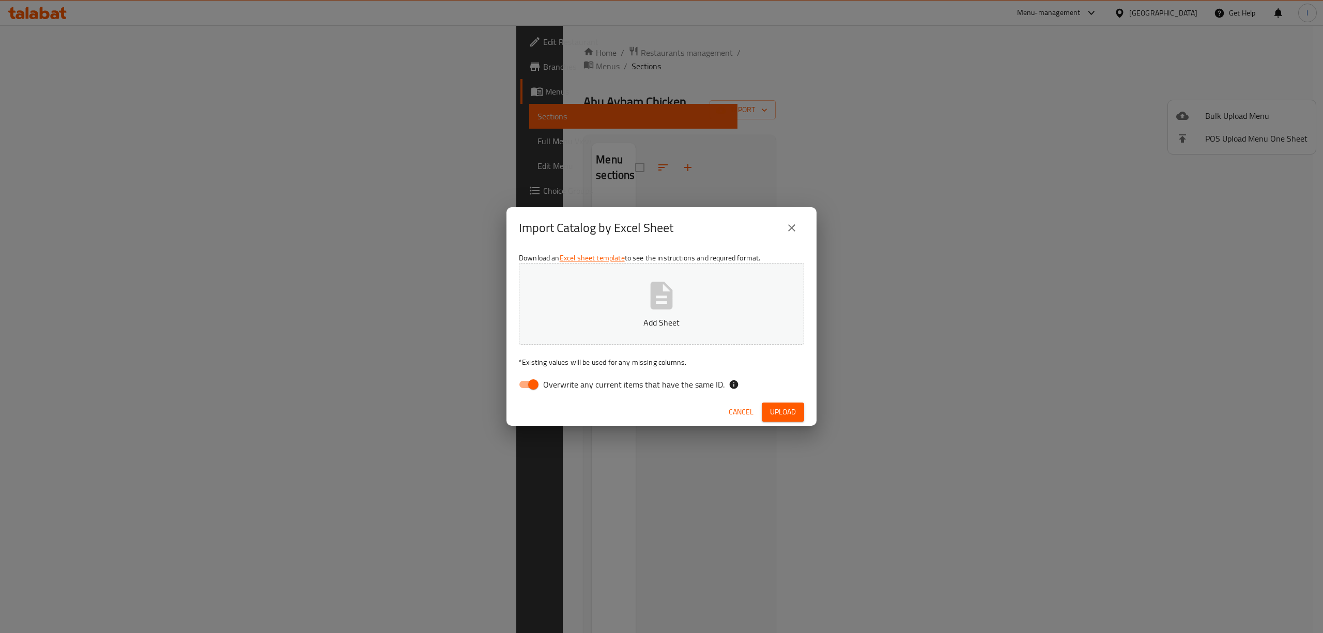
click at [622, 311] on button "Add Sheet" at bounding box center [661, 304] width 285 height 82
click at [611, 395] on div "Download an Excel sheet template to see the instructions and required format. C…" at bounding box center [661, 323] width 310 height 150
click at [618, 391] on span "Overwrite any current items that have the same ID." at bounding box center [633, 384] width 181 height 12
click at [563, 391] on input "Overwrite any current items that have the same ID." at bounding box center [533, 385] width 59 height 20
checkbox input "false"
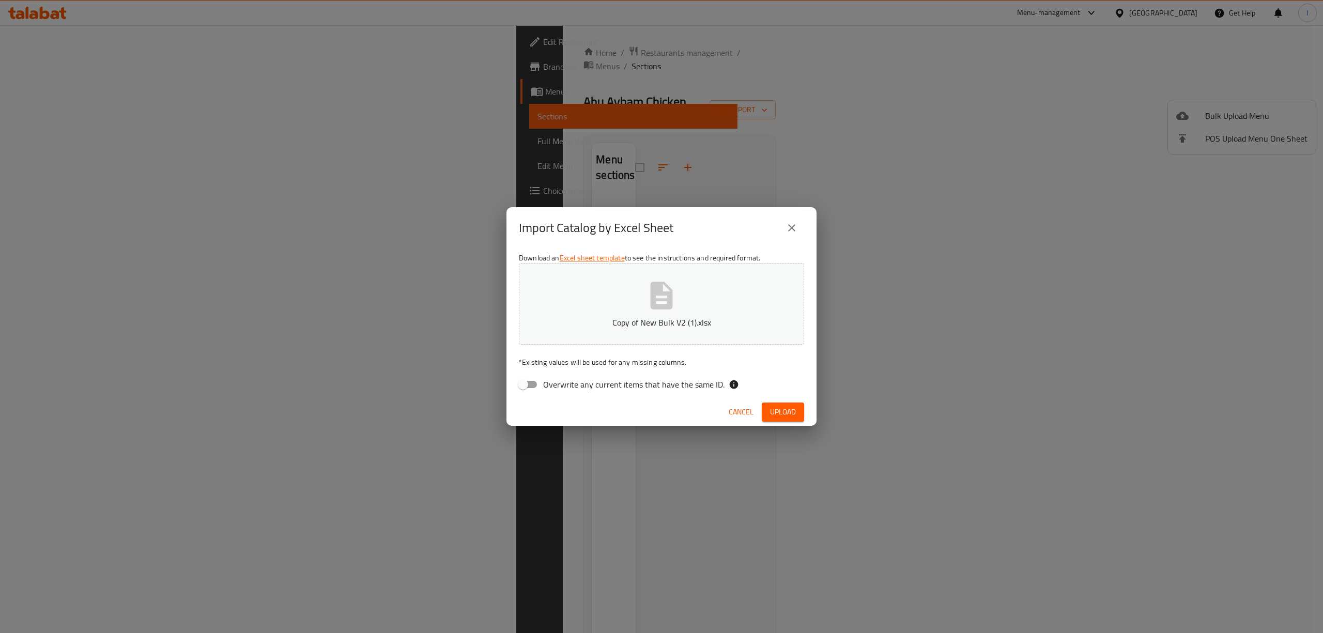
click at [815, 419] on div "Cancel Upload" at bounding box center [661, 411] width 310 height 27
click at [802, 415] on button "Upload" at bounding box center [782, 411] width 42 height 19
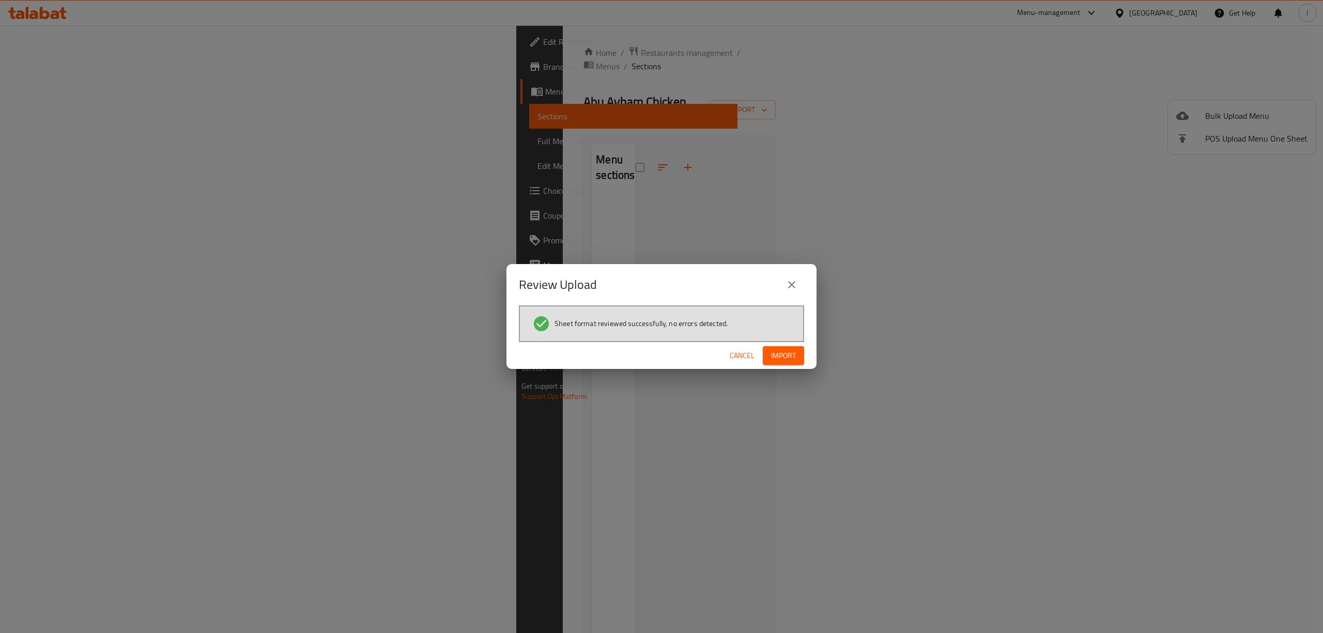
click at [775, 351] on span "Import" at bounding box center [783, 355] width 25 height 13
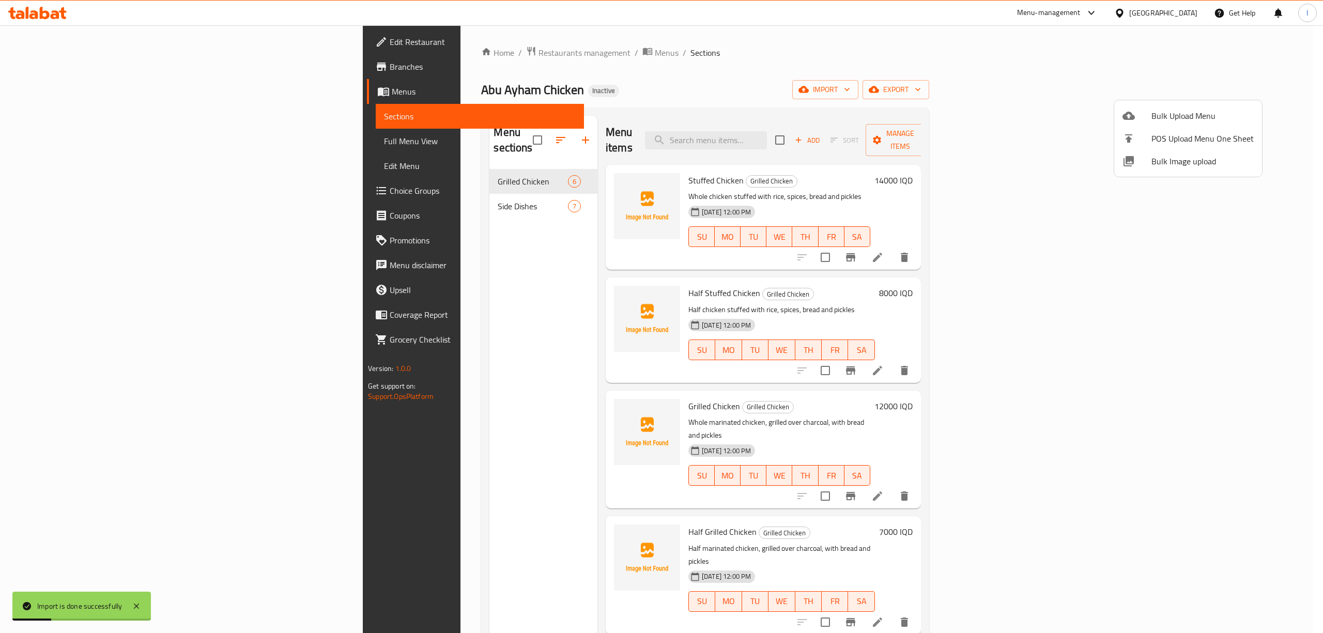
click at [94, 144] on div at bounding box center [661, 316] width 1323 height 633
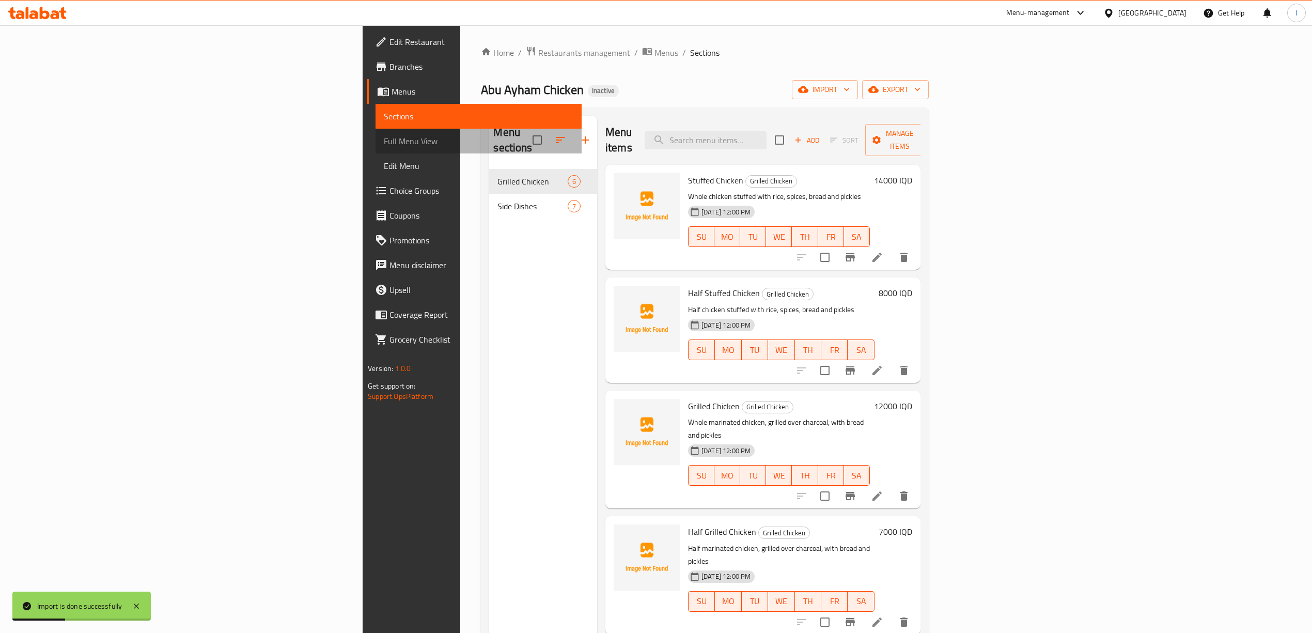
click at [384, 138] on span "Full Menu View" at bounding box center [479, 141] width 190 height 12
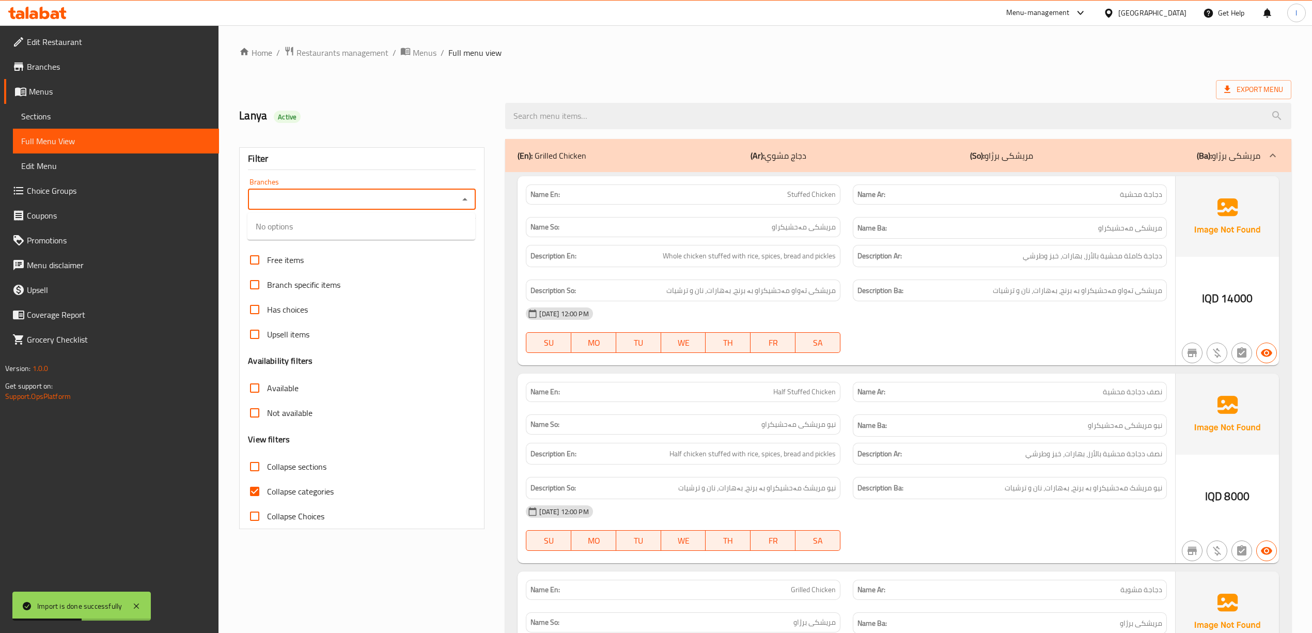
click at [333, 196] on input "Branches" at bounding box center [353, 199] width 205 height 14
click at [364, 244] on span "Abu Ayham Chicken,Hay Al Jihad" at bounding box center [313, 245] width 115 height 12
type input "Abu Ayham Chicken,Hay Al Jihad"
click at [288, 495] on span "Collapse categories" at bounding box center [300, 491] width 67 height 12
click at [267, 495] on input "Collapse categories" at bounding box center [254, 491] width 25 height 25
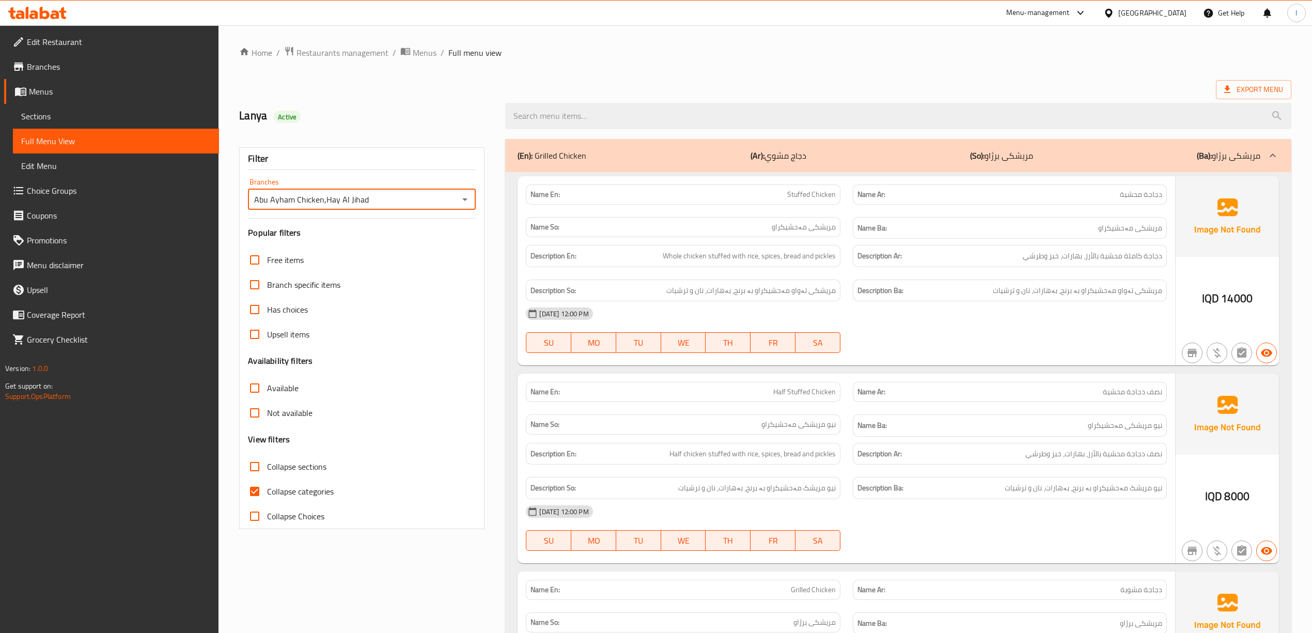
checkbox input "false"
click at [357, 464] on div "Collapse sections" at bounding box center [362, 466] width 228 height 25
click at [319, 467] on span "Collapse sections" at bounding box center [296, 466] width 59 height 12
click at [267, 467] on input "Collapse sections" at bounding box center [254, 466] width 25 height 25
checkbox input "true"
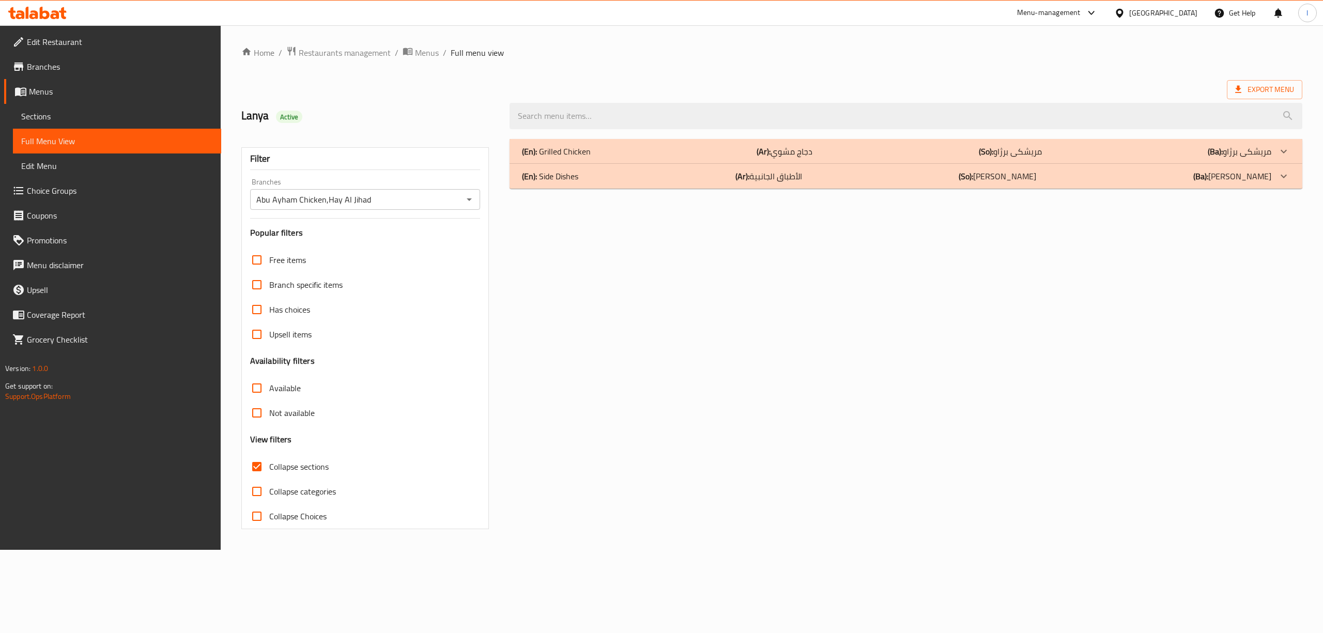
click at [732, 150] on div "(En): Grilled Chicken (Ar): دجاج مشوي (So): مریشکی برژاو (Ba): مریشکی برژاو" at bounding box center [896, 151] width 749 height 12
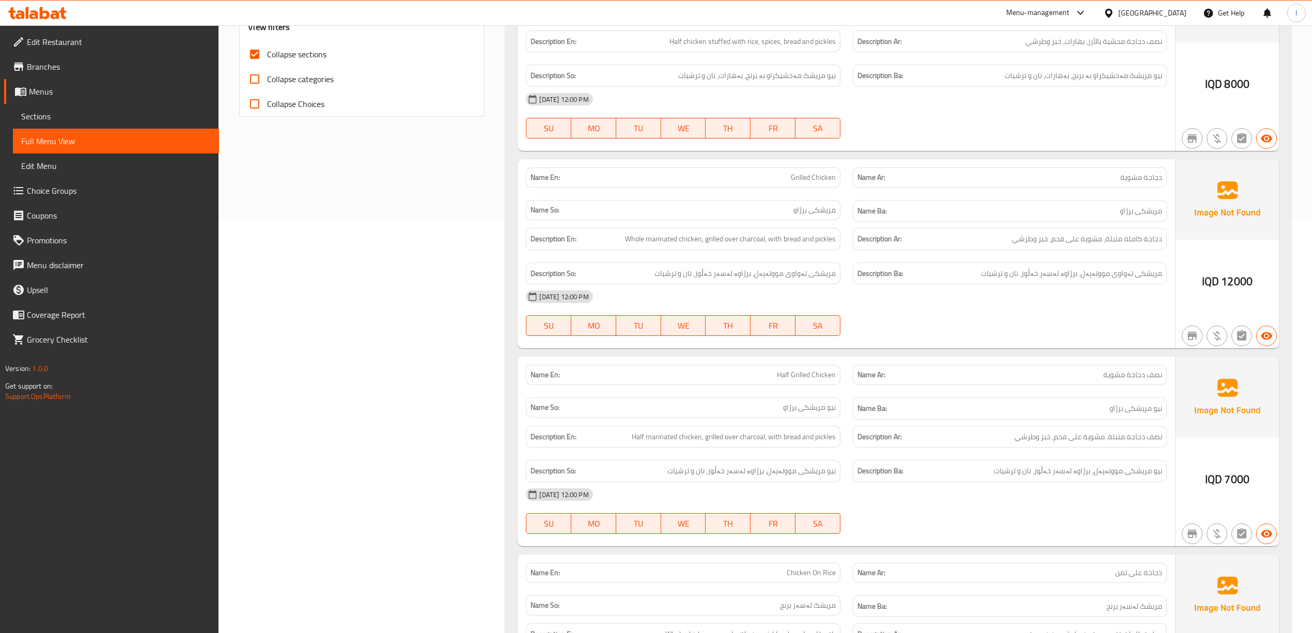
scroll to position [413, 0]
drag, startPoint x: 658, startPoint y: 251, endPoint x: 687, endPoint y: 237, distance: 32.3
click at [687, 237] on div "Description En: Whole marinated chicken, grilled over charcoal, with bread and …" at bounding box center [683, 238] width 314 height 22
drag, startPoint x: 704, startPoint y: 249, endPoint x: 760, endPoint y: 248, distance: 56.8
click at [760, 248] on div "Description En: Whole marinated chicken, grilled over charcoal, with bread and …" at bounding box center [683, 238] width 314 height 22
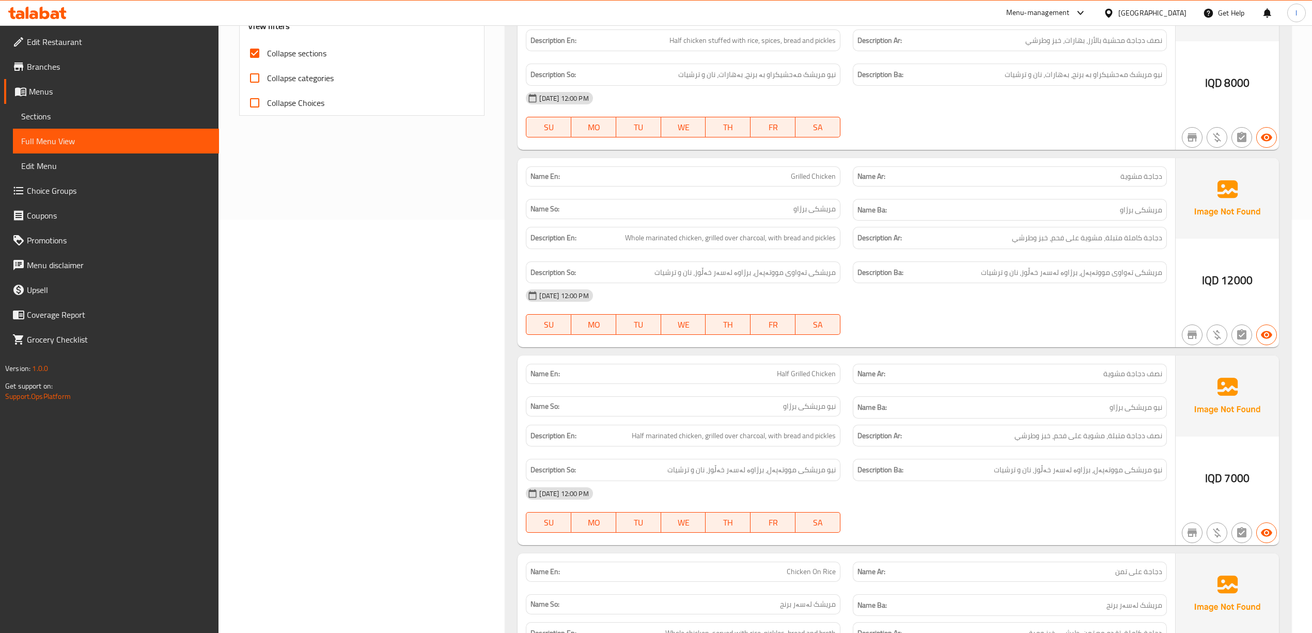
click at [798, 248] on div "Description En: Whole marinated chicken, grilled over charcoal, with bread and …" at bounding box center [683, 238] width 314 height 22
click at [807, 186] on div "Name En: Grilled Chicken" at bounding box center [683, 176] width 314 height 20
copy span "Grilled Chicken"
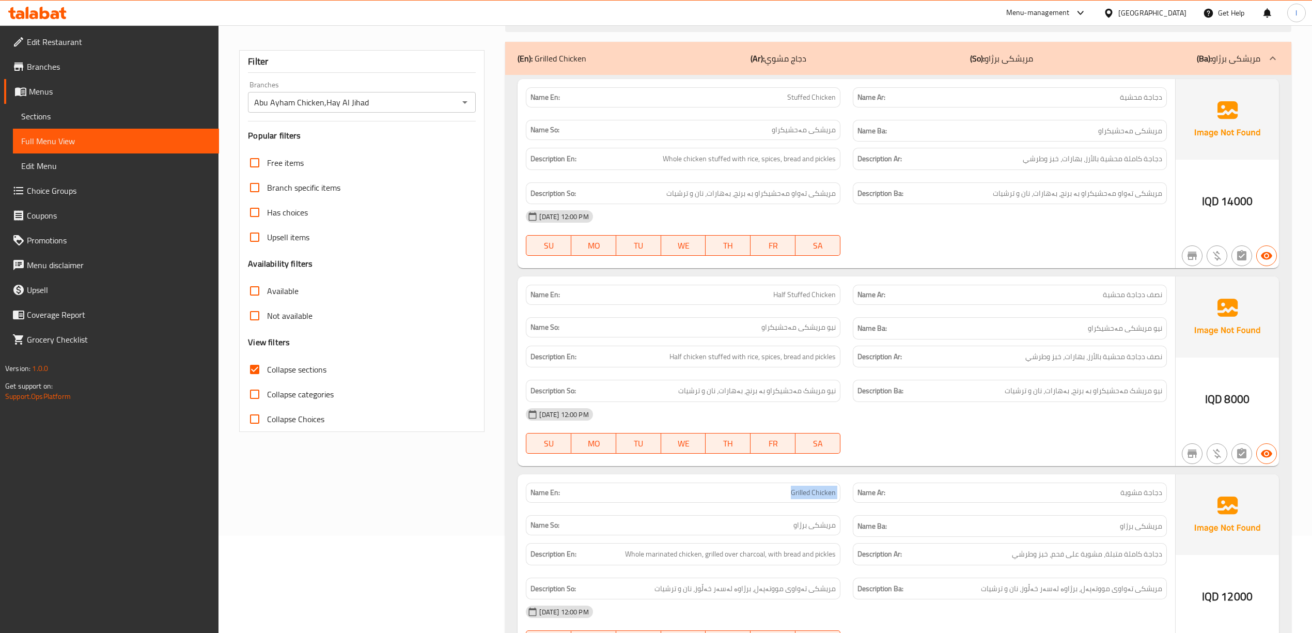
scroll to position [0, 0]
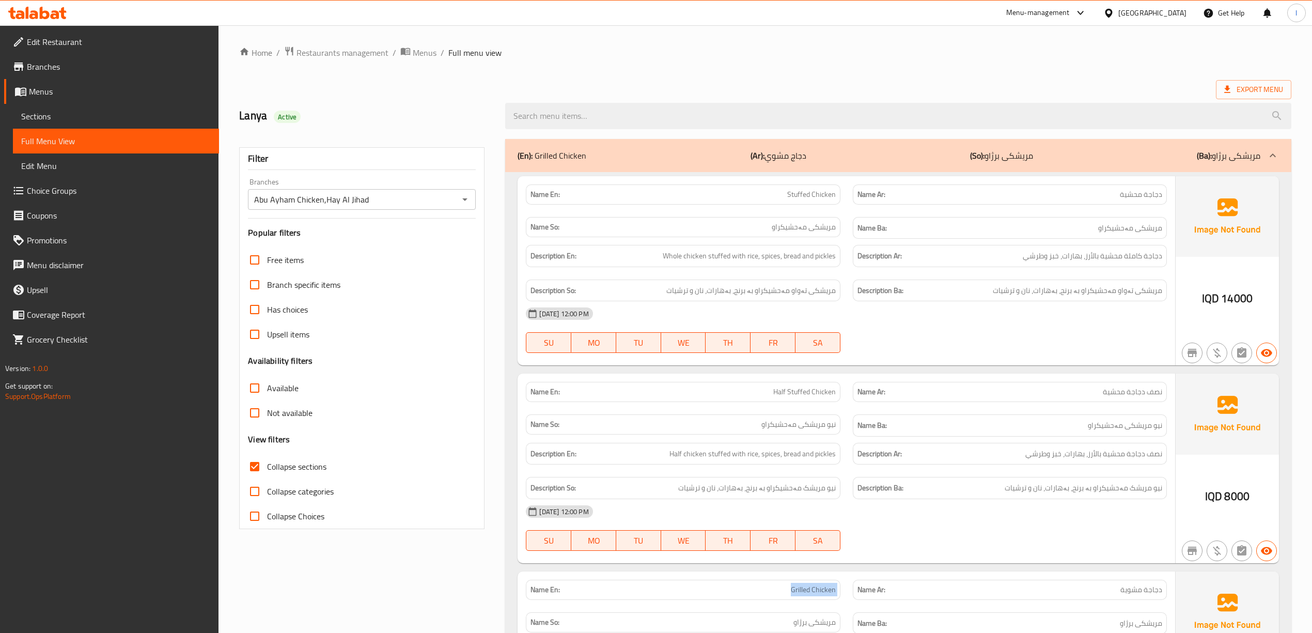
click at [817, 166] on div "(En): Grilled Chicken (Ar): دجاج مشوي (So): مریشکی برژاو (Ba): مریشکی برژاو" at bounding box center [898, 155] width 786 height 33
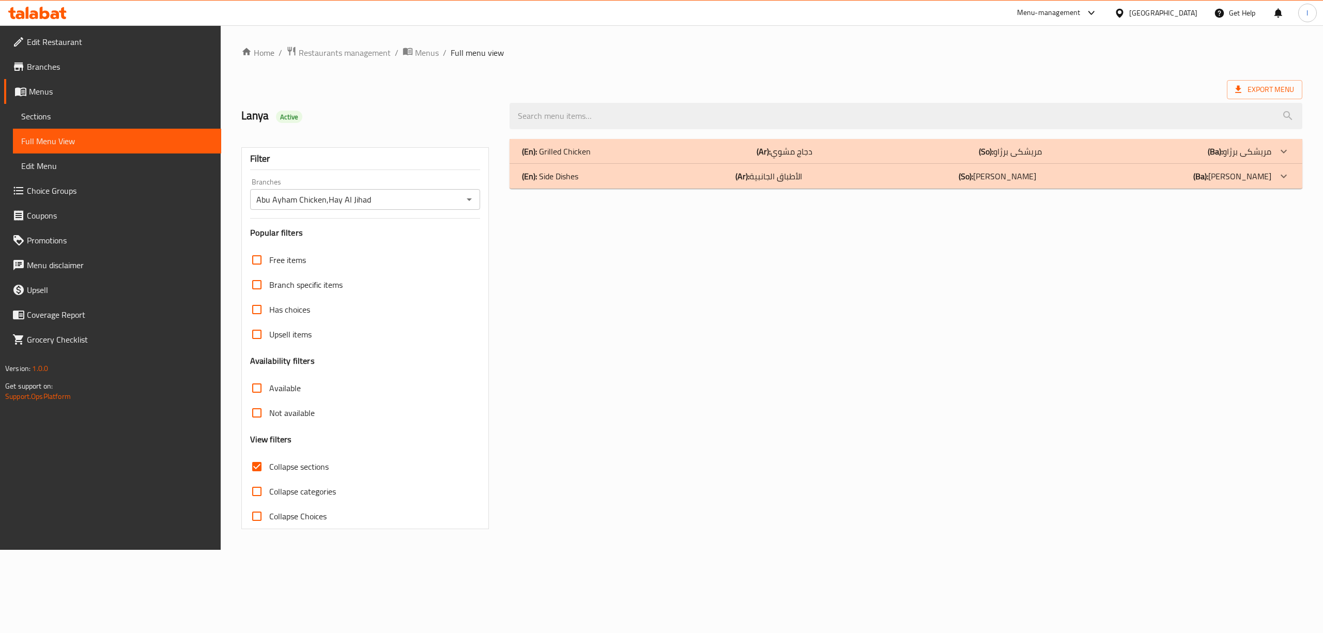
click at [816, 182] on div "(En): Side Dishes (Ar): الأطباق الجانبية (So): ژەمە لاوەکییەکان (Ba): ژەمە لاوە…" at bounding box center [896, 176] width 749 height 12
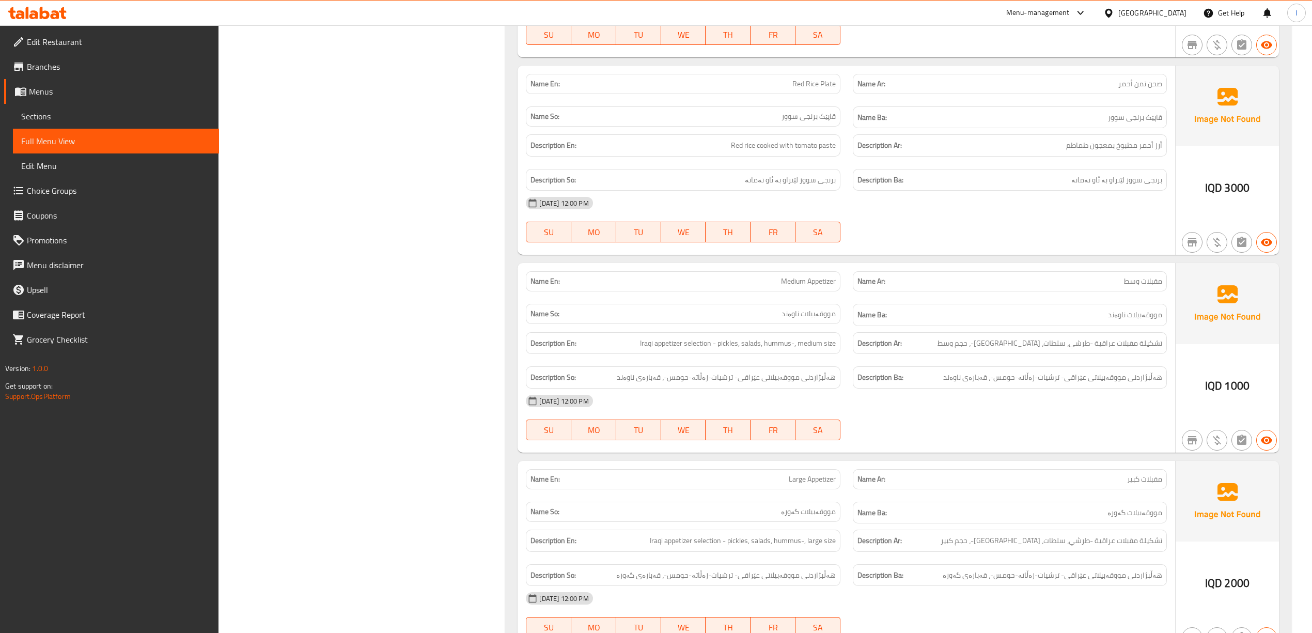
scroll to position [1003, 0]
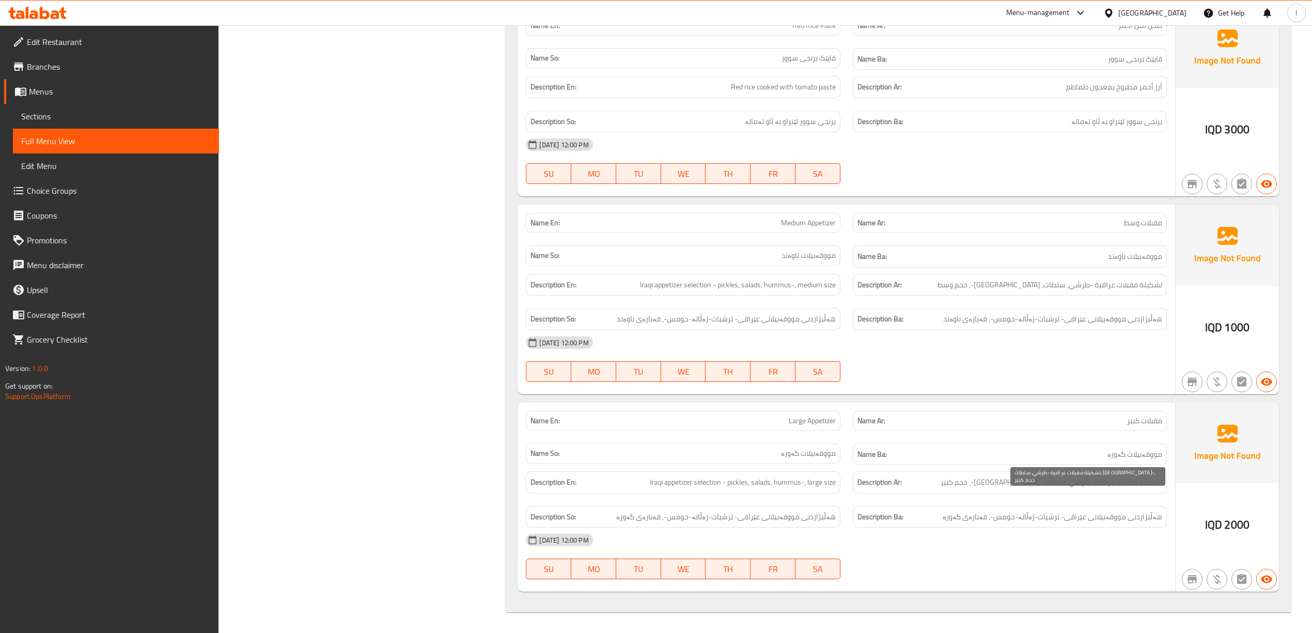
click at [1098, 484] on span "تشكيلة مقبلات عراقية -طرشي، سلطات، [GEOGRAPHIC_DATA]، حجم كبير" at bounding box center [1052, 482] width 222 height 13
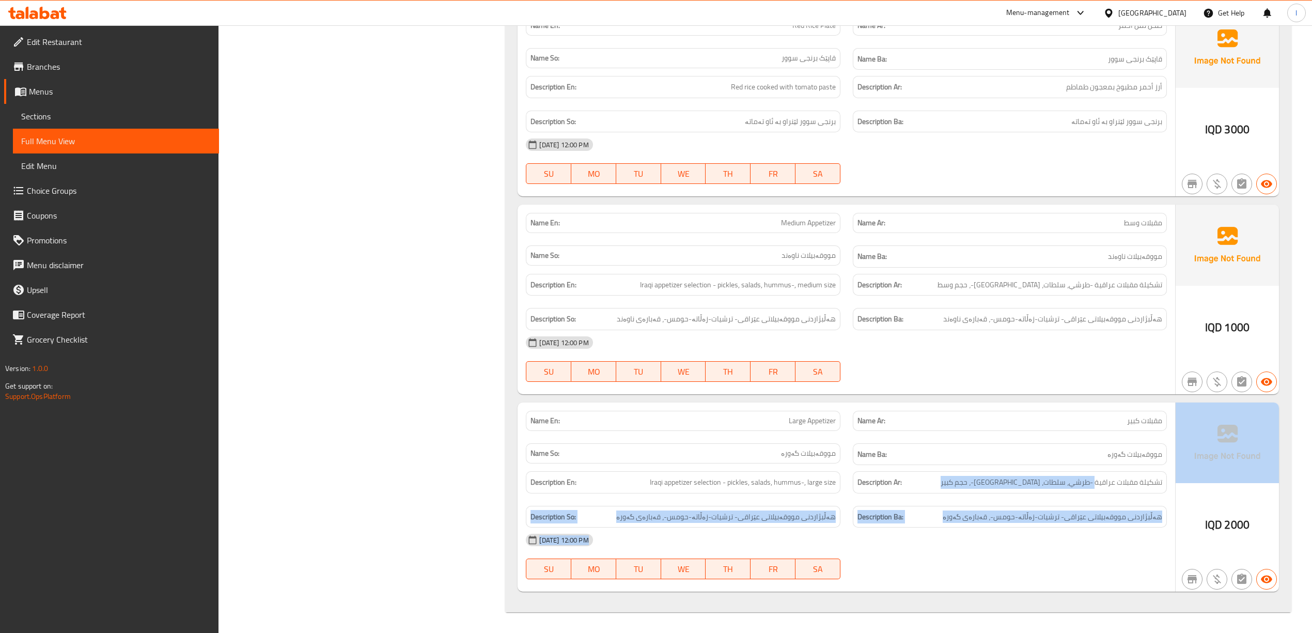
drag, startPoint x: 1095, startPoint y: 484, endPoint x: 1201, endPoint y: 484, distance: 105.4
click at [1201, 484] on div "Name En: Large Appetizer Name Ar: مقبلات كبير Name So: مووقەبیلات گەورە Name Ba…" at bounding box center [898, 497] width 761 height 190
click at [1145, 471] on div "Description Ar: تشكيلة مقبلات عراقية -طرشي، سلطات، حمص-، حجم كبير" at bounding box center [1010, 482] width 314 height 22
drag, startPoint x: 1094, startPoint y: 481, endPoint x: 1212, endPoint y: 486, distance: 118.4
click at [1212, 486] on div "Name En: Large Appetizer Name Ar: مقبلات كبير Name So: مووقەبیلات گەورە Name Ba…" at bounding box center [898, 497] width 761 height 190
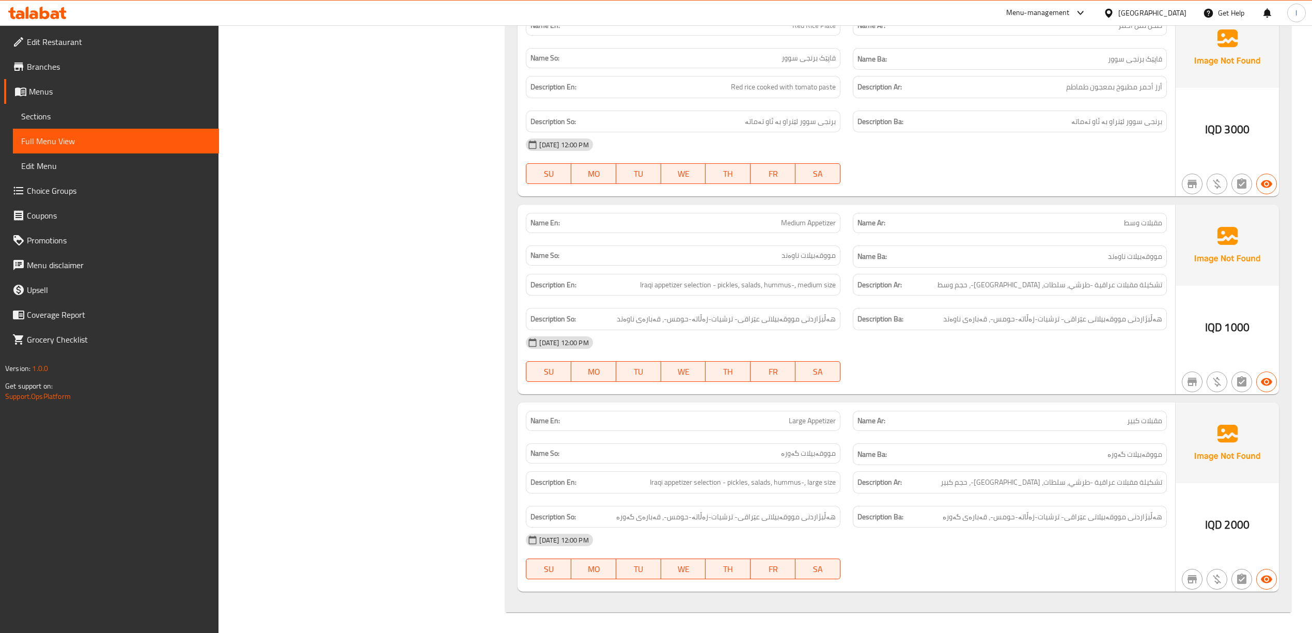
click at [1163, 484] on div "Description Ar: تشكيلة مقبلات عراقية -طرشي، سلطات، حمص-، حجم كبير" at bounding box center [1010, 482] width 314 height 22
drag, startPoint x: 1162, startPoint y: 483, endPoint x: 1103, endPoint y: 485, distance: 58.9
click at [1103, 485] on div "Description Ar: تشكيلة مقبلات عراقية -طرشي، سلطات، حمص-، حجم كبير" at bounding box center [1010, 482] width 314 height 22
copy span "تشكيلة مقبلات عراقية"
click at [1092, 521] on span "هەڵبژاردنی مووقەبیلاتی عێراقی- ترشیات-زەڵاتە-حومس-، قەبارەی گەورە" at bounding box center [1053, 516] width 220 height 13
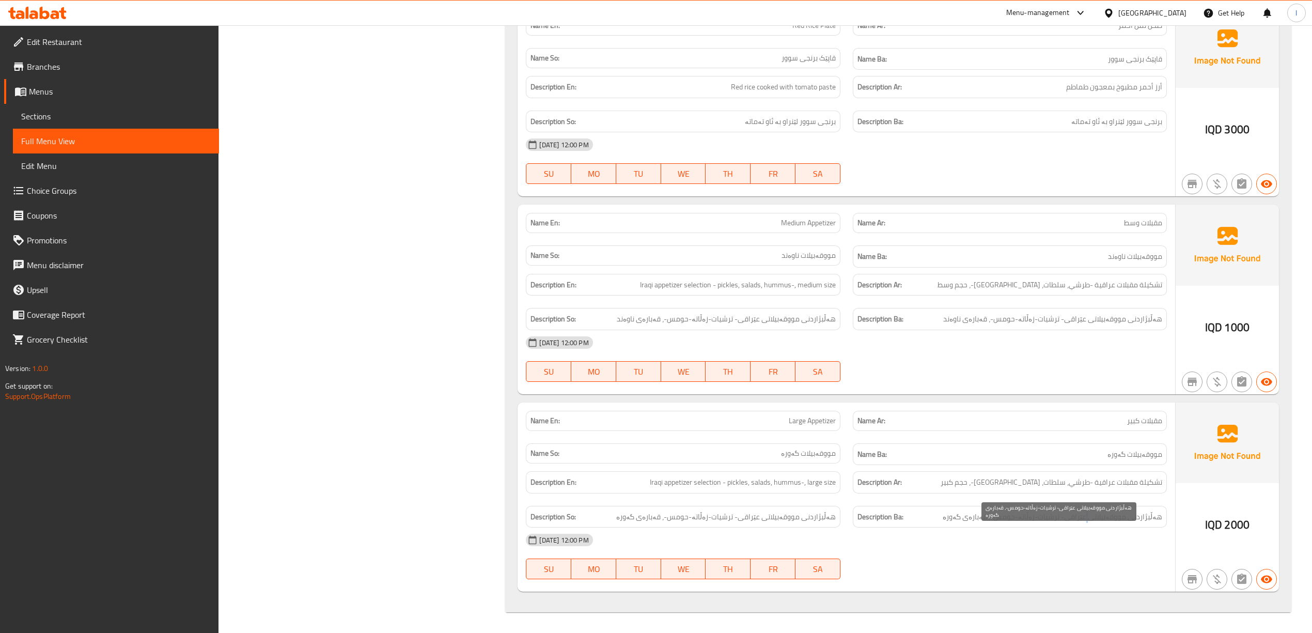
click at [1093, 521] on span "هەڵبژاردنی مووقەبیلاتی عێراقی- ترشیات-زەڵاتە-حومس-، قەبارەی گەورە" at bounding box center [1053, 516] width 220 height 13
click at [780, 484] on span "Iraqi appetizer selection - pickles, salads, hummus-, large size" at bounding box center [743, 482] width 186 height 13
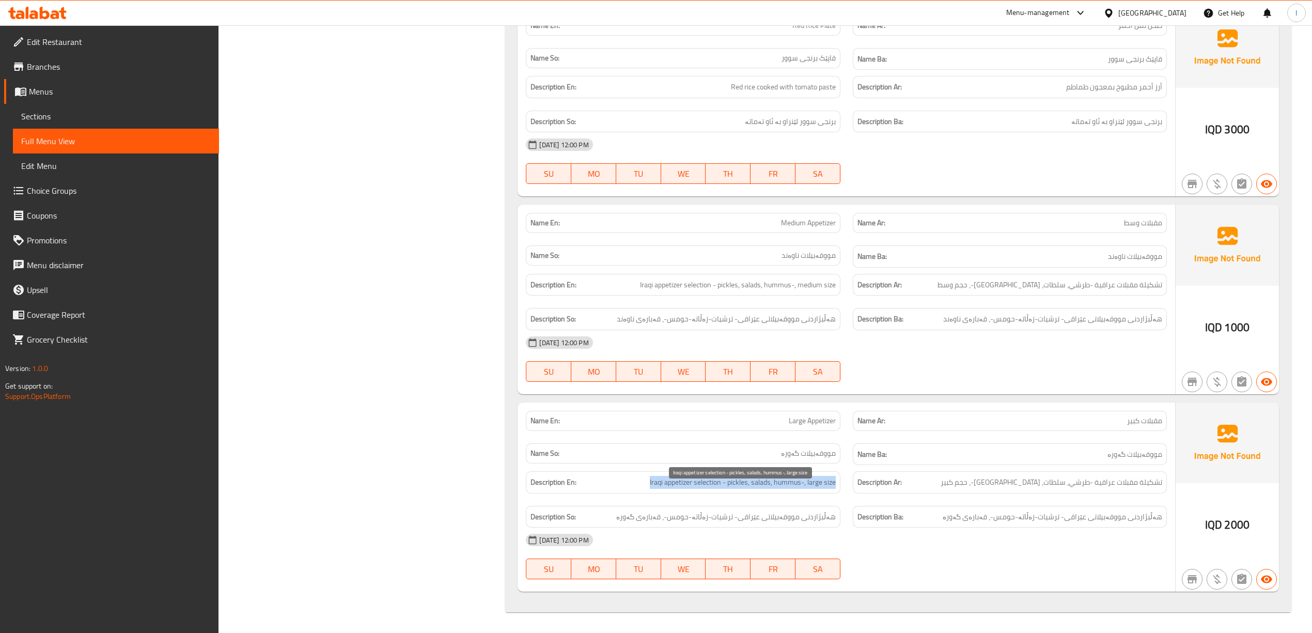
click at [780, 484] on span "Iraqi appetizer selection - pickles, salads, hummus-, large size" at bounding box center [743, 482] width 186 height 13
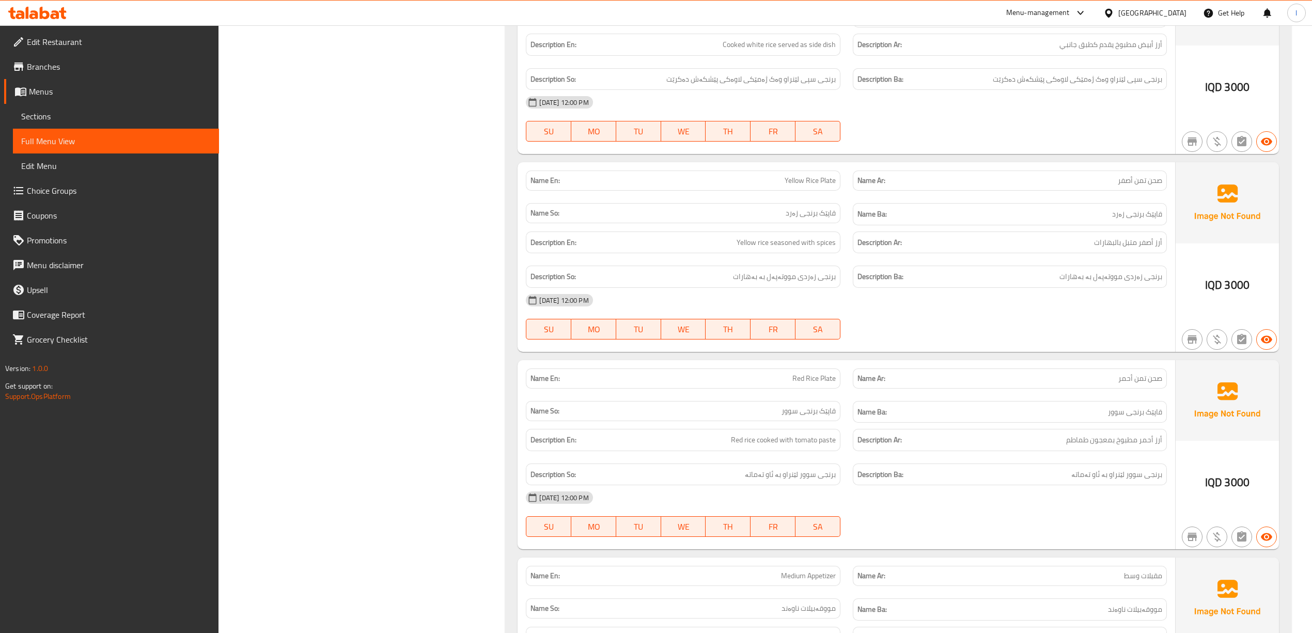
scroll to position [452, 0]
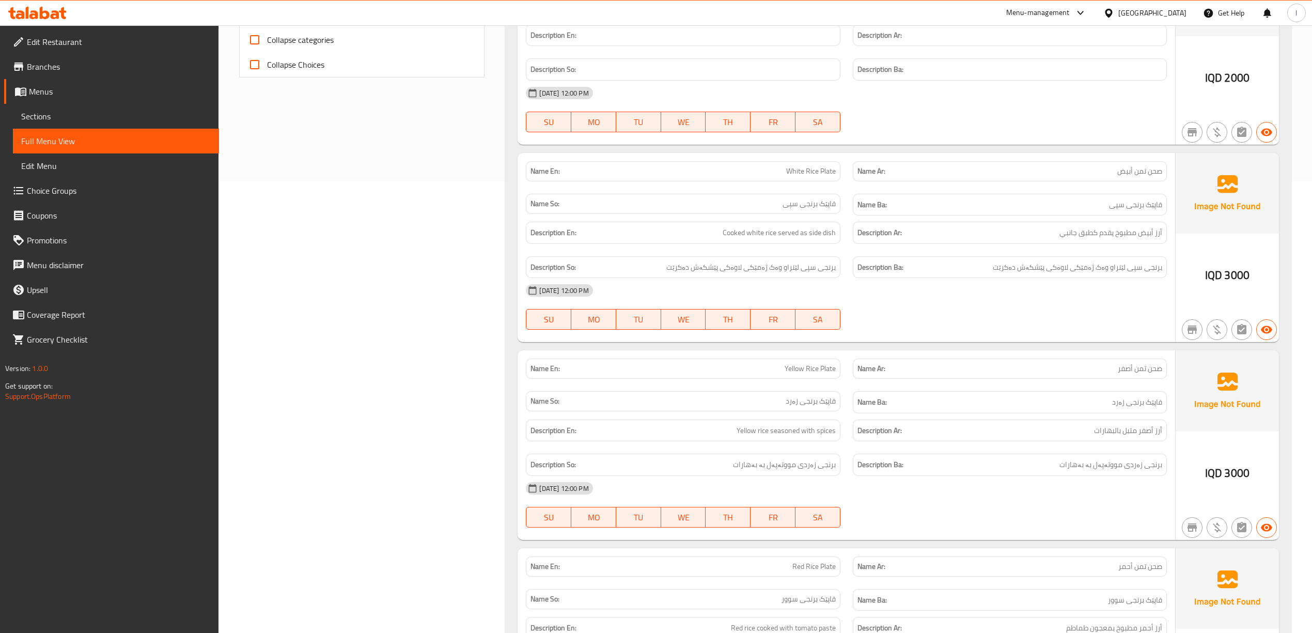
click at [77, 116] on span "Sections" at bounding box center [116, 116] width 190 height 12
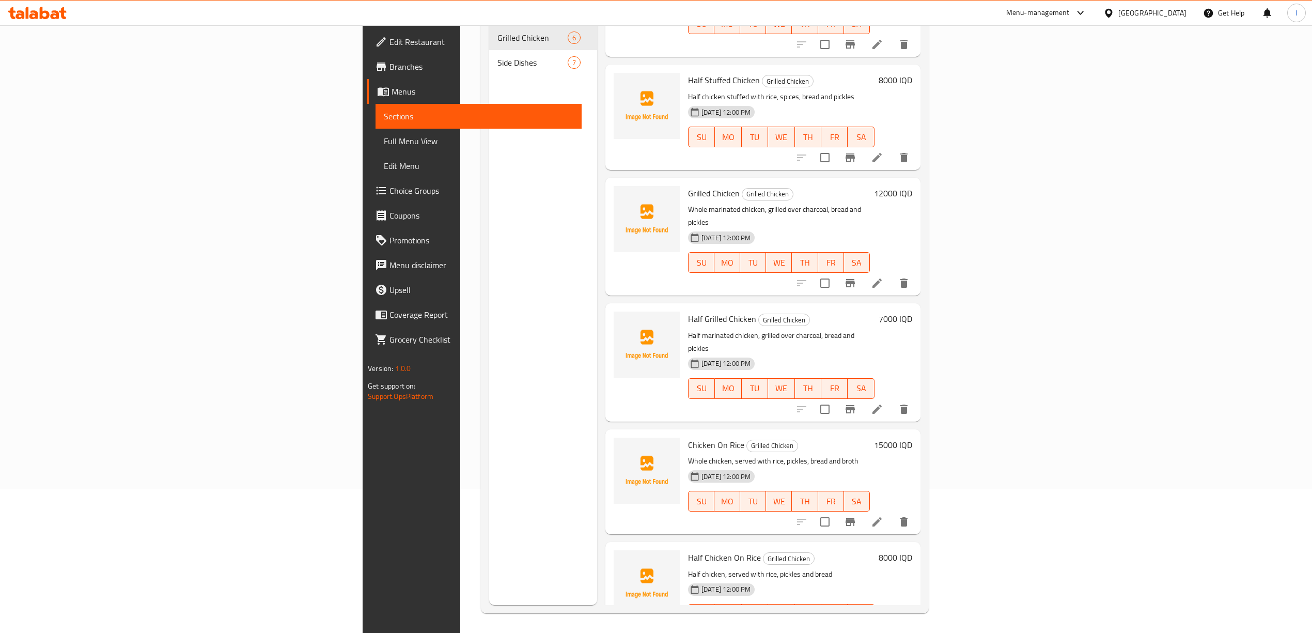
scroll to position [145, 0]
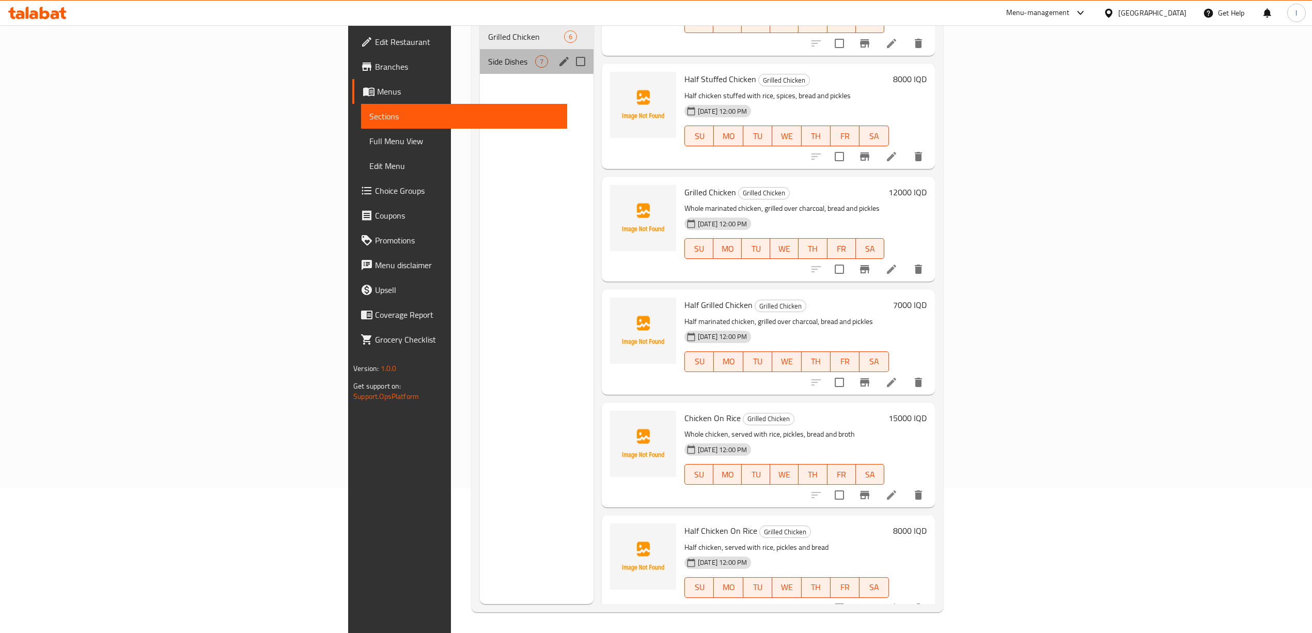
click at [480, 54] on div "Side Dishes 7" at bounding box center [537, 61] width 114 height 25
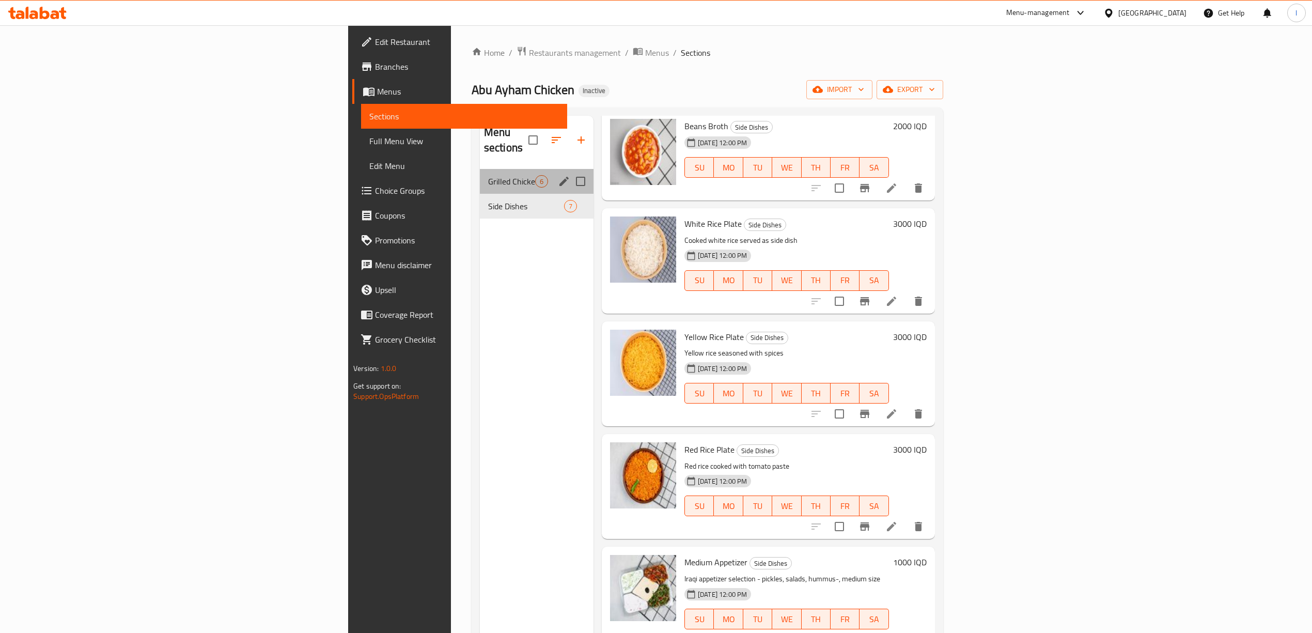
click at [480, 169] on div "Grilled Chicken 6" at bounding box center [537, 181] width 114 height 25
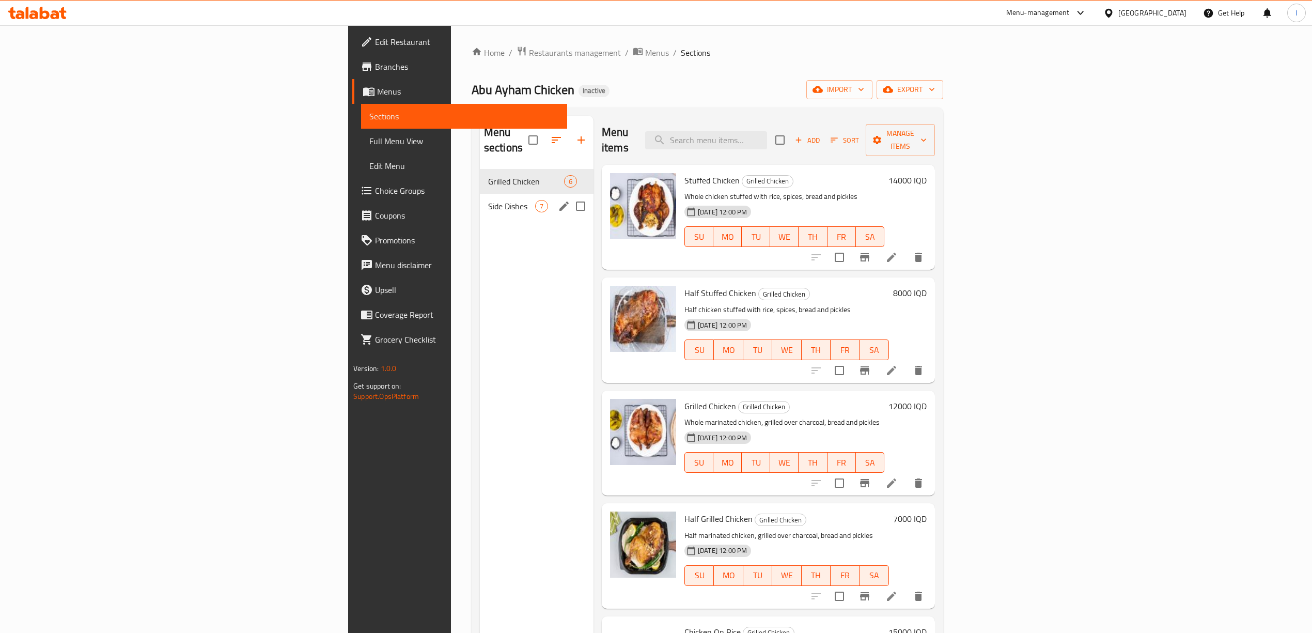
click at [488, 200] on span "Side Dishes" at bounding box center [511, 206] width 47 height 12
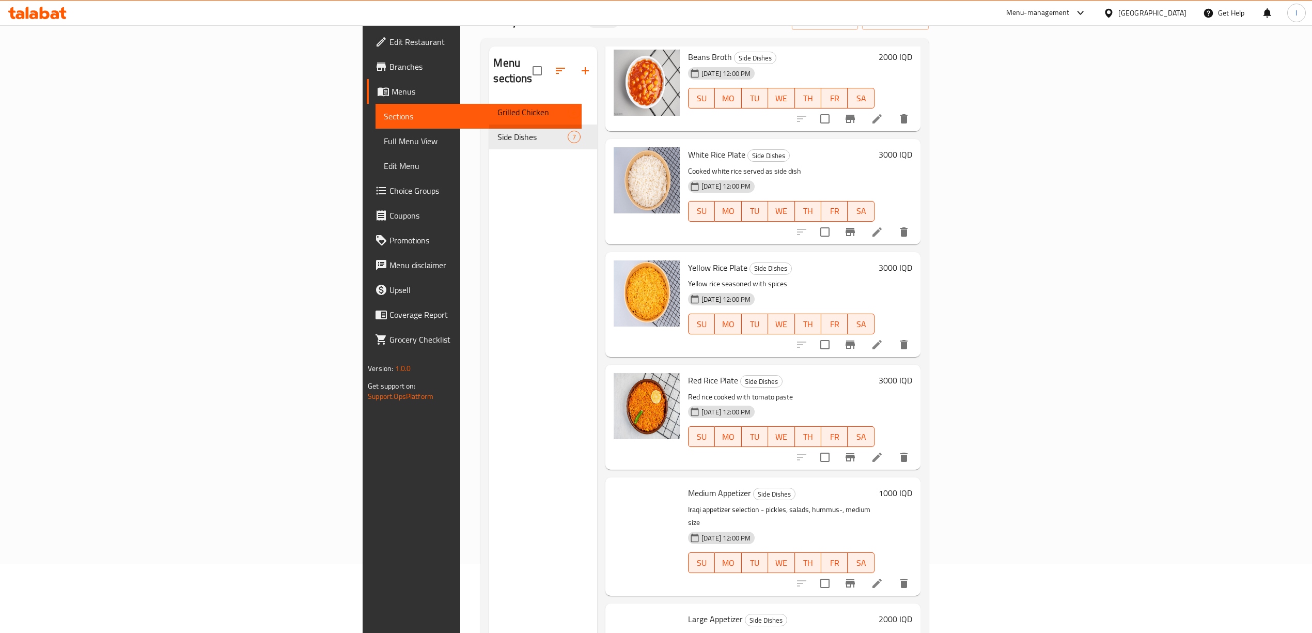
scroll to position [145, 0]
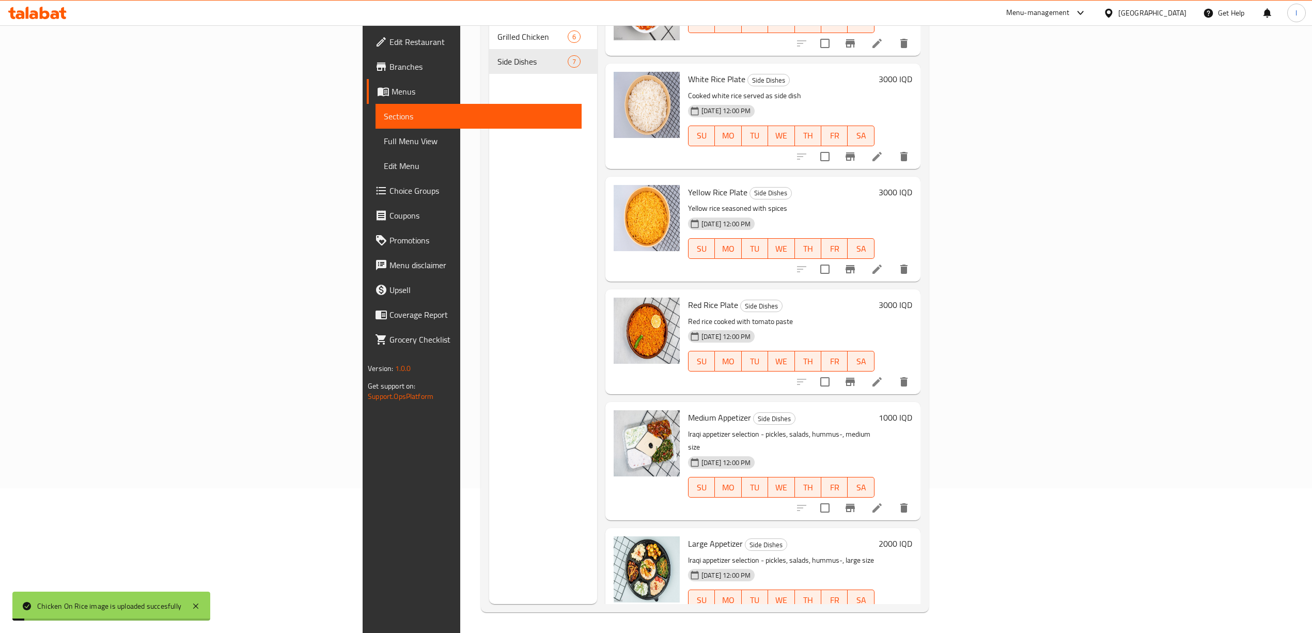
drag, startPoint x: 67, startPoint y: 147, endPoint x: 92, endPoint y: 148, distance: 24.8
click at [384, 147] on span "Full Menu View" at bounding box center [479, 141] width 190 height 12
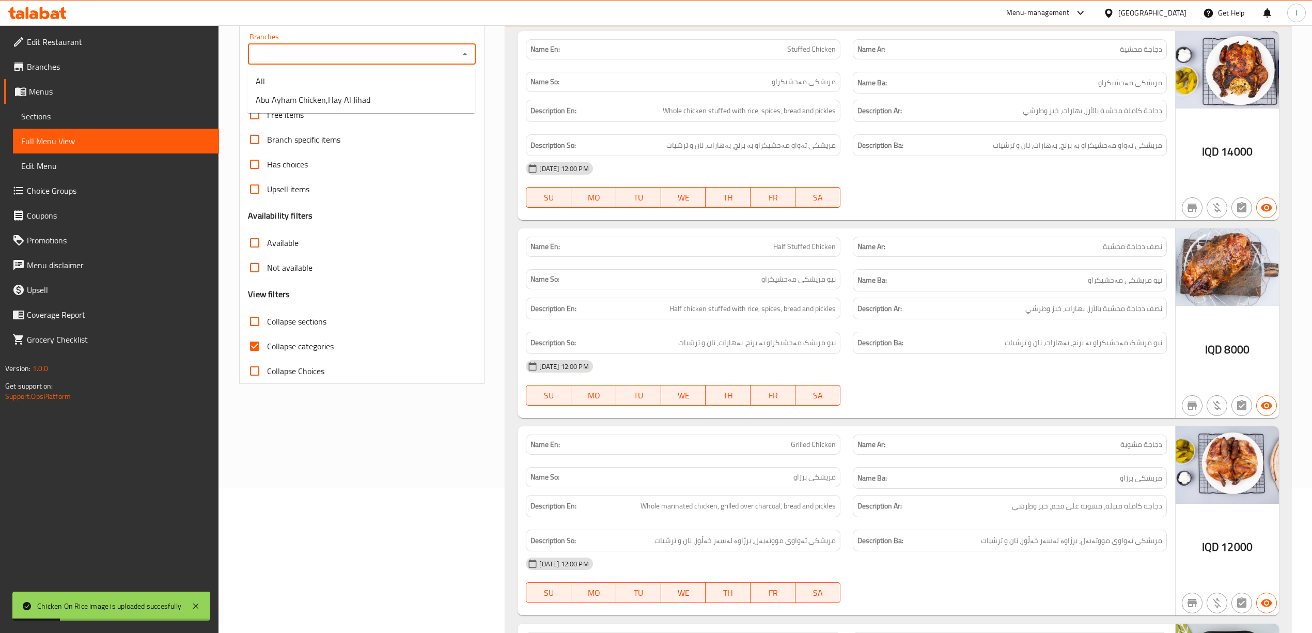
click at [377, 58] on input "Branches" at bounding box center [353, 54] width 205 height 14
click at [353, 94] on span "Abu Ayham Chicken,Hay Al Jihad" at bounding box center [313, 100] width 115 height 12
type input "Abu Ayham Chicken,Hay Al Jihad"
click at [312, 337] on label "Collapse categories" at bounding box center [287, 346] width 91 height 25
click at [267, 337] on input "Collapse categories" at bounding box center [254, 346] width 25 height 25
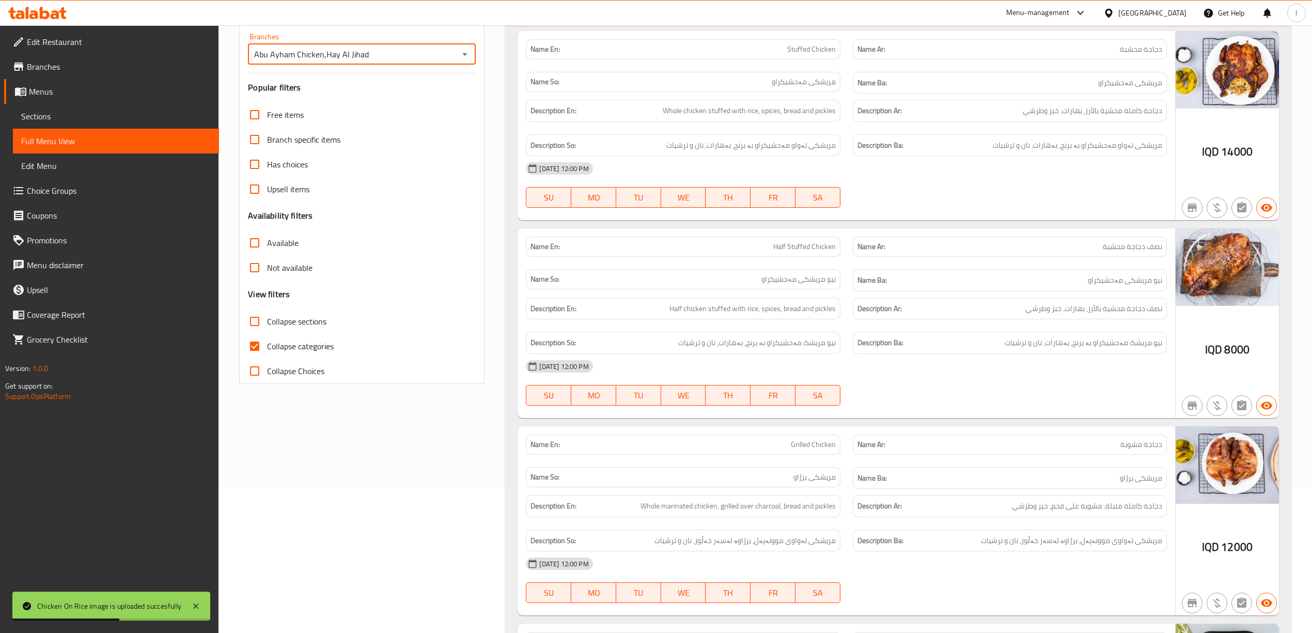
checkbox input "false"
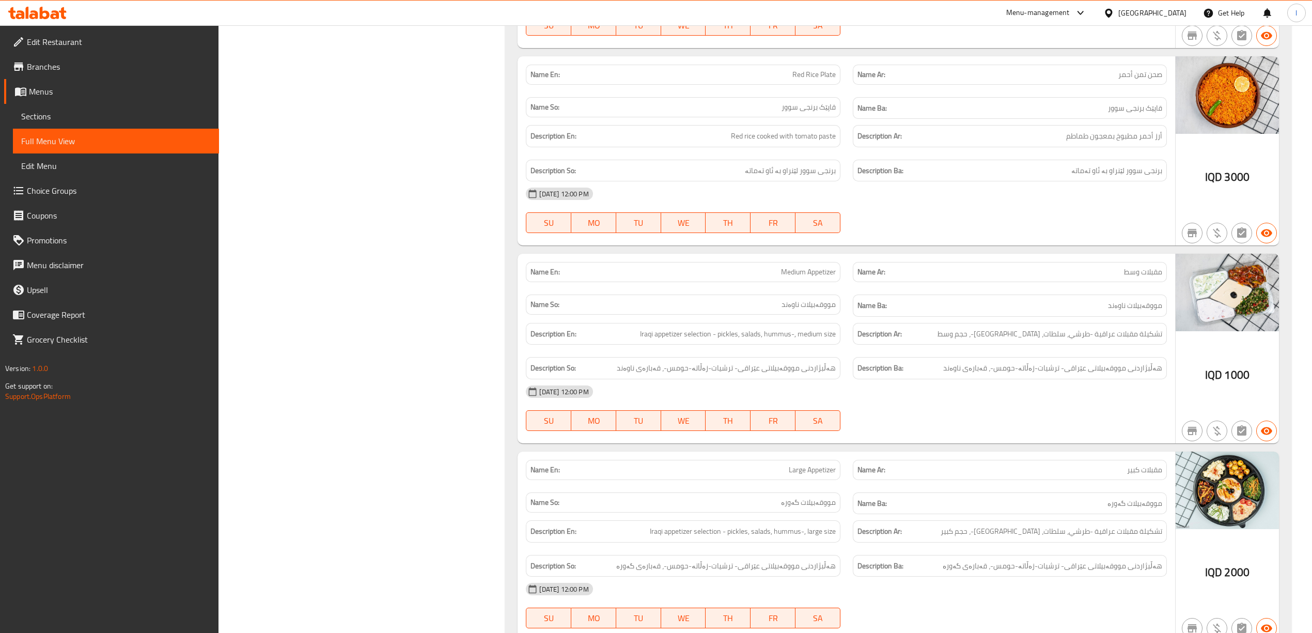
scroll to position [1946, 0]
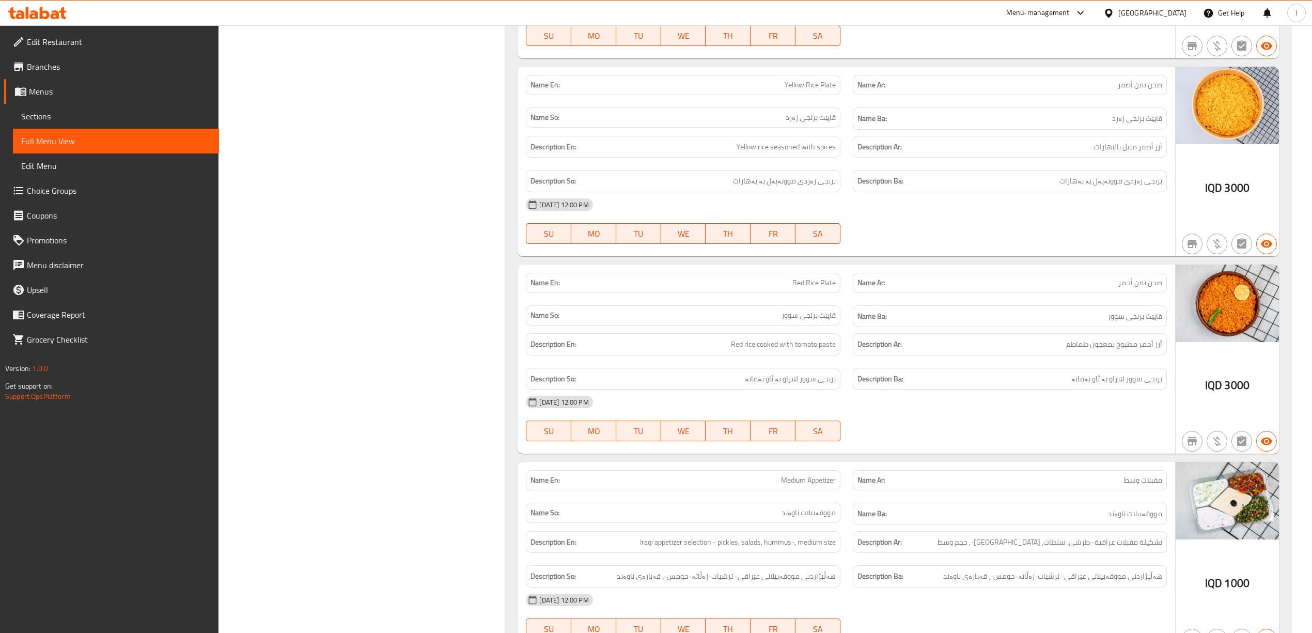
click at [44, 40] on span "Edit Restaurant" at bounding box center [119, 42] width 184 height 12
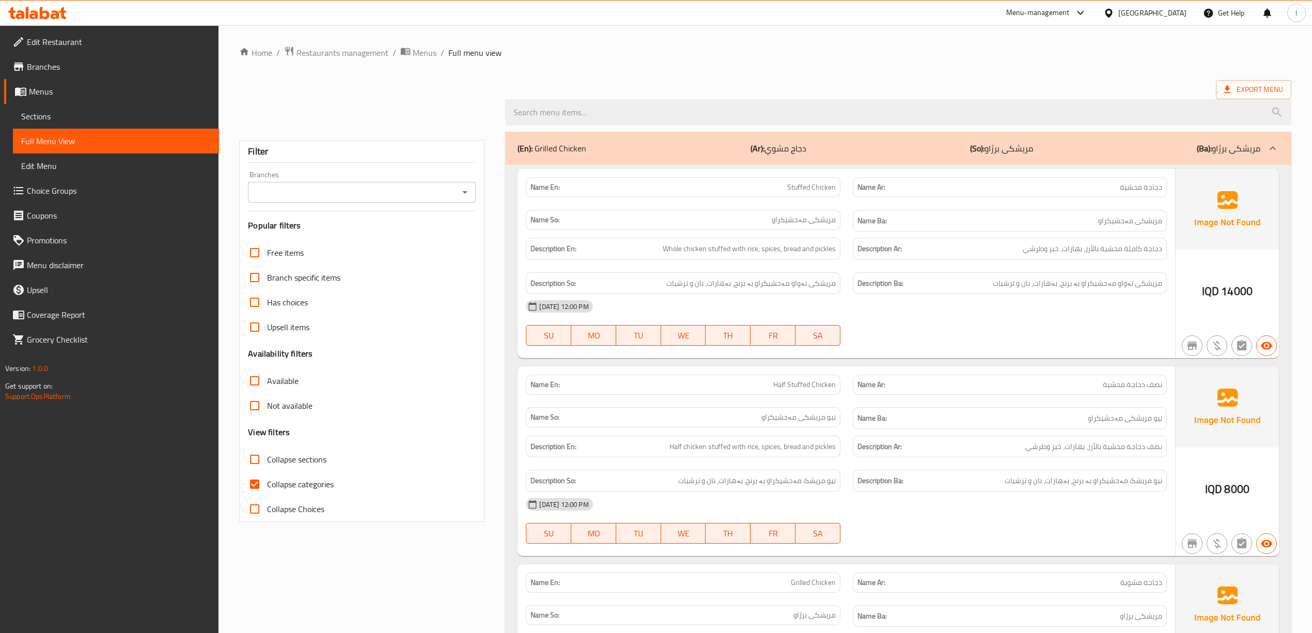
click at [80, 121] on span "Sections" at bounding box center [116, 116] width 190 height 12
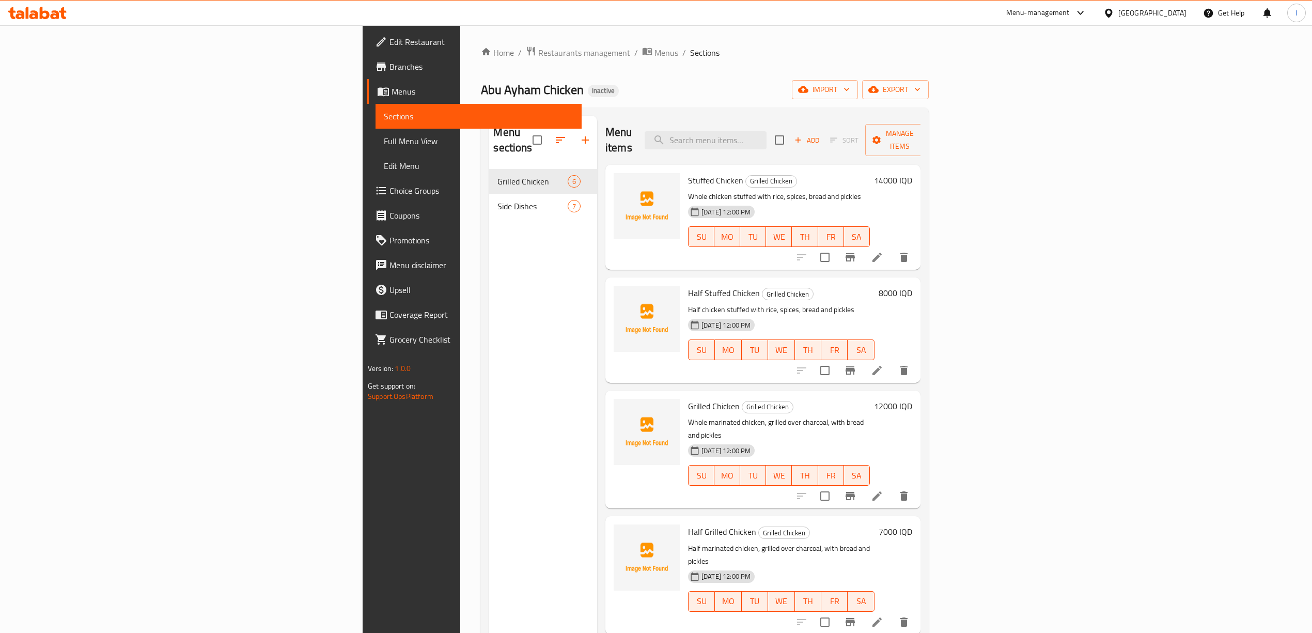
click at [783, 121] on div "Menu items Add Sort Manage items" at bounding box center [762, 140] width 315 height 49
click at [767, 133] on input "search" at bounding box center [706, 140] width 122 height 18
paste input "Grilled Chicken"
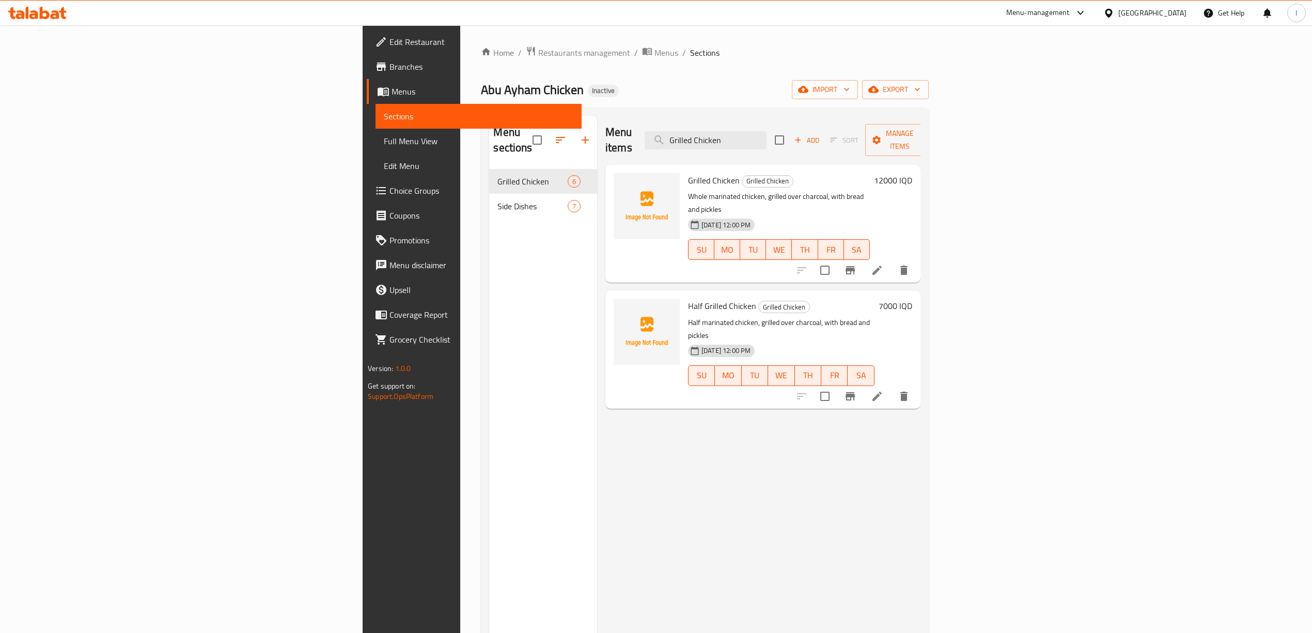
type input "Grilled Chicken"
click at [883, 264] on icon at bounding box center [877, 270] width 12 height 12
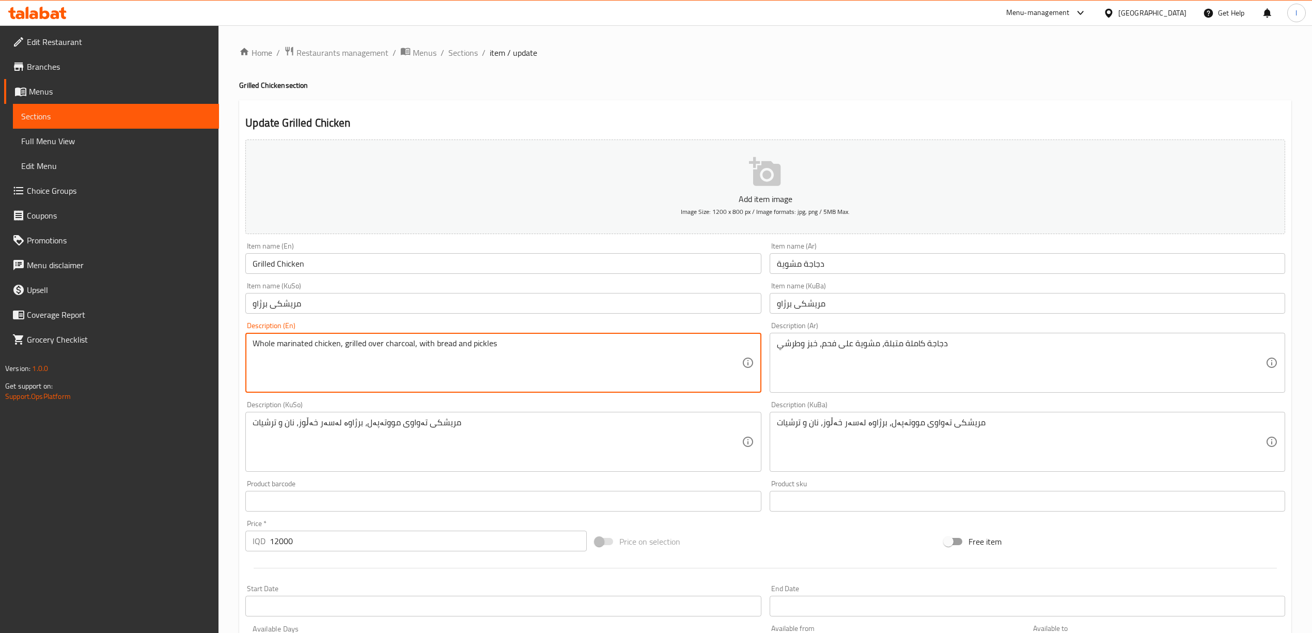
click at [424, 346] on textarea "Whole marinated chicken, grilled over charcoal, with bread and pickles" at bounding box center [497, 362] width 489 height 49
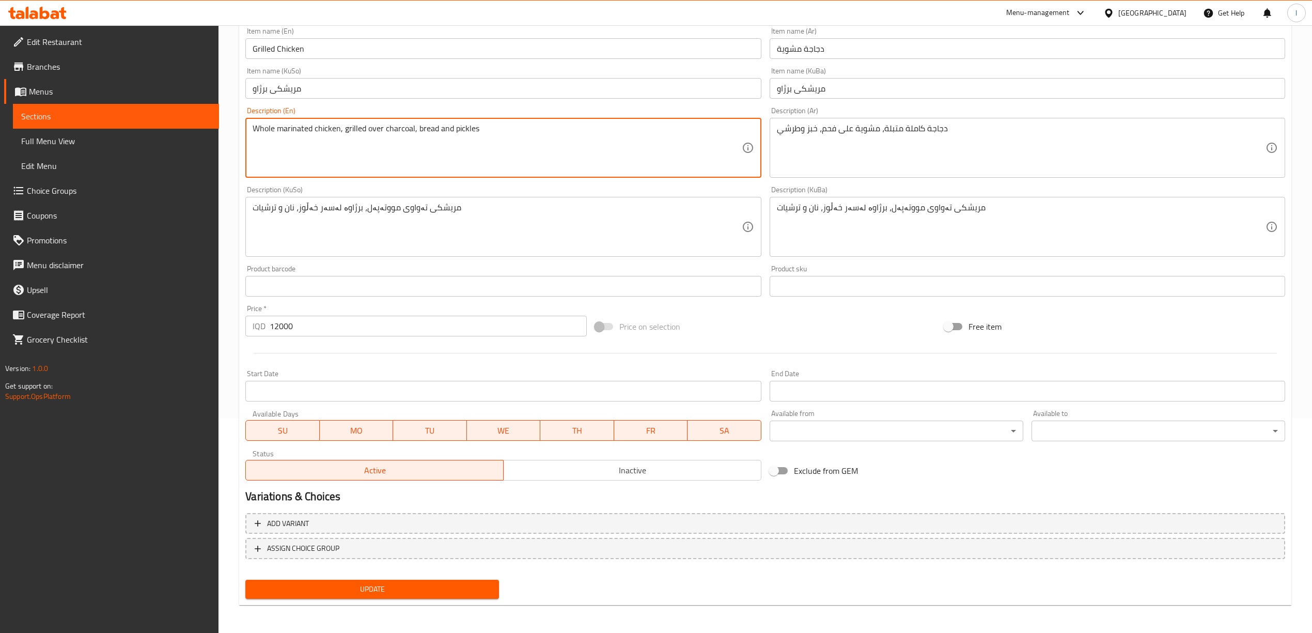
scroll to position [215, 0]
type textarea "Whole marinated chicken, grilled over charcoal, bread and pickles"
click at [408, 584] on span "Update" at bounding box center [372, 588] width 237 height 13
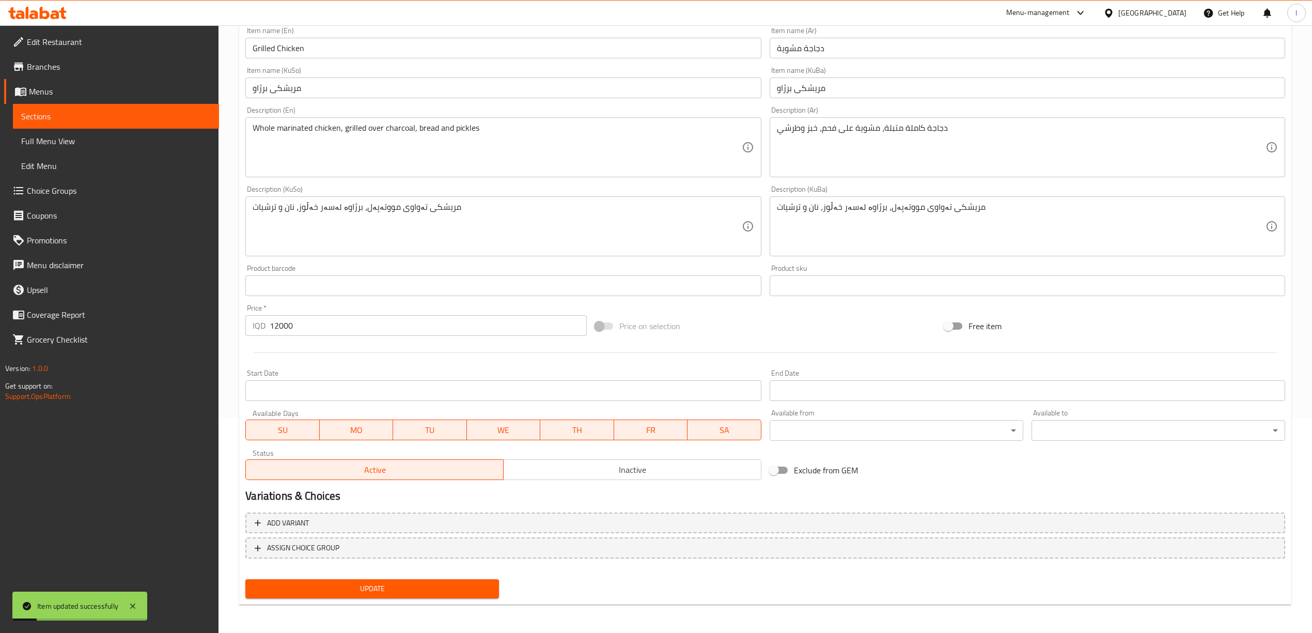
click at [139, 113] on span "Sections" at bounding box center [116, 116] width 190 height 12
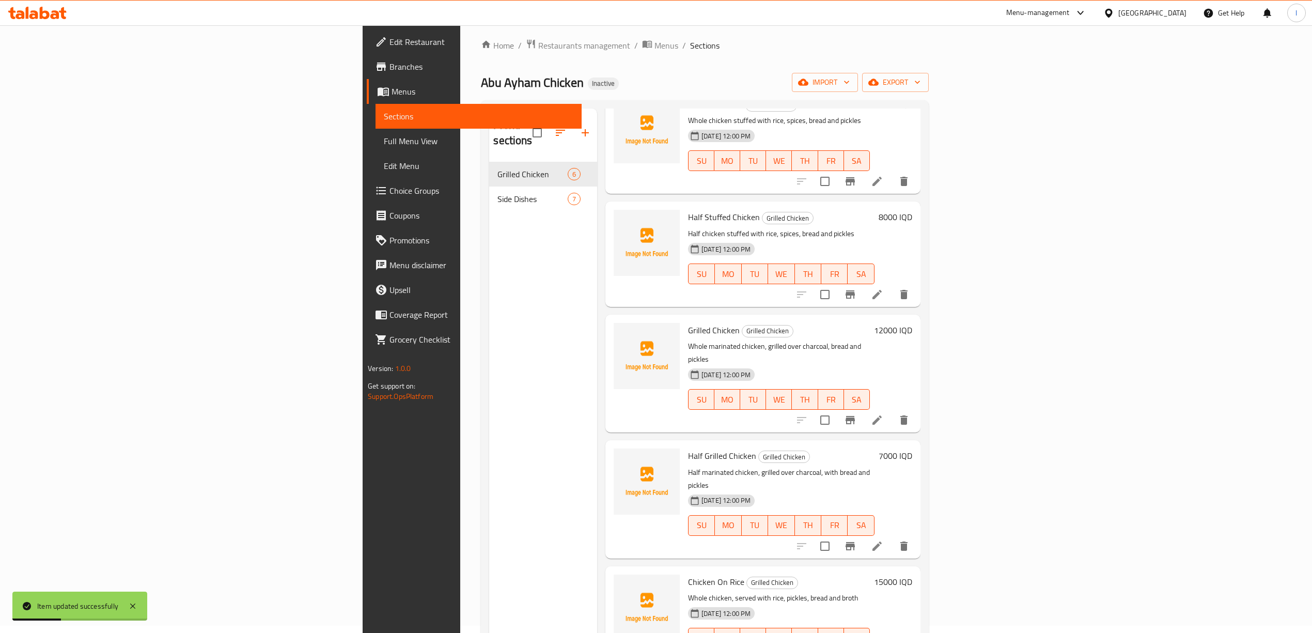
scroll to position [69, 0]
click at [883, 539] on icon at bounding box center [877, 545] width 12 height 12
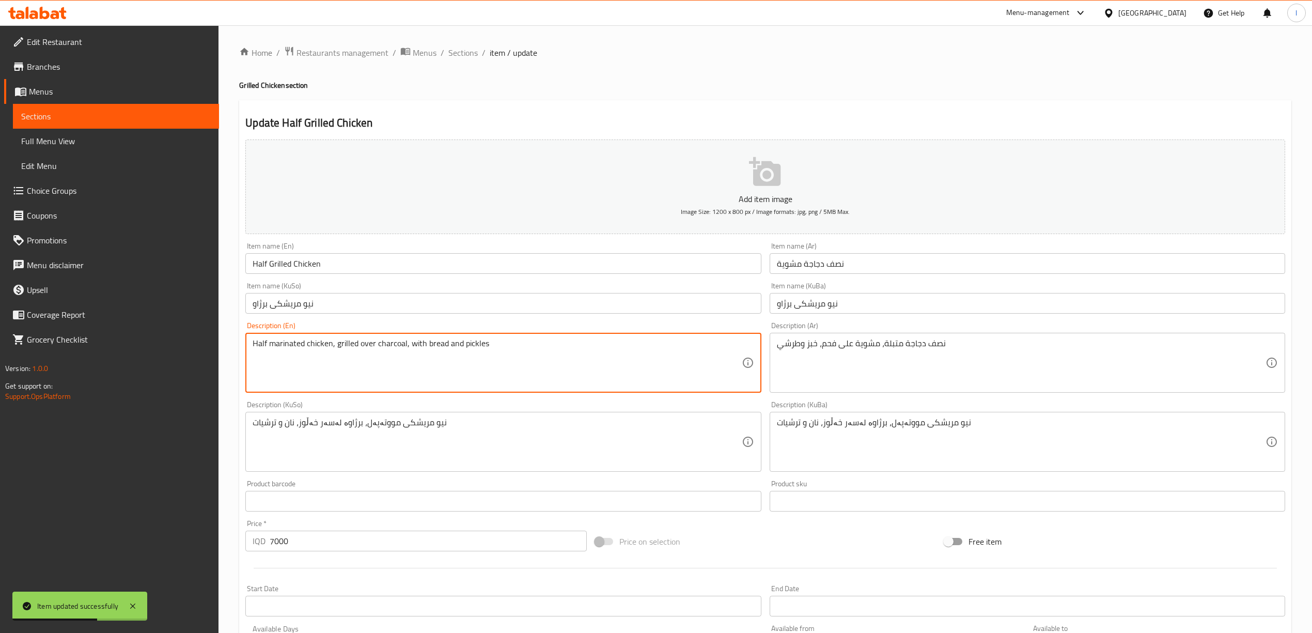
click at [416, 343] on textarea "Half marinated chicken, grilled over charcoal, with bread and pickles" at bounding box center [497, 362] width 489 height 49
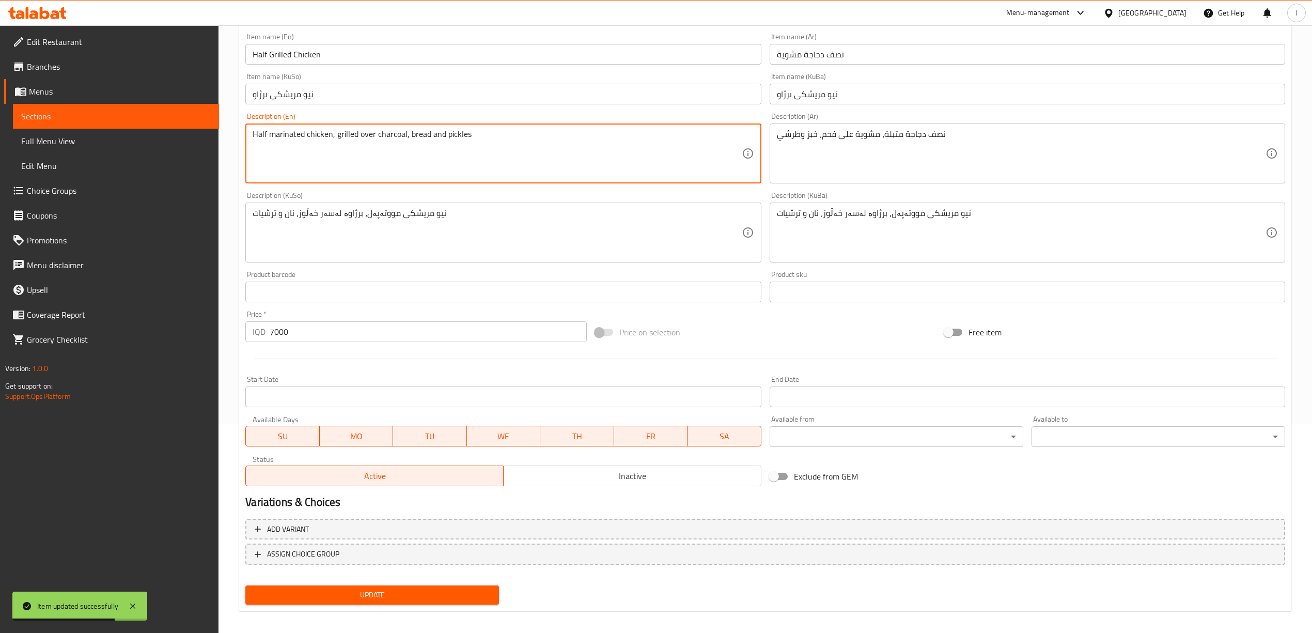
scroll to position [215, 0]
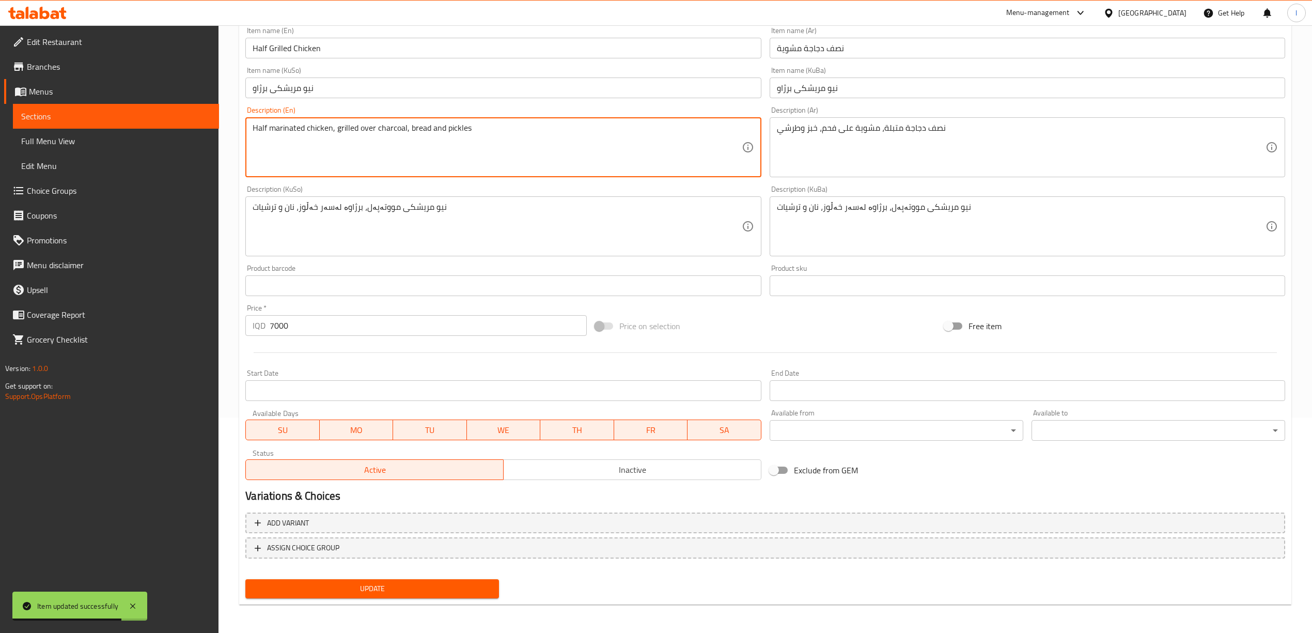
type textarea "Half marinated chicken, grilled over charcoal, bread and pickles"
click at [438, 590] on span "Update" at bounding box center [372, 588] width 237 height 13
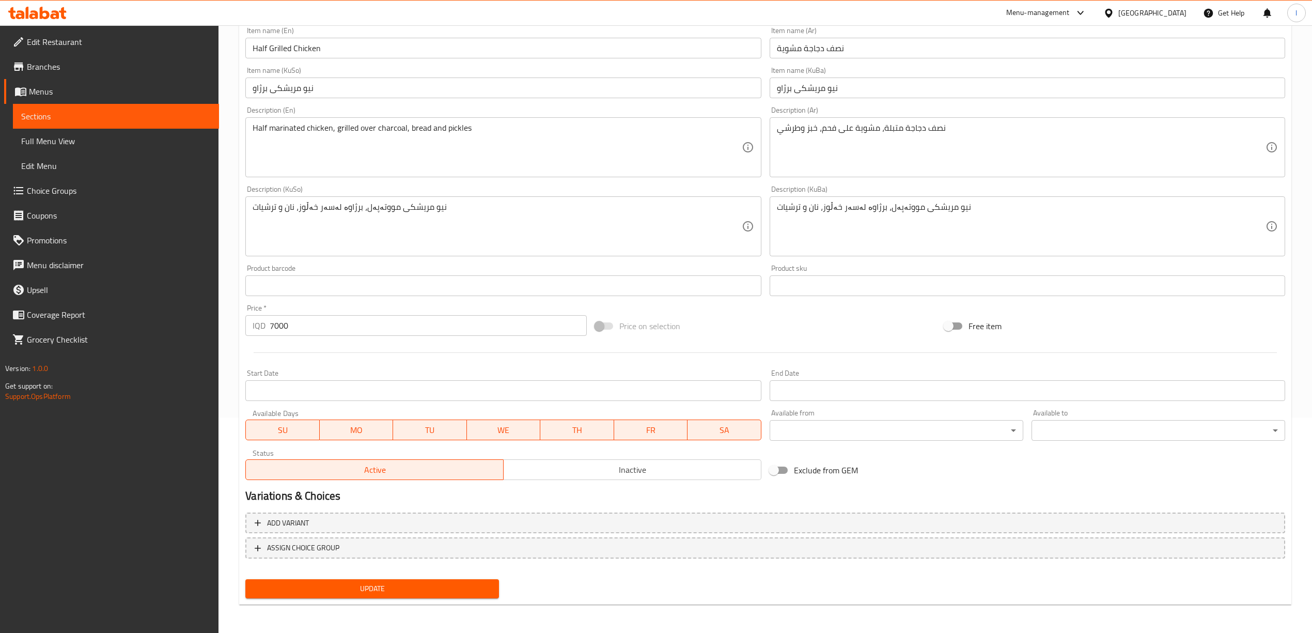
click at [64, 114] on span "Sections" at bounding box center [116, 116] width 190 height 12
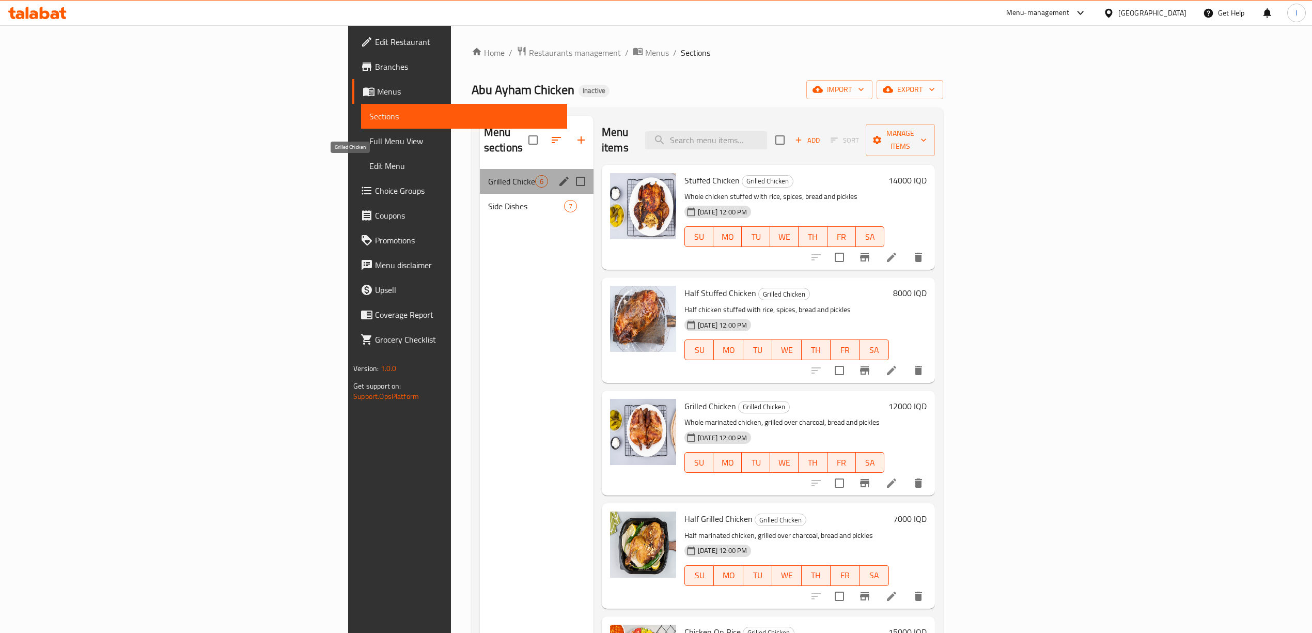
click at [488, 175] on span "Grilled Chicken" at bounding box center [511, 181] width 47 height 12
click at [488, 200] on span "Side Dishes" at bounding box center [511, 206] width 47 height 12
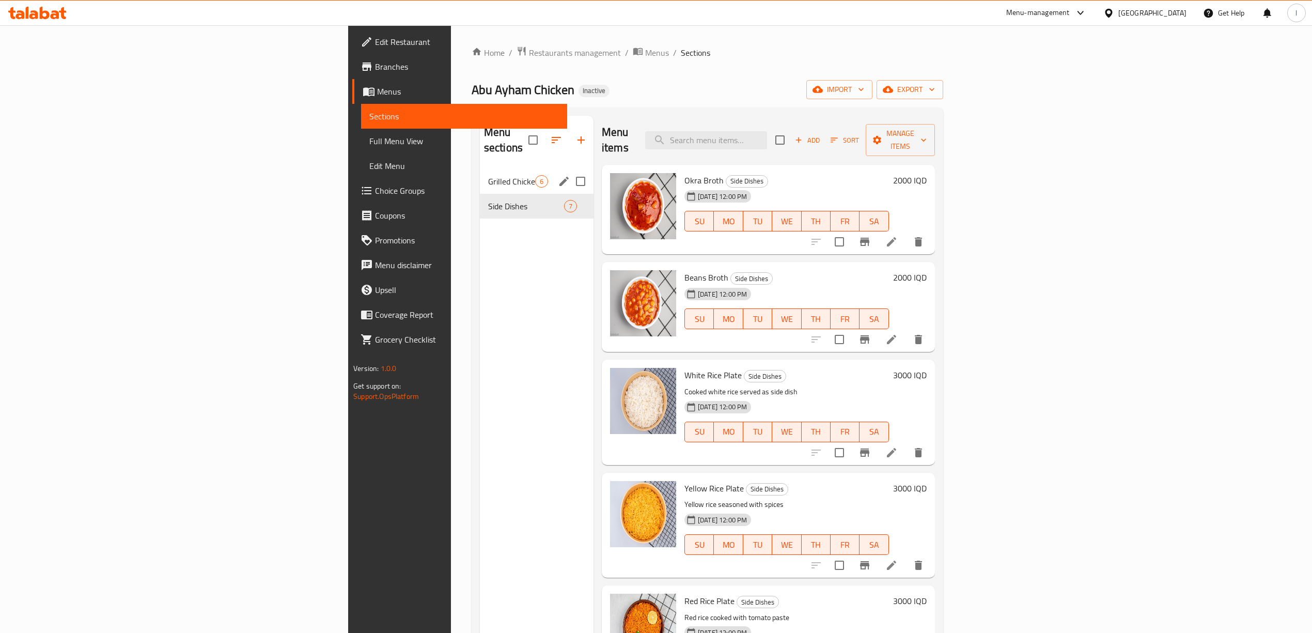
click at [488, 175] on span "Grilled Chicken" at bounding box center [511, 181] width 47 height 12
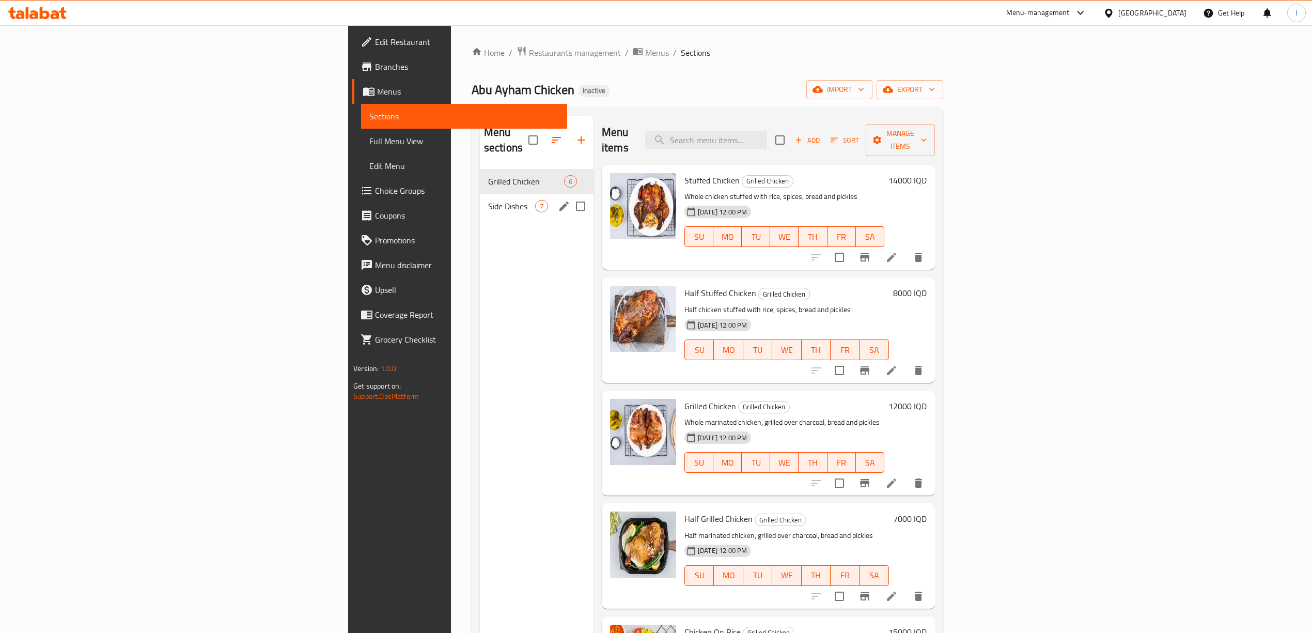
click at [488, 200] on span "Side Dishes" at bounding box center [511, 206] width 47 height 12
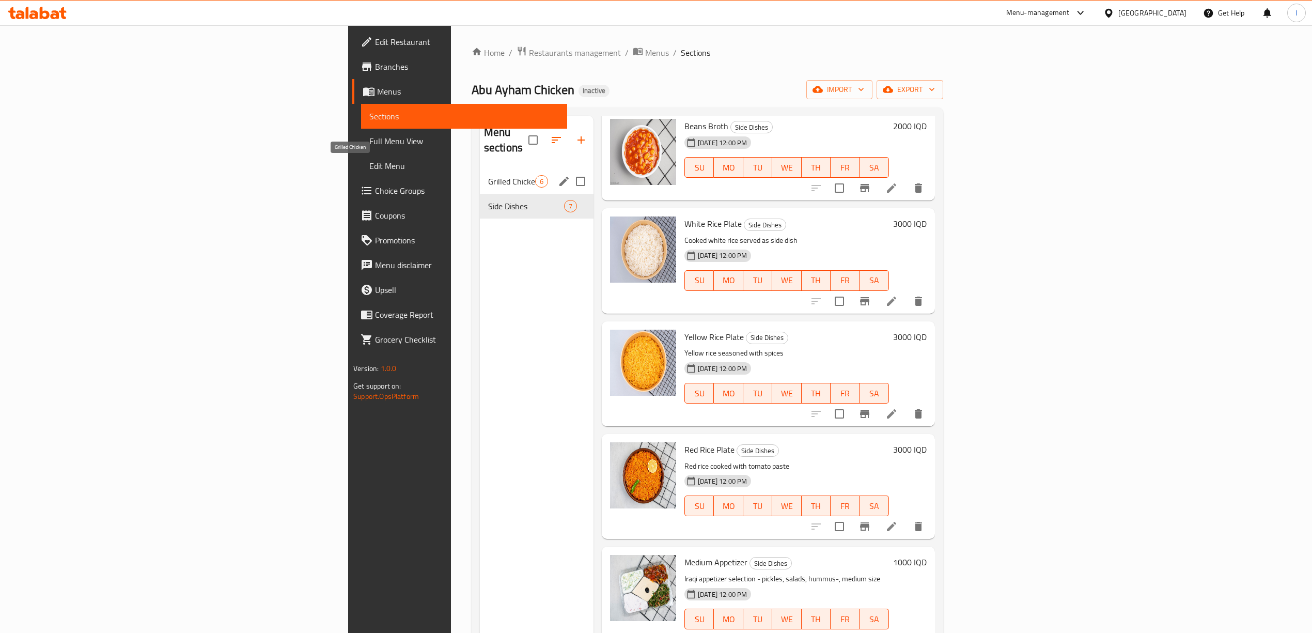
click at [488, 175] on span "Grilled Chicken" at bounding box center [511, 181] width 47 height 12
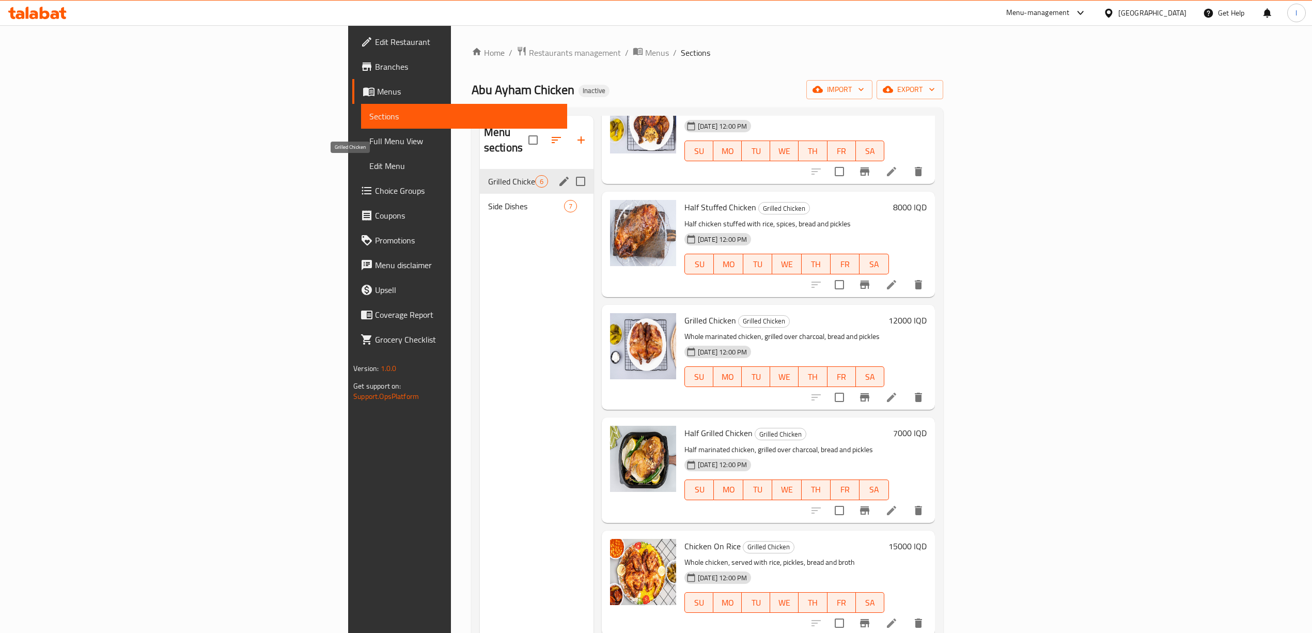
scroll to position [69, 0]
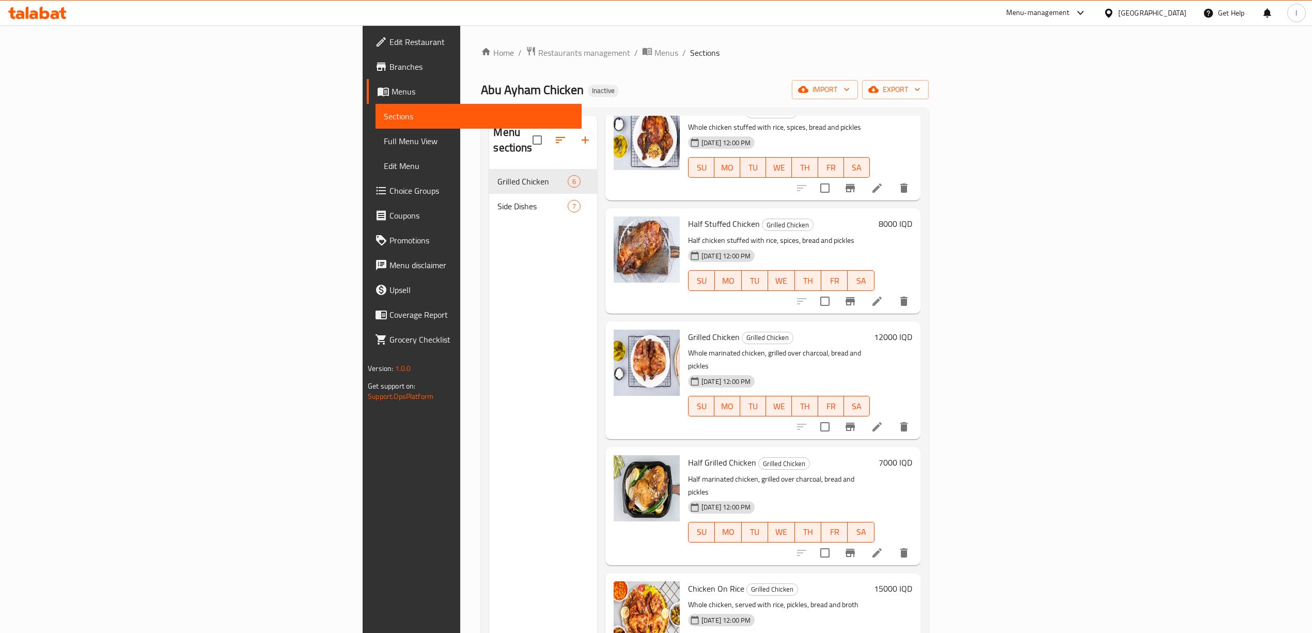
click at [367, 55] on link "Branches" at bounding box center [474, 66] width 215 height 25
